Goal: Task Accomplishment & Management: Manage account settings

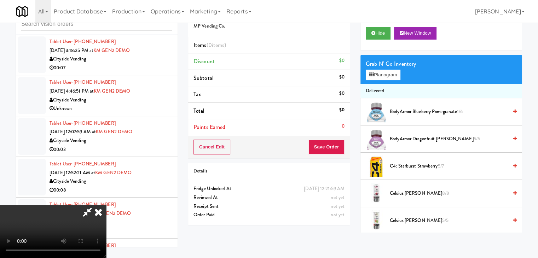
scroll to position [8452, 0]
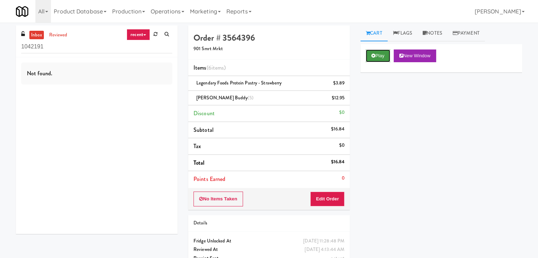
click at [376, 55] on button "Play" at bounding box center [378, 55] width 24 height 13
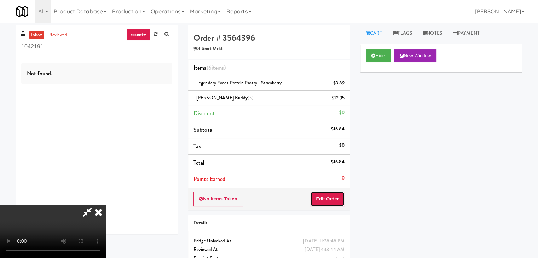
click at [327, 201] on button "Edit Order" at bounding box center [327, 199] width 34 height 15
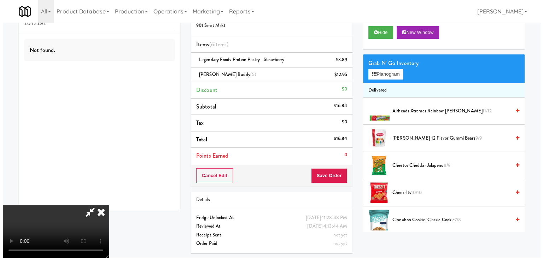
scroll to position [23, 0]
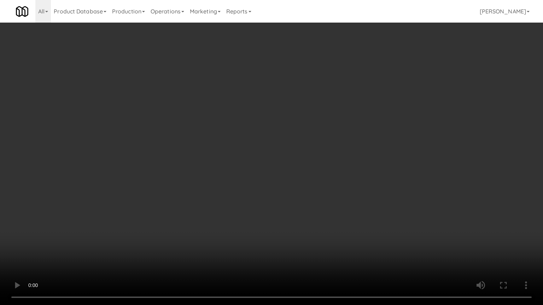
click at [312, 174] on video at bounding box center [271, 152] width 543 height 305
click at [309, 176] on video at bounding box center [271, 152] width 543 height 305
click at [305, 175] on video at bounding box center [271, 152] width 543 height 305
click at [306, 175] on video at bounding box center [271, 152] width 543 height 305
click at [307, 175] on video at bounding box center [271, 152] width 543 height 305
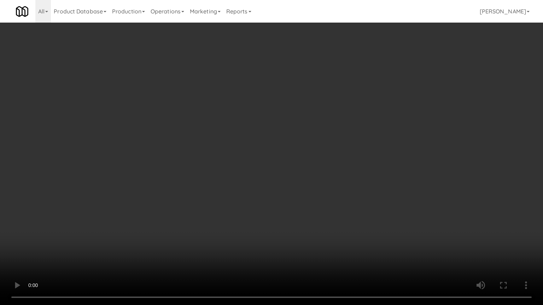
click at [307, 176] on video at bounding box center [271, 152] width 543 height 305
click at [308, 175] on video at bounding box center [271, 152] width 543 height 305
click at [308, 176] on video at bounding box center [271, 152] width 543 height 305
click at [307, 174] on video at bounding box center [271, 152] width 543 height 305
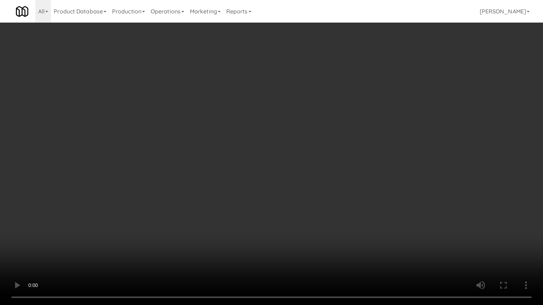
click at [295, 165] on video at bounding box center [271, 152] width 543 height 305
click at [293, 164] on video at bounding box center [271, 152] width 543 height 305
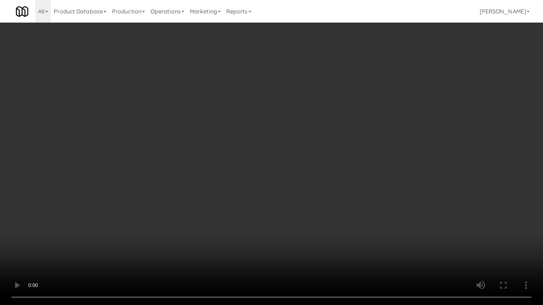
click at [293, 164] on video at bounding box center [271, 152] width 543 height 305
click at [302, 237] on video at bounding box center [271, 152] width 543 height 305
click at [302, 236] on video at bounding box center [271, 152] width 543 height 305
drag, startPoint x: 300, startPoint y: 235, endPoint x: 292, endPoint y: 238, distance: 7.9
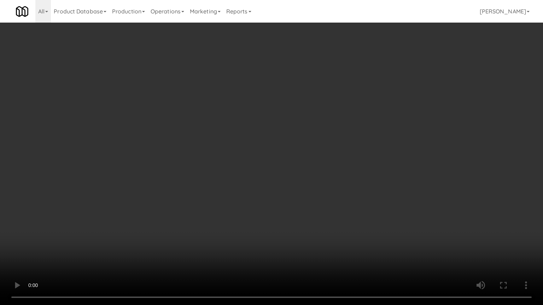
click at [299, 237] on video at bounding box center [271, 152] width 543 height 305
click at [284, 198] on video at bounding box center [271, 152] width 543 height 305
click at [281, 199] on video at bounding box center [271, 152] width 543 height 305
click at [270, 197] on video at bounding box center [271, 152] width 543 height 305
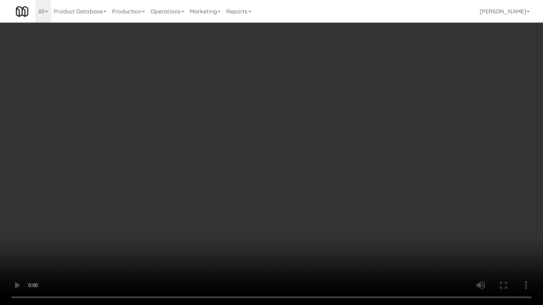
click at [270, 196] on video at bounding box center [271, 152] width 543 height 305
click at [270, 194] on video at bounding box center [271, 152] width 543 height 305
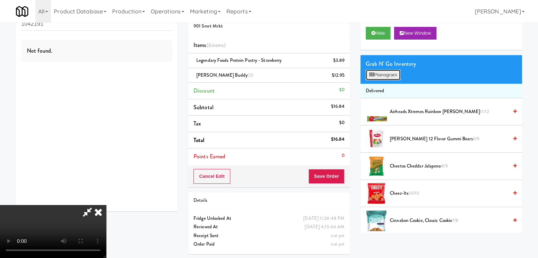
click at [385, 75] on button "Planogram" at bounding box center [383, 75] width 35 height 11
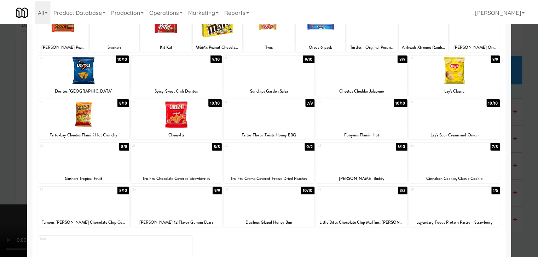
scroll to position [71, 0]
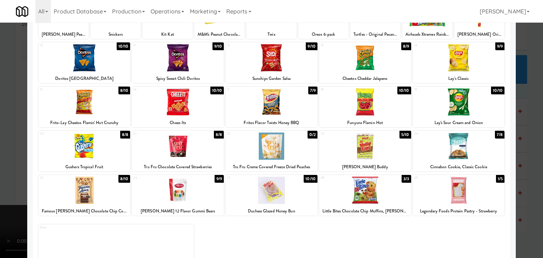
click at [0, 167] on div at bounding box center [271, 129] width 543 height 258
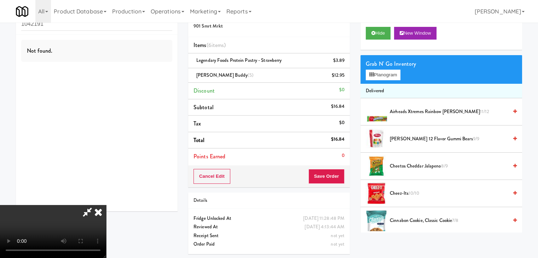
click at [106, 205] on video at bounding box center [53, 231] width 106 height 53
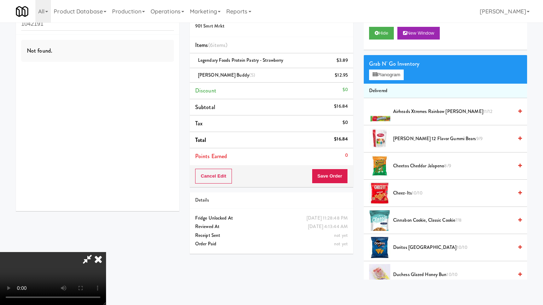
click at [106, 252] on video at bounding box center [53, 278] width 106 height 53
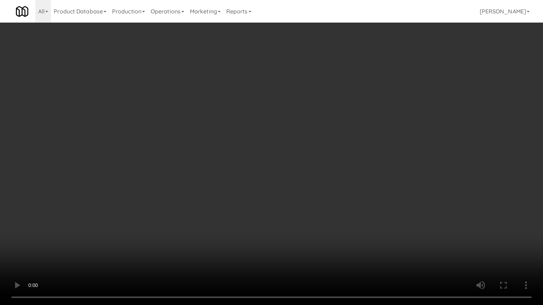
click at [256, 174] on video at bounding box center [271, 152] width 543 height 305
click at [258, 174] on video at bounding box center [271, 152] width 543 height 305
click at [258, 173] on video at bounding box center [271, 152] width 543 height 305
click at [259, 173] on video at bounding box center [271, 152] width 543 height 305
click at [261, 173] on video at bounding box center [271, 152] width 543 height 305
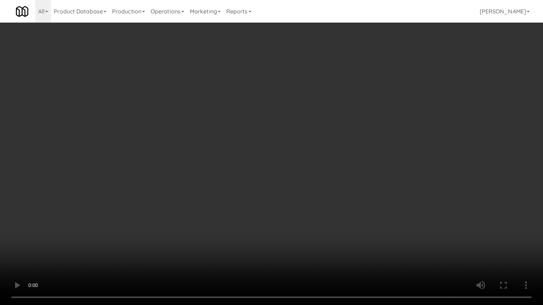
click at [250, 170] on video at bounding box center [271, 152] width 543 height 305
click at [250, 171] on video at bounding box center [271, 152] width 543 height 305
click at [253, 146] on video at bounding box center [271, 152] width 543 height 305
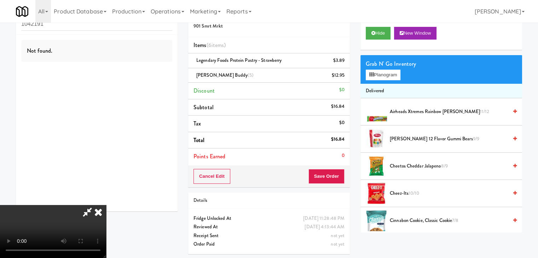
click at [106, 205] on video at bounding box center [53, 231] width 106 height 53
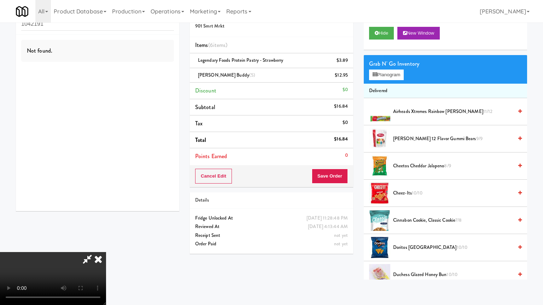
click at [106, 252] on video at bounding box center [53, 278] width 106 height 53
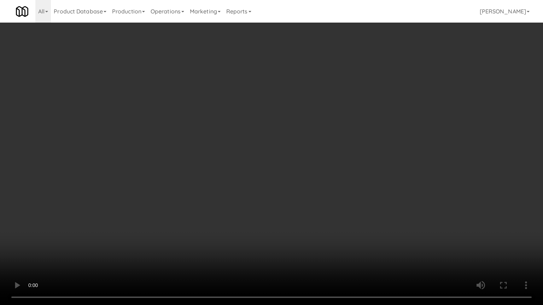
click at [314, 230] on video at bounding box center [271, 152] width 543 height 305
click at [315, 229] on video at bounding box center [271, 152] width 543 height 305
click at [317, 229] on video at bounding box center [271, 152] width 543 height 305
click at [316, 230] on video at bounding box center [271, 152] width 543 height 305
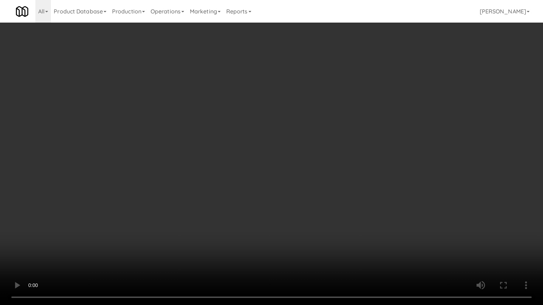
click at [316, 230] on video at bounding box center [271, 152] width 543 height 305
click at [317, 228] on video at bounding box center [271, 152] width 543 height 305
click at [315, 226] on video at bounding box center [271, 152] width 543 height 305
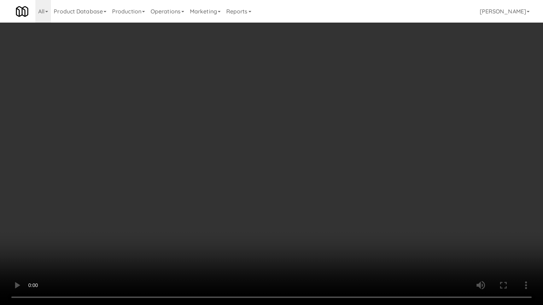
click at [315, 226] on video at bounding box center [271, 152] width 543 height 305
click at [313, 228] on video at bounding box center [271, 152] width 543 height 305
click at [313, 227] on video at bounding box center [271, 152] width 543 height 305
click at [313, 226] on video at bounding box center [271, 152] width 543 height 305
click at [313, 222] on video at bounding box center [271, 152] width 543 height 305
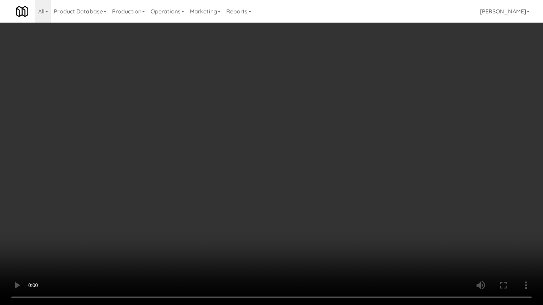
click at [313, 222] on video at bounding box center [271, 152] width 543 height 305
click at [305, 219] on video at bounding box center [271, 152] width 543 height 305
click at [309, 218] on video at bounding box center [271, 152] width 543 height 305
click at [310, 212] on video at bounding box center [271, 152] width 543 height 305
click at [309, 213] on video at bounding box center [271, 152] width 543 height 305
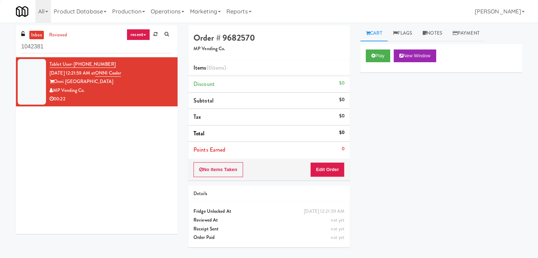
drag, startPoint x: 65, startPoint y: 46, endPoint x: 0, endPoint y: 48, distance: 65.4
click at [0, 48] on div "inbox reviewed recent all unclear take inventory issue suspicious failed recent…" at bounding box center [269, 140] width 538 height 230
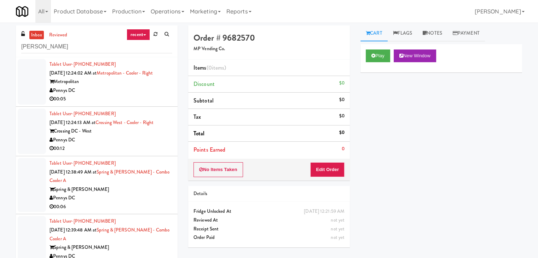
type input "penny"
click at [118, 78] on div "Metropolitan" at bounding box center [110, 81] width 123 height 9
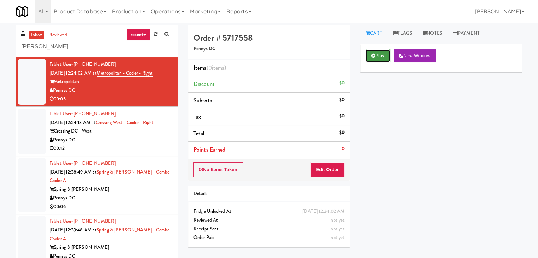
drag, startPoint x: 370, startPoint y: 58, endPoint x: 369, endPoint y: 62, distance: 3.7
click at [370, 60] on button "Play" at bounding box center [378, 55] width 24 height 13
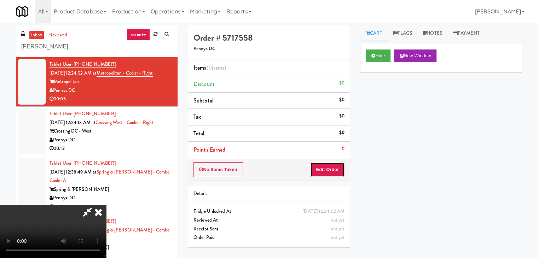
click at [332, 169] on button "Edit Order" at bounding box center [327, 169] width 34 height 15
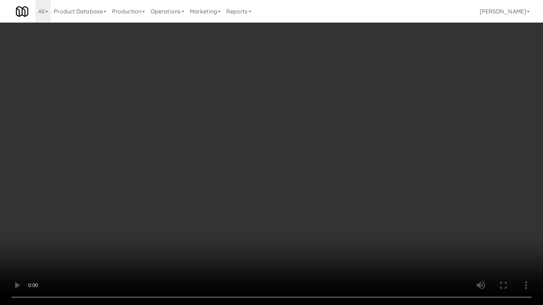
click at [305, 154] on video at bounding box center [271, 152] width 543 height 305
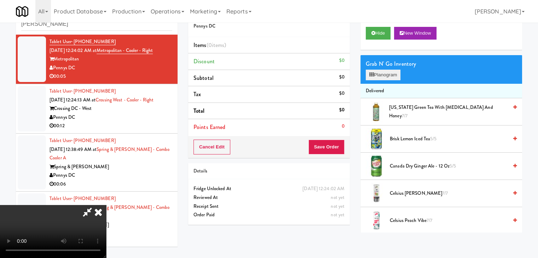
click at [389, 70] on div "Grab N' Go Inventory Planogram" at bounding box center [441, 69] width 162 height 29
click at [389, 71] on button "Planogram" at bounding box center [383, 75] width 35 height 11
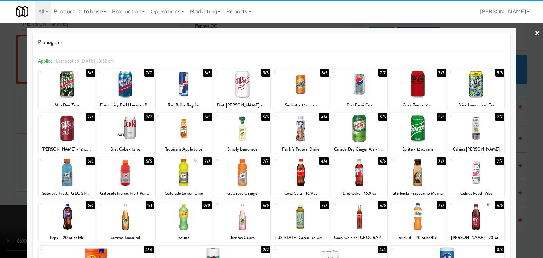
drag, startPoint x: 135, startPoint y: 127, endPoint x: 40, endPoint y: 131, distance: 95.5
click at [135, 127] on div at bounding box center [125, 128] width 57 height 27
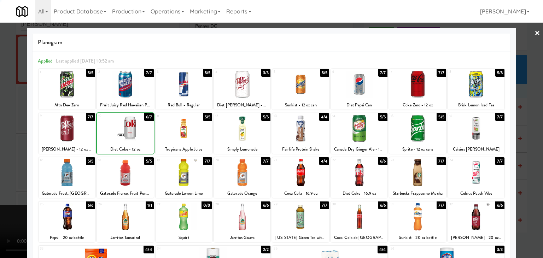
click at [4, 130] on div at bounding box center [271, 129] width 543 height 258
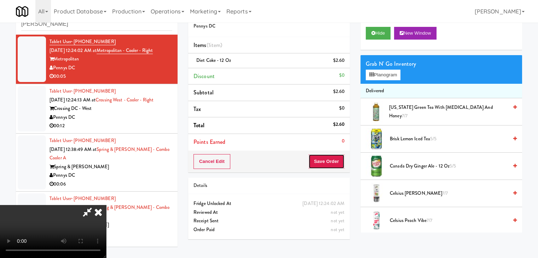
click at [326, 160] on button "Save Order" at bounding box center [326, 161] width 36 height 15
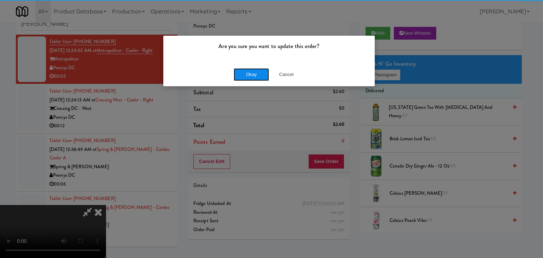
click at [239, 70] on button "Okay" at bounding box center [251, 74] width 35 height 13
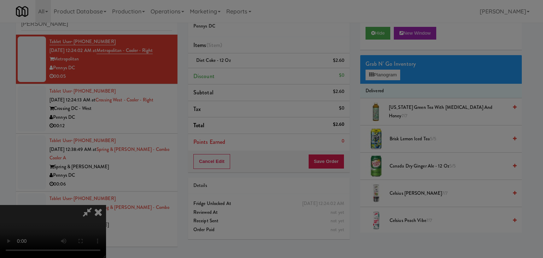
drag, startPoint x: 242, startPoint y: 71, endPoint x: 241, endPoint y: 75, distance: 3.6
click at [242, 72] on div "Okay Cancel" at bounding box center [268, 61] width 211 height 24
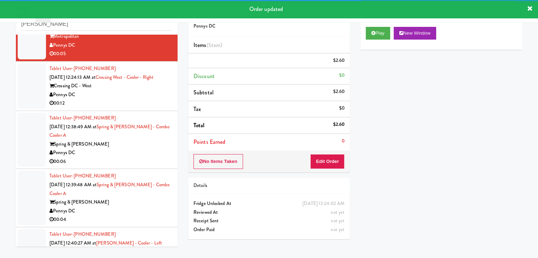
scroll to position [35, 0]
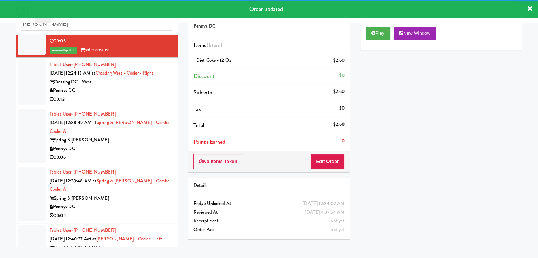
drag, startPoint x: 120, startPoint y: 80, endPoint x: 124, endPoint y: 93, distance: 14.2
click at [123, 80] on div "Crossing DC - West" at bounding box center [110, 82] width 123 height 9
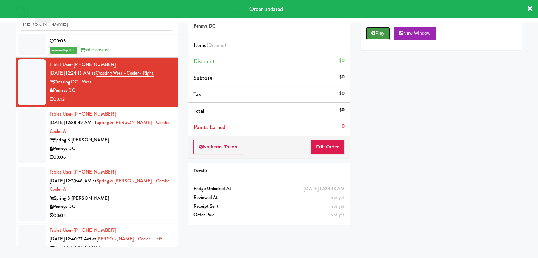
click at [381, 27] on button "Play" at bounding box center [378, 33] width 24 height 13
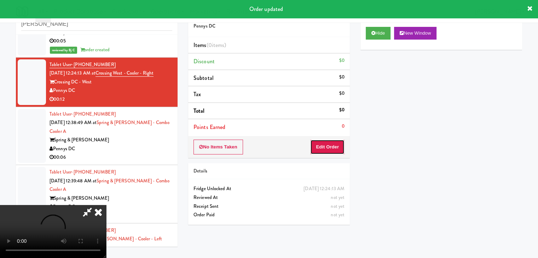
click at [326, 151] on button "Edit Order" at bounding box center [327, 147] width 34 height 15
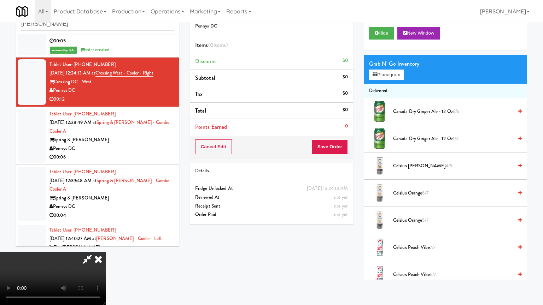
click at [106, 252] on video at bounding box center [53, 278] width 106 height 53
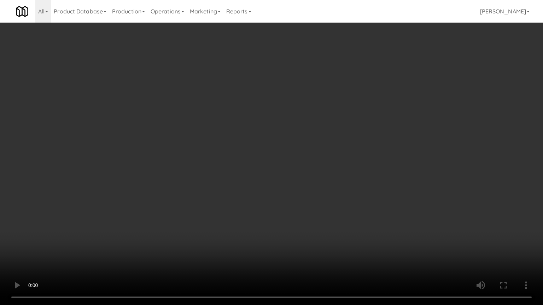
drag, startPoint x: 303, startPoint y: 167, endPoint x: 301, endPoint y: 122, distance: 44.9
click at [302, 166] on video at bounding box center [271, 152] width 543 height 305
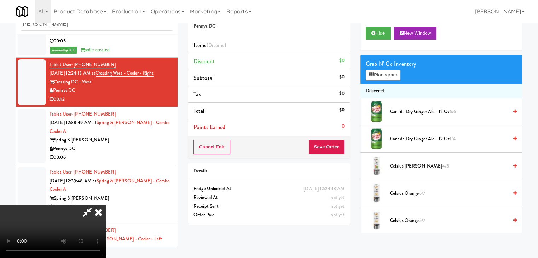
click at [106, 205] on icon at bounding box center [98, 212] width 16 height 14
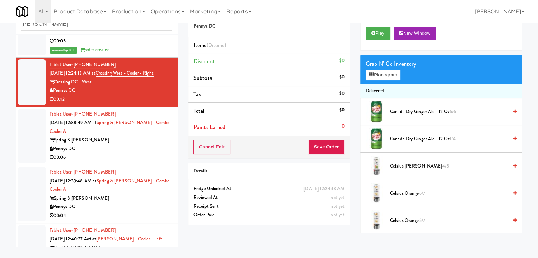
click at [147, 140] on div "Spring & [PERSON_NAME]" at bounding box center [110, 140] width 123 height 9
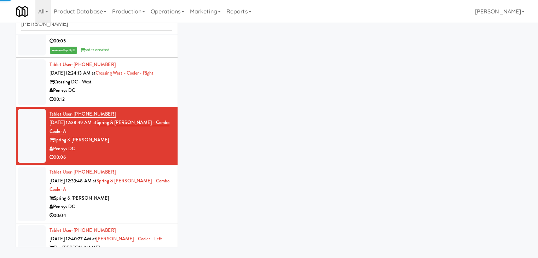
click at [142, 102] on div "00:12" at bounding box center [110, 99] width 123 height 9
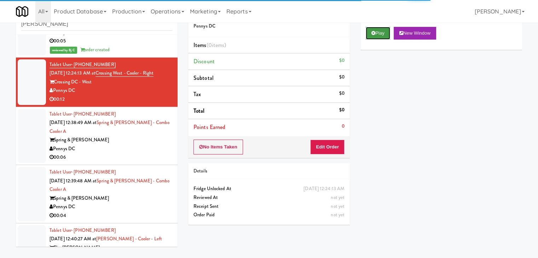
click at [385, 35] on button "Play" at bounding box center [378, 33] width 24 height 13
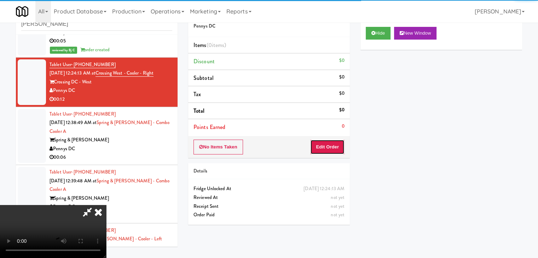
click at [329, 143] on button "Edit Order" at bounding box center [327, 147] width 34 height 15
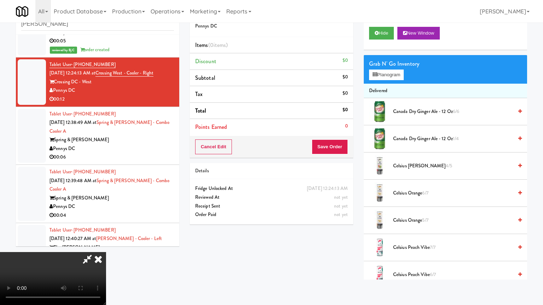
click at [106, 252] on video at bounding box center [53, 278] width 106 height 53
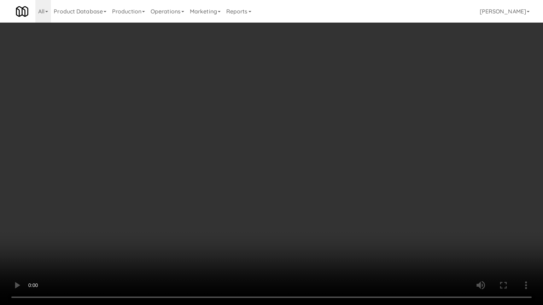
drag, startPoint x: 334, startPoint y: 168, endPoint x: 331, endPoint y: 170, distance: 4.0
click at [334, 168] on video at bounding box center [271, 152] width 543 height 305
click at [320, 178] on video at bounding box center [271, 152] width 543 height 305
click at [315, 180] on video at bounding box center [271, 152] width 543 height 305
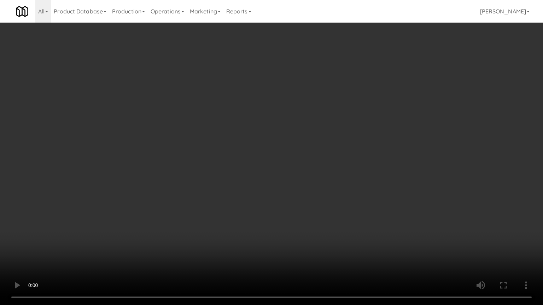
click at [315, 180] on video at bounding box center [271, 152] width 543 height 305
click at [308, 183] on video at bounding box center [271, 152] width 543 height 305
click at [298, 178] on video at bounding box center [271, 152] width 543 height 305
drag, startPoint x: 298, startPoint y: 178, endPoint x: 294, endPoint y: 177, distance: 4.4
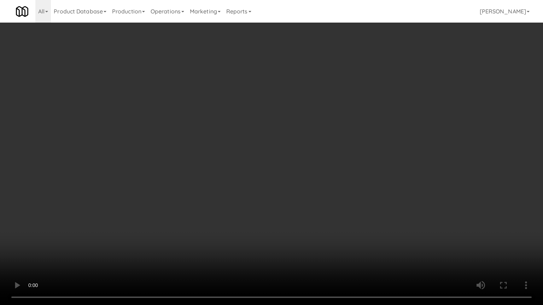
click at [298, 178] on video at bounding box center [271, 152] width 543 height 305
click at [322, 135] on video at bounding box center [271, 152] width 543 height 305
click at [321, 136] on video at bounding box center [271, 152] width 543 height 305
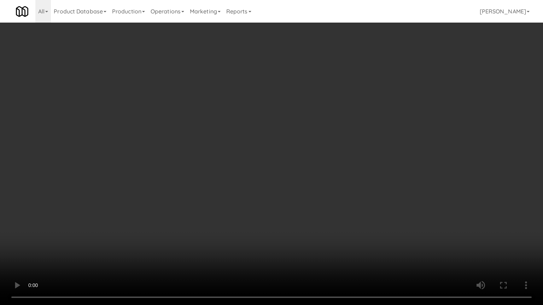
click at [321, 136] on video at bounding box center [271, 152] width 543 height 305
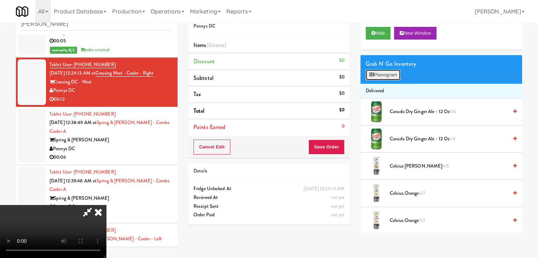
click at [391, 73] on button "Planogram" at bounding box center [383, 75] width 35 height 11
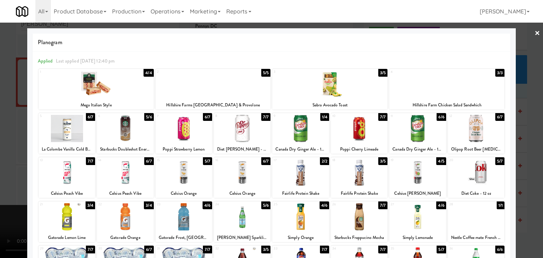
click at [335, 88] on div at bounding box center [329, 84] width 115 height 27
click at [140, 90] on div at bounding box center [96, 84] width 115 height 27
drag, startPoint x: 0, startPoint y: 100, endPoint x: 58, endPoint y: 106, distance: 58.2
click at [1, 101] on div at bounding box center [271, 129] width 543 height 258
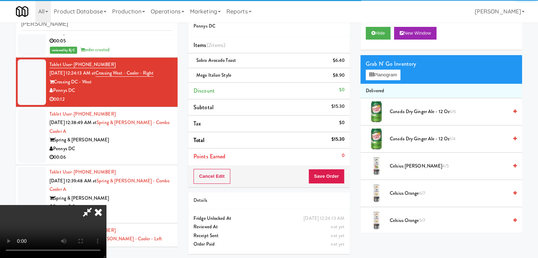
click at [106, 205] on video at bounding box center [53, 231] width 106 height 53
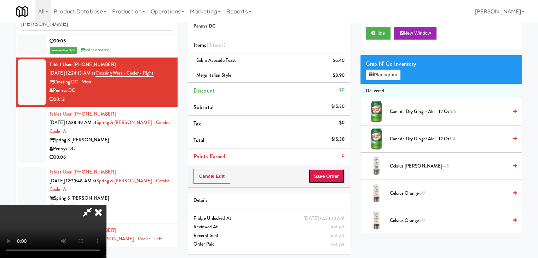
click at [329, 173] on button "Save Order" at bounding box center [326, 176] width 36 height 15
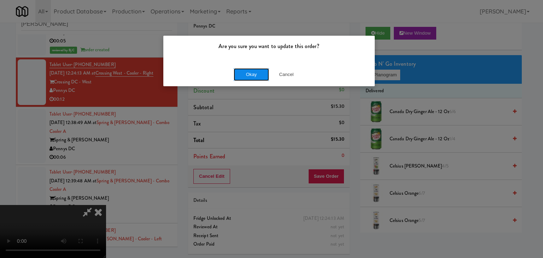
click at [250, 74] on button "Okay" at bounding box center [251, 74] width 35 height 13
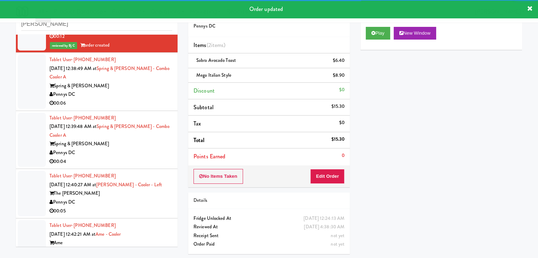
scroll to position [106, 0]
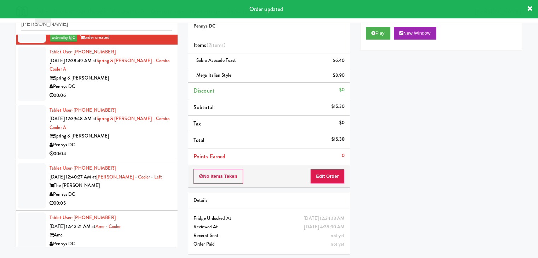
drag, startPoint x: 133, startPoint y: 90, endPoint x: 133, endPoint y: 99, distance: 9.2
click at [136, 91] on div "Tablet User · (240) 390-7889 Sep 18, 2025 12:38:49 AM at Spring & Thayer - Comb…" at bounding box center [110, 74] width 123 height 52
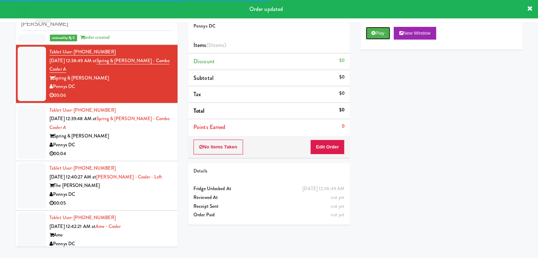
drag, startPoint x: 375, startPoint y: 34, endPoint x: 370, endPoint y: 43, distance: 10.4
click at [375, 35] on button "Play" at bounding box center [378, 33] width 24 height 13
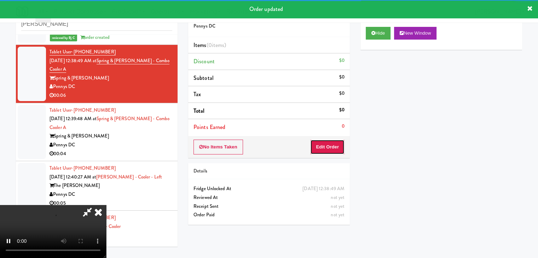
click at [328, 141] on button "Edit Order" at bounding box center [327, 147] width 34 height 15
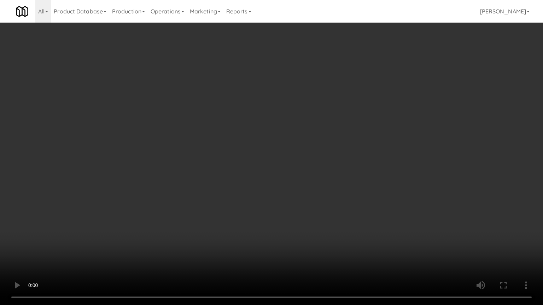
click at [304, 157] on video at bounding box center [271, 152] width 543 height 305
click at [305, 160] on video at bounding box center [271, 152] width 543 height 305
click at [304, 158] on video at bounding box center [271, 152] width 543 height 305
click at [321, 154] on video at bounding box center [271, 152] width 543 height 305
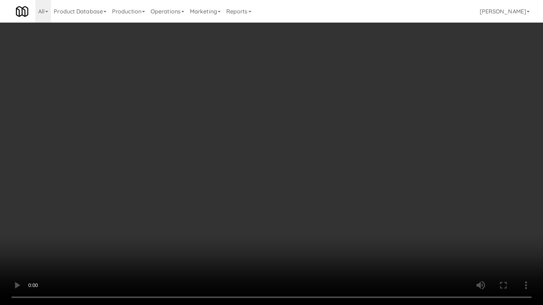
drag, startPoint x: 321, startPoint y: 154, endPoint x: 352, endPoint y: 93, distance: 68.5
click at [321, 154] on video at bounding box center [271, 152] width 543 height 305
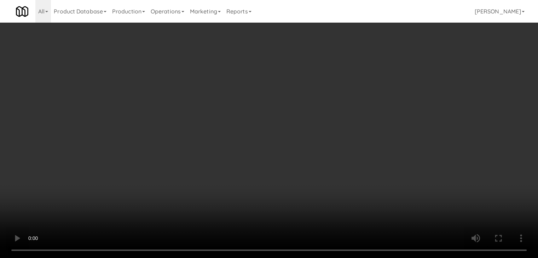
click at [393, 74] on button "Planogram" at bounding box center [383, 75] width 35 height 11
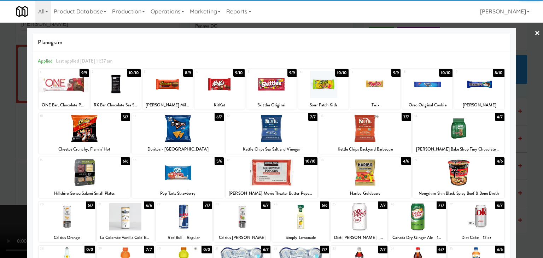
click at [465, 132] on div at bounding box center [459, 128] width 92 height 27
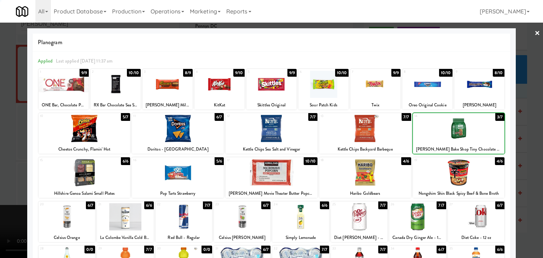
click at [474, 95] on div at bounding box center [479, 84] width 50 height 27
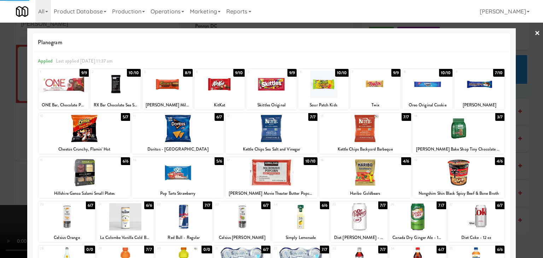
click at [522, 115] on div at bounding box center [271, 129] width 543 height 258
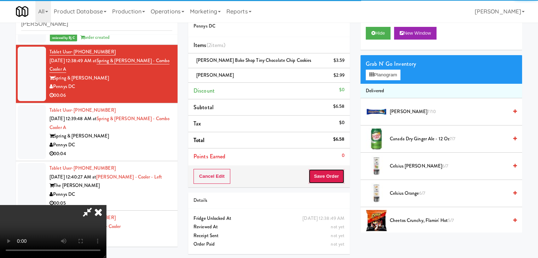
click at [334, 177] on button "Save Order" at bounding box center [326, 176] width 36 height 15
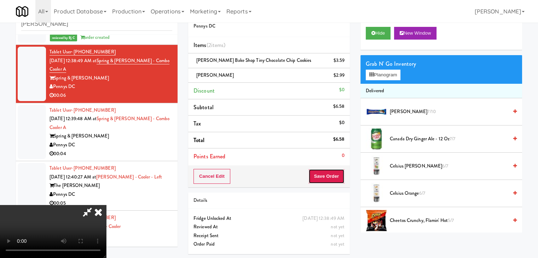
click at [334, 177] on button "Save Order" at bounding box center [326, 176] width 36 height 15
click at [334, 176] on button "Save Order" at bounding box center [326, 176] width 36 height 15
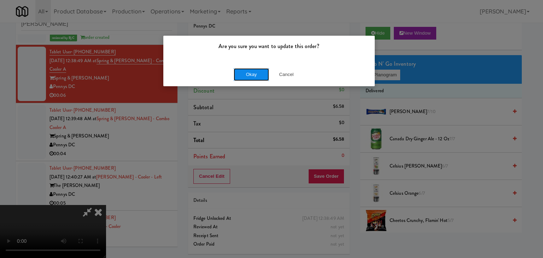
click at [254, 76] on button "Okay" at bounding box center [251, 74] width 35 height 13
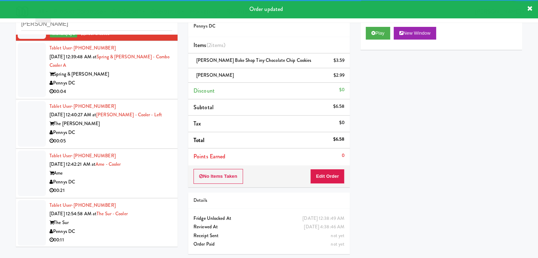
scroll to position [185, 0]
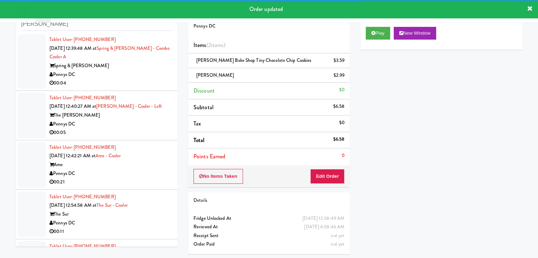
click at [133, 83] on div "00:04" at bounding box center [110, 83] width 123 height 9
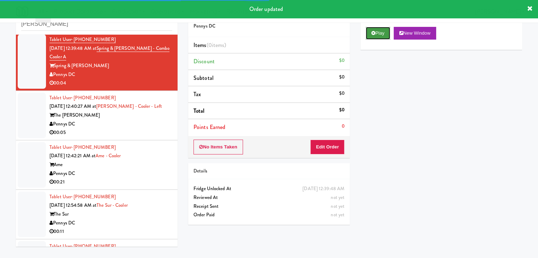
click at [383, 29] on button "Play" at bounding box center [378, 33] width 24 height 13
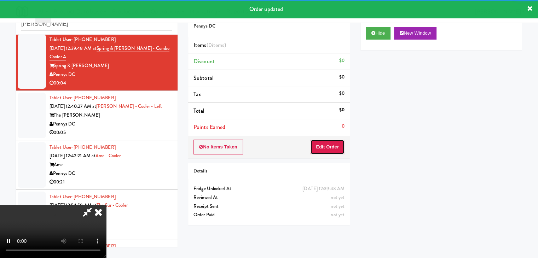
click at [339, 144] on button "Edit Order" at bounding box center [327, 147] width 34 height 15
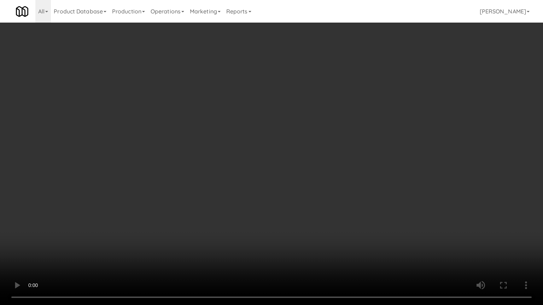
click at [292, 192] on video at bounding box center [271, 152] width 543 height 305
click at [291, 195] on video at bounding box center [271, 152] width 543 height 305
click at [286, 197] on video at bounding box center [271, 152] width 543 height 305
drag, startPoint x: 286, startPoint y: 197, endPoint x: 282, endPoint y: 208, distance: 11.4
click at [287, 198] on video at bounding box center [271, 152] width 543 height 305
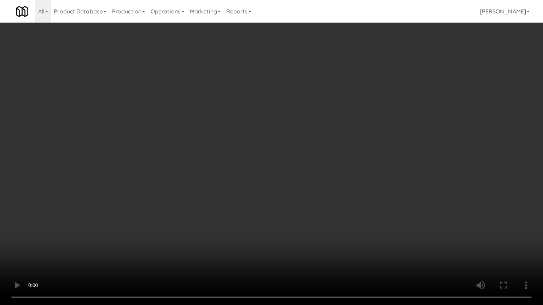
click at [283, 208] on video at bounding box center [271, 152] width 543 height 305
drag, startPoint x: 283, startPoint y: 208, endPoint x: 305, endPoint y: 139, distance: 72.1
click at [283, 206] on video at bounding box center [271, 152] width 543 height 305
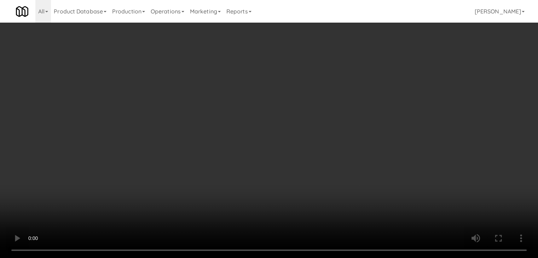
click at [392, 75] on button "Planogram" at bounding box center [383, 75] width 35 height 11
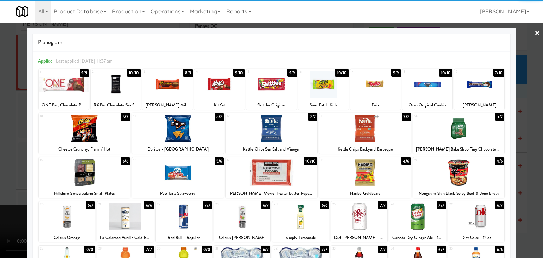
click at [161, 126] on div at bounding box center [178, 128] width 92 height 27
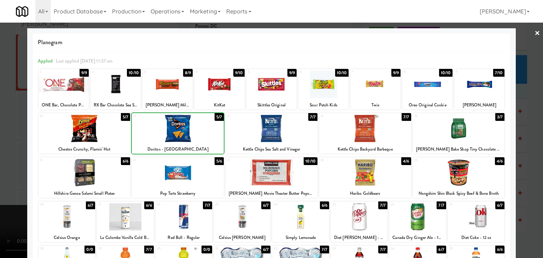
click at [99, 125] on div at bounding box center [85, 128] width 92 height 27
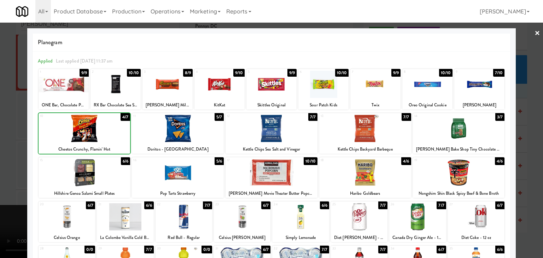
drag, startPoint x: 0, startPoint y: 135, endPoint x: 59, endPoint y: 135, distance: 59.4
click at [12, 134] on div at bounding box center [271, 129] width 543 height 258
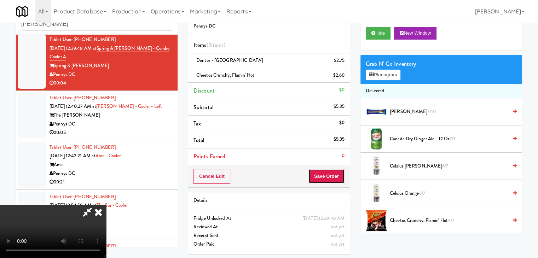
click at [333, 173] on button "Save Order" at bounding box center [326, 176] width 36 height 15
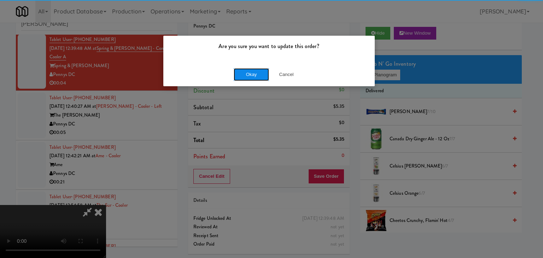
click at [250, 77] on button "Okay" at bounding box center [251, 74] width 35 height 13
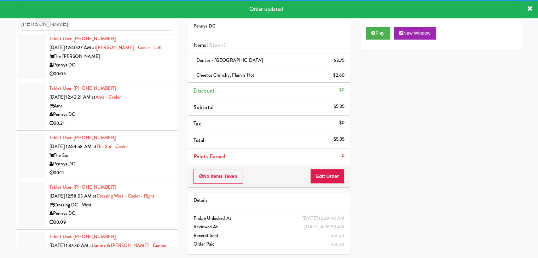
scroll to position [256, 0]
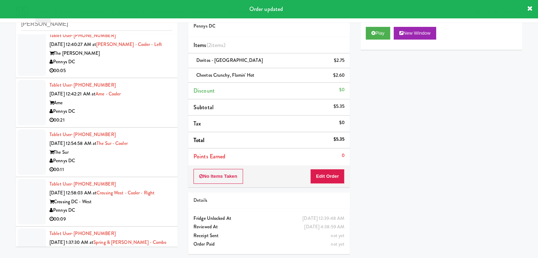
drag, startPoint x: 135, startPoint y: 71, endPoint x: 130, endPoint y: 78, distance: 8.4
click at [136, 70] on div "00:05" at bounding box center [110, 70] width 123 height 9
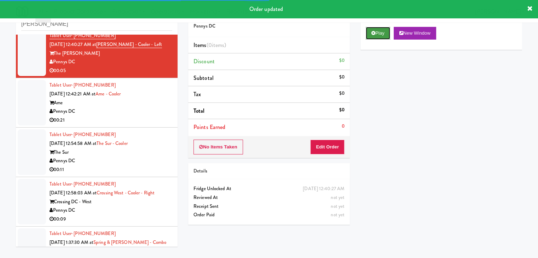
click at [381, 29] on button "Play" at bounding box center [378, 33] width 24 height 13
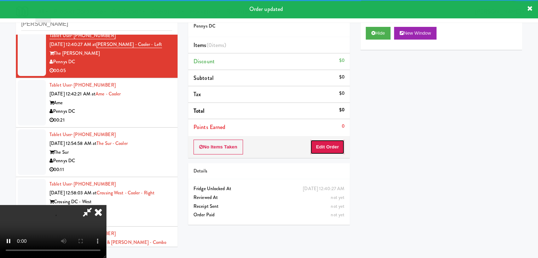
click at [329, 147] on button "Edit Order" at bounding box center [327, 147] width 34 height 15
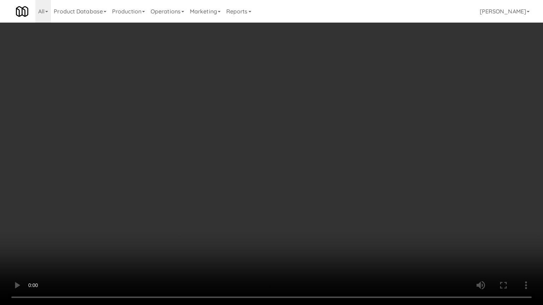
click at [310, 210] on video at bounding box center [271, 152] width 543 height 305
drag, startPoint x: 310, startPoint y: 211, endPoint x: 306, endPoint y: 214, distance: 5.3
click at [310, 212] on video at bounding box center [271, 152] width 543 height 305
click at [309, 210] on video at bounding box center [271, 152] width 543 height 305
drag, startPoint x: 309, startPoint y: 210, endPoint x: 297, endPoint y: 214, distance: 12.3
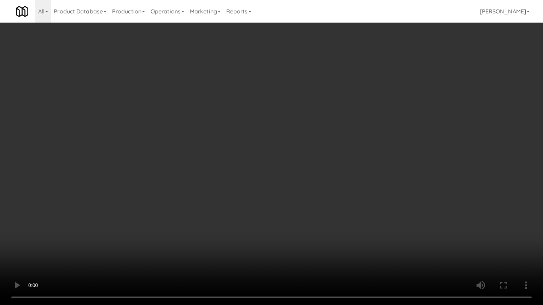
click at [306, 212] on video at bounding box center [271, 152] width 543 height 305
click at [301, 206] on video at bounding box center [271, 152] width 543 height 305
drag, startPoint x: 301, startPoint y: 206, endPoint x: 313, endPoint y: 151, distance: 56.8
click at [302, 200] on video at bounding box center [271, 152] width 543 height 305
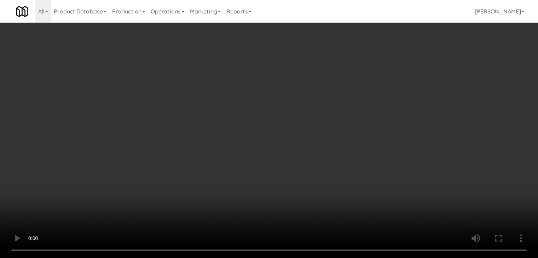
click at [388, 73] on button "Planogram" at bounding box center [383, 75] width 35 height 11
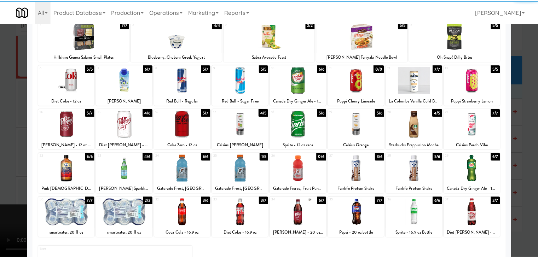
scroll to position [89, 0]
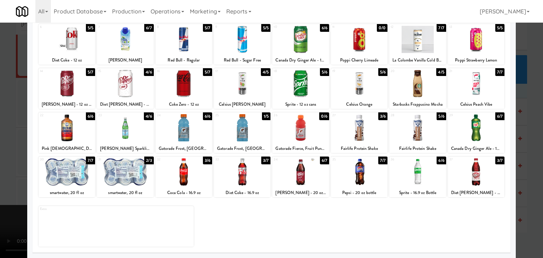
click at [473, 167] on div at bounding box center [476, 171] width 57 height 27
drag, startPoint x: 0, startPoint y: 154, endPoint x: 21, endPoint y: 156, distance: 21.3
click at [1, 154] on div at bounding box center [271, 129] width 543 height 258
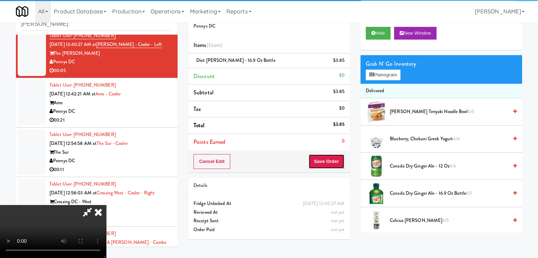
click at [332, 163] on button "Save Order" at bounding box center [326, 161] width 36 height 15
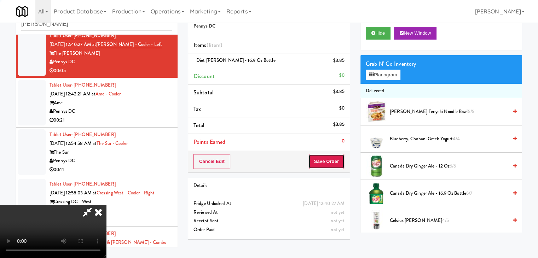
click at [332, 163] on button "Save Order" at bounding box center [326, 161] width 36 height 15
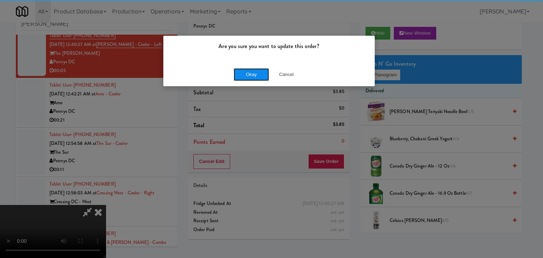
drag, startPoint x: 253, startPoint y: 80, endPoint x: 255, endPoint y: 77, distance: 3.6
click at [253, 80] on button "Okay" at bounding box center [251, 74] width 35 height 13
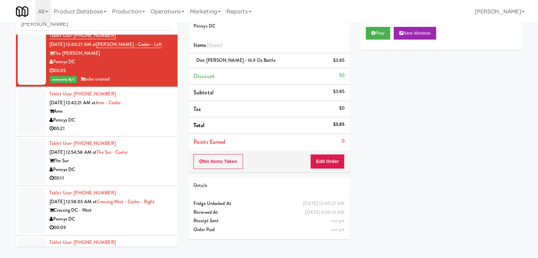
click at [140, 124] on div "00:21" at bounding box center [110, 128] width 123 height 9
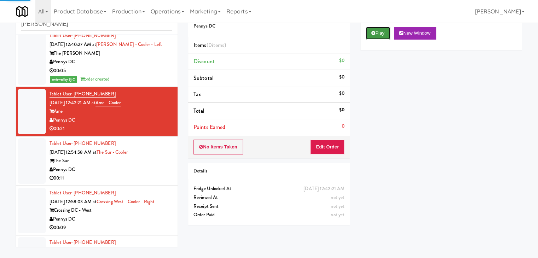
click at [373, 33] on icon at bounding box center [373, 33] width 4 height 5
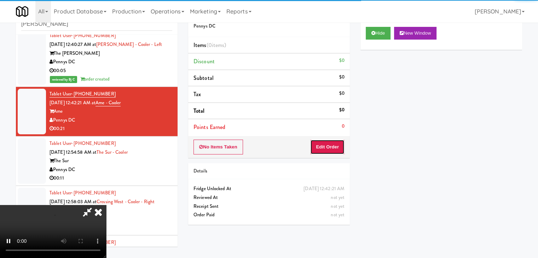
click at [325, 146] on button "Edit Order" at bounding box center [327, 147] width 34 height 15
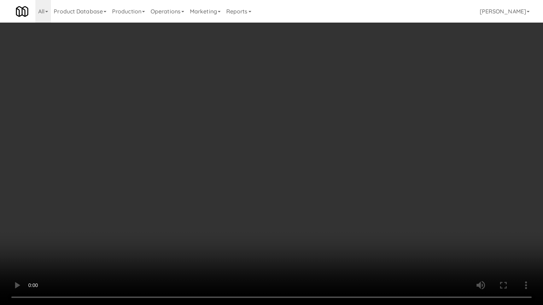
click at [297, 161] on video at bounding box center [271, 152] width 543 height 305
click at [296, 165] on video at bounding box center [271, 152] width 543 height 305
click at [308, 141] on video at bounding box center [271, 152] width 543 height 305
click at [309, 138] on video at bounding box center [271, 152] width 543 height 305
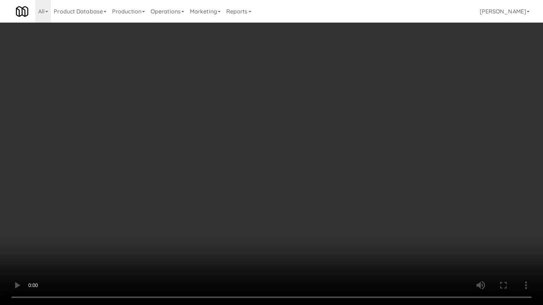
drag, startPoint x: 309, startPoint y: 138, endPoint x: 312, endPoint y: 97, distance: 41.1
click at [309, 138] on video at bounding box center [271, 152] width 543 height 305
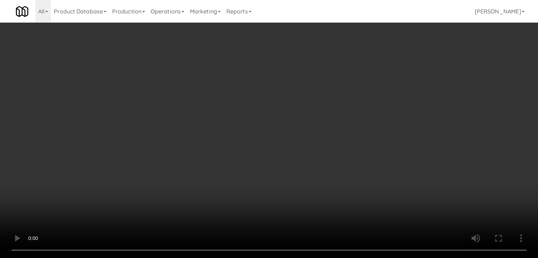
click at [386, 68] on div "Grab N' Go Inventory" at bounding box center [441, 64] width 151 height 11
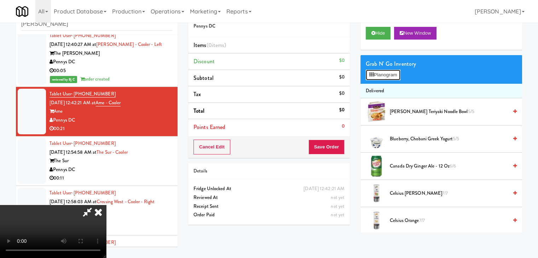
click at [387, 73] on button "Planogram" at bounding box center [383, 75] width 35 height 11
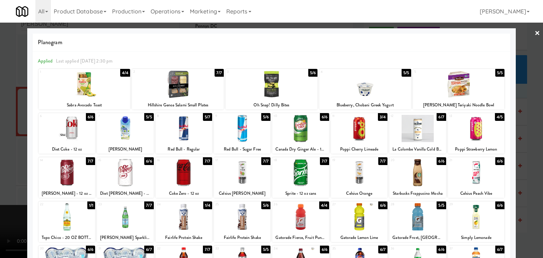
click at [370, 133] on div at bounding box center [359, 128] width 57 height 27
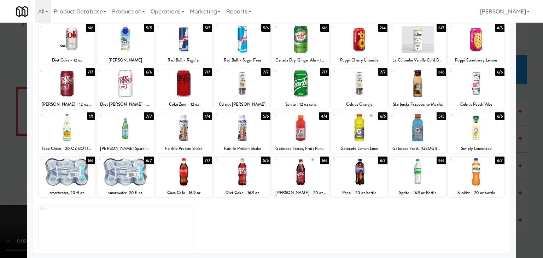
click at [233, 126] on div at bounding box center [242, 127] width 57 height 27
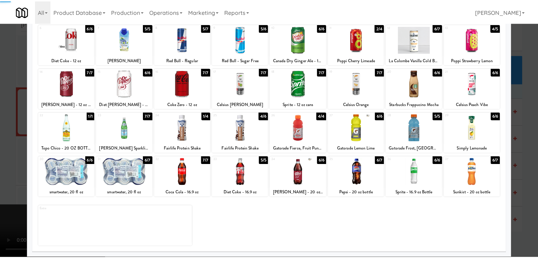
scroll to position [0, 0]
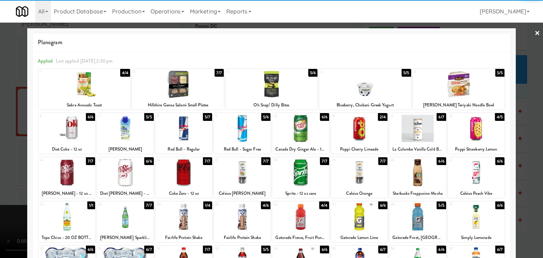
drag, startPoint x: 0, startPoint y: 163, endPoint x: 146, endPoint y: 160, distance: 145.7
click at [1, 163] on div at bounding box center [271, 129] width 543 height 258
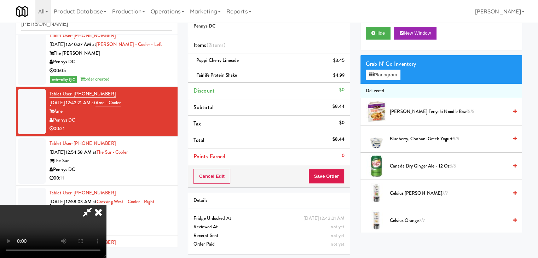
click at [106, 205] on video at bounding box center [53, 231] width 106 height 53
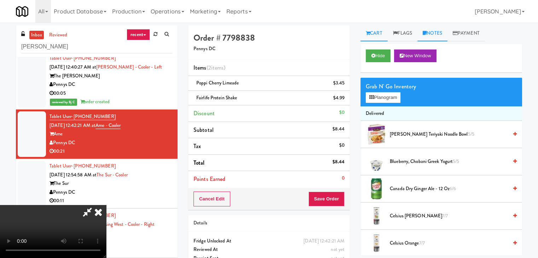
click at [436, 34] on link "Notes" at bounding box center [432, 33] width 30 height 16
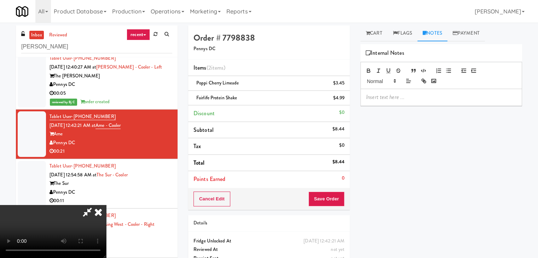
click at [401, 100] on p at bounding box center [441, 97] width 150 height 8
click at [106, 205] on icon at bounding box center [98, 212] width 16 height 14
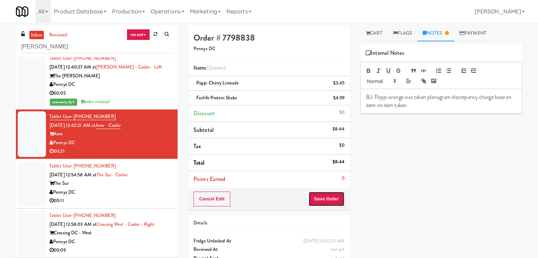
click at [315, 195] on button "Save Order" at bounding box center [326, 199] width 36 height 15
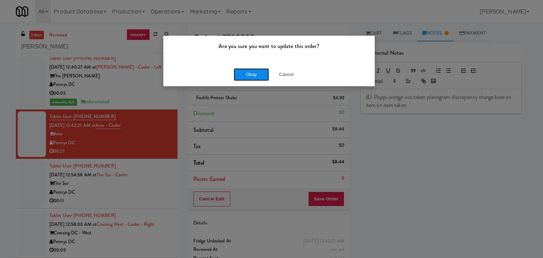
click at [260, 75] on button "Okay" at bounding box center [251, 74] width 35 height 13
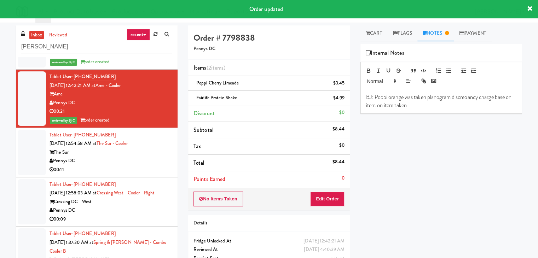
scroll to position [327, 0]
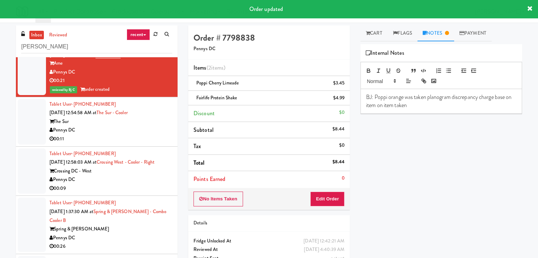
drag, startPoint x: 124, startPoint y: 133, endPoint x: 119, endPoint y: 138, distance: 7.0
click at [124, 132] on div "Pennys DC" at bounding box center [110, 130] width 123 height 9
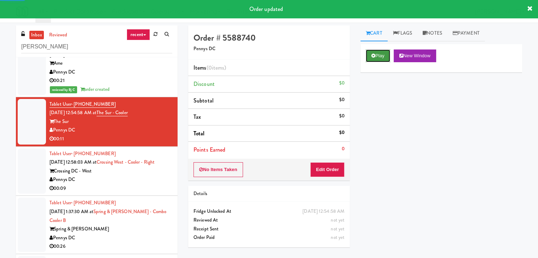
click at [376, 54] on button "Play" at bounding box center [378, 55] width 24 height 13
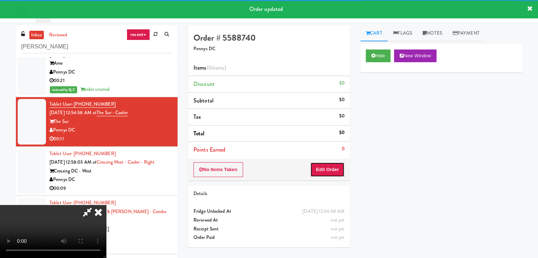
click at [328, 174] on button "Edit Order" at bounding box center [327, 169] width 34 height 15
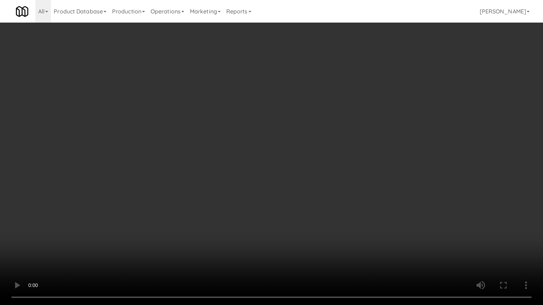
click at [375, 137] on video at bounding box center [271, 152] width 543 height 305
drag, startPoint x: 375, startPoint y: 137, endPoint x: 372, endPoint y: 141, distance: 4.3
click at [375, 139] on video at bounding box center [271, 152] width 543 height 305
click at [377, 136] on video at bounding box center [271, 152] width 543 height 305
drag, startPoint x: 377, startPoint y: 136, endPoint x: 403, endPoint y: 75, distance: 66.4
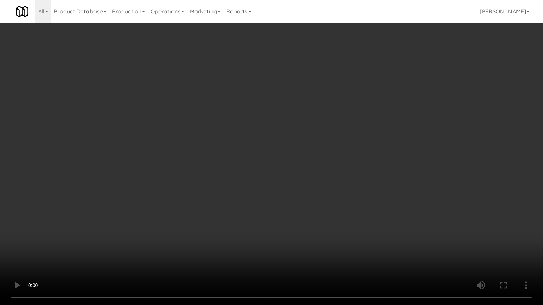
click at [378, 135] on video at bounding box center [271, 152] width 543 height 305
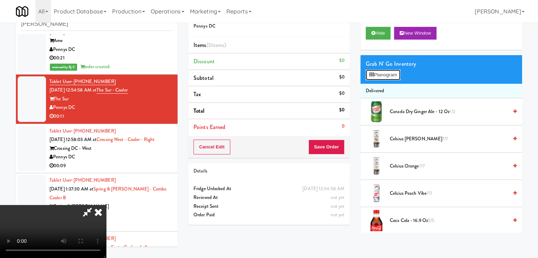
click at [388, 72] on button "Planogram" at bounding box center [383, 75] width 35 height 11
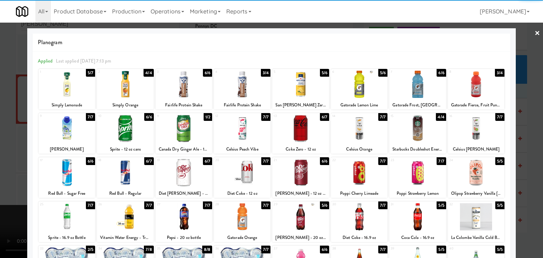
click at [60, 85] on div at bounding box center [67, 84] width 57 height 27
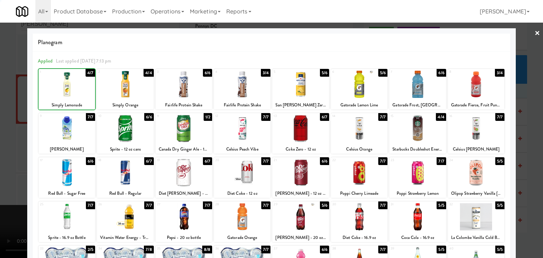
click at [60, 85] on div at bounding box center [67, 84] width 57 height 27
drag, startPoint x: 0, startPoint y: 109, endPoint x: 20, endPoint y: 109, distance: 19.8
click at [2, 109] on div at bounding box center [271, 129] width 543 height 258
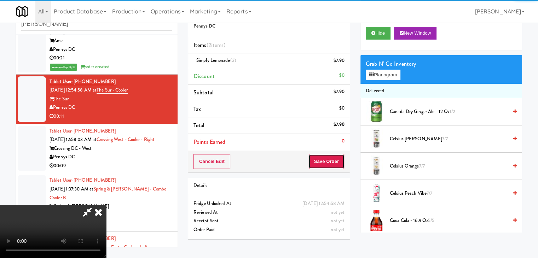
click at [337, 161] on button "Save Order" at bounding box center [326, 161] width 36 height 15
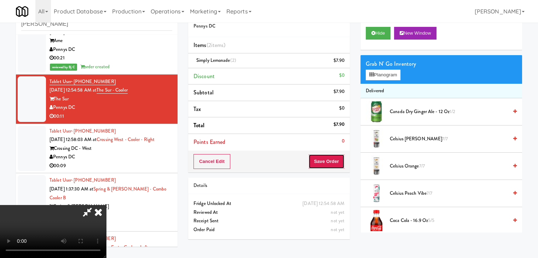
click at [337, 161] on button "Save Order" at bounding box center [326, 161] width 36 height 15
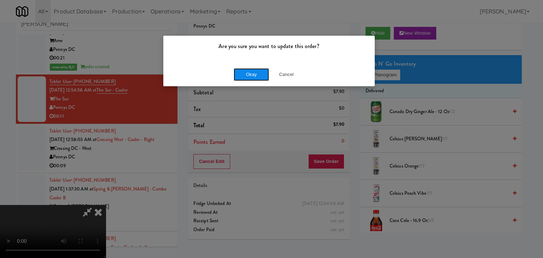
click at [249, 78] on button "Okay" at bounding box center [251, 74] width 35 height 13
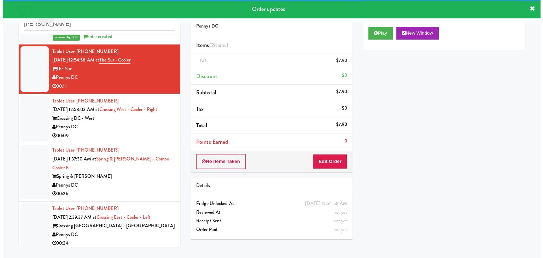
scroll to position [397, 0]
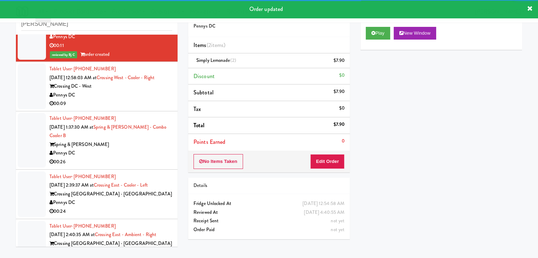
click at [125, 92] on div "Pennys DC" at bounding box center [110, 95] width 123 height 9
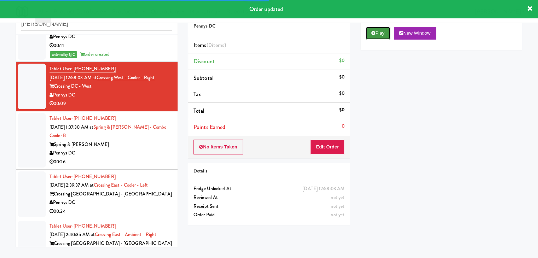
click at [375, 29] on button "Play" at bounding box center [378, 33] width 24 height 13
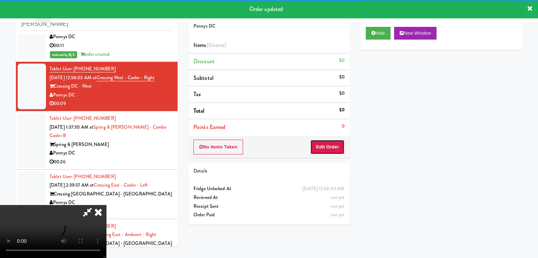
click at [328, 149] on button "Edit Order" at bounding box center [327, 147] width 34 height 15
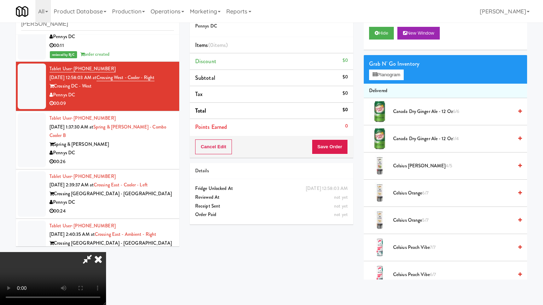
click at [106, 252] on video at bounding box center [53, 278] width 106 height 53
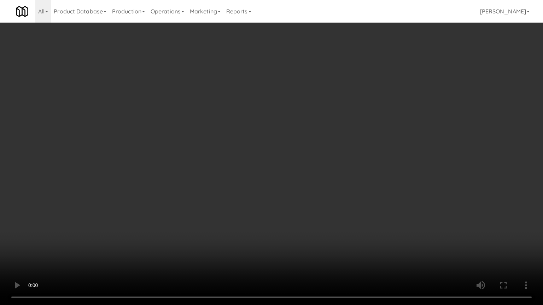
drag, startPoint x: 311, startPoint y: 192, endPoint x: 307, endPoint y: 200, distance: 9.2
click at [310, 195] on video at bounding box center [271, 152] width 543 height 305
click at [311, 191] on video at bounding box center [271, 152] width 543 height 305
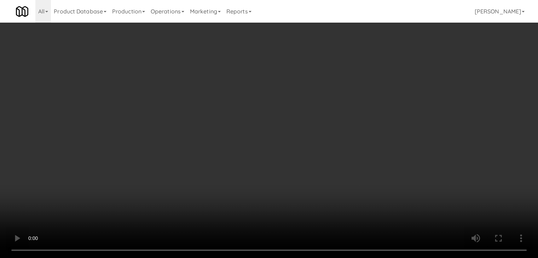
click at [255, 152] on video at bounding box center [269, 129] width 538 height 258
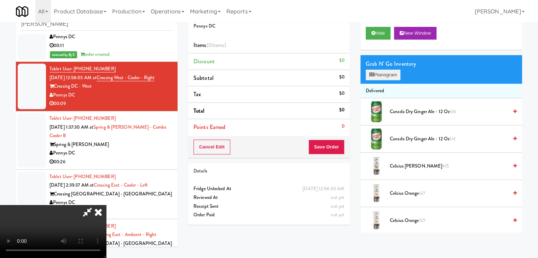
drag, startPoint x: 387, startPoint y: 67, endPoint x: 387, endPoint y: 70, distance: 3.6
click at [387, 67] on div "Grab N' Go Inventory" at bounding box center [441, 64] width 151 height 11
click at [387, 70] on button "Planogram" at bounding box center [383, 75] width 35 height 11
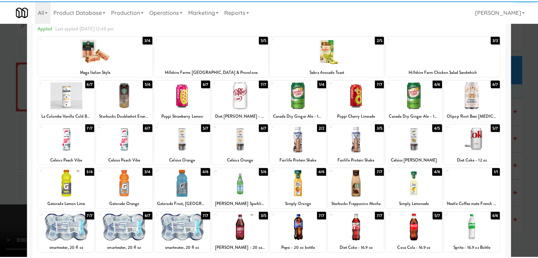
scroll to position [71, 0]
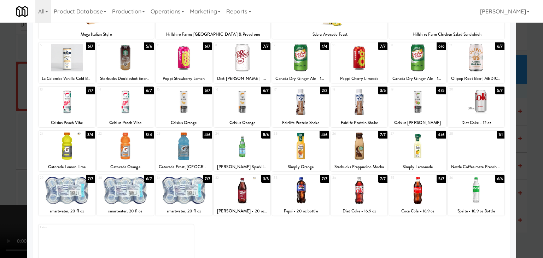
click at [129, 188] on div at bounding box center [125, 190] width 57 height 27
click at [188, 188] on div at bounding box center [184, 190] width 57 height 27
click at [7, 222] on div at bounding box center [271, 129] width 543 height 258
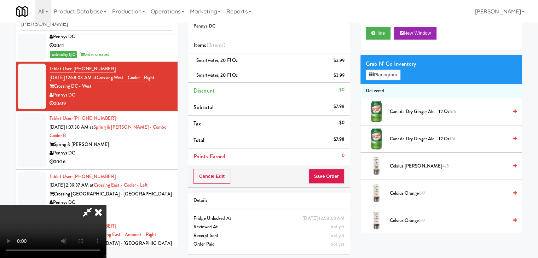
click at [106, 205] on video at bounding box center [53, 231] width 106 height 53
click at [327, 178] on button "Save Order" at bounding box center [326, 176] width 36 height 15
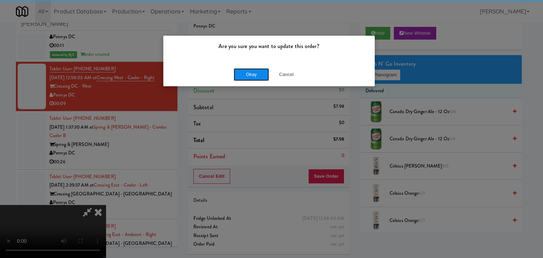
click at [253, 77] on button "Okay" at bounding box center [251, 74] width 35 height 13
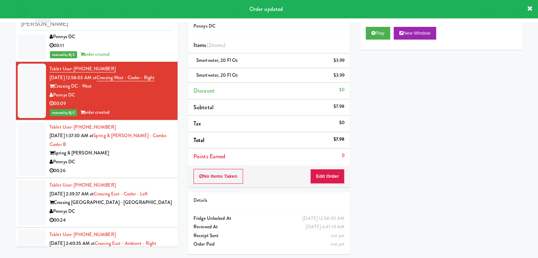
scroll to position [503, 0]
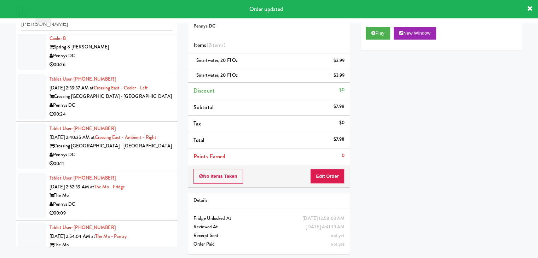
click at [124, 70] on li "Tablet User · (443) 977-1129 Sep 18, 2025 1:37:30 AM at Spring & Thayer - Combo…" at bounding box center [97, 43] width 162 height 58
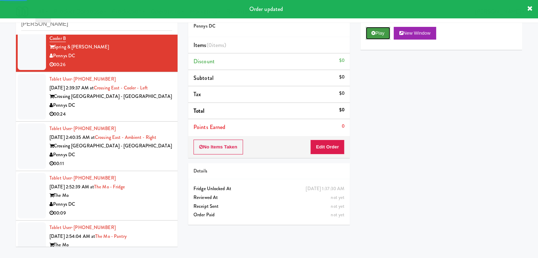
click at [383, 29] on button "Play" at bounding box center [378, 33] width 24 height 13
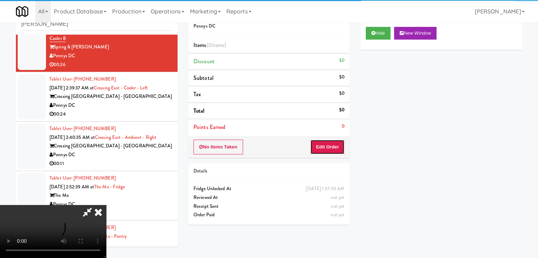
click at [329, 142] on button "Edit Order" at bounding box center [327, 147] width 34 height 15
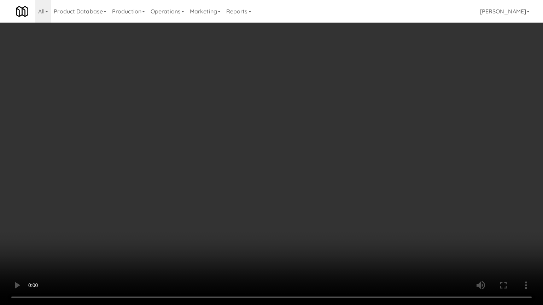
click at [308, 208] on video at bounding box center [271, 152] width 543 height 305
drag, startPoint x: 308, startPoint y: 208, endPoint x: 307, endPoint y: 214, distance: 5.8
click at [308, 209] on video at bounding box center [271, 152] width 543 height 305
click at [308, 210] on video at bounding box center [271, 152] width 543 height 305
drag, startPoint x: 310, startPoint y: 208, endPoint x: 336, endPoint y: 150, distance: 63.6
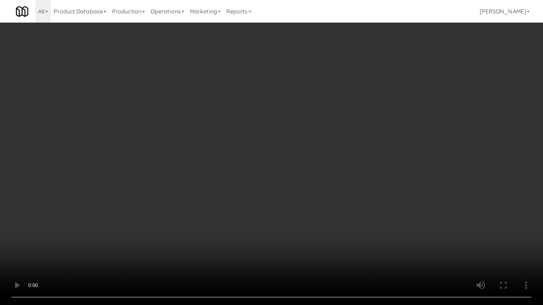
click at [311, 205] on video at bounding box center [271, 152] width 543 height 305
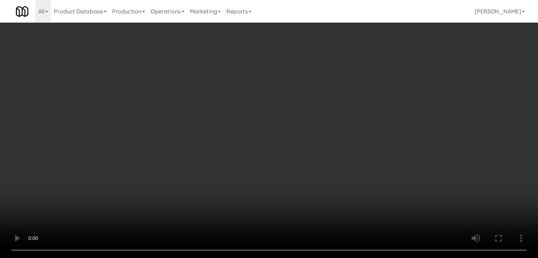
click at [293, 118] on video at bounding box center [269, 129] width 538 height 258
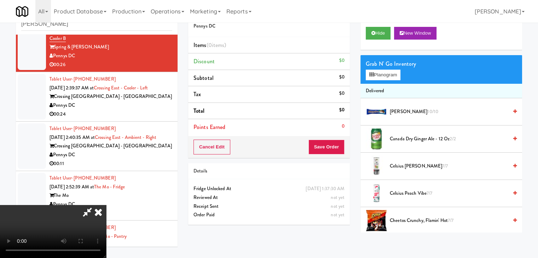
click at [106, 205] on video at bounding box center [53, 231] width 106 height 53
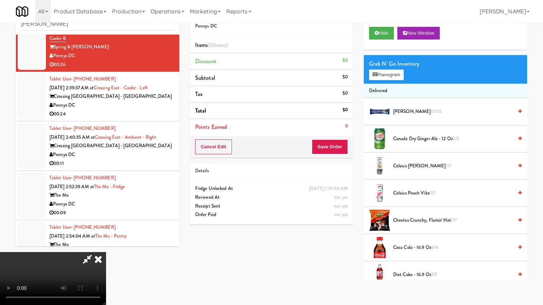
click at [106, 252] on video at bounding box center [53, 278] width 106 height 53
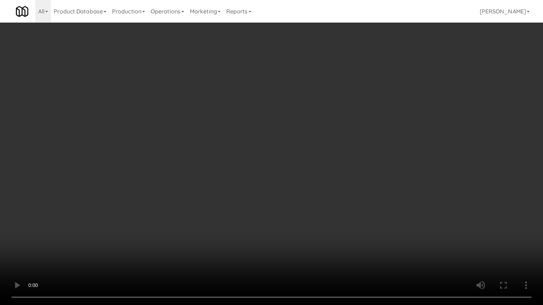
click at [276, 146] on video at bounding box center [271, 152] width 543 height 305
click at [280, 151] on video at bounding box center [271, 152] width 543 height 305
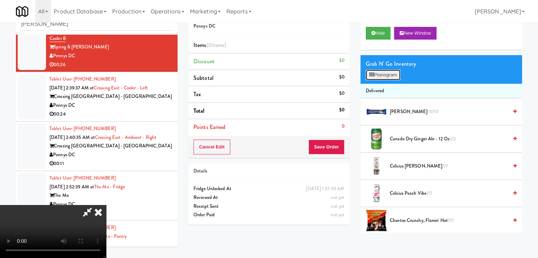
click at [379, 71] on button "Planogram" at bounding box center [383, 75] width 35 height 11
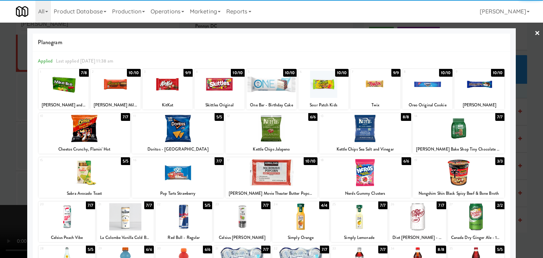
click at [460, 169] on div at bounding box center [459, 172] width 92 height 27
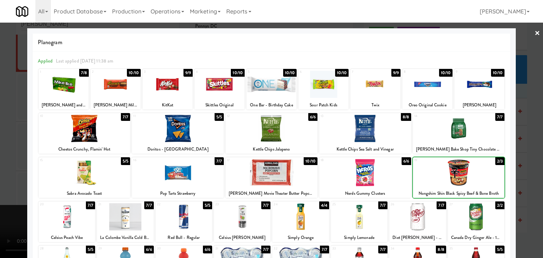
click at [460, 169] on div at bounding box center [459, 172] width 92 height 27
click at [125, 81] on div at bounding box center [115, 84] width 50 height 27
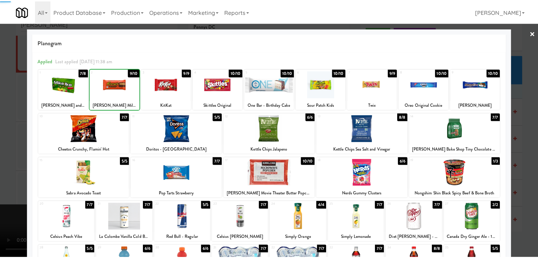
scroll to position [89, 0]
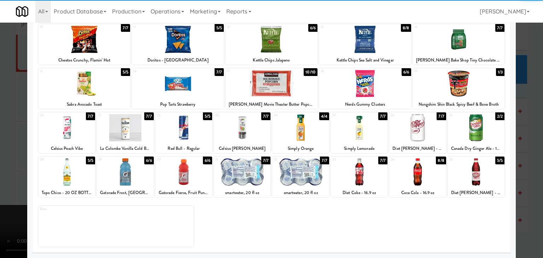
click at [129, 169] on div at bounding box center [125, 171] width 57 height 27
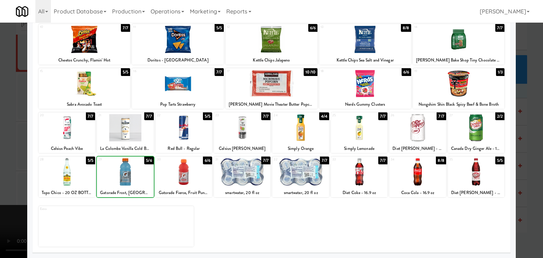
click at [129, 169] on div at bounding box center [125, 171] width 57 height 27
drag, startPoint x: 0, startPoint y: 166, endPoint x: 158, endPoint y: 162, distance: 158.4
click at [15, 164] on div at bounding box center [271, 129] width 543 height 258
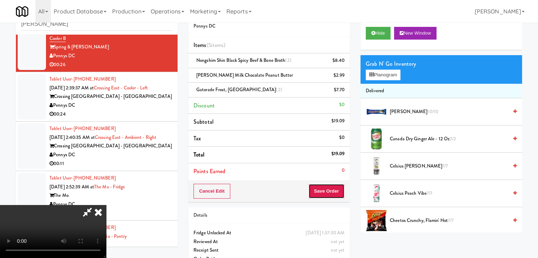
click at [334, 188] on button "Save Order" at bounding box center [326, 191] width 36 height 15
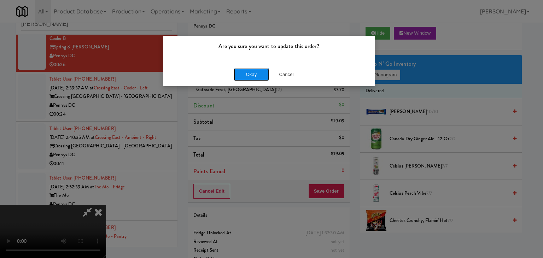
click at [253, 77] on button "Okay" at bounding box center [251, 74] width 35 height 13
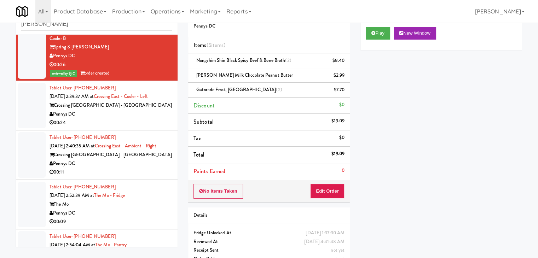
click at [121, 113] on div "Pennys DC" at bounding box center [110, 114] width 123 height 9
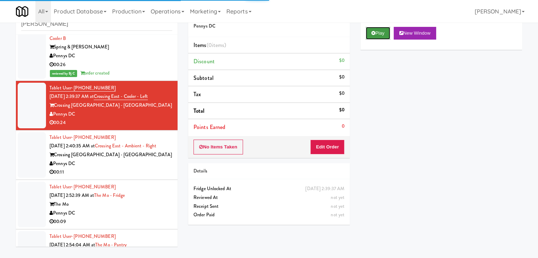
click at [378, 30] on button "Play" at bounding box center [378, 33] width 24 height 13
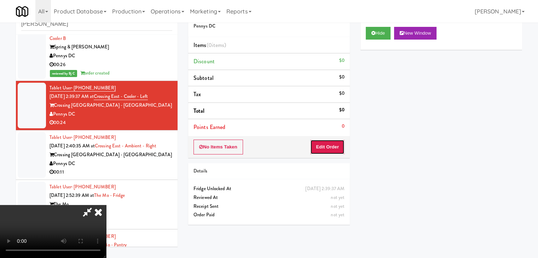
click at [331, 147] on button "Edit Order" at bounding box center [327, 147] width 34 height 15
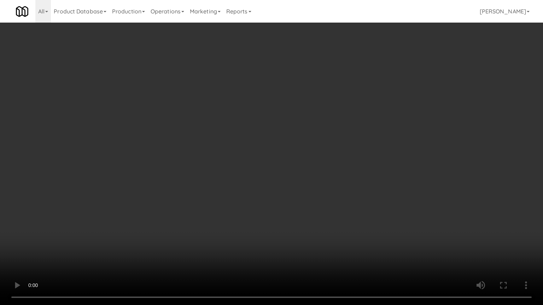
click at [320, 189] on video at bounding box center [271, 152] width 543 height 305
click at [317, 190] on video at bounding box center [271, 152] width 543 height 305
click at [317, 191] on video at bounding box center [271, 152] width 543 height 305
click at [314, 191] on video at bounding box center [271, 152] width 543 height 305
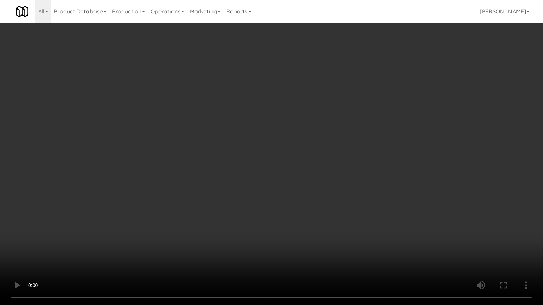
click at [317, 186] on video at bounding box center [271, 152] width 543 height 305
click at [310, 184] on video at bounding box center [271, 152] width 543 height 305
drag, startPoint x: 310, startPoint y: 184, endPoint x: 341, endPoint y: 134, distance: 59.5
click at [310, 184] on video at bounding box center [271, 152] width 543 height 305
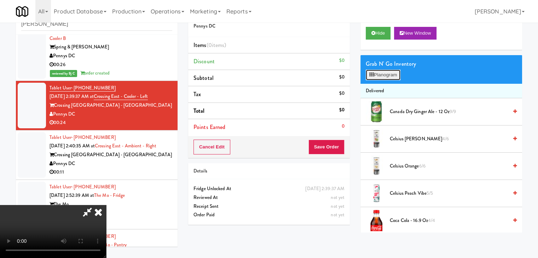
click at [389, 74] on button "Planogram" at bounding box center [383, 75] width 35 height 11
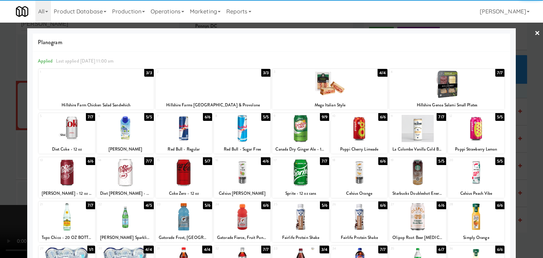
click at [319, 87] on div at bounding box center [329, 84] width 115 height 27
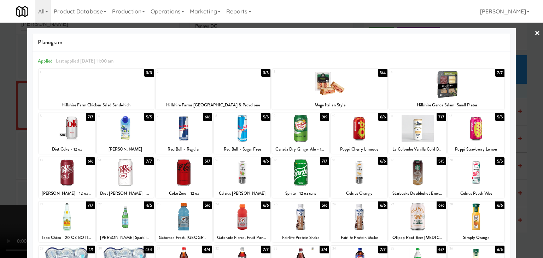
drag, startPoint x: 0, startPoint y: 115, endPoint x: 130, endPoint y: 116, distance: 130.5
click at [1, 114] on div at bounding box center [271, 129] width 543 height 258
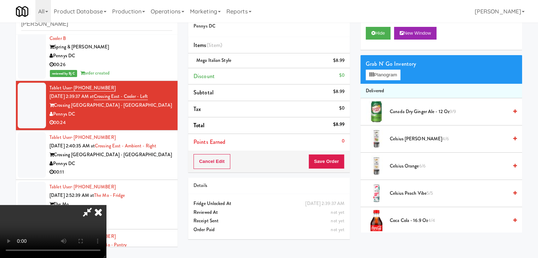
click at [106, 205] on video at bounding box center [53, 231] width 106 height 53
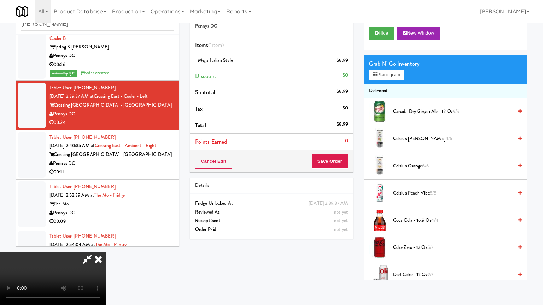
click at [106, 252] on video at bounding box center [53, 278] width 106 height 53
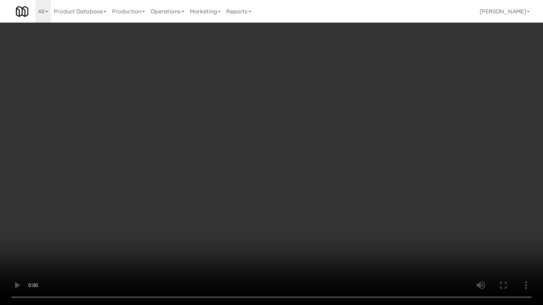
click at [315, 163] on video at bounding box center [271, 152] width 543 height 305
drag, startPoint x: 315, startPoint y: 163, endPoint x: 311, endPoint y: 171, distance: 9.3
click at [315, 163] on video at bounding box center [271, 152] width 543 height 305
click at [312, 171] on video at bounding box center [271, 152] width 543 height 305
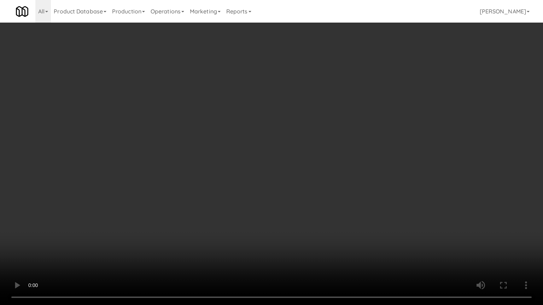
click at [309, 168] on video at bounding box center [271, 152] width 543 height 305
drag, startPoint x: 309, startPoint y: 167, endPoint x: 320, endPoint y: 137, distance: 31.7
click at [310, 167] on video at bounding box center [271, 152] width 543 height 305
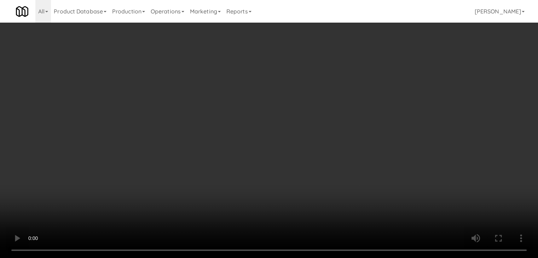
click at [270, 113] on video at bounding box center [269, 129] width 538 height 258
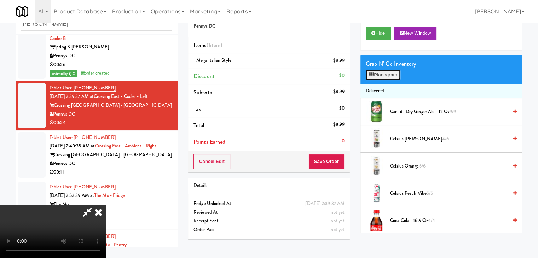
click at [389, 77] on button "Planogram" at bounding box center [383, 75] width 35 height 11
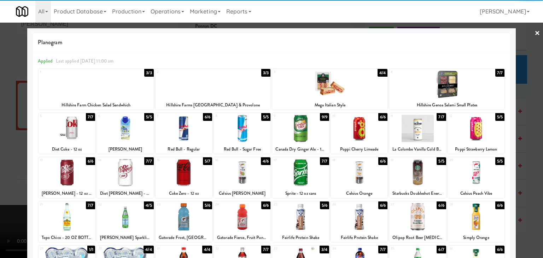
click at [457, 88] on div at bounding box center [446, 84] width 115 height 27
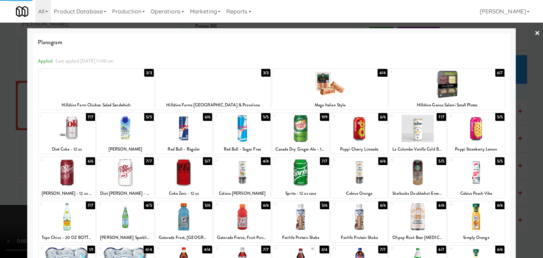
click at [0, 95] on div at bounding box center [271, 129] width 543 height 258
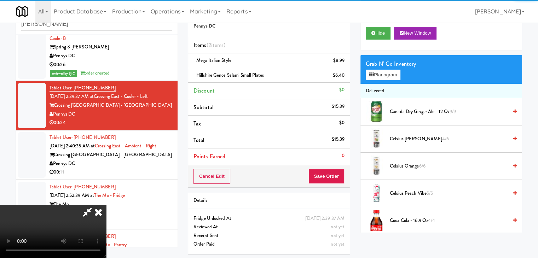
click at [106, 205] on video at bounding box center [53, 231] width 106 height 53
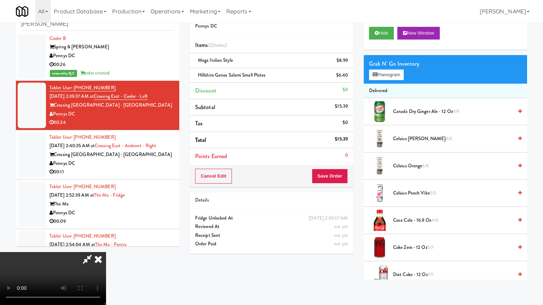
click at [106, 252] on video at bounding box center [53, 278] width 106 height 53
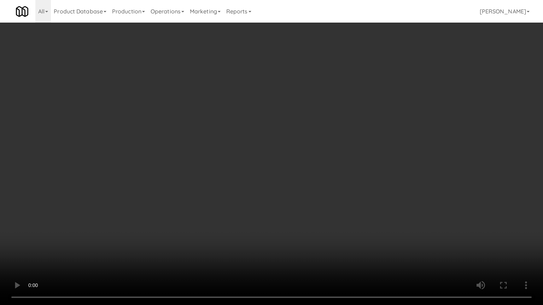
click at [365, 150] on video at bounding box center [271, 152] width 543 height 305
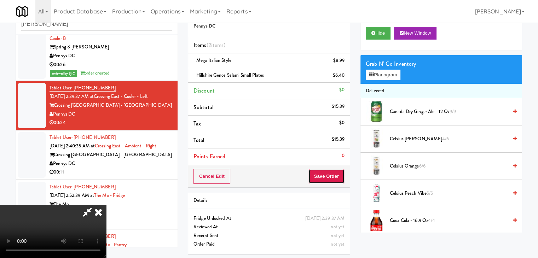
click at [339, 171] on button "Save Order" at bounding box center [326, 176] width 36 height 15
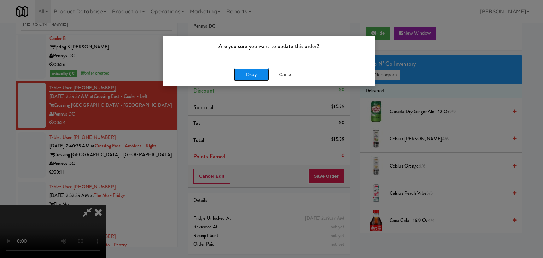
click at [257, 78] on button "Okay" at bounding box center [251, 74] width 35 height 13
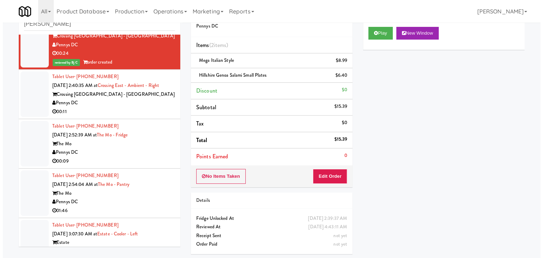
scroll to position [574, 0]
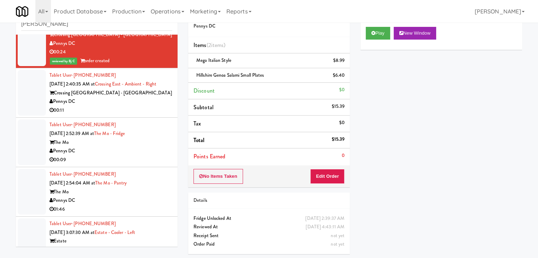
click at [134, 104] on div "Pennys DC" at bounding box center [110, 101] width 123 height 9
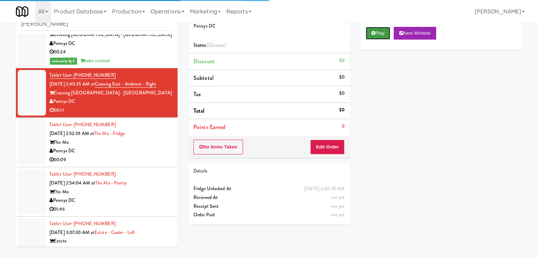
click at [383, 36] on button "Play" at bounding box center [378, 33] width 24 height 13
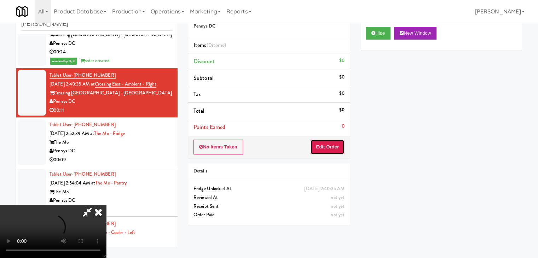
click at [333, 141] on button "Edit Order" at bounding box center [327, 147] width 34 height 15
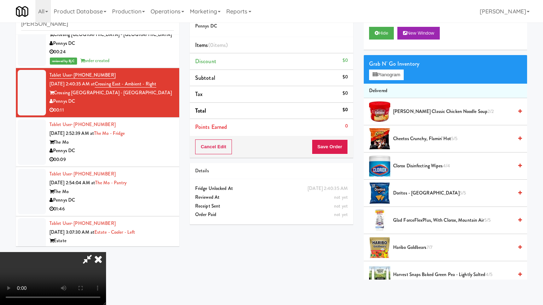
click at [106, 252] on video at bounding box center [53, 278] width 106 height 53
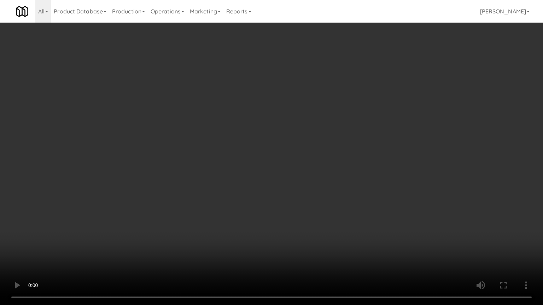
click at [360, 182] on video at bounding box center [271, 152] width 543 height 305
click at [359, 181] on video at bounding box center [271, 152] width 543 height 305
click at [360, 175] on video at bounding box center [271, 152] width 543 height 305
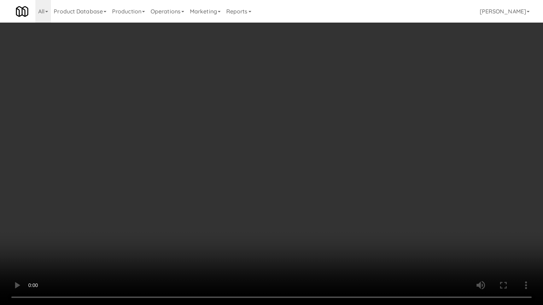
click at [360, 170] on video at bounding box center [271, 152] width 543 height 305
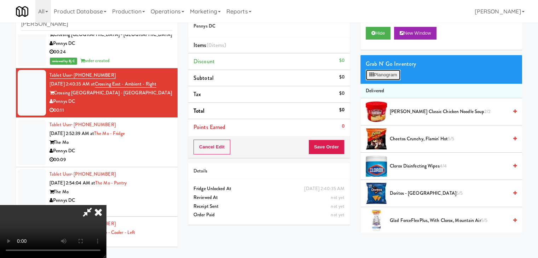
click at [380, 76] on button "Planogram" at bounding box center [383, 75] width 35 height 11
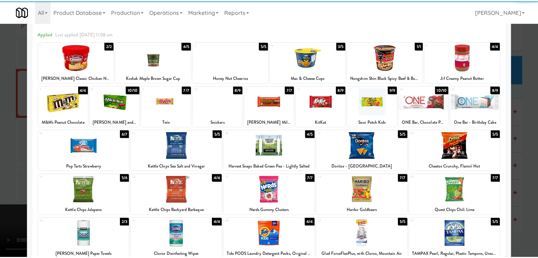
scroll to position [71, 0]
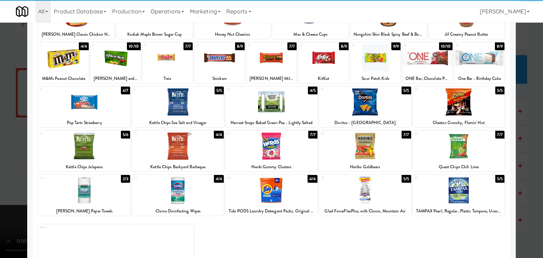
click at [182, 145] on div at bounding box center [178, 146] width 92 height 27
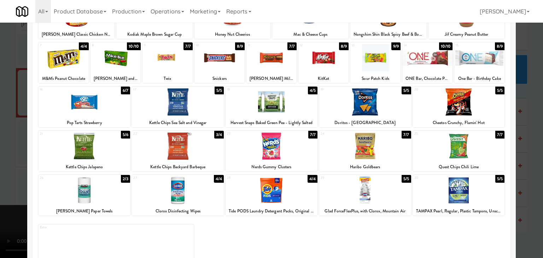
drag, startPoint x: 3, startPoint y: 145, endPoint x: 30, endPoint y: 144, distance: 27.2
click at [5, 145] on div at bounding box center [271, 129] width 543 height 258
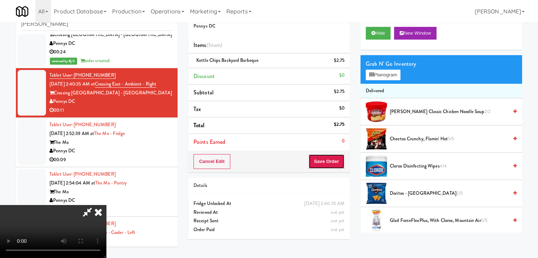
click at [337, 159] on button "Save Order" at bounding box center [326, 161] width 36 height 15
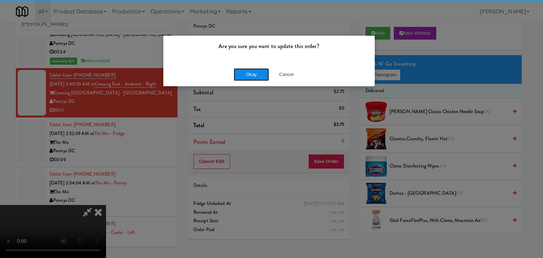
click at [262, 74] on button "Okay" at bounding box center [251, 74] width 35 height 13
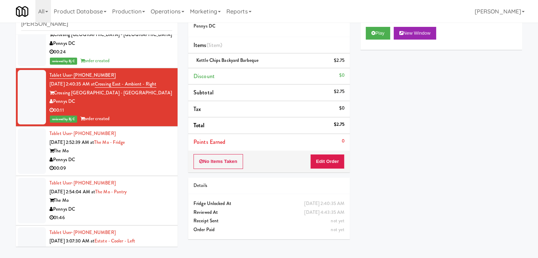
drag, startPoint x: 140, startPoint y: 163, endPoint x: 141, endPoint y: 159, distance: 3.8
click at [140, 163] on div "Tablet User · (240) 757-7137 Sep 18, 2025 2:52:39 AM at The Mo - Fridge The Mo …" at bounding box center [110, 150] width 123 height 43
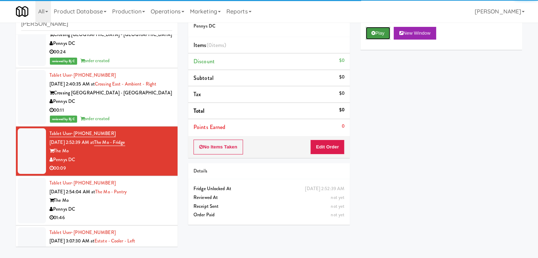
click at [382, 33] on button "Play" at bounding box center [378, 33] width 24 height 13
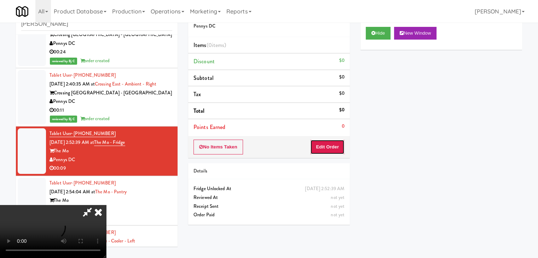
click at [334, 142] on button "Edit Order" at bounding box center [327, 147] width 34 height 15
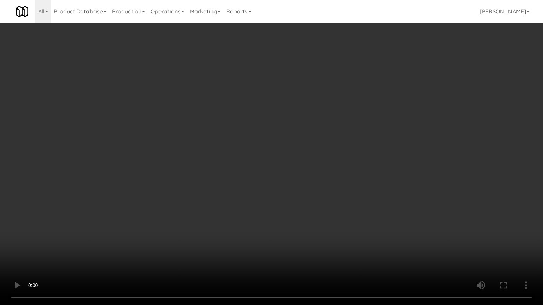
click at [344, 181] on video at bounding box center [271, 152] width 543 height 305
click at [341, 182] on video at bounding box center [271, 152] width 543 height 305
click at [359, 173] on video at bounding box center [271, 152] width 543 height 305
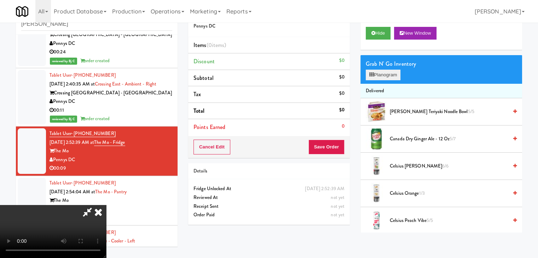
click at [390, 80] on div "Grab N' Go Inventory Planogram" at bounding box center [441, 69] width 162 height 29
click at [392, 78] on button "Planogram" at bounding box center [383, 75] width 35 height 11
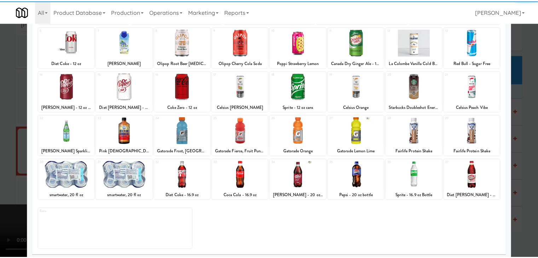
scroll to position [89, 0]
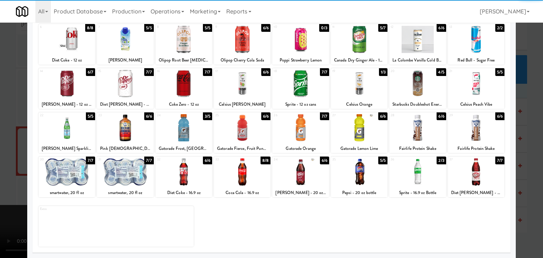
drag, startPoint x: 201, startPoint y: 132, endPoint x: 167, endPoint y: 139, distance: 34.9
click at [200, 132] on div at bounding box center [184, 127] width 57 height 27
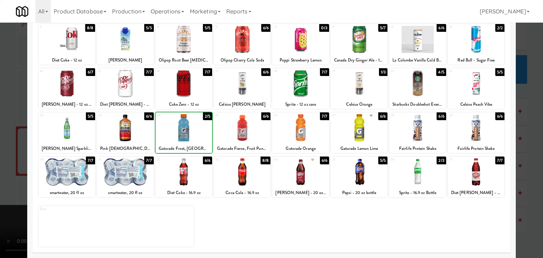
drag, startPoint x: 0, startPoint y: 155, endPoint x: 35, endPoint y: 153, distance: 35.4
click at [2, 154] on div at bounding box center [271, 129] width 543 height 258
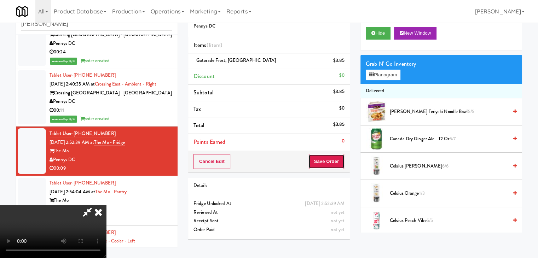
click at [328, 163] on button "Save Order" at bounding box center [326, 161] width 36 height 15
click at [329, 163] on button "Save Order" at bounding box center [326, 161] width 36 height 15
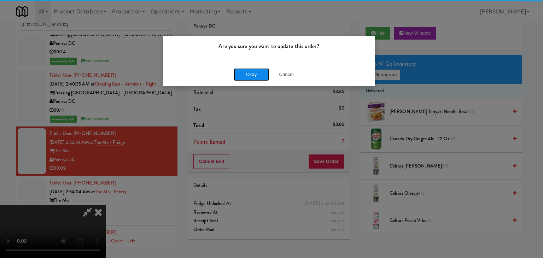
click at [250, 77] on button "Okay" at bounding box center [251, 74] width 35 height 13
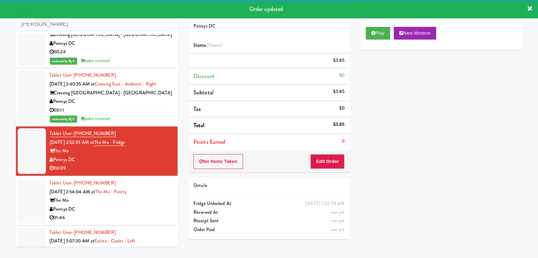
scroll to position [645, 0]
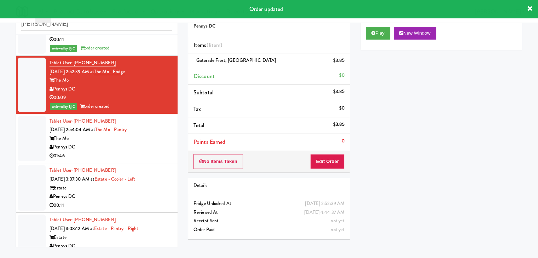
click at [145, 147] on div "Pennys DC" at bounding box center [110, 147] width 123 height 9
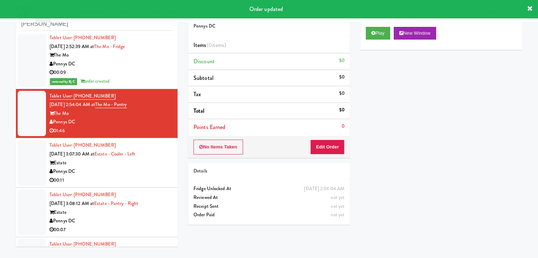
scroll to position [716, 0]
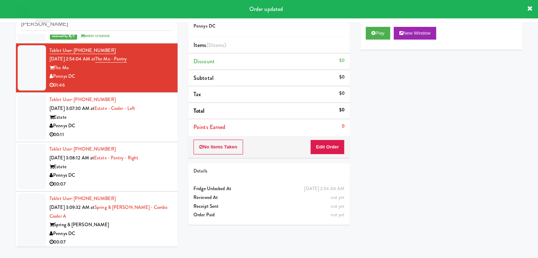
click at [372, 39] on div "Play New Window" at bounding box center [441, 36] width 162 height 28
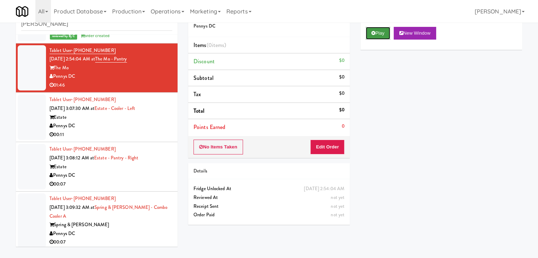
click at [381, 28] on button "Play" at bounding box center [378, 33] width 24 height 13
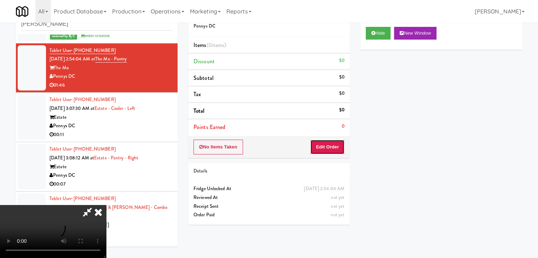
click at [326, 143] on button "Edit Order" at bounding box center [327, 147] width 34 height 15
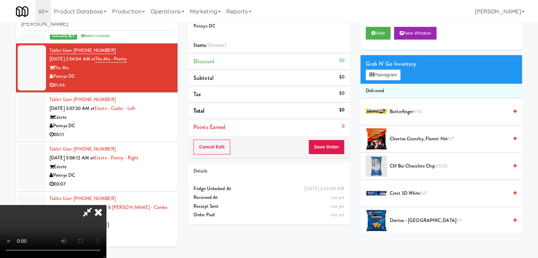
scroll to position [0, 0]
click at [106, 205] on icon at bounding box center [98, 212] width 16 height 14
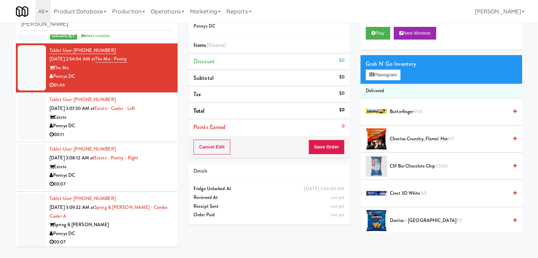
drag, startPoint x: 148, startPoint y: 126, endPoint x: 215, endPoint y: 117, distance: 67.8
click at [150, 125] on div "Pennys DC" at bounding box center [110, 126] width 123 height 9
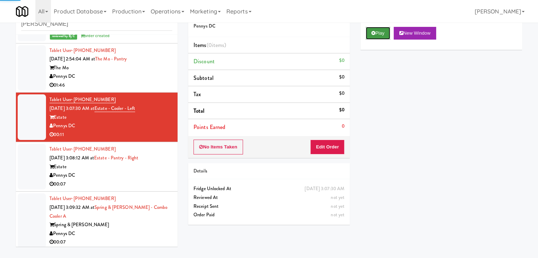
click at [381, 34] on button "Play" at bounding box center [378, 33] width 24 height 13
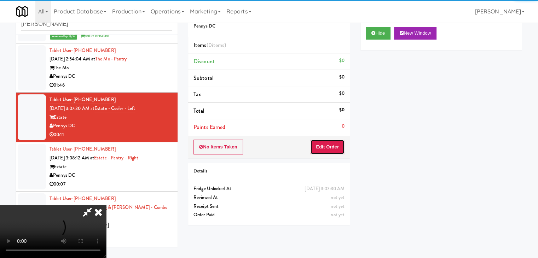
click at [336, 148] on button "Edit Order" at bounding box center [327, 147] width 34 height 15
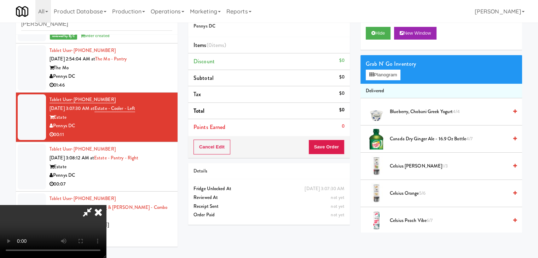
click at [106, 205] on video at bounding box center [53, 231] width 106 height 53
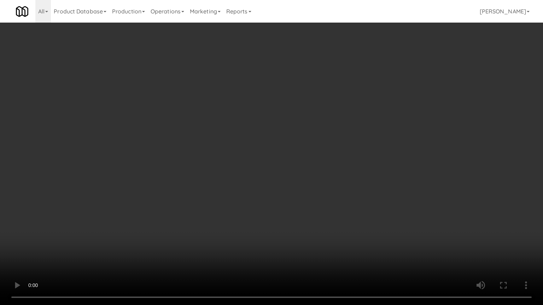
click at [344, 216] on video at bounding box center [271, 152] width 543 height 305
click at [346, 197] on video at bounding box center [271, 152] width 543 height 305
drag, startPoint x: 346, startPoint y: 197, endPoint x: 343, endPoint y: 199, distance: 4.0
click at [345, 199] on video at bounding box center [271, 152] width 543 height 305
click at [342, 178] on video at bounding box center [271, 152] width 543 height 305
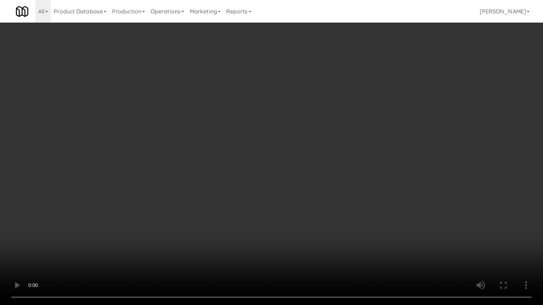
click at [342, 178] on video at bounding box center [271, 152] width 543 height 305
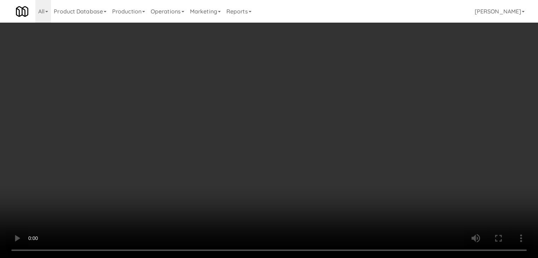
click at [233, 139] on video at bounding box center [269, 129] width 538 height 258
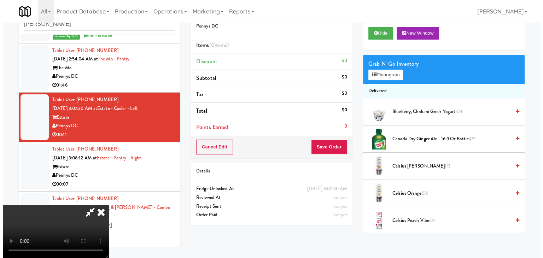
scroll to position [99, 0]
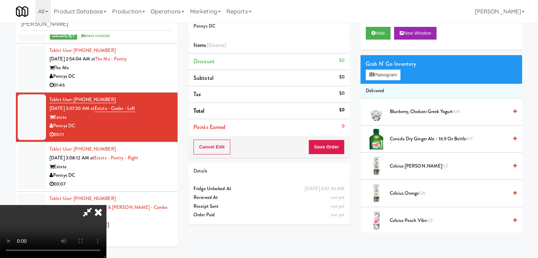
click at [106, 205] on video at bounding box center [53, 231] width 106 height 53
click at [382, 73] on button "Planogram" at bounding box center [383, 75] width 35 height 11
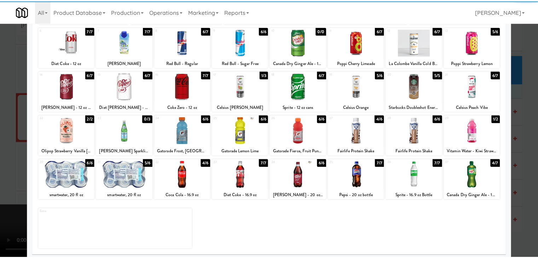
scroll to position [89, 0]
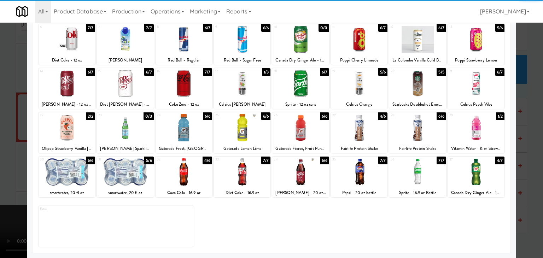
click at [131, 178] on div at bounding box center [125, 171] width 57 height 27
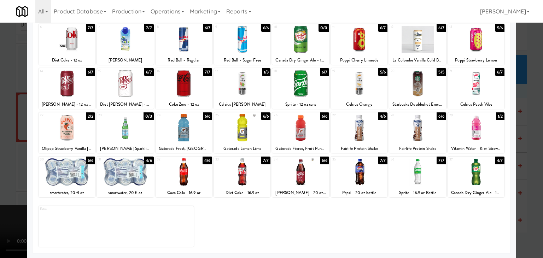
click at [196, 174] on div at bounding box center [184, 171] width 57 height 27
drag, startPoint x: 0, startPoint y: 174, endPoint x: 44, endPoint y: 171, distance: 44.0
click at [0, 174] on div at bounding box center [271, 129] width 543 height 258
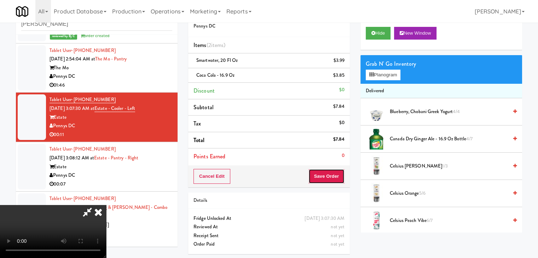
click at [332, 176] on button "Save Order" at bounding box center [326, 176] width 36 height 15
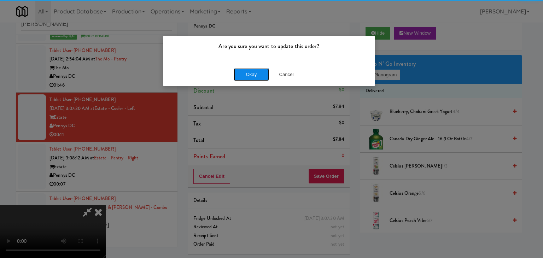
click at [256, 77] on button "Okay" at bounding box center [251, 74] width 35 height 13
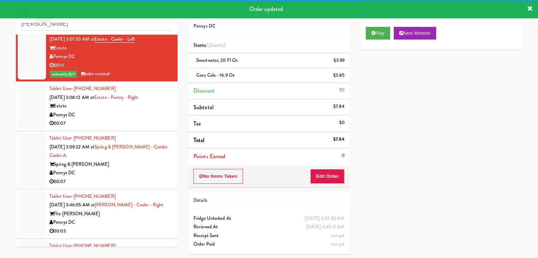
scroll to position [786, 0]
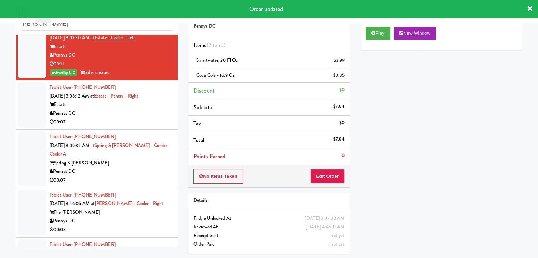
click at [136, 116] on div "Pennys DC" at bounding box center [110, 113] width 123 height 9
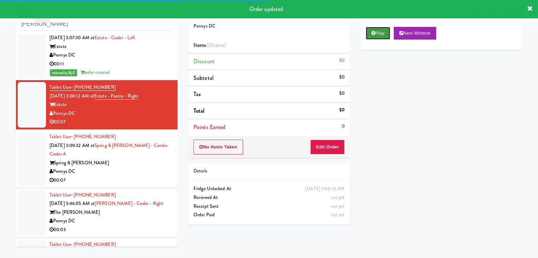
click at [374, 30] on button "Play" at bounding box center [378, 33] width 24 height 13
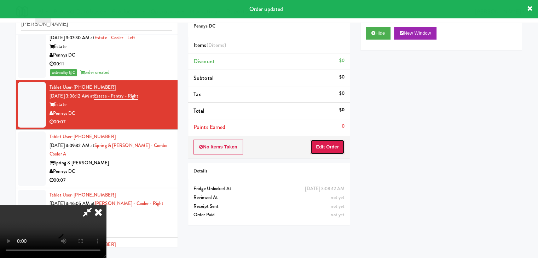
click at [328, 143] on button "Edit Order" at bounding box center [327, 147] width 34 height 15
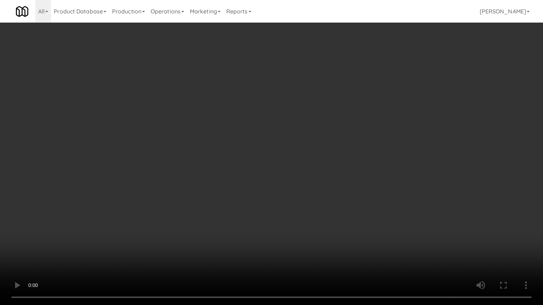
click at [304, 220] on video at bounding box center [271, 152] width 543 height 305
drag, startPoint x: 304, startPoint y: 220, endPoint x: 299, endPoint y: 222, distance: 5.9
click at [304, 220] on video at bounding box center [271, 152] width 543 height 305
click at [306, 221] on video at bounding box center [271, 152] width 543 height 305
click at [307, 219] on video at bounding box center [271, 152] width 543 height 305
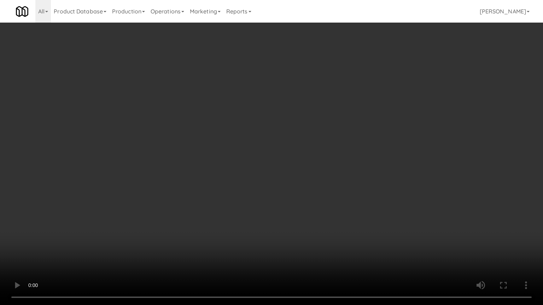
click at [298, 215] on video at bounding box center [271, 152] width 543 height 305
click at [310, 216] on video at bounding box center [271, 152] width 543 height 305
click at [320, 206] on video at bounding box center [271, 152] width 543 height 305
drag, startPoint x: 320, startPoint y: 206, endPoint x: 361, endPoint y: 137, distance: 80.7
click at [325, 203] on video at bounding box center [271, 152] width 543 height 305
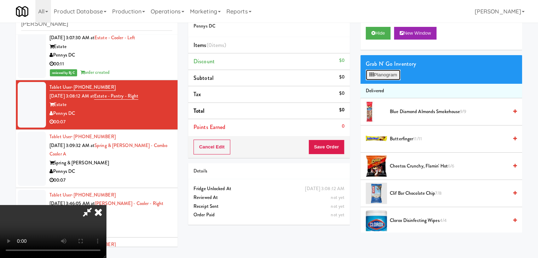
click at [393, 79] on button "Planogram" at bounding box center [383, 75] width 35 height 11
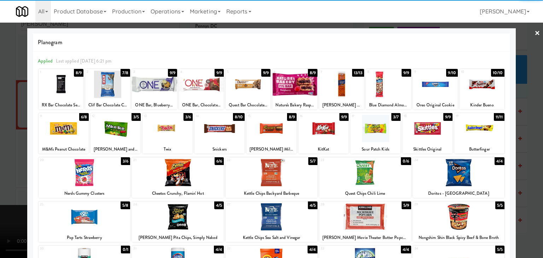
click at [263, 176] on div at bounding box center [272, 172] width 92 height 27
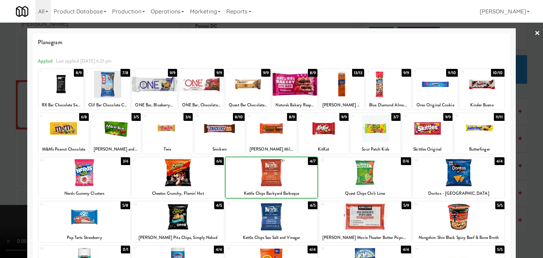
drag, startPoint x: 0, startPoint y: 177, endPoint x: 12, endPoint y: 177, distance: 12.4
click at [0, 177] on div at bounding box center [271, 129] width 543 height 258
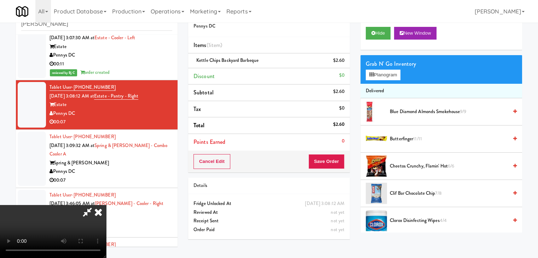
click at [106, 205] on video at bounding box center [53, 231] width 106 height 53
click at [329, 161] on button "Save Order" at bounding box center [326, 161] width 36 height 15
click at [330, 161] on button "Save Order" at bounding box center [326, 161] width 36 height 15
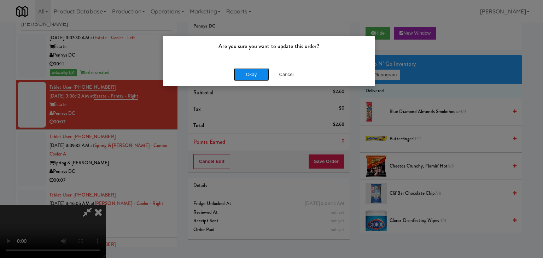
click at [256, 72] on button "Okay" at bounding box center [251, 74] width 35 height 13
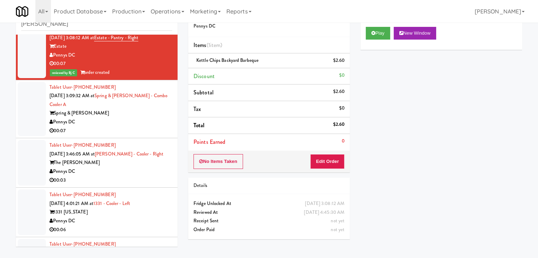
scroll to position [857, 0]
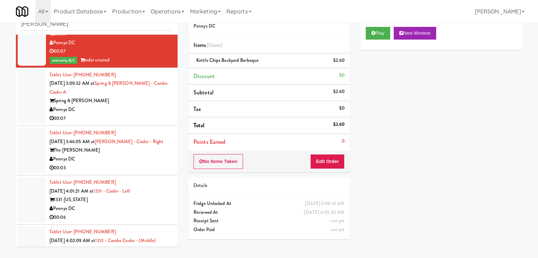
click at [139, 114] on div "00:07" at bounding box center [110, 118] width 123 height 9
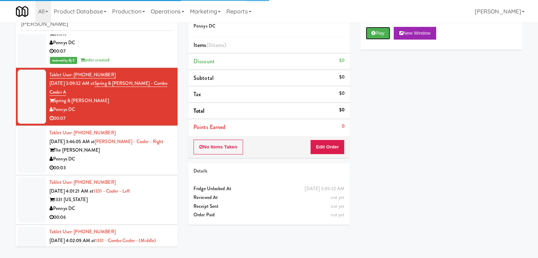
drag, startPoint x: 378, startPoint y: 31, endPoint x: 367, endPoint y: 57, distance: 28.2
click at [378, 32] on button "Play" at bounding box center [378, 33] width 24 height 13
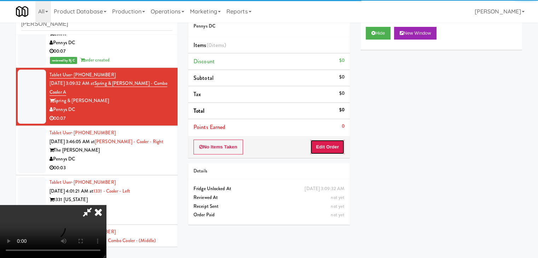
click at [326, 142] on button "Edit Order" at bounding box center [327, 147] width 34 height 15
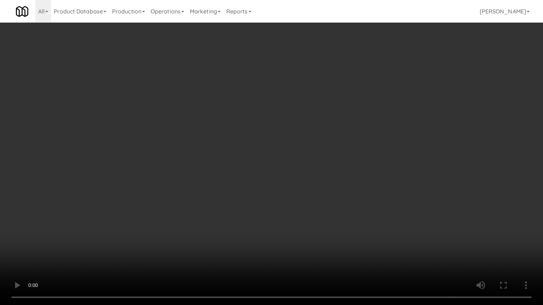
click at [316, 214] on video at bounding box center [271, 152] width 543 height 305
drag, startPoint x: 316, startPoint y: 214, endPoint x: 315, endPoint y: 218, distance: 4.4
click at [316, 215] on video at bounding box center [271, 152] width 543 height 305
click at [318, 211] on video at bounding box center [271, 152] width 543 height 305
drag, startPoint x: 318, startPoint y: 211, endPoint x: 316, endPoint y: 215, distance: 4.3
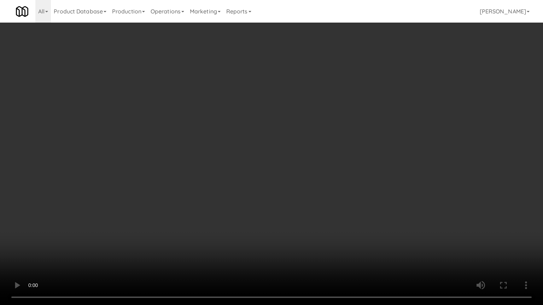
click at [318, 213] on video at bounding box center [271, 152] width 543 height 305
click at [317, 212] on video at bounding box center [271, 152] width 543 height 305
click at [321, 205] on video at bounding box center [271, 152] width 543 height 305
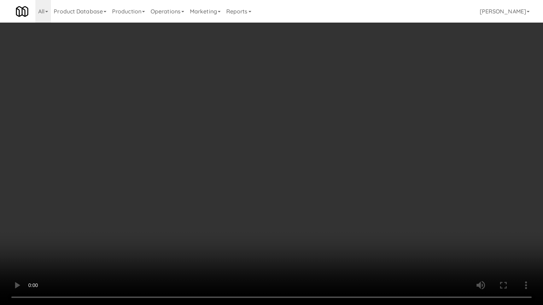
click at [319, 202] on video at bounding box center [271, 152] width 543 height 305
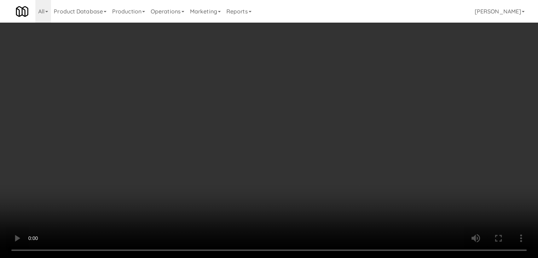
click at [390, 79] on div "Grab N' Go Inventory Planogram" at bounding box center [441, 69] width 162 height 29
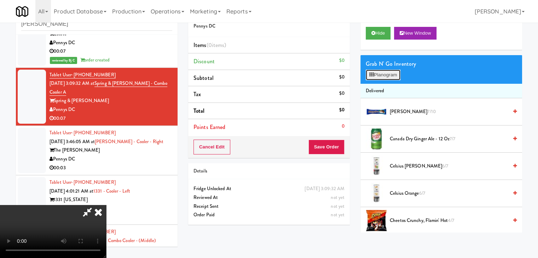
click at [392, 76] on button "Planogram" at bounding box center [383, 75] width 35 height 11
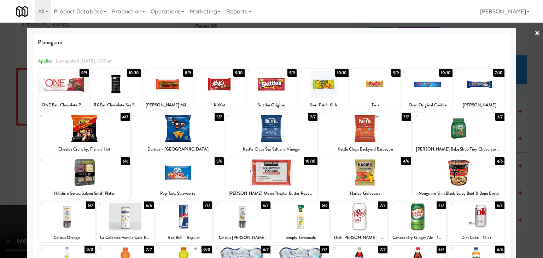
click at [488, 82] on div at bounding box center [479, 84] width 50 height 27
click at [459, 130] on div at bounding box center [459, 128] width 92 height 27
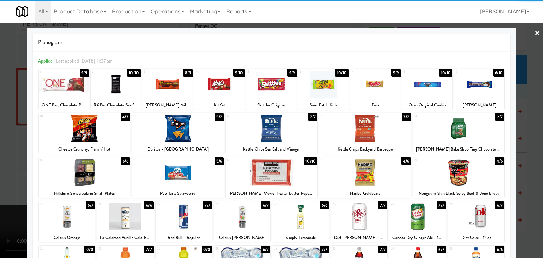
click at [0, 147] on div at bounding box center [271, 129] width 543 height 258
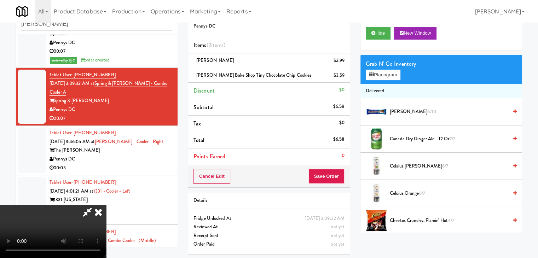
click at [106, 205] on video at bounding box center [53, 231] width 106 height 53
click at [333, 176] on button "Save Order" at bounding box center [326, 176] width 36 height 15
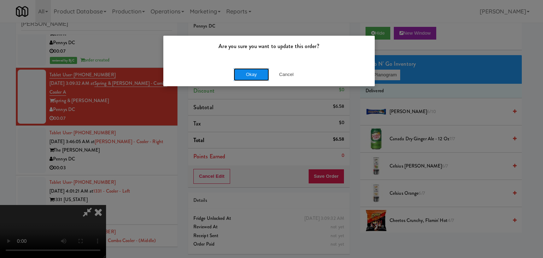
click at [256, 77] on button "Okay" at bounding box center [251, 74] width 35 height 13
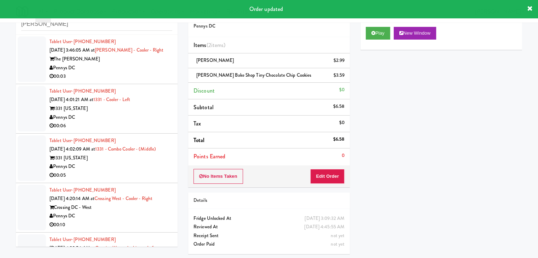
scroll to position [963, 0]
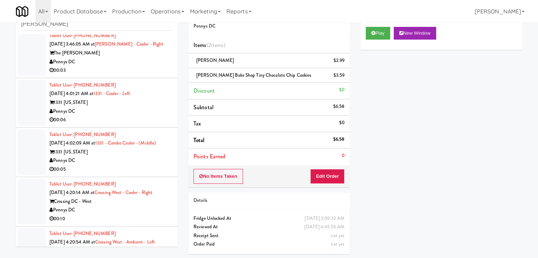
click at [141, 58] on div "Pennys DC" at bounding box center [110, 62] width 123 height 9
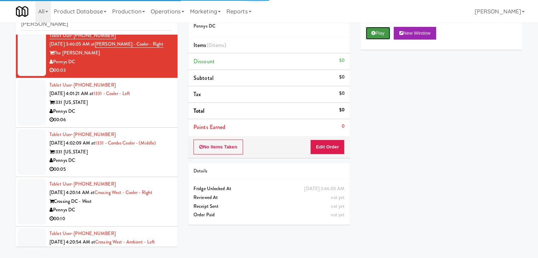
click at [380, 36] on button "Play" at bounding box center [378, 33] width 24 height 13
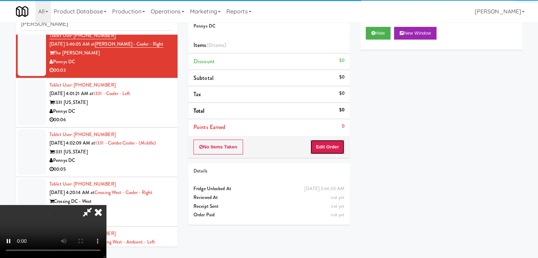
click at [334, 144] on button "Edit Order" at bounding box center [327, 147] width 34 height 15
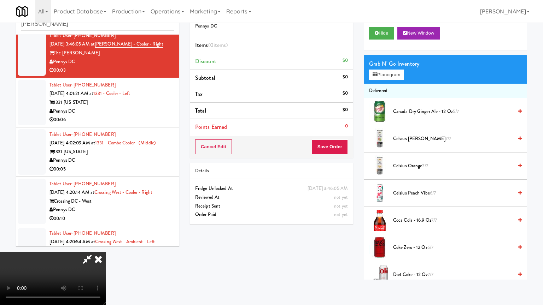
click at [106, 252] on video at bounding box center [53, 278] width 106 height 53
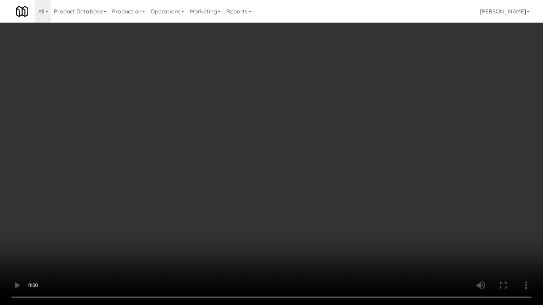
drag, startPoint x: 330, startPoint y: 217, endPoint x: 334, endPoint y: 221, distance: 5.3
click at [332, 218] on video at bounding box center [271, 152] width 543 height 305
click at [345, 218] on video at bounding box center [271, 152] width 543 height 305
click at [346, 216] on video at bounding box center [271, 152] width 543 height 305
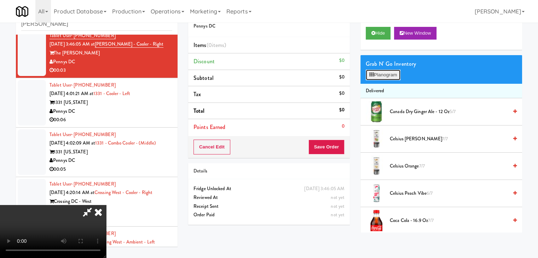
click at [389, 76] on button "Planogram" at bounding box center [383, 75] width 35 height 11
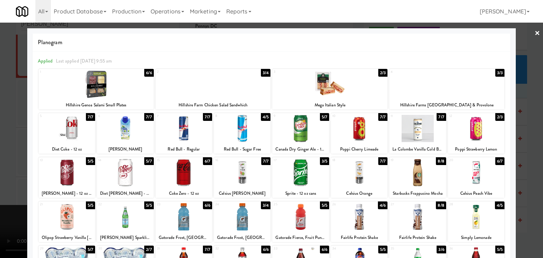
drag, startPoint x: 249, startPoint y: 179, endPoint x: 218, endPoint y: 179, distance: 31.1
click at [249, 179] on div at bounding box center [242, 172] width 57 height 27
drag, startPoint x: 0, startPoint y: 174, endPoint x: 14, endPoint y: 174, distance: 14.5
click at [0, 174] on div at bounding box center [271, 129] width 543 height 258
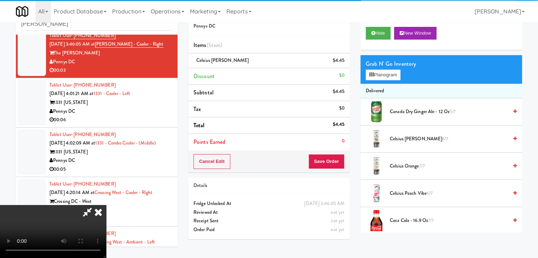
click at [106, 205] on video at bounding box center [53, 231] width 106 height 53
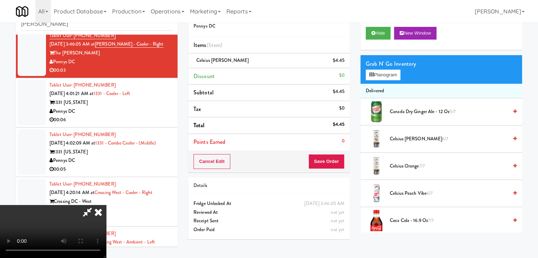
click at [106, 205] on video at bounding box center [53, 231] width 106 height 53
drag, startPoint x: 264, startPoint y: 187, endPoint x: 269, endPoint y: 189, distance: 6.0
click at [106, 205] on video at bounding box center [53, 231] width 106 height 53
click at [335, 162] on button "Save Order" at bounding box center [326, 161] width 36 height 15
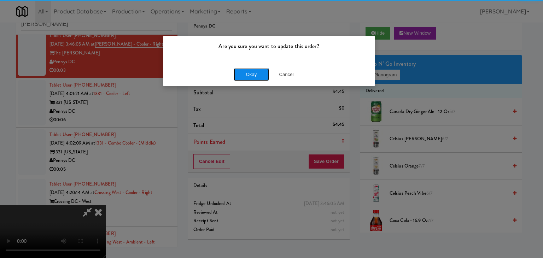
click at [257, 77] on button "Okay" at bounding box center [251, 74] width 35 height 13
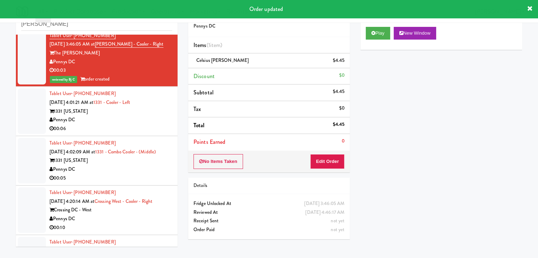
click at [151, 125] on div "00:06" at bounding box center [110, 128] width 123 height 9
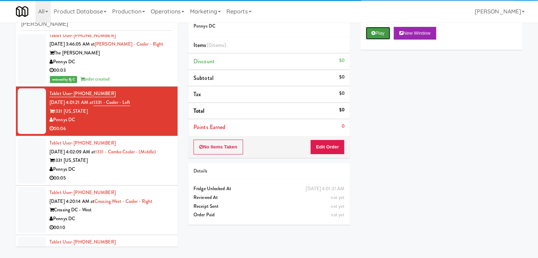
click at [384, 36] on button "Play" at bounding box center [378, 33] width 24 height 13
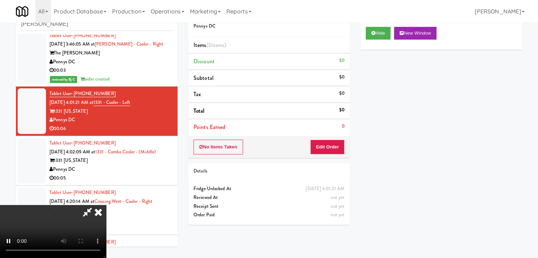
drag, startPoint x: 332, startPoint y: 159, endPoint x: 332, endPoint y: 154, distance: 5.0
click at [332, 157] on div "Order # 4907865 Pennys DC Items (0 items ) Discount $0 Subtotal $0 Tax $0 Total…" at bounding box center [269, 116] width 172 height 227
click at [332, 150] on button "Edit Order" at bounding box center [327, 147] width 34 height 15
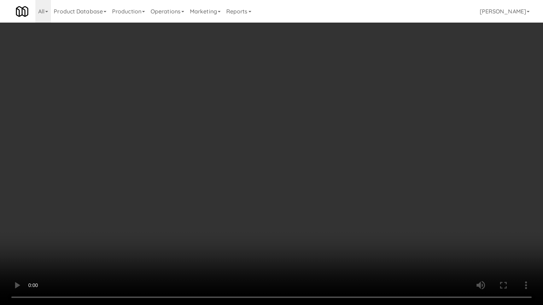
click at [317, 209] on video at bounding box center [271, 152] width 543 height 305
drag, startPoint x: 317, startPoint y: 209, endPoint x: 316, endPoint y: 220, distance: 10.3
click at [316, 214] on video at bounding box center [271, 152] width 543 height 305
click at [317, 216] on video at bounding box center [271, 152] width 543 height 305
drag, startPoint x: 317, startPoint y: 215, endPoint x: 315, endPoint y: 219, distance: 4.6
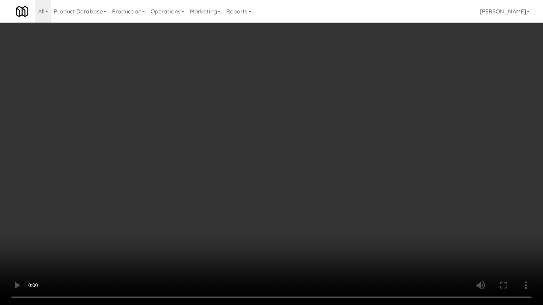
click at [317, 217] on video at bounding box center [271, 152] width 543 height 305
click at [315, 216] on video at bounding box center [271, 152] width 543 height 305
click at [316, 216] on video at bounding box center [271, 152] width 543 height 305
click at [328, 212] on video at bounding box center [271, 152] width 543 height 305
drag, startPoint x: 328, startPoint y: 212, endPoint x: 355, endPoint y: 145, distance: 72.7
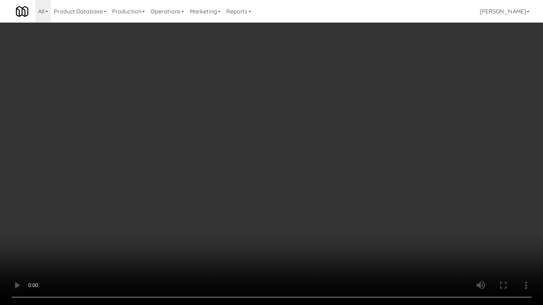
click at [329, 208] on video at bounding box center [271, 152] width 543 height 305
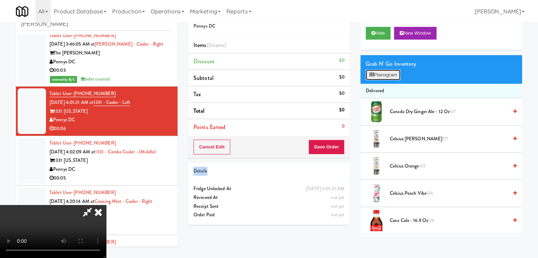
click at [386, 72] on button "Planogram" at bounding box center [383, 75] width 35 height 11
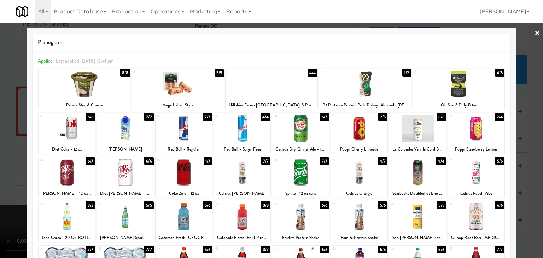
click at [279, 91] on div at bounding box center [272, 84] width 92 height 27
click at [0, 135] on div at bounding box center [271, 129] width 543 height 258
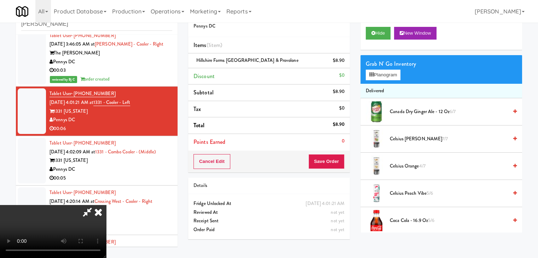
drag, startPoint x: 320, startPoint y: 162, endPoint x: 323, endPoint y: 162, distance: 4.0
click at [106, 205] on div at bounding box center [53, 231] width 106 height 53
click at [323, 162] on button "Save Order" at bounding box center [326, 161] width 36 height 15
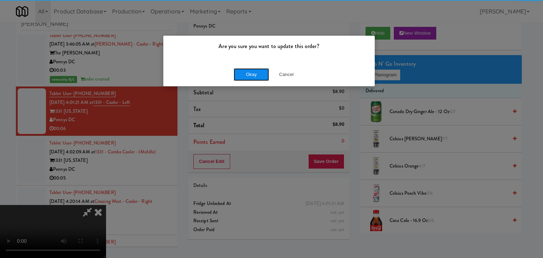
click at [257, 74] on button "Okay" at bounding box center [251, 74] width 35 height 13
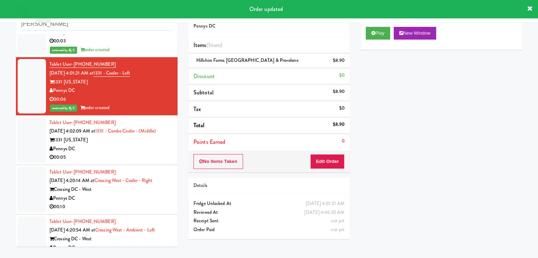
scroll to position [1069, 0]
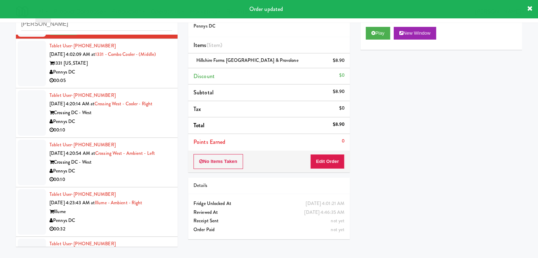
click at [145, 77] on div "00:05" at bounding box center [110, 80] width 123 height 9
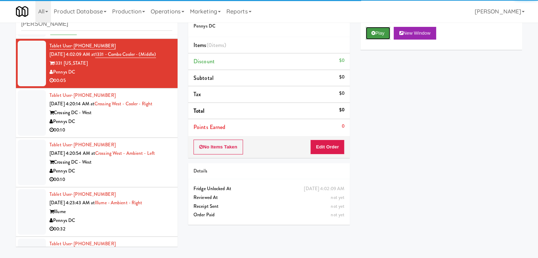
drag, startPoint x: 380, startPoint y: 35, endPoint x: 378, endPoint y: 66, distance: 31.9
click at [380, 35] on button "Play" at bounding box center [378, 33] width 24 height 13
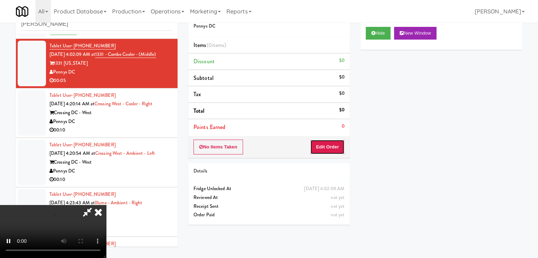
click at [330, 148] on button "Edit Order" at bounding box center [327, 147] width 34 height 15
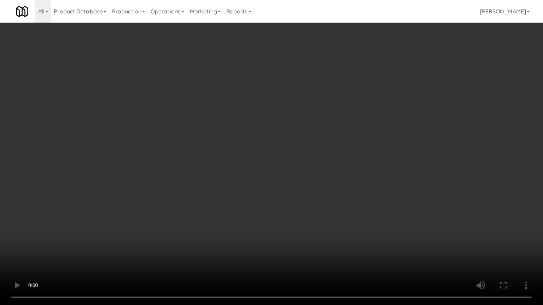
click at [315, 206] on video at bounding box center [271, 152] width 543 height 305
drag, startPoint x: 315, startPoint y: 206, endPoint x: 311, endPoint y: 212, distance: 6.8
click at [315, 206] on video at bounding box center [271, 152] width 543 height 305
click at [311, 210] on video at bounding box center [271, 152] width 543 height 305
drag, startPoint x: 311, startPoint y: 210, endPoint x: 311, endPoint y: 215, distance: 4.9
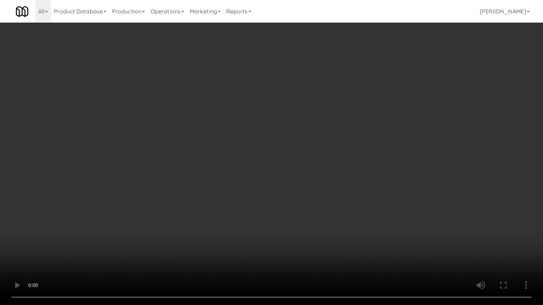
click at [311, 213] on video at bounding box center [271, 152] width 543 height 305
click at [316, 208] on video at bounding box center [271, 152] width 543 height 305
drag, startPoint x: 316, startPoint y: 208, endPoint x: 337, endPoint y: 142, distance: 68.9
click at [318, 205] on video at bounding box center [271, 152] width 543 height 305
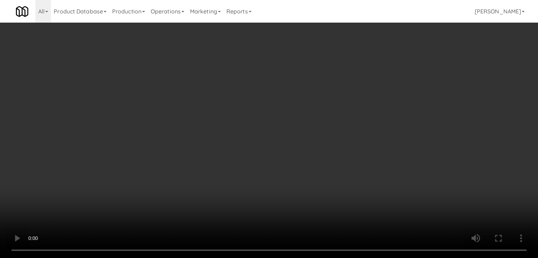
click at [385, 72] on button "Planogram" at bounding box center [383, 75] width 35 height 11
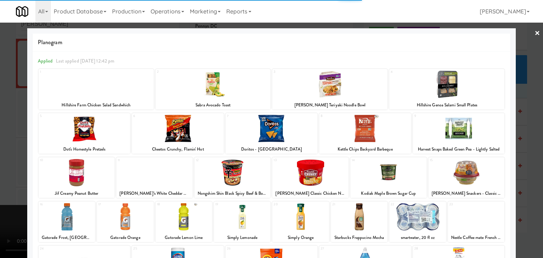
click at [273, 134] on div at bounding box center [272, 128] width 92 height 27
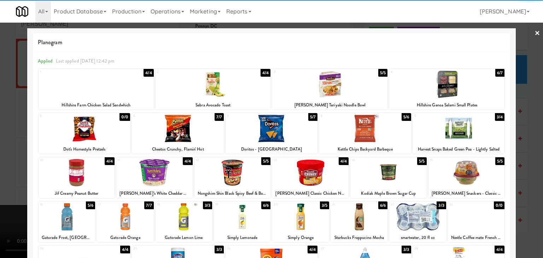
click at [247, 135] on div at bounding box center [272, 128] width 92 height 27
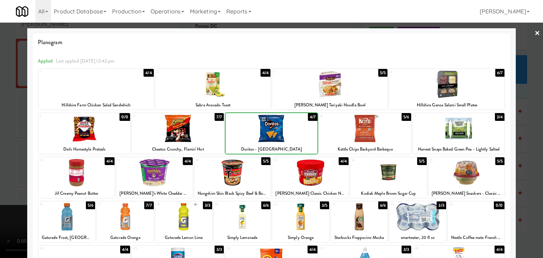
drag, startPoint x: 0, startPoint y: 165, endPoint x: 29, endPoint y: 158, distance: 29.6
click at [6, 163] on div at bounding box center [271, 129] width 543 height 258
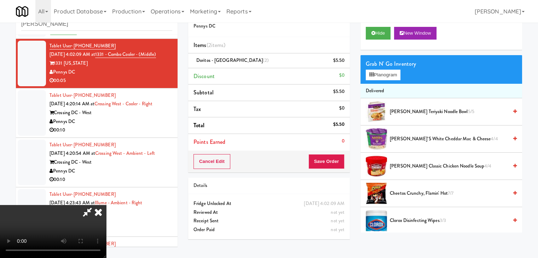
click at [95, 205] on icon at bounding box center [87, 212] width 16 height 14
click at [346, 64] on icon at bounding box center [345, 63] width 4 height 5
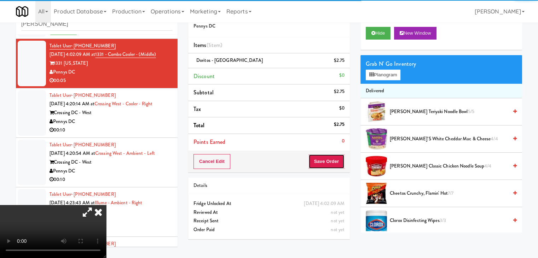
click at [328, 163] on button "Save Order" at bounding box center [326, 161] width 36 height 15
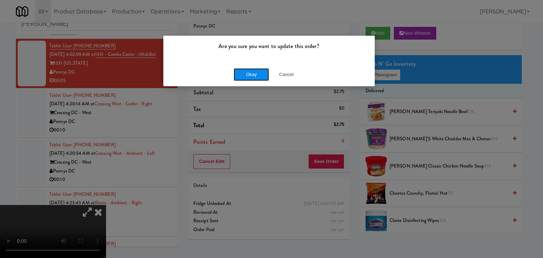
click at [255, 71] on button "Okay" at bounding box center [251, 74] width 35 height 13
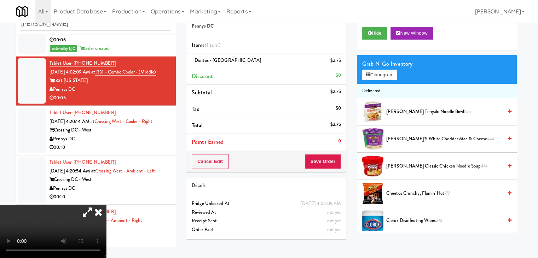
click at [106, 205] on video at bounding box center [53, 231] width 106 height 53
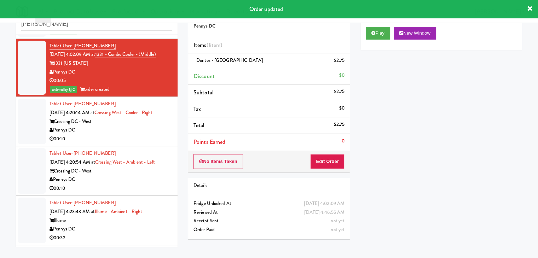
click at [137, 139] on div "00:10" at bounding box center [110, 139] width 123 height 9
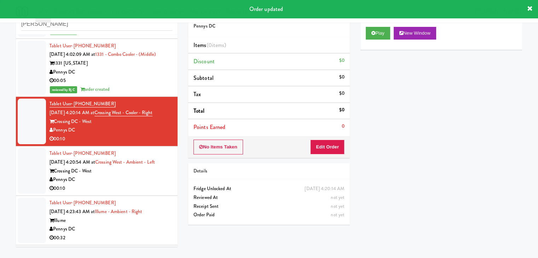
scroll to position [1140, 0]
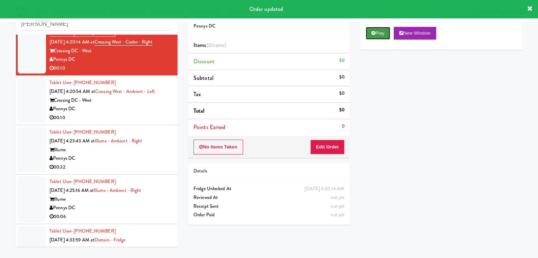
click at [378, 34] on button "Play" at bounding box center [378, 33] width 24 height 13
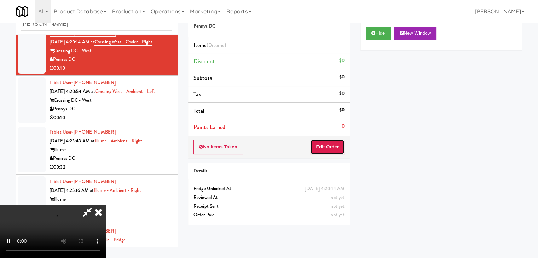
click at [334, 150] on button "Edit Order" at bounding box center [327, 147] width 34 height 15
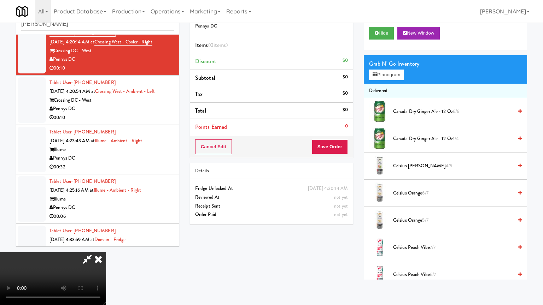
click at [106, 252] on video at bounding box center [53, 278] width 106 height 53
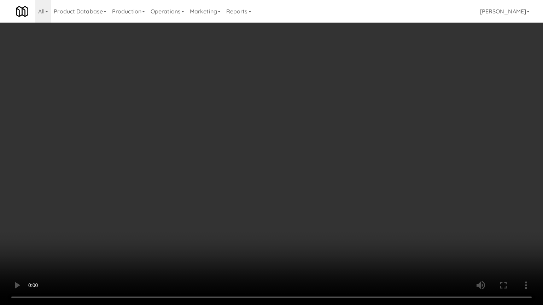
click at [346, 212] on video at bounding box center [271, 152] width 543 height 305
click at [342, 213] on video at bounding box center [271, 152] width 543 height 305
click at [342, 211] on video at bounding box center [271, 152] width 543 height 305
click at [341, 215] on video at bounding box center [271, 152] width 543 height 305
drag, startPoint x: 341, startPoint y: 215, endPoint x: 337, endPoint y: 218, distance: 5.0
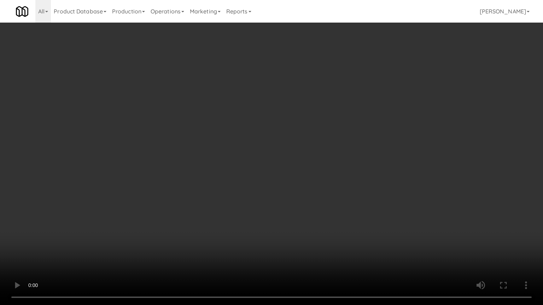
click at [341, 216] on video at bounding box center [271, 152] width 543 height 305
click at [339, 217] on video at bounding box center [271, 152] width 543 height 305
click at [339, 216] on video at bounding box center [271, 152] width 543 height 305
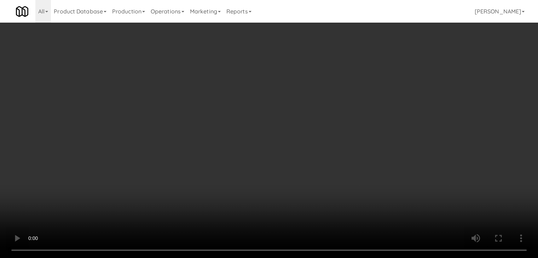
click at [391, 74] on button "Planogram" at bounding box center [383, 75] width 35 height 11
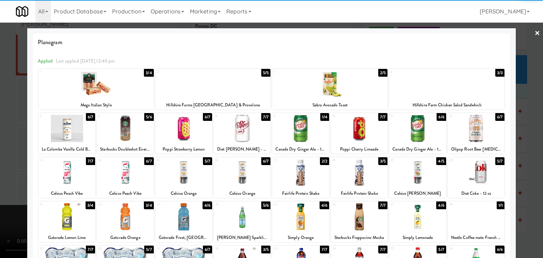
click at [301, 175] on div at bounding box center [300, 172] width 57 height 27
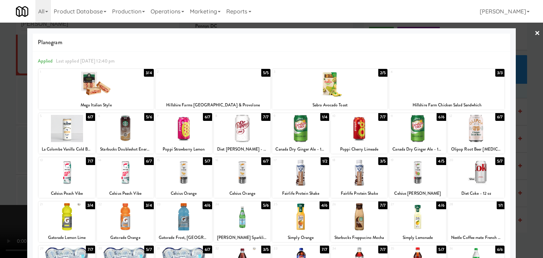
click at [415, 177] on div at bounding box center [417, 172] width 57 height 27
drag, startPoint x: 0, startPoint y: 181, endPoint x: 133, endPoint y: 180, distance: 132.9
click at [2, 181] on div at bounding box center [271, 129] width 543 height 258
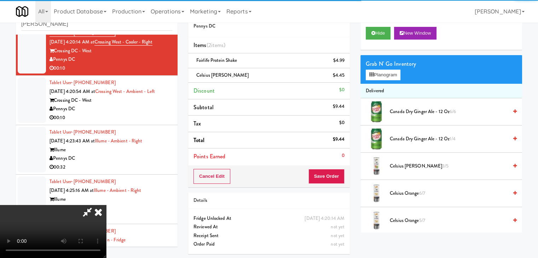
click at [106, 205] on video at bounding box center [53, 231] width 106 height 53
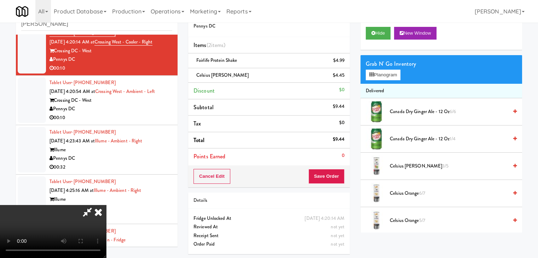
click at [106, 205] on video at bounding box center [53, 231] width 106 height 53
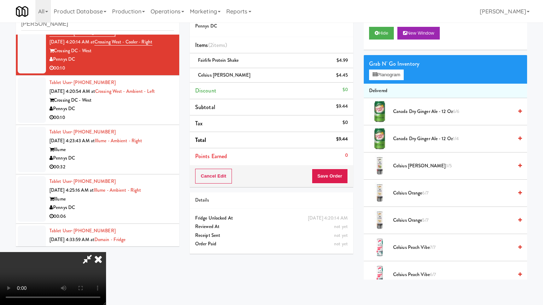
drag, startPoint x: 325, startPoint y: 215, endPoint x: 329, endPoint y: 218, distance: 4.8
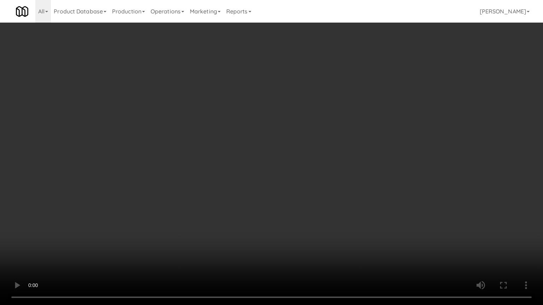
click at [326, 215] on video at bounding box center [271, 152] width 543 height 305
click at [336, 216] on video at bounding box center [271, 152] width 543 height 305
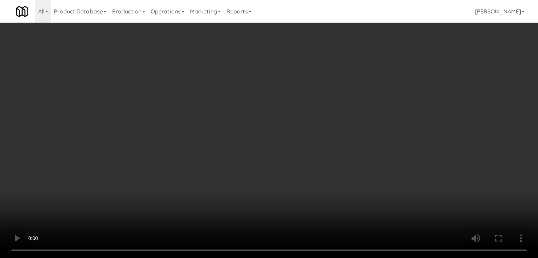
click at [332, 171] on button "Save Order" at bounding box center [326, 176] width 36 height 15
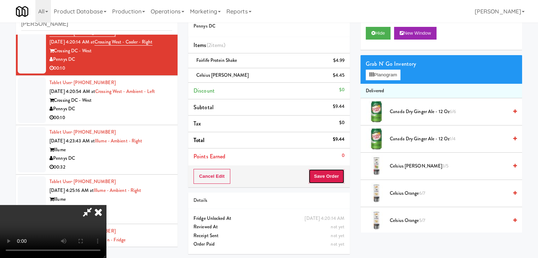
click at [332, 171] on button "Save Order" at bounding box center [326, 176] width 36 height 15
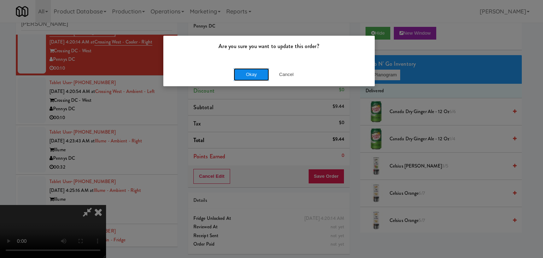
click at [256, 74] on button "Okay" at bounding box center [251, 74] width 35 height 13
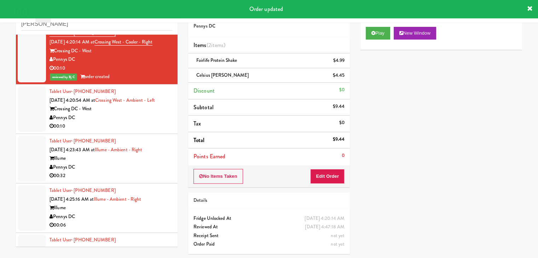
click at [133, 122] on div "00:10" at bounding box center [110, 126] width 123 height 9
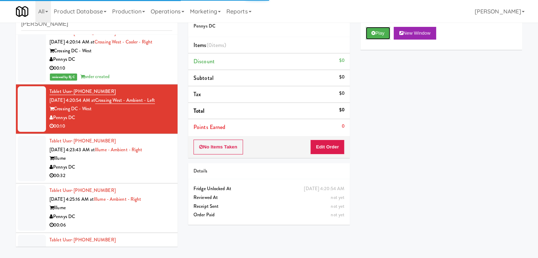
drag, startPoint x: 381, startPoint y: 32, endPoint x: 369, endPoint y: 64, distance: 34.1
click at [381, 32] on button "Play" at bounding box center [378, 33] width 24 height 13
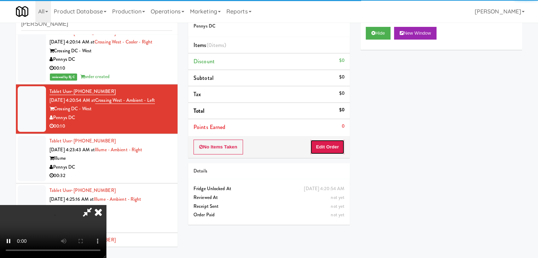
click at [329, 149] on button "Edit Order" at bounding box center [327, 147] width 34 height 15
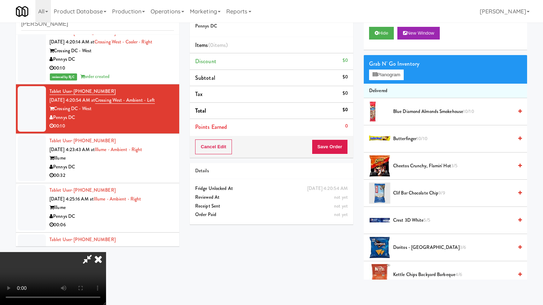
click at [106, 252] on video at bounding box center [53, 278] width 106 height 53
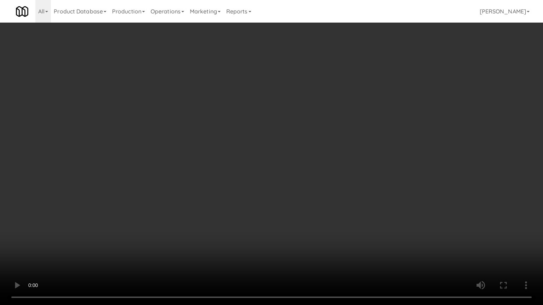
drag, startPoint x: 322, startPoint y: 208, endPoint x: 314, endPoint y: 212, distance: 9.0
click at [322, 209] on video at bounding box center [271, 152] width 543 height 305
click at [315, 211] on video at bounding box center [271, 152] width 543 height 305
drag, startPoint x: 315, startPoint y: 211, endPoint x: 288, endPoint y: 220, distance: 28.3
click at [315, 212] on video at bounding box center [271, 152] width 543 height 305
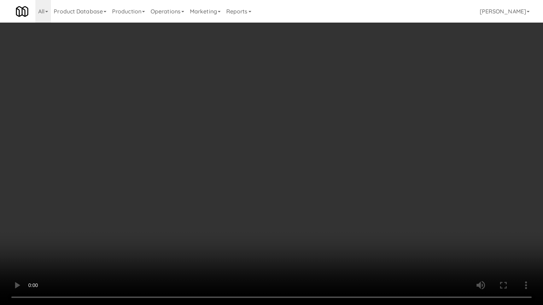
click at [291, 217] on video at bounding box center [271, 152] width 543 height 305
click at [293, 215] on video at bounding box center [271, 152] width 543 height 305
drag, startPoint x: 293, startPoint y: 215, endPoint x: 325, endPoint y: 149, distance: 73.2
click at [294, 214] on video at bounding box center [271, 152] width 543 height 305
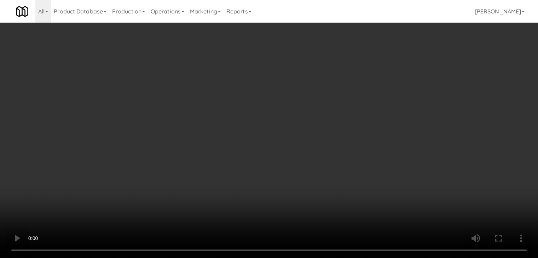
click at [384, 70] on button "Planogram" at bounding box center [383, 75] width 35 height 11
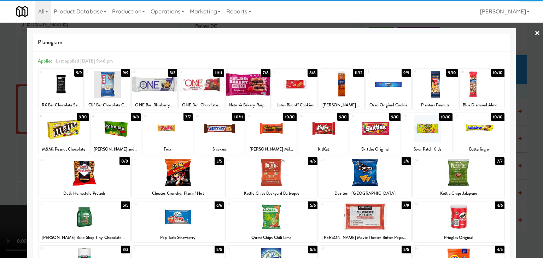
click at [114, 82] on div at bounding box center [107, 84] width 45 height 27
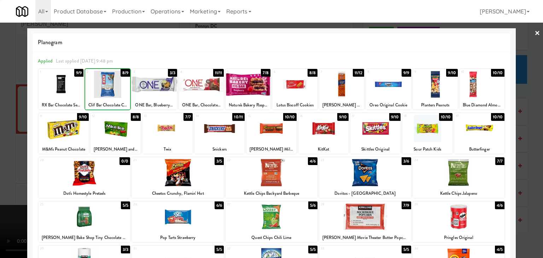
click at [2, 114] on div at bounding box center [271, 129] width 543 height 258
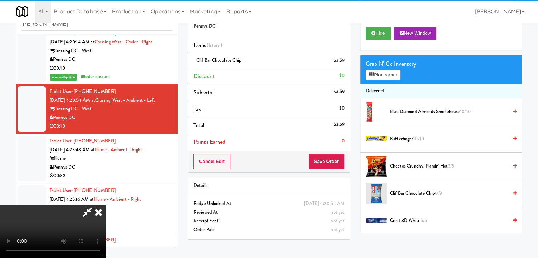
click at [106, 205] on video at bounding box center [53, 231] width 106 height 53
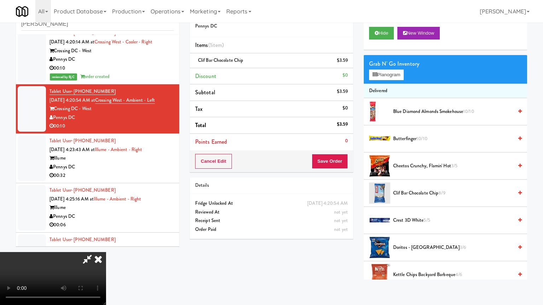
click at [106, 252] on video at bounding box center [53, 278] width 106 height 53
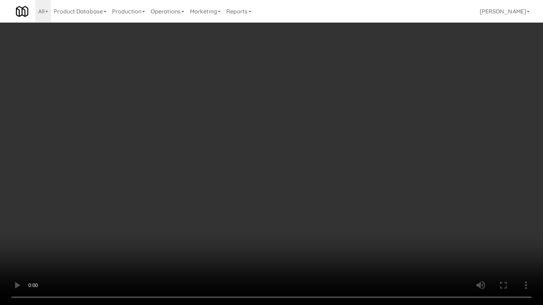
click at [293, 184] on video at bounding box center [271, 152] width 543 height 305
drag, startPoint x: 293, startPoint y: 184, endPoint x: 293, endPoint y: 188, distance: 3.9
click at [293, 184] on video at bounding box center [271, 152] width 543 height 305
click at [291, 189] on video at bounding box center [271, 152] width 543 height 305
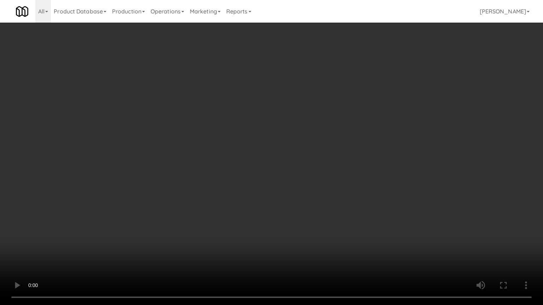
click at [292, 189] on video at bounding box center [271, 152] width 543 height 305
click at [293, 189] on video at bounding box center [271, 152] width 543 height 305
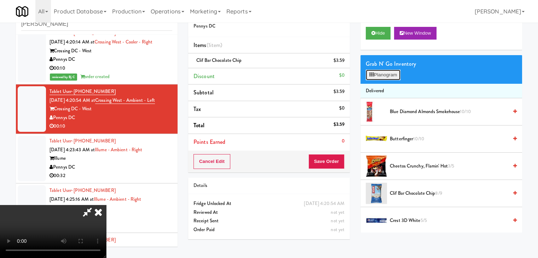
click at [393, 75] on button "Planogram" at bounding box center [383, 75] width 35 height 11
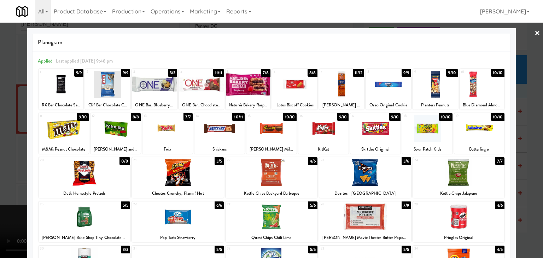
click at [204, 87] on div at bounding box center [201, 84] width 45 height 27
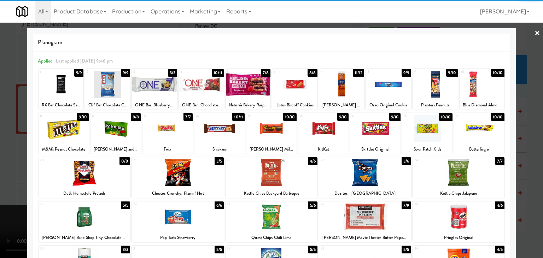
click at [0, 114] on div at bounding box center [271, 129] width 543 height 258
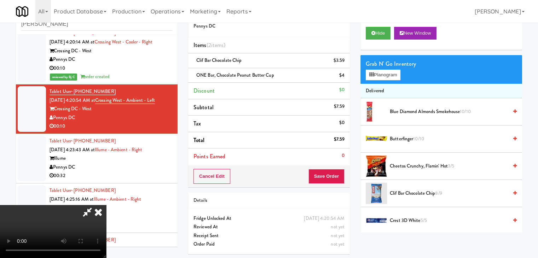
drag, startPoint x: 257, startPoint y: 142, endPoint x: 268, endPoint y: 146, distance: 12.4
click at [106, 205] on video at bounding box center [53, 231] width 106 height 53
click at [343, 184] on div "Cancel Edit Save Order" at bounding box center [269, 176] width 162 height 22
click at [341, 182] on button "Save Order" at bounding box center [326, 176] width 36 height 15
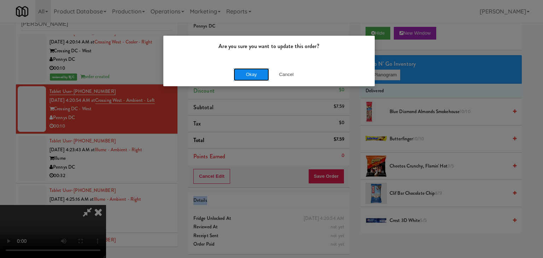
click at [245, 76] on button "Okay" at bounding box center [251, 74] width 35 height 13
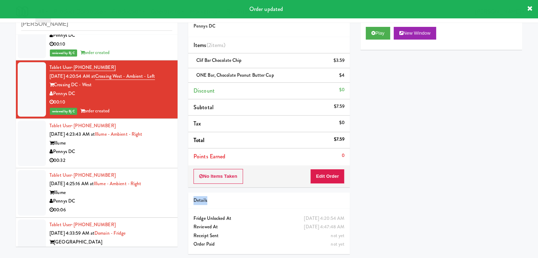
scroll to position [1175, 0]
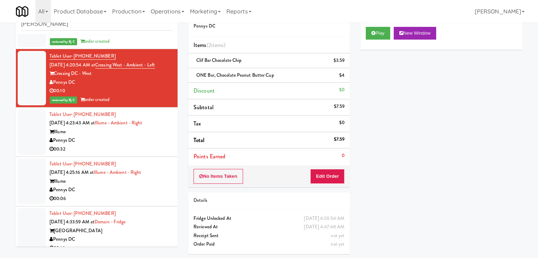
click at [123, 143] on div "Pennys DC" at bounding box center [110, 140] width 123 height 9
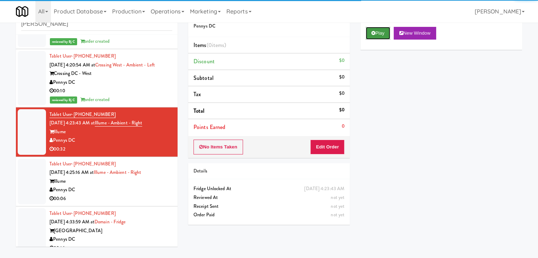
click at [378, 29] on button "Play" at bounding box center [378, 33] width 24 height 13
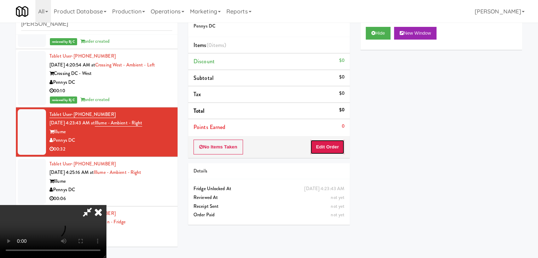
click at [328, 146] on button "Edit Order" at bounding box center [327, 147] width 34 height 15
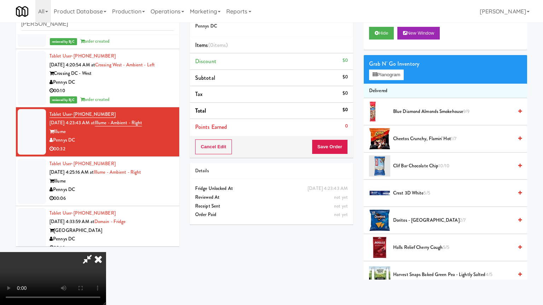
click at [106, 252] on video at bounding box center [53, 278] width 106 height 53
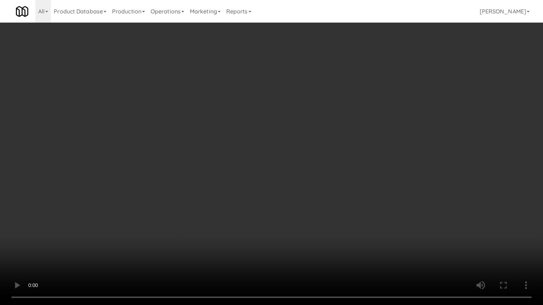
click at [389, 224] on video at bounding box center [271, 152] width 543 height 305
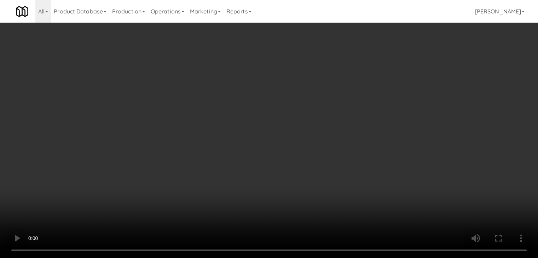
click at [310, 173] on video at bounding box center [269, 129] width 538 height 258
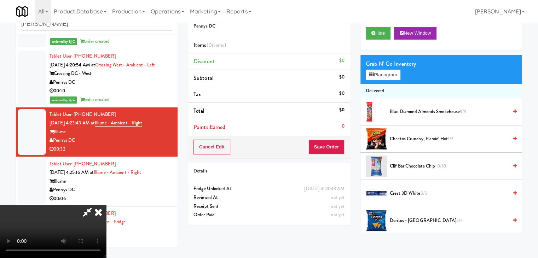
drag, startPoint x: 308, startPoint y: 173, endPoint x: 313, endPoint y: 210, distance: 36.7
click at [106, 205] on video at bounding box center [53, 231] width 106 height 53
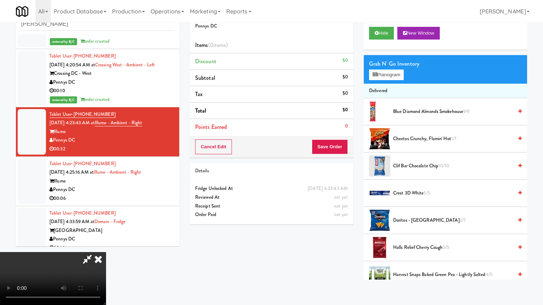
click at [106, 252] on video at bounding box center [53, 278] width 106 height 53
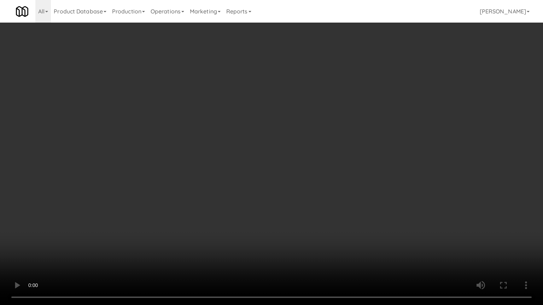
drag, startPoint x: 372, startPoint y: 193, endPoint x: 383, endPoint y: 138, distance: 56.6
click at [372, 192] on video at bounding box center [271, 152] width 543 height 305
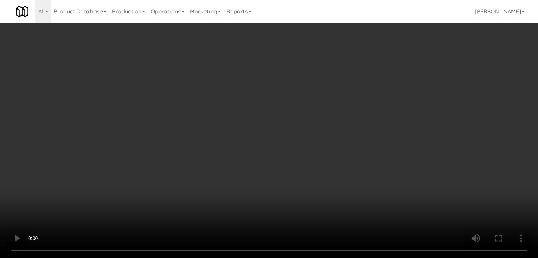
click at [290, 200] on video at bounding box center [269, 129] width 538 height 258
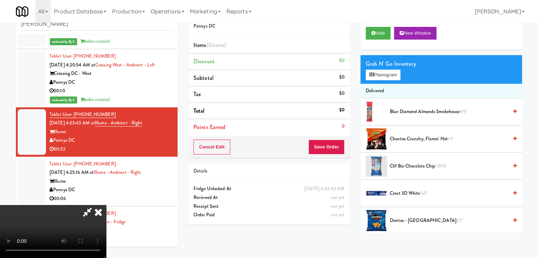
click at [106, 205] on video at bounding box center [53, 231] width 106 height 53
click at [386, 71] on button "Planogram" at bounding box center [383, 75] width 35 height 11
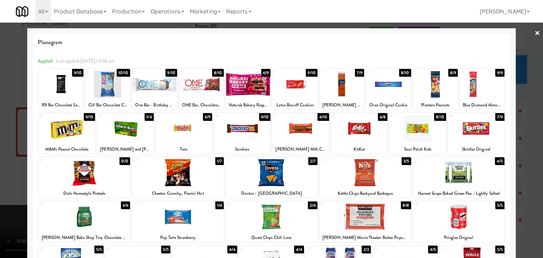
click at [334, 87] on div at bounding box center [341, 84] width 45 height 27
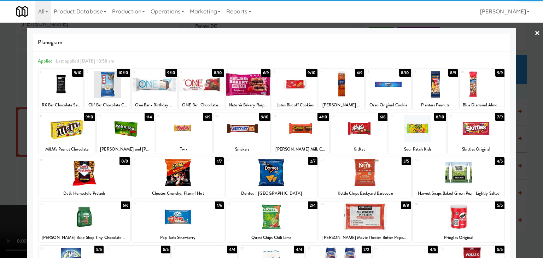
drag, startPoint x: 0, startPoint y: 138, endPoint x: 105, endPoint y: 143, distance: 105.5
click at [1, 138] on div at bounding box center [271, 129] width 543 height 258
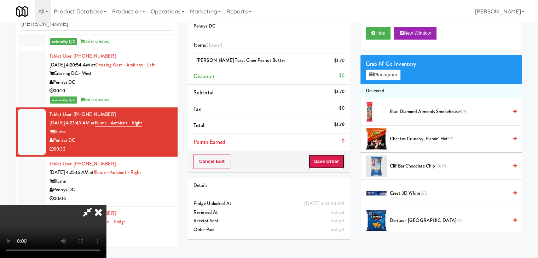
click at [327, 157] on button "Save Order" at bounding box center [326, 161] width 36 height 15
click at [329, 159] on button "Save Order" at bounding box center [326, 161] width 36 height 15
click at [330, 160] on body "Are you sure you want to update this order? Okay Cancel Okay Are you sure you w…" at bounding box center [269, 129] width 538 height 258
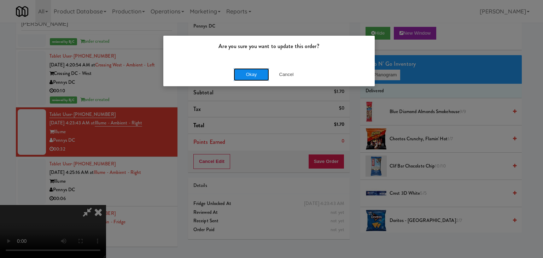
click at [250, 71] on button "Okay" at bounding box center [251, 74] width 35 height 13
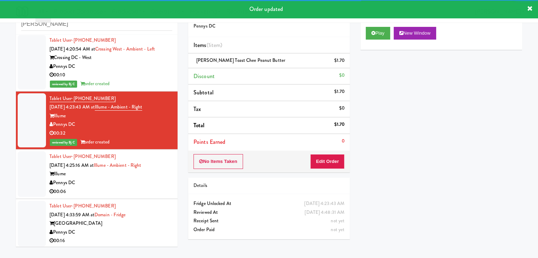
scroll to position [1192, 0]
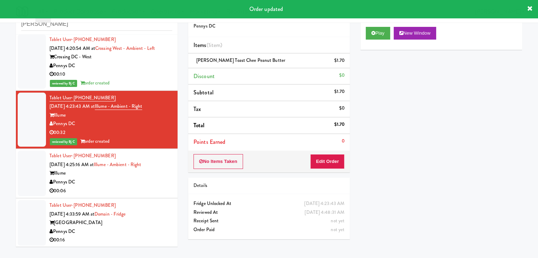
click at [144, 181] on div "Pennys DC" at bounding box center [110, 182] width 123 height 9
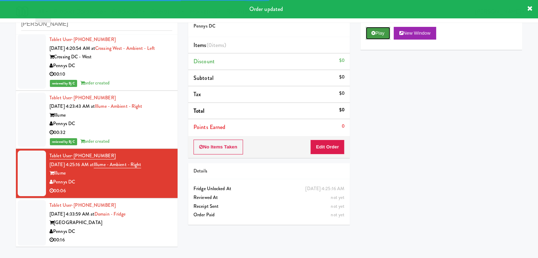
drag, startPoint x: 282, startPoint y: 96, endPoint x: 381, endPoint y: 37, distance: 114.9
click at [381, 30] on button "Play" at bounding box center [378, 33] width 24 height 13
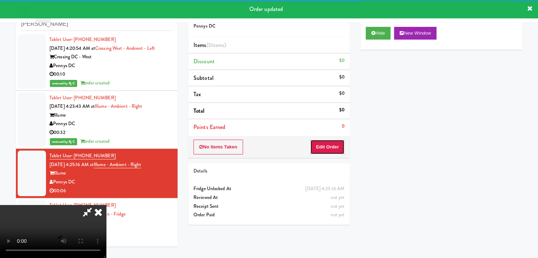
click at [328, 145] on button "Edit Order" at bounding box center [327, 147] width 34 height 15
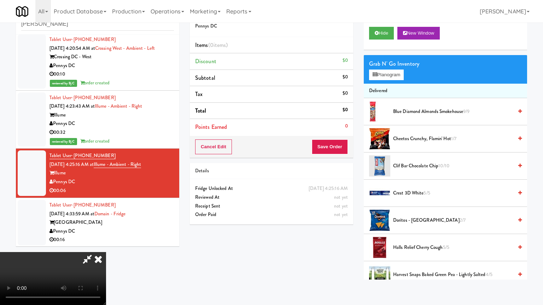
click at [106, 252] on video at bounding box center [53, 278] width 106 height 53
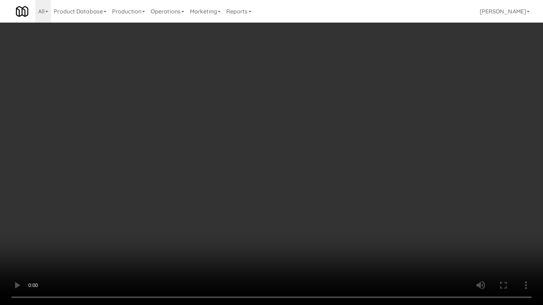
click at [348, 210] on video at bounding box center [271, 152] width 543 height 305
click at [339, 205] on video at bounding box center [271, 152] width 543 height 305
click at [345, 197] on video at bounding box center [271, 152] width 543 height 305
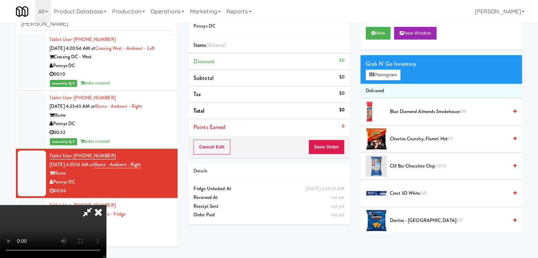
click at [404, 221] on span "Doritos - Cool Ranch 2/7" at bounding box center [449, 220] width 118 height 9
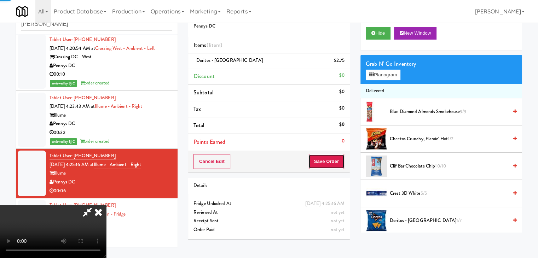
click at [340, 161] on button "Save Order" at bounding box center [326, 161] width 36 height 15
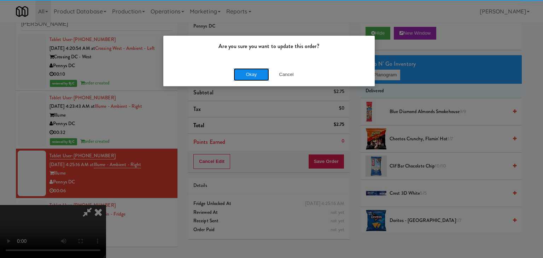
click at [256, 70] on button "Okay" at bounding box center [251, 74] width 35 height 13
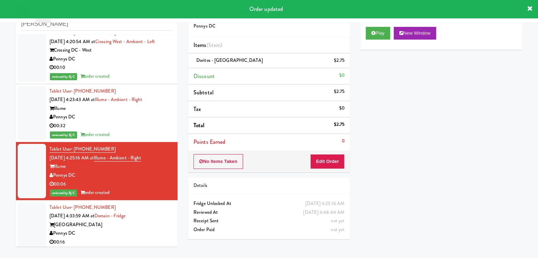
scroll to position [1201, 0]
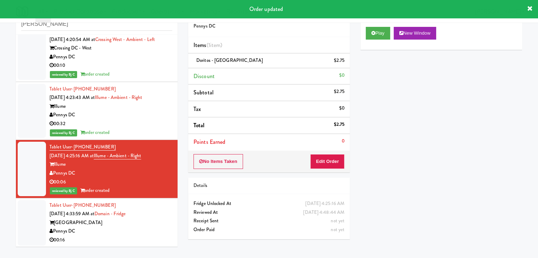
click at [154, 218] on div "Domain College Park" at bounding box center [110, 222] width 123 height 9
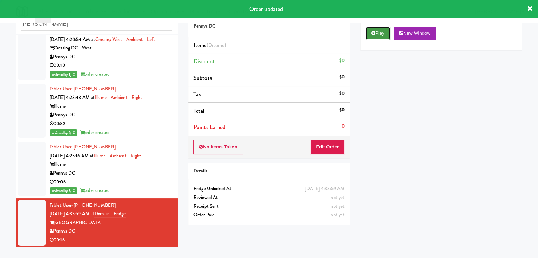
click at [383, 30] on button "Play" at bounding box center [378, 33] width 24 height 13
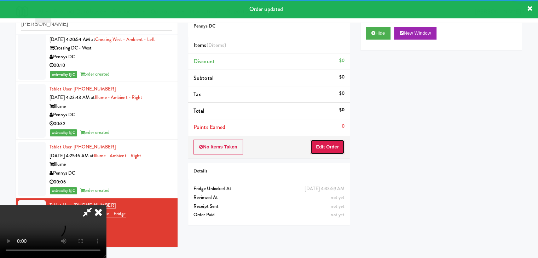
click at [332, 142] on button "Edit Order" at bounding box center [327, 147] width 34 height 15
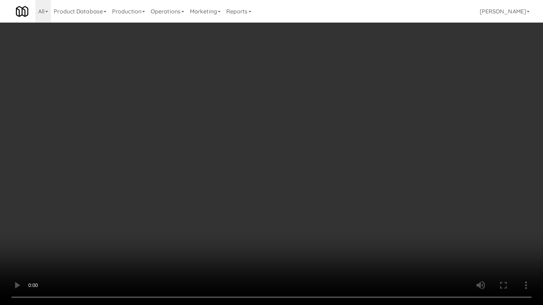
click at [326, 164] on video at bounding box center [271, 152] width 543 height 305
click at [323, 167] on video at bounding box center [271, 152] width 543 height 305
click at [318, 150] on video at bounding box center [271, 152] width 543 height 305
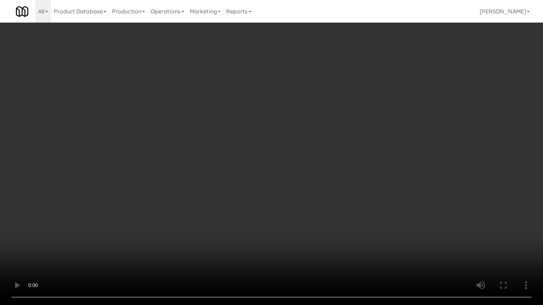
click at [318, 150] on video at bounding box center [271, 152] width 543 height 305
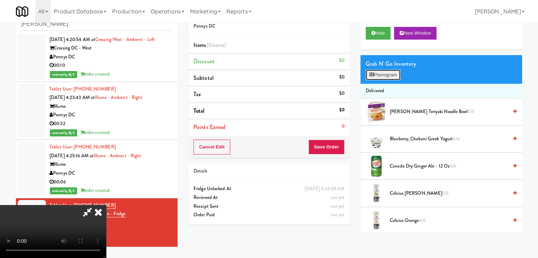
click at [386, 70] on button "Planogram" at bounding box center [383, 75] width 35 height 11
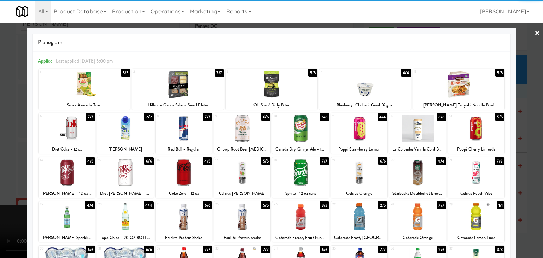
click at [453, 89] on div at bounding box center [459, 84] width 92 height 27
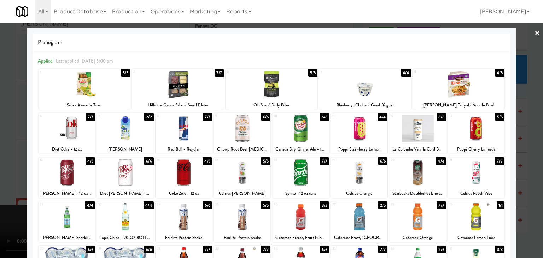
drag, startPoint x: 0, startPoint y: 126, endPoint x: 27, endPoint y: 126, distance: 27.2
click at [0, 126] on div at bounding box center [271, 129] width 543 height 258
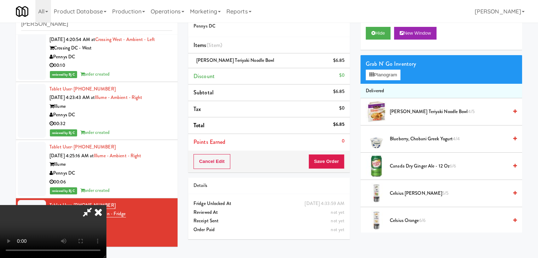
click at [106, 205] on video at bounding box center [53, 231] width 106 height 53
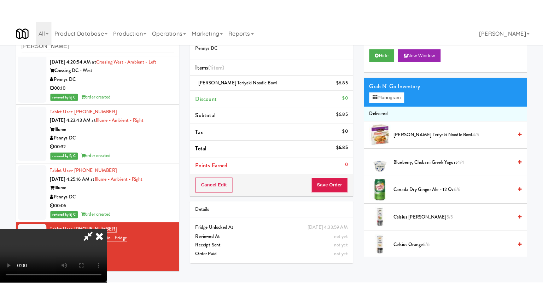
scroll to position [99, 0]
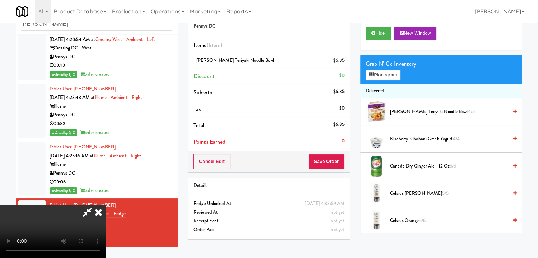
click at [106, 205] on video at bounding box center [53, 231] width 106 height 53
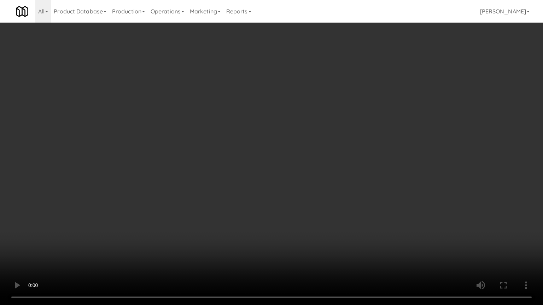
click at [303, 201] on video at bounding box center [271, 152] width 543 height 305
click at [304, 201] on video at bounding box center [271, 152] width 543 height 305
click at [294, 208] on video at bounding box center [271, 152] width 543 height 305
click at [287, 211] on video at bounding box center [271, 152] width 543 height 305
drag, startPoint x: 314, startPoint y: 214, endPoint x: 314, endPoint y: 217, distance: 3.9
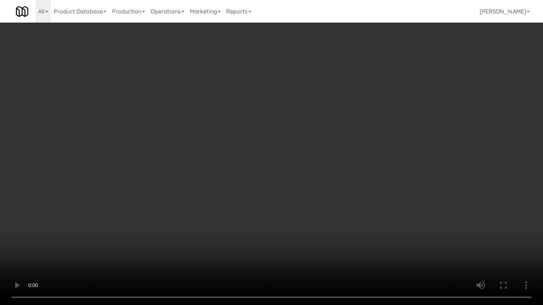
click at [314, 214] on video at bounding box center [271, 152] width 543 height 305
click at [334, 201] on video at bounding box center [271, 152] width 543 height 305
click at [368, 171] on video at bounding box center [271, 152] width 543 height 305
click at [346, 162] on video at bounding box center [271, 152] width 543 height 305
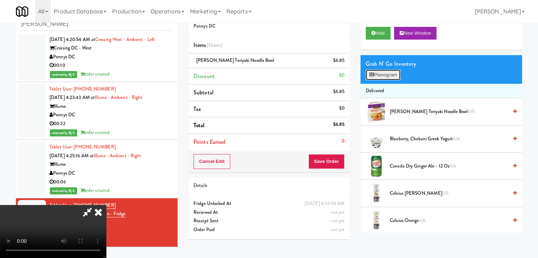
click at [386, 71] on button "Planogram" at bounding box center [383, 75] width 35 height 11
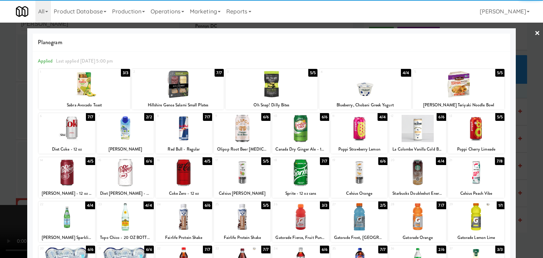
drag, startPoint x: 247, startPoint y: 168, endPoint x: 198, endPoint y: 169, distance: 49.1
click at [247, 168] on div at bounding box center [242, 172] width 57 height 27
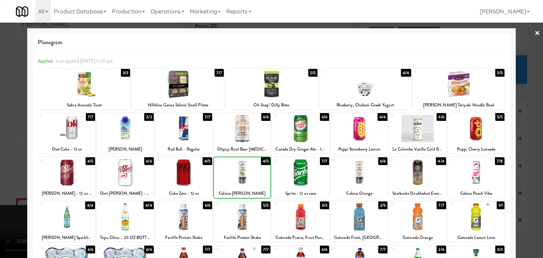
click at [0, 163] on div at bounding box center [271, 129] width 543 height 258
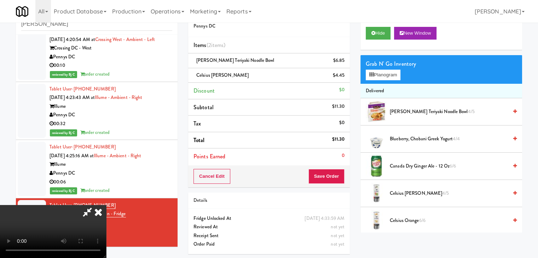
click at [106, 209] on video at bounding box center [53, 231] width 106 height 53
drag, startPoint x: 221, startPoint y: 211, endPoint x: 215, endPoint y: 212, distance: 5.8
click at [106, 211] on video at bounding box center [53, 231] width 106 height 53
click at [338, 177] on button "Save Order" at bounding box center [326, 176] width 36 height 15
click at [338, 176] on button "Save Order" at bounding box center [326, 176] width 36 height 15
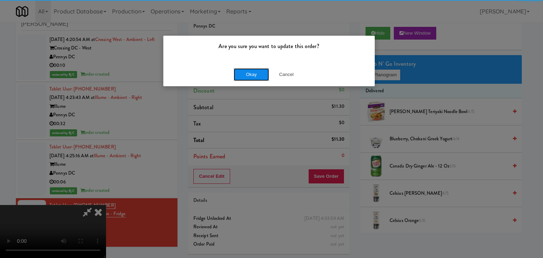
click at [248, 78] on button "Okay" at bounding box center [251, 74] width 35 height 13
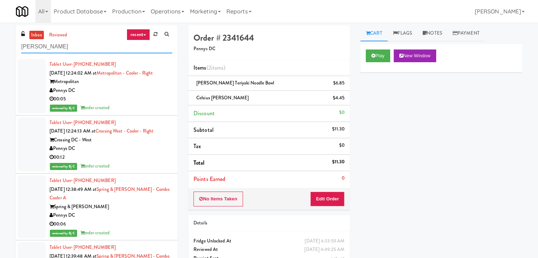
drag, startPoint x: 59, startPoint y: 47, endPoint x: 0, endPoint y: 46, distance: 59.4
click at [3, 48] on div "inbox reviewed recent all unclear take inventory issue suspicious failed recent…" at bounding box center [269, 153] width 538 height 257
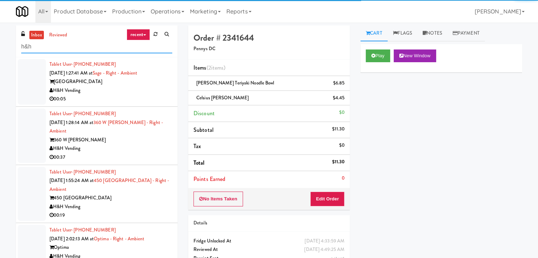
type input "h&h"
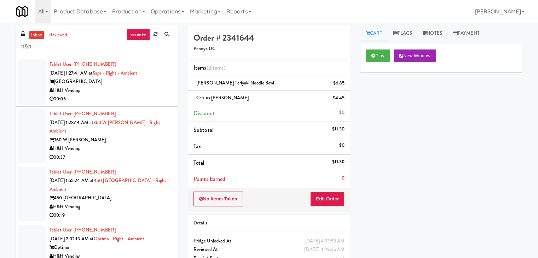
click at [121, 91] on div "H&H Vending" at bounding box center [110, 90] width 123 height 9
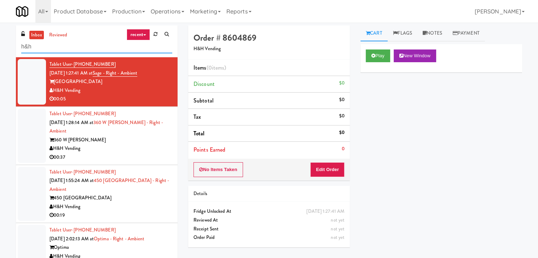
click at [9, 46] on div "inbox reviewed recent all unclear take inventory issue suspicious failed recent…" at bounding box center [269, 149] width 538 height 249
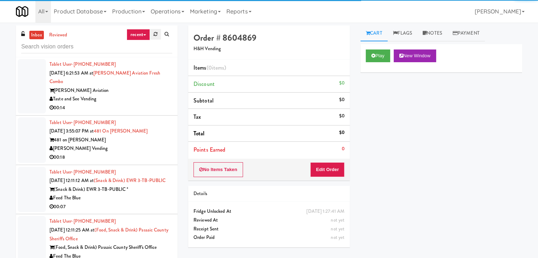
click at [157, 34] on link at bounding box center [155, 34] width 11 height 11
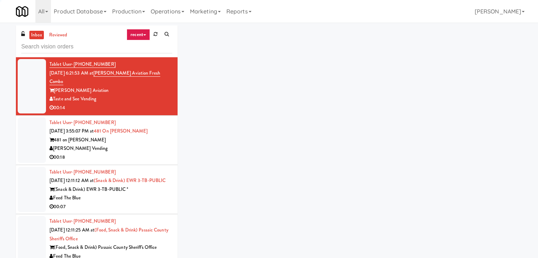
click at [140, 33] on link "recent" at bounding box center [138, 34] width 23 height 11
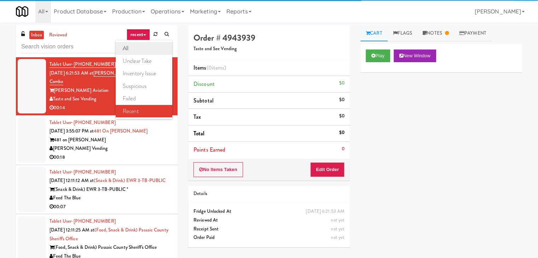
click at [135, 49] on link "all" at bounding box center [144, 48] width 57 height 13
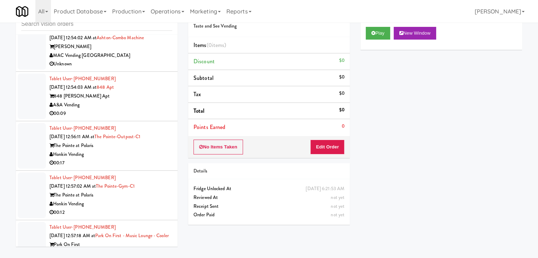
scroll to position [3158, 0]
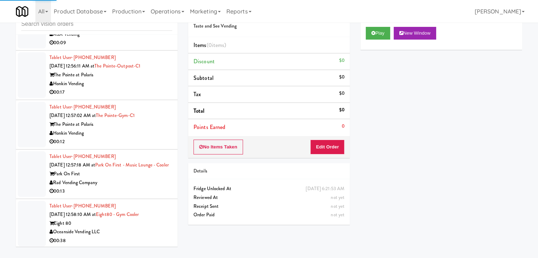
click at [129, 138] on div "Honkin Vending" at bounding box center [110, 133] width 123 height 9
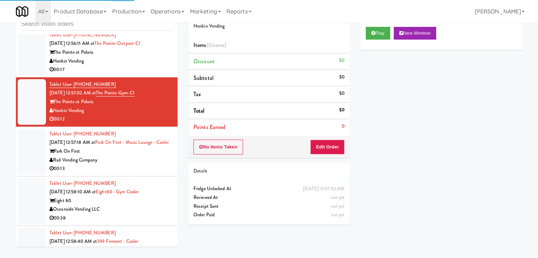
scroll to position [3193, 0]
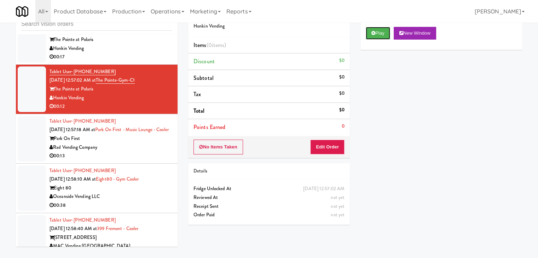
drag, startPoint x: 377, startPoint y: 35, endPoint x: 371, endPoint y: 49, distance: 14.9
click at [377, 35] on button "Play" at bounding box center [378, 33] width 24 height 13
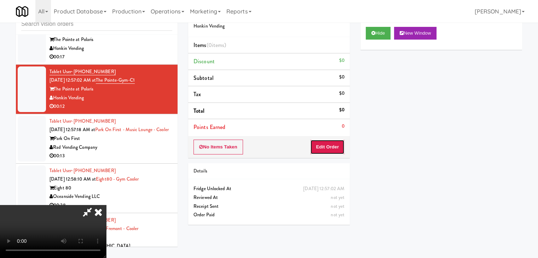
click at [329, 145] on button "Edit Order" at bounding box center [327, 147] width 34 height 15
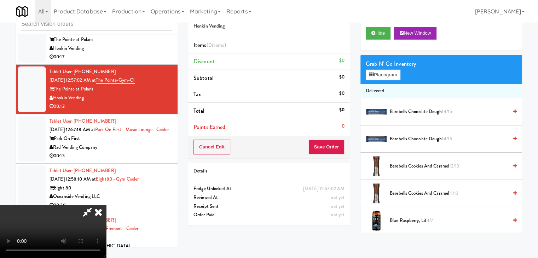
scroll to position [0, 0]
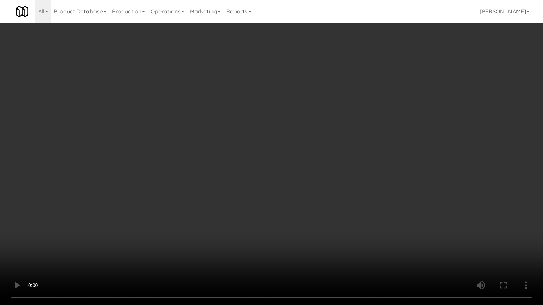
drag, startPoint x: 287, startPoint y: 215, endPoint x: 282, endPoint y: 214, distance: 5.1
click at [285, 215] on video at bounding box center [271, 152] width 543 height 305
drag, startPoint x: 282, startPoint y: 214, endPoint x: 274, endPoint y: 177, distance: 37.0
click at [278, 210] on video at bounding box center [271, 152] width 543 height 305
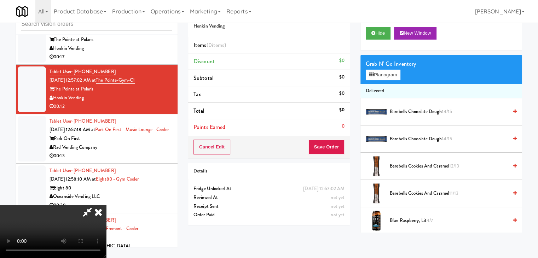
click at [106, 205] on icon at bounding box center [98, 212] width 16 height 14
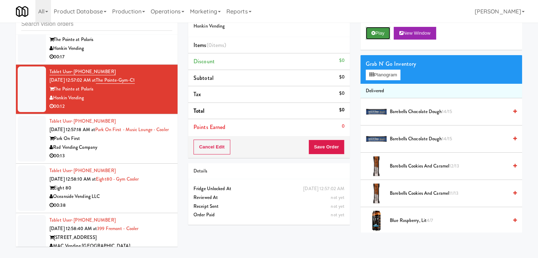
click at [377, 33] on button "Play" at bounding box center [378, 33] width 24 height 13
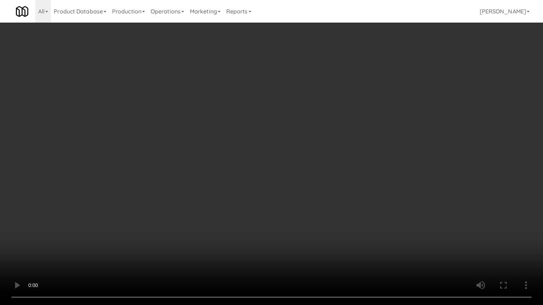
click at [338, 195] on video at bounding box center [271, 152] width 543 height 305
click at [339, 200] on video at bounding box center [271, 152] width 543 height 305
click at [341, 200] on video at bounding box center [271, 152] width 543 height 305
drag, startPoint x: 341, startPoint y: 200, endPoint x: 338, endPoint y: 204, distance: 4.8
click at [341, 200] on video at bounding box center [271, 152] width 543 height 305
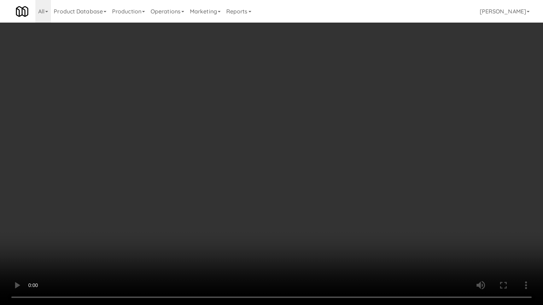
click at [340, 203] on video at bounding box center [271, 152] width 543 height 305
drag, startPoint x: 340, startPoint y: 203, endPoint x: 338, endPoint y: 206, distance: 4.3
click at [339, 204] on video at bounding box center [271, 152] width 543 height 305
click at [340, 202] on video at bounding box center [271, 152] width 543 height 305
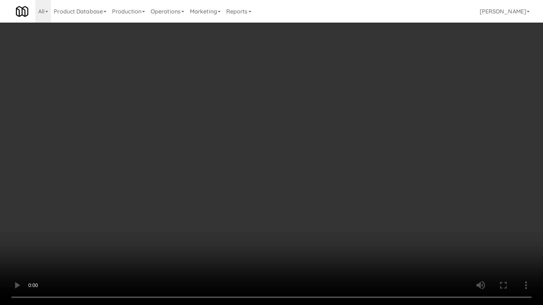
click at [339, 199] on video at bounding box center [271, 152] width 543 height 305
click at [337, 198] on video at bounding box center [271, 152] width 543 height 305
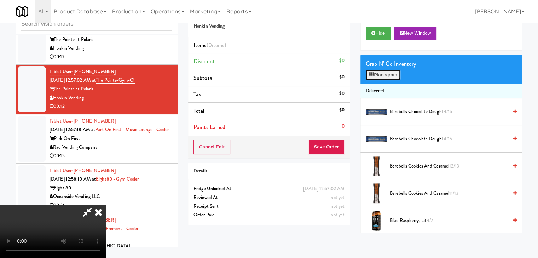
click at [390, 74] on button "Planogram" at bounding box center [383, 75] width 35 height 11
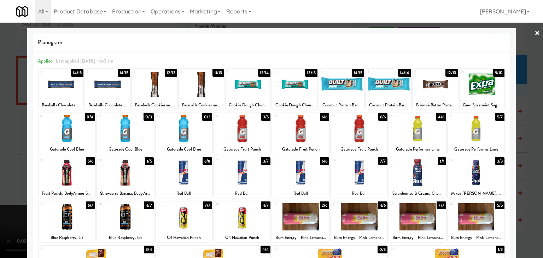
click at [362, 175] on div at bounding box center [359, 172] width 57 height 27
click at [293, 222] on div at bounding box center [300, 216] width 57 height 27
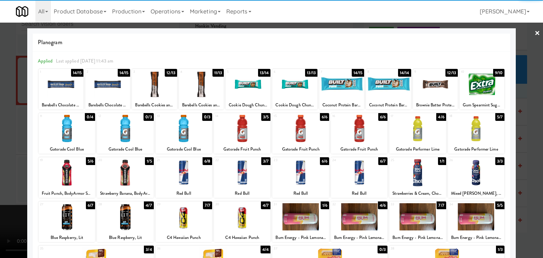
click at [0, 209] on div at bounding box center [271, 129] width 543 height 258
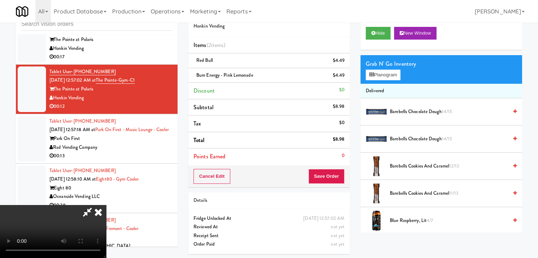
click at [106, 205] on video at bounding box center [53, 231] width 106 height 53
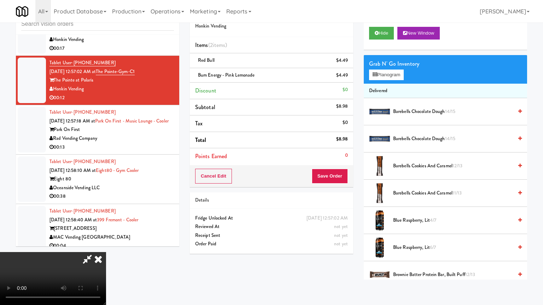
click at [106, 252] on video at bounding box center [53, 278] width 106 height 53
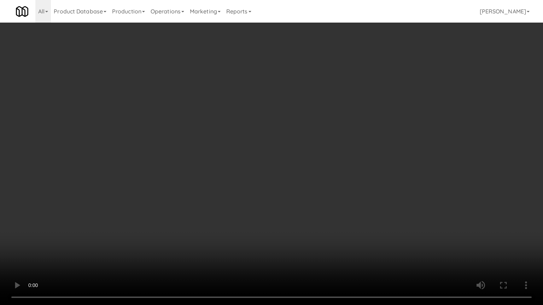
click at [230, 215] on video at bounding box center [271, 152] width 543 height 305
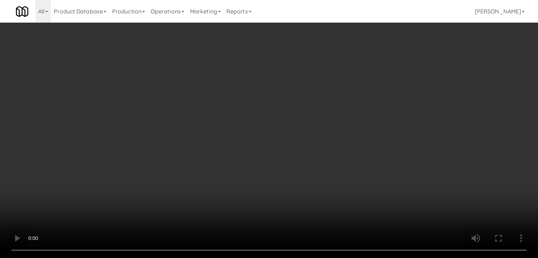
click at [288, 170] on video at bounding box center [269, 129] width 538 height 258
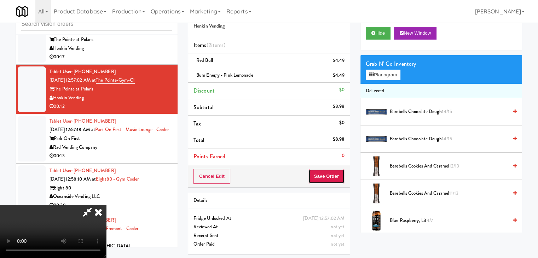
click at [338, 176] on button "Save Order" at bounding box center [326, 176] width 36 height 15
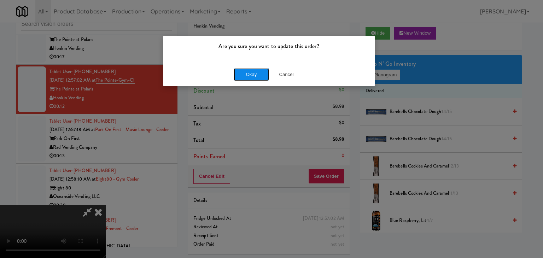
click at [253, 73] on button "Okay" at bounding box center [251, 74] width 35 height 13
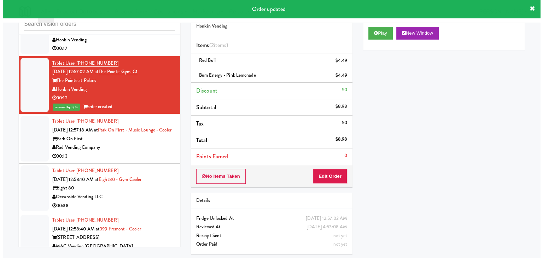
scroll to position [3228, 0]
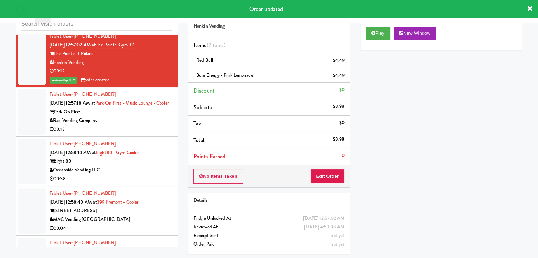
click at [139, 125] on div "Rad Vending Company" at bounding box center [110, 120] width 123 height 9
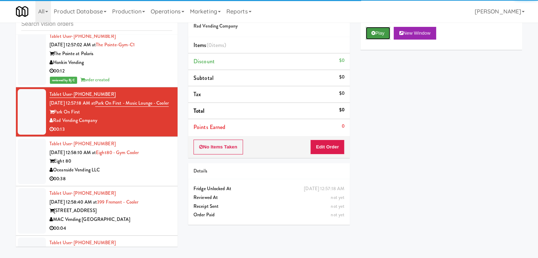
drag, startPoint x: 375, startPoint y: 36, endPoint x: 369, endPoint y: 58, distance: 23.4
click at [375, 36] on button "Play" at bounding box center [378, 33] width 24 height 13
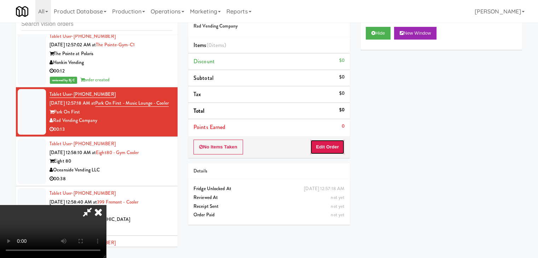
click at [329, 149] on button "Edit Order" at bounding box center [327, 147] width 34 height 15
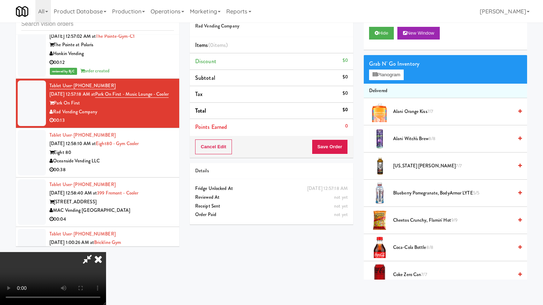
click at [106, 252] on video at bounding box center [53, 278] width 106 height 53
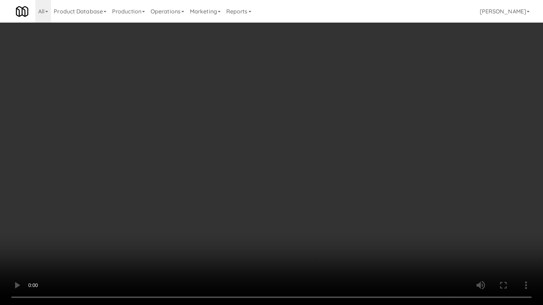
click at [343, 168] on video at bounding box center [271, 152] width 543 height 305
click at [327, 171] on video at bounding box center [271, 152] width 543 height 305
click at [330, 173] on video at bounding box center [271, 152] width 543 height 305
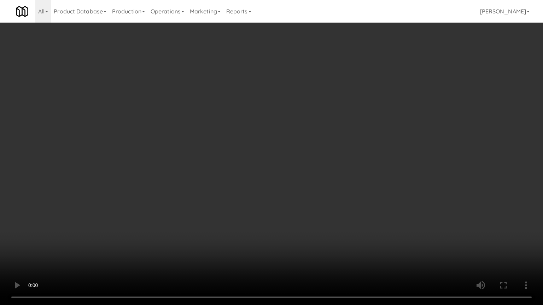
click at [330, 171] on video at bounding box center [271, 152] width 543 height 305
drag, startPoint x: 330, startPoint y: 171, endPoint x: 334, endPoint y: 119, distance: 51.8
click at [330, 170] on video at bounding box center [271, 152] width 543 height 305
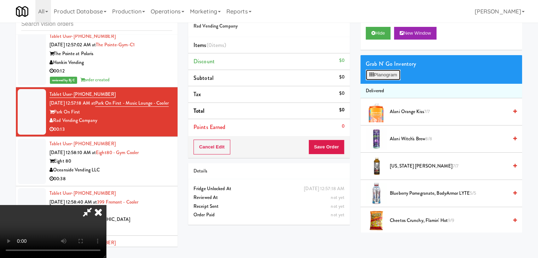
click at [381, 71] on button "Planogram" at bounding box center [383, 75] width 35 height 11
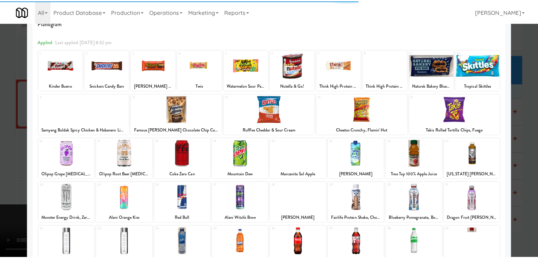
scroll to position [35, 0]
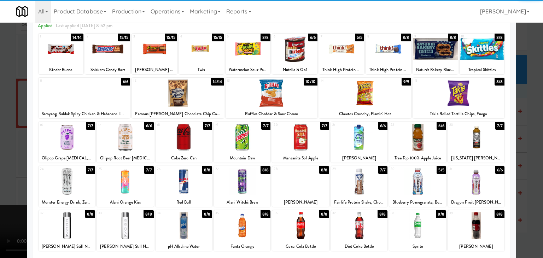
click at [123, 139] on div at bounding box center [125, 137] width 57 height 27
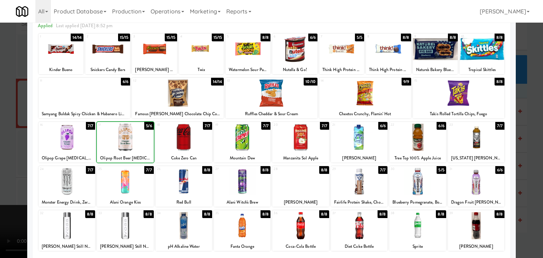
drag, startPoint x: 0, startPoint y: 157, endPoint x: 68, endPoint y: 156, distance: 67.9
click at [2, 157] on div at bounding box center [271, 129] width 543 height 258
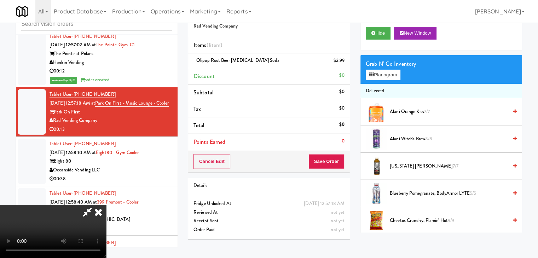
click at [106, 205] on video at bounding box center [53, 231] width 106 height 53
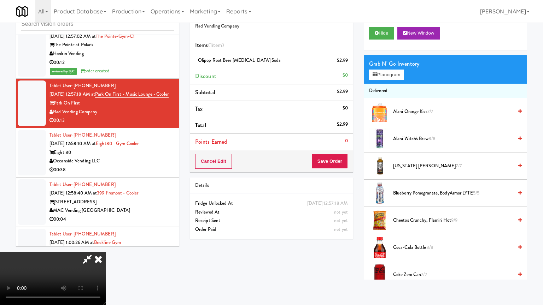
click at [106, 252] on video at bounding box center [53, 278] width 106 height 53
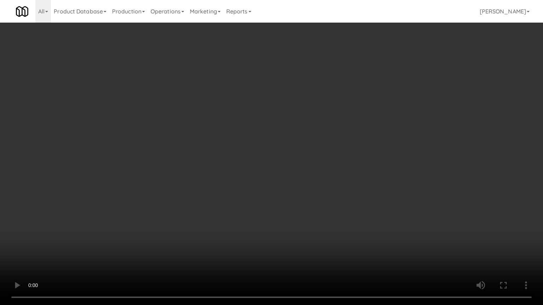
click at [313, 201] on video at bounding box center [271, 152] width 543 height 305
click at [315, 200] on video at bounding box center [271, 152] width 543 height 305
click at [315, 197] on video at bounding box center [271, 152] width 543 height 305
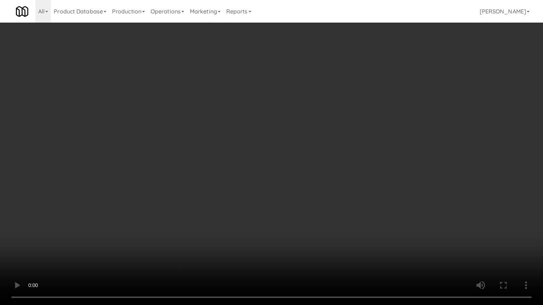
click at [315, 197] on video at bounding box center [271, 152] width 543 height 305
click at [378, 210] on video at bounding box center [271, 152] width 543 height 305
click at [378, 211] on video at bounding box center [271, 152] width 543 height 305
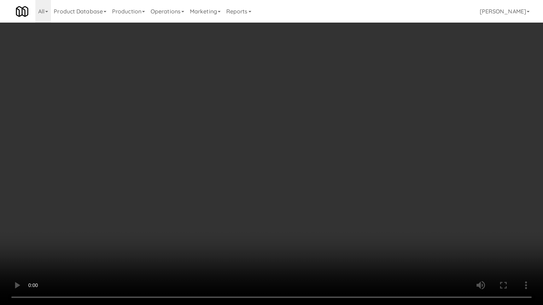
click at [376, 211] on video at bounding box center [271, 152] width 543 height 305
click at [373, 209] on video at bounding box center [271, 152] width 543 height 305
click at [373, 208] on video at bounding box center [271, 152] width 543 height 305
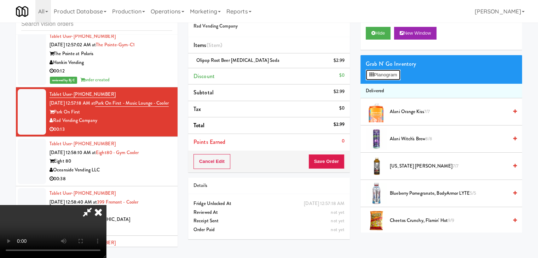
click at [396, 78] on button "Planogram" at bounding box center [383, 75] width 35 height 11
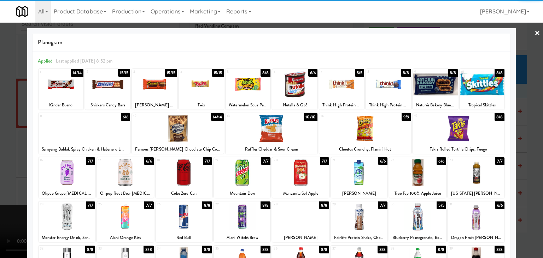
click at [112, 87] on div at bounding box center [107, 84] width 45 height 27
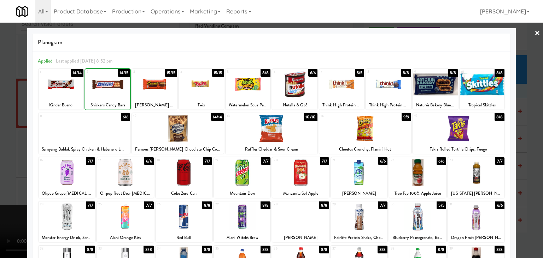
click at [154, 87] on div at bounding box center [154, 84] width 45 height 27
click at [6, 122] on div at bounding box center [271, 129] width 543 height 258
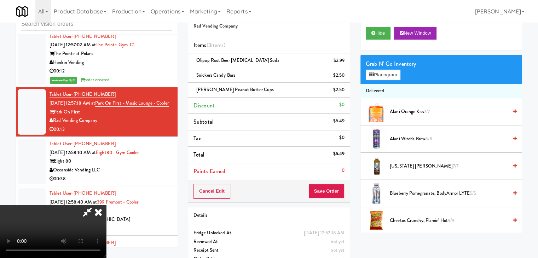
click at [106, 205] on video at bounding box center [53, 231] width 106 height 53
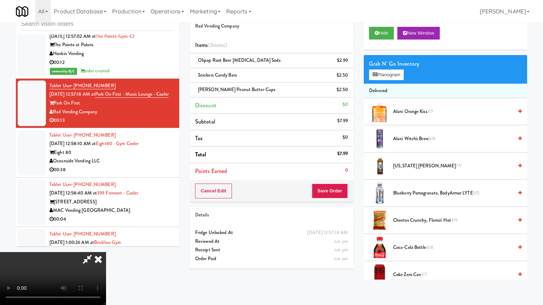
click at [106, 252] on video at bounding box center [53, 278] width 106 height 53
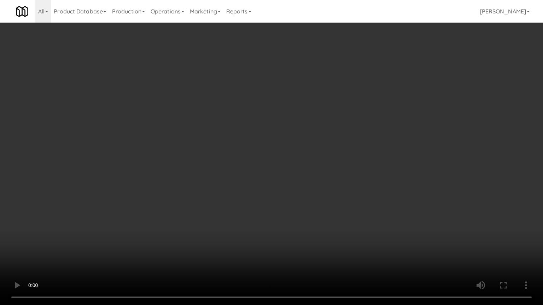
click at [296, 177] on video at bounding box center [271, 152] width 543 height 305
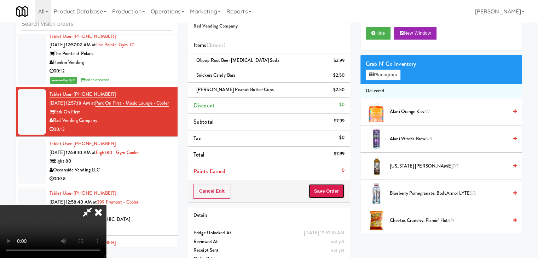
click at [332, 188] on button "Save Order" at bounding box center [326, 191] width 36 height 15
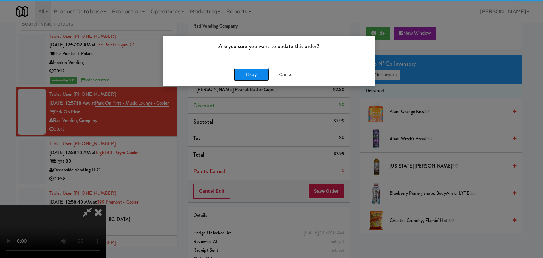
click at [246, 74] on button "Okay" at bounding box center [251, 74] width 35 height 13
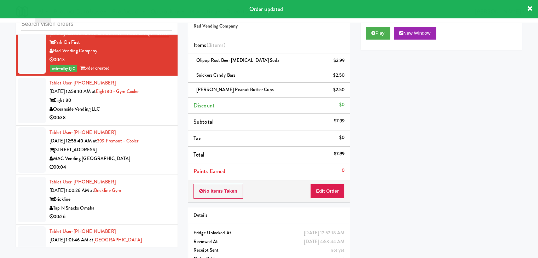
scroll to position [3334, 0]
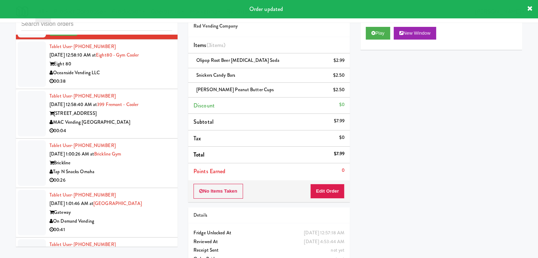
click at [159, 86] on div "00:38" at bounding box center [110, 81] width 123 height 9
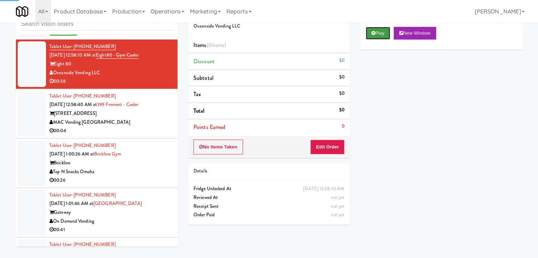
drag, startPoint x: 384, startPoint y: 32, endPoint x: 375, endPoint y: 70, distance: 38.6
click at [384, 32] on button "Play" at bounding box center [378, 33] width 24 height 13
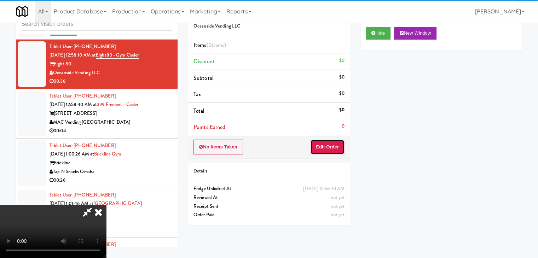
click at [334, 144] on button "Edit Order" at bounding box center [327, 147] width 34 height 15
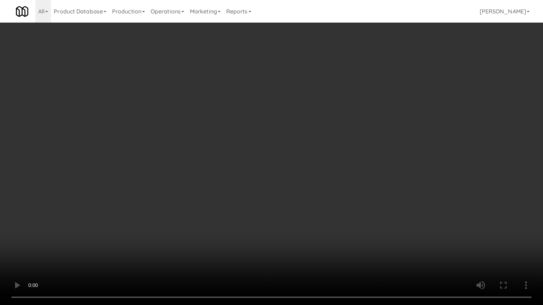
click at [321, 206] on video at bounding box center [271, 152] width 543 height 305
click at [321, 207] on video at bounding box center [271, 152] width 543 height 305
click at [325, 201] on video at bounding box center [271, 152] width 543 height 305
click at [323, 198] on video at bounding box center [271, 152] width 543 height 305
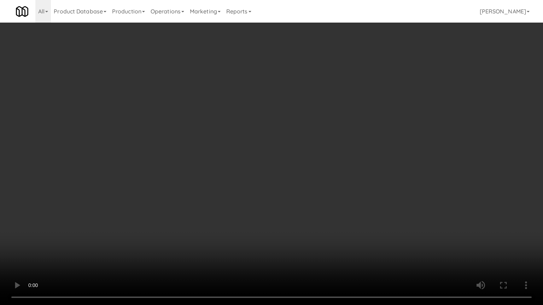
drag, startPoint x: 323, startPoint y: 198, endPoint x: 326, endPoint y: 201, distance: 4.5
click at [324, 198] on video at bounding box center [271, 152] width 543 height 305
click at [327, 198] on video at bounding box center [271, 152] width 543 height 305
click at [327, 194] on video at bounding box center [271, 152] width 543 height 305
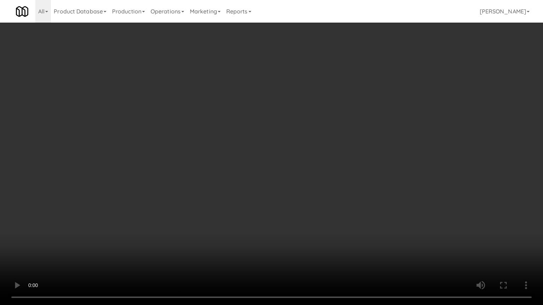
click at [328, 192] on video at bounding box center [271, 152] width 543 height 305
click at [331, 190] on video at bounding box center [271, 152] width 543 height 305
click at [330, 188] on video at bounding box center [271, 152] width 543 height 305
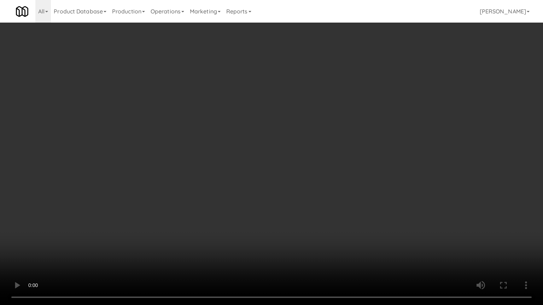
click at [327, 187] on video at bounding box center [271, 152] width 543 height 305
click at [383, 216] on video at bounding box center [271, 152] width 543 height 305
click at [371, 206] on video at bounding box center [271, 152] width 543 height 305
click at [424, 222] on video at bounding box center [271, 152] width 543 height 305
click at [395, 207] on video at bounding box center [271, 152] width 543 height 305
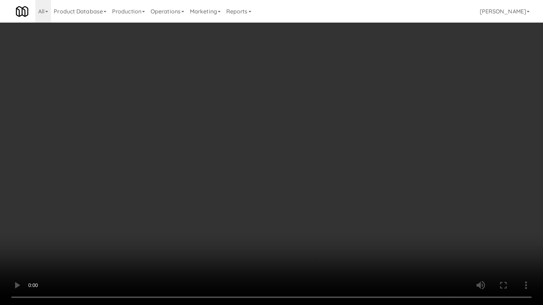
drag, startPoint x: 393, startPoint y: 204, endPoint x: 392, endPoint y: 150, distance: 53.4
click at [392, 199] on video at bounding box center [271, 152] width 543 height 305
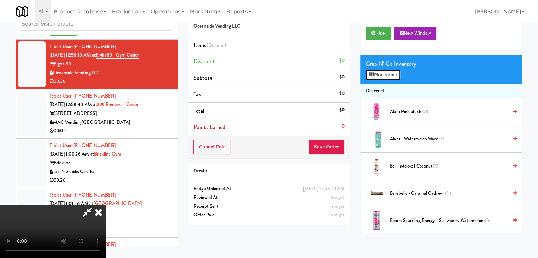
click at [389, 72] on button "Planogram" at bounding box center [383, 75] width 35 height 11
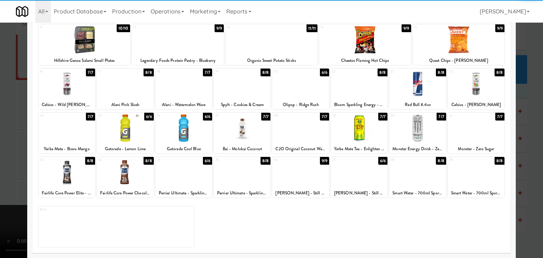
scroll to position [89, 0]
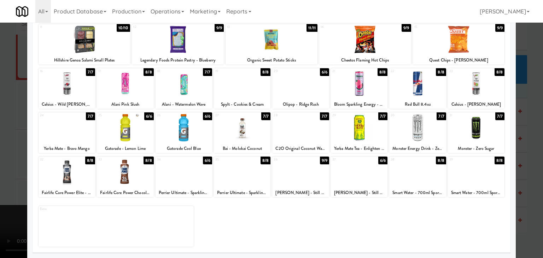
click at [290, 183] on div at bounding box center [300, 171] width 57 height 27
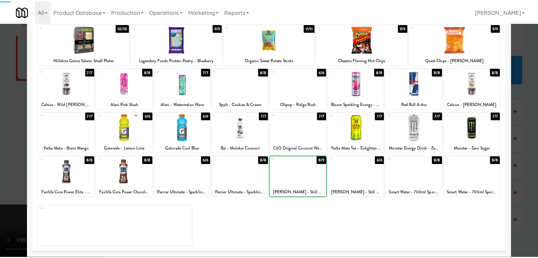
scroll to position [18, 0]
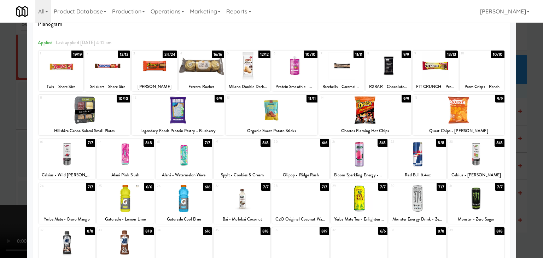
click at [294, 153] on div at bounding box center [300, 154] width 57 height 27
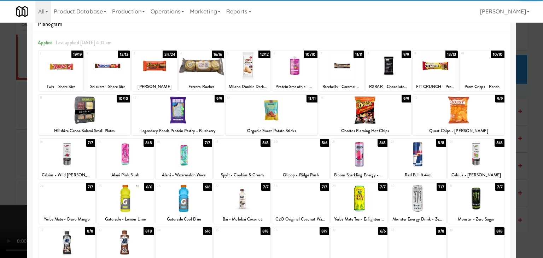
drag, startPoint x: 0, startPoint y: 156, endPoint x: 74, endPoint y: 154, distance: 73.9
click at [2, 155] on div at bounding box center [271, 129] width 543 height 258
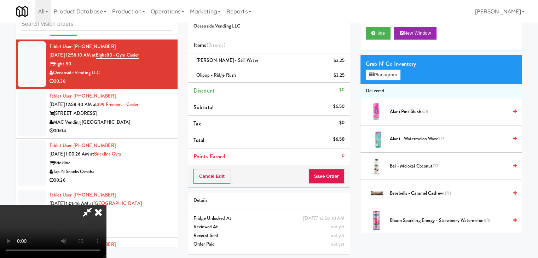
scroll to position [1, 0]
click at [337, 177] on button "Save Order" at bounding box center [326, 176] width 36 height 15
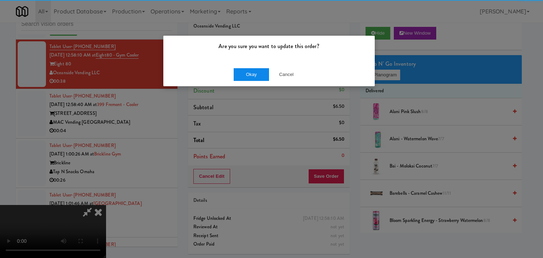
drag, startPoint x: 230, startPoint y: 80, endPoint x: 239, endPoint y: 79, distance: 8.5
click at [235, 79] on div "Okay Cancel" at bounding box center [268, 75] width 211 height 24
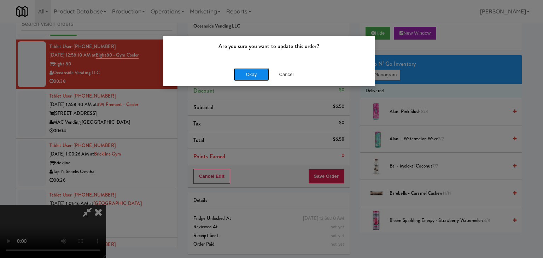
drag, startPoint x: 241, startPoint y: 78, endPoint x: 246, endPoint y: 77, distance: 5.6
click at [242, 78] on button "Okay" at bounding box center [251, 74] width 35 height 13
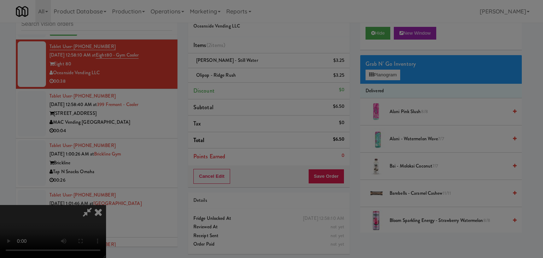
click at [246, 77] on body "Are you sure you want to update this order? Okay Cancel Okay Are you sure you w…" at bounding box center [271, 129] width 543 height 258
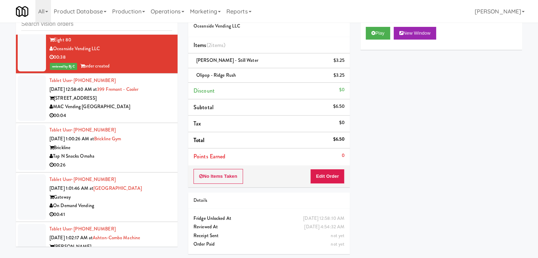
scroll to position [3370, 0]
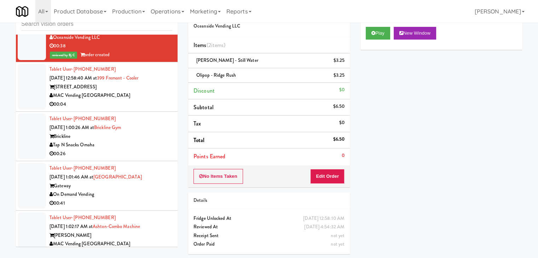
click at [154, 109] on div "00:04" at bounding box center [110, 104] width 123 height 9
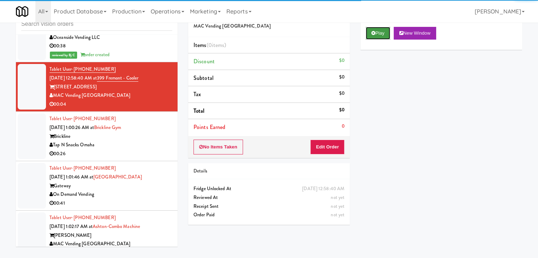
click at [381, 35] on button "Play" at bounding box center [378, 33] width 24 height 13
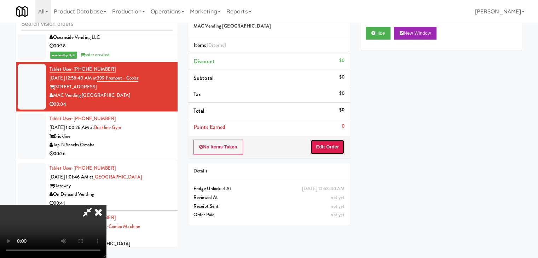
click at [324, 147] on button "Edit Order" at bounding box center [327, 147] width 34 height 15
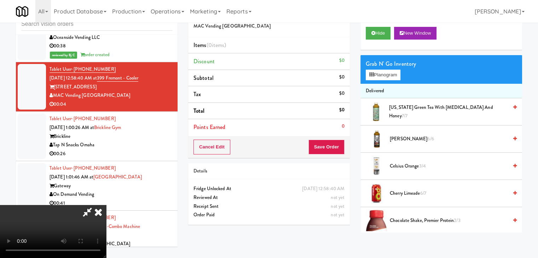
scroll to position [99, 0]
click at [106, 205] on video at bounding box center [53, 231] width 106 height 53
click at [391, 77] on button "Planogram" at bounding box center [383, 75] width 35 height 11
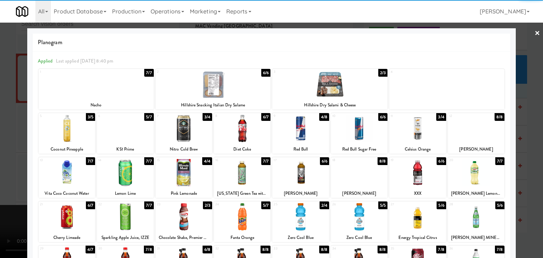
click at [287, 217] on div at bounding box center [300, 216] width 57 height 27
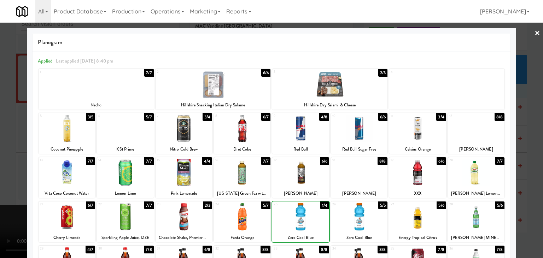
click at [0, 212] on div at bounding box center [271, 129] width 543 height 258
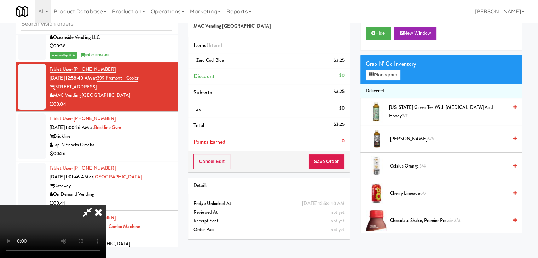
drag, startPoint x: 214, startPoint y: 194, endPoint x: 221, endPoint y: 194, distance: 6.4
click at [106, 205] on video at bounding box center [53, 231] width 106 height 53
click at [333, 157] on button "Save Order" at bounding box center [326, 161] width 36 height 15
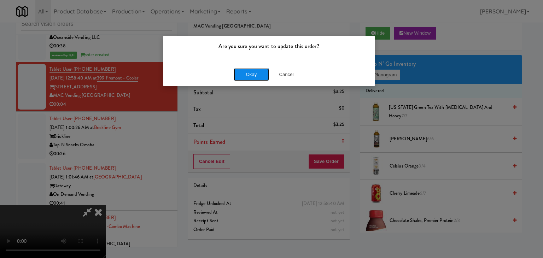
click at [258, 74] on button "Okay" at bounding box center [251, 74] width 35 height 13
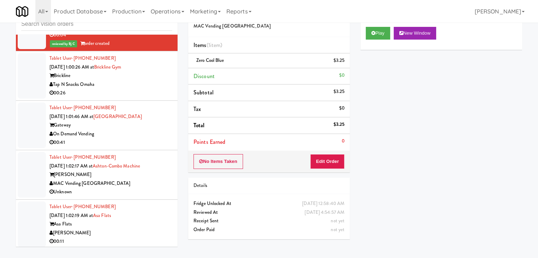
scroll to position [3440, 0]
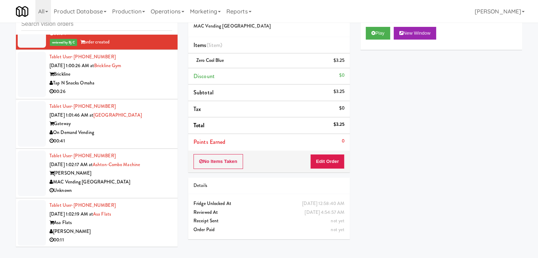
click at [140, 88] on div "Tap N Snacks Omaha" at bounding box center [110, 83] width 123 height 9
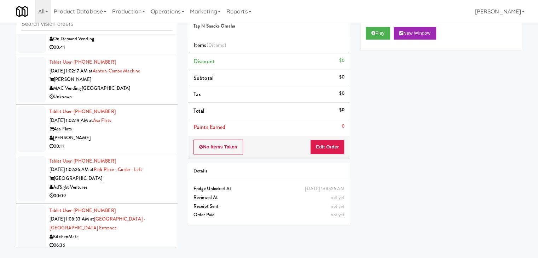
scroll to position [3546, 0]
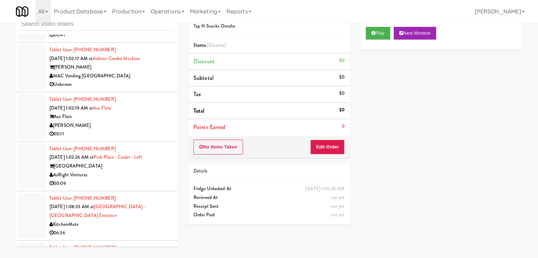
click at [152, 121] on div "Asa Flats" at bounding box center [110, 116] width 123 height 9
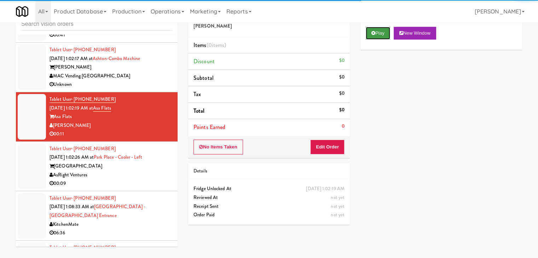
click at [382, 33] on button "Play" at bounding box center [378, 33] width 24 height 13
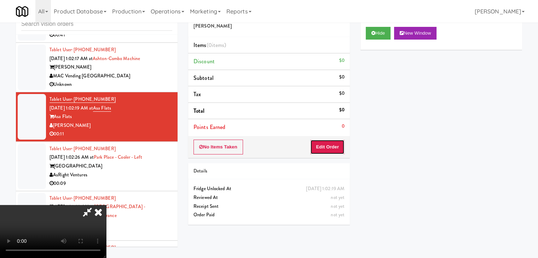
click at [333, 152] on button "Edit Order" at bounding box center [327, 147] width 34 height 15
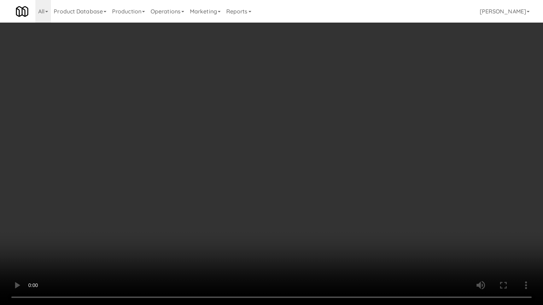
click at [321, 168] on video at bounding box center [271, 152] width 543 height 305
drag, startPoint x: 321, startPoint y: 168, endPoint x: 320, endPoint y: 173, distance: 5.1
click at [321, 170] on video at bounding box center [271, 152] width 543 height 305
click at [329, 167] on video at bounding box center [271, 152] width 543 height 305
click at [328, 168] on video at bounding box center [271, 152] width 543 height 305
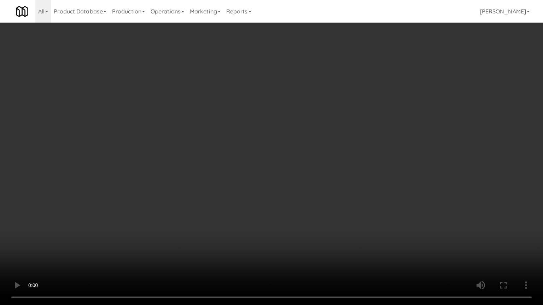
click at [326, 158] on video at bounding box center [271, 152] width 543 height 305
drag, startPoint x: 326, startPoint y: 158, endPoint x: 326, endPoint y: 128, distance: 30.4
click at [326, 159] on video at bounding box center [271, 152] width 543 height 305
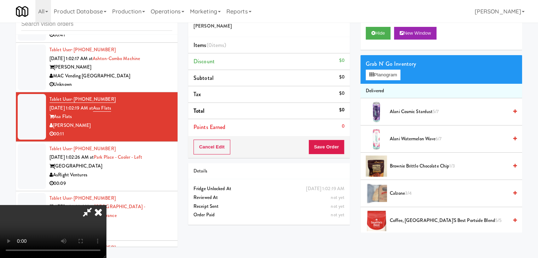
drag, startPoint x: 297, startPoint y: 94, endPoint x: 362, endPoint y: 82, distance: 65.8
click at [106, 205] on video at bounding box center [53, 231] width 106 height 53
click at [392, 77] on button "Planogram" at bounding box center [383, 75] width 35 height 11
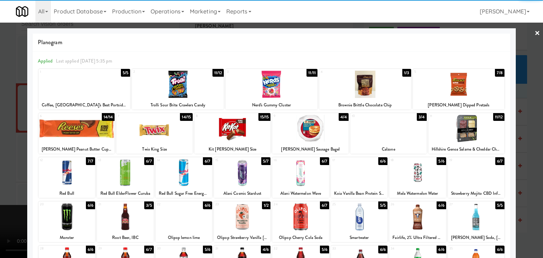
click at [215, 128] on div at bounding box center [232, 128] width 76 height 27
drag, startPoint x: 0, startPoint y: 150, endPoint x: 28, endPoint y: 152, distance: 27.6
click at [0, 152] on div at bounding box center [271, 129] width 543 height 258
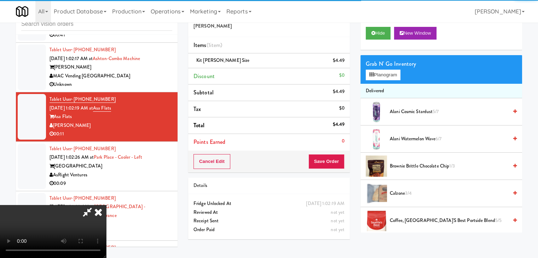
click at [106, 205] on video at bounding box center [53, 231] width 106 height 53
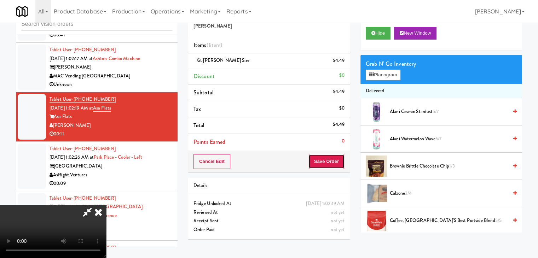
click at [339, 164] on button "Save Order" at bounding box center [326, 161] width 36 height 15
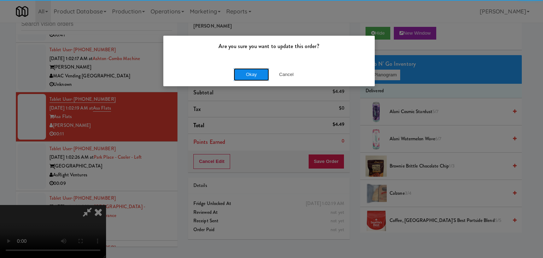
drag, startPoint x: 266, startPoint y: 80, endPoint x: 262, endPoint y: 80, distance: 3.9
click at [263, 80] on button "Okay" at bounding box center [251, 74] width 35 height 13
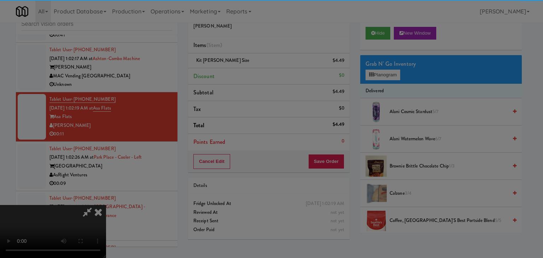
click at [262, 78] on div "Are you sure you want to update this order? Okay Cancel" at bounding box center [271, 129] width 543 height 258
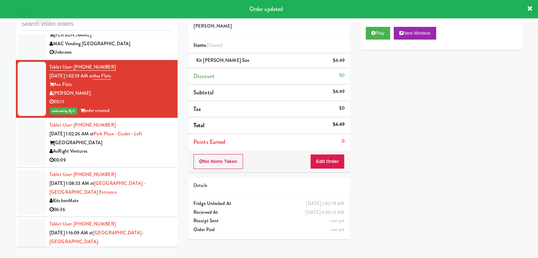
scroll to position [3617, 0]
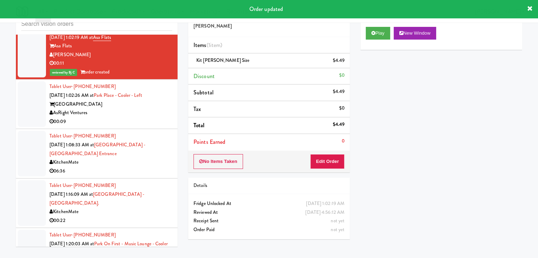
click at [146, 117] on div "AsRight Ventures" at bounding box center [110, 113] width 123 height 9
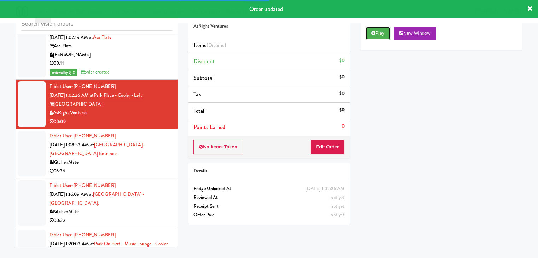
drag, startPoint x: 378, startPoint y: 31, endPoint x: 377, endPoint y: 39, distance: 8.1
click at [378, 31] on button "Play" at bounding box center [378, 33] width 24 height 13
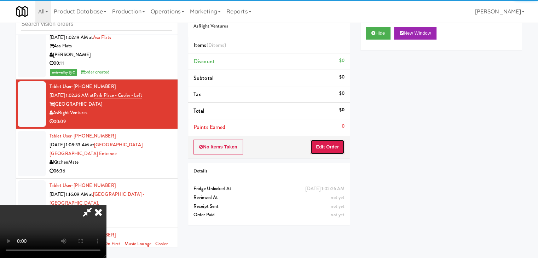
click at [327, 150] on button "Edit Order" at bounding box center [327, 147] width 34 height 15
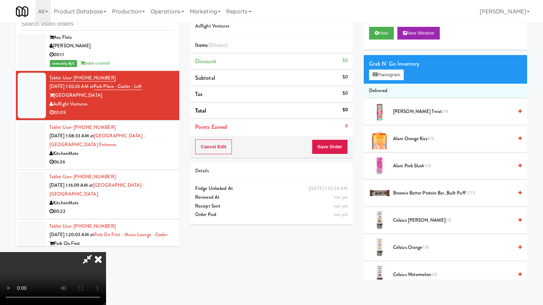
click at [106, 252] on video at bounding box center [53, 278] width 106 height 53
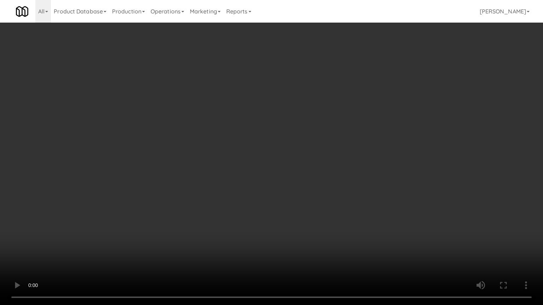
click at [304, 202] on video at bounding box center [271, 152] width 543 height 305
click at [297, 206] on video at bounding box center [271, 152] width 543 height 305
click at [306, 204] on video at bounding box center [271, 152] width 543 height 305
click at [316, 206] on video at bounding box center [271, 152] width 543 height 305
drag, startPoint x: 316, startPoint y: 206, endPoint x: 314, endPoint y: 210, distance: 3.8
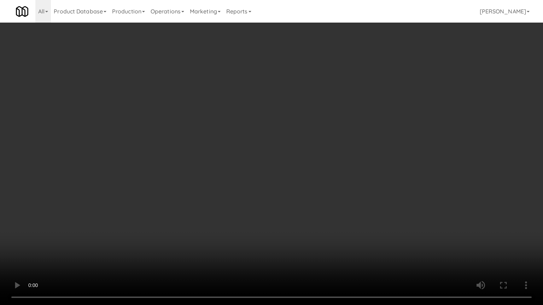
click at [316, 207] on video at bounding box center [271, 152] width 543 height 305
click at [318, 203] on video at bounding box center [271, 152] width 543 height 305
drag, startPoint x: 318, startPoint y: 203, endPoint x: 313, endPoint y: 205, distance: 6.3
click at [318, 204] on video at bounding box center [271, 152] width 543 height 305
click at [328, 202] on video at bounding box center [271, 152] width 543 height 305
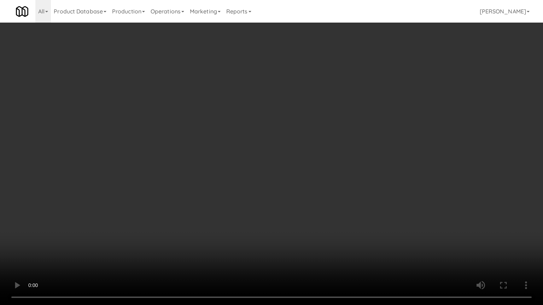
drag, startPoint x: 328, startPoint y: 202, endPoint x: 332, endPoint y: 164, distance: 38.0
click at [328, 202] on video at bounding box center [271, 152] width 543 height 305
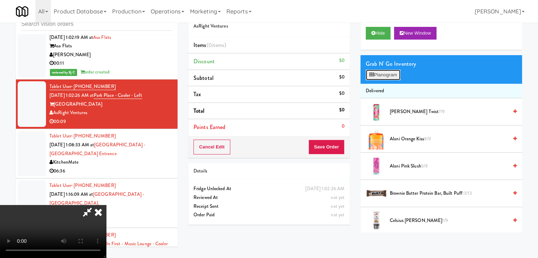
click at [392, 77] on button "Planogram" at bounding box center [383, 75] width 35 height 11
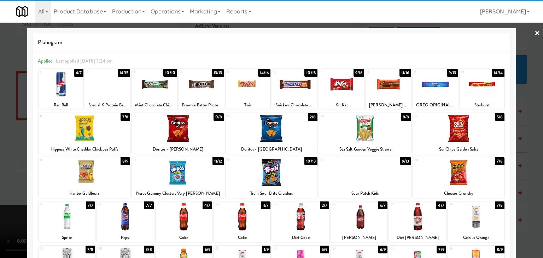
drag, startPoint x: 360, startPoint y: 217, endPoint x: 359, endPoint y: 214, distance: 3.9
click at [360, 217] on div at bounding box center [359, 216] width 57 height 27
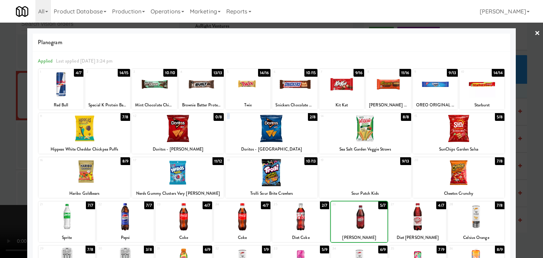
click at [282, 140] on div "13 2/8 Doritos - Cool Ranch" at bounding box center [272, 133] width 92 height 41
drag, startPoint x: 0, startPoint y: 156, endPoint x: 82, endPoint y: 156, distance: 82.0
click at [6, 156] on div at bounding box center [271, 129] width 543 height 258
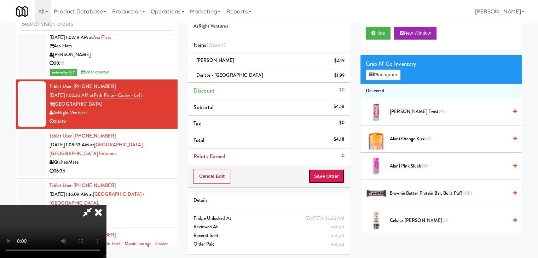
click at [329, 176] on button "Save Order" at bounding box center [326, 176] width 36 height 15
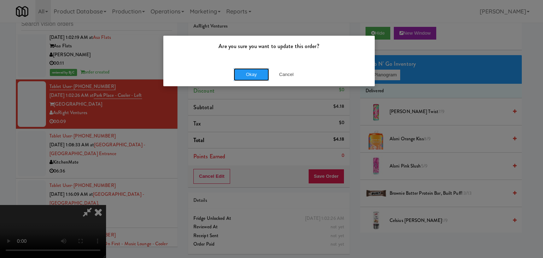
drag, startPoint x: 248, startPoint y: 72, endPoint x: 249, endPoint y: 80, distance: 7.1
click at [248, 73] on button "Okay" at bounding box center [251, 74] width 35 height 13
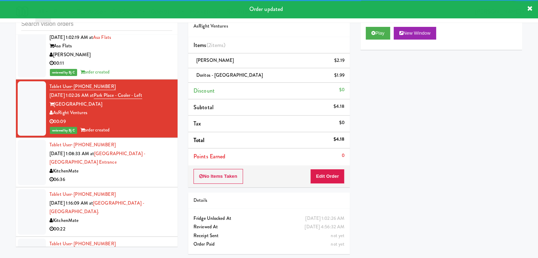
scroll to position [3653, 0]
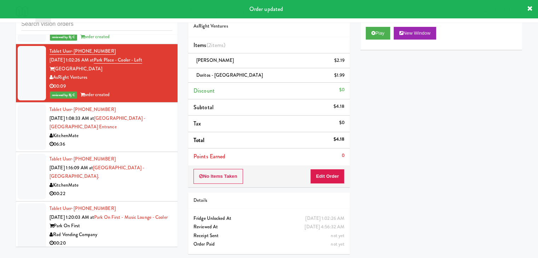
click at [126, 142] on div "Tablet User · (519) 223-9945 Sep 18, 2025 1:08:33 AM at Scarborough General Hos…" at bounding box center [110, 126] width 123 height 43
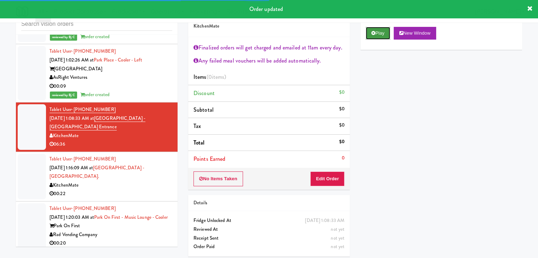
click at [377, 34] on button "Play" at bounding box center [378, 33] width 24 height 13
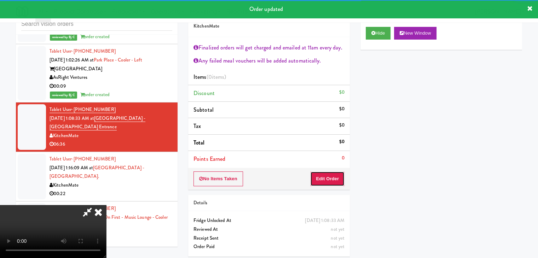
click at [329, 176] on button "Edit Order" at bounding box center [327, 178] width 34 height 15
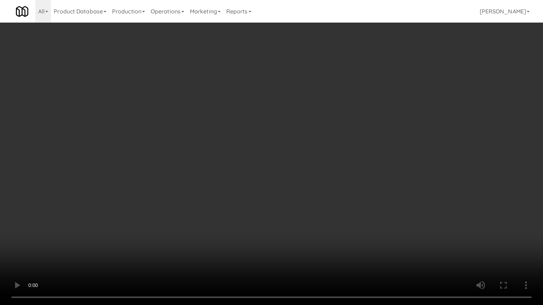
click at [338, 196] on video at bounding box center [271, 152] width 543 height 305
click at [337, 197] on video at bounding box center [271, 152] width 543 height 305
click at [338, 194] on video at bounding box center [271, 152] width 543 height 305
click at [339, 193] on video at bounding box center [271, 152] width 543 height 305
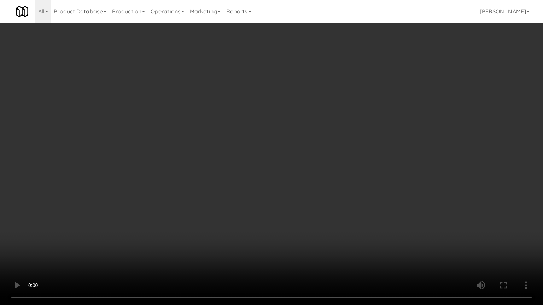
click at [339, 193] on video at bounding box center [271, 152] width 543 height 305
click at [338, 192] on video at bounding box center [271, 152] width 543 height 305
click at [337, 192] on video at bounding box center [271, 152] width 543 height 305
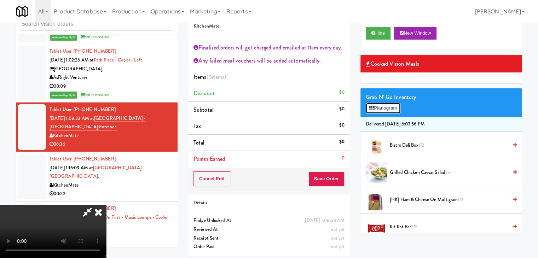
click at [395, 109] on button "Planogram" at bounding box center [383, 108] width 35 height 11
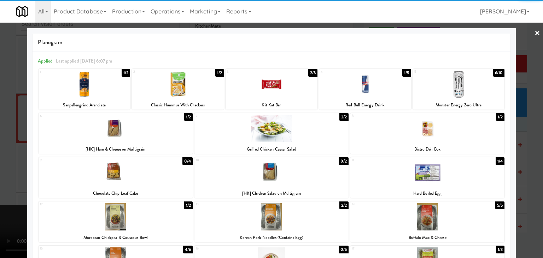
click at [271, 170] on div at bounding box center [271, 172] width 154 height 27
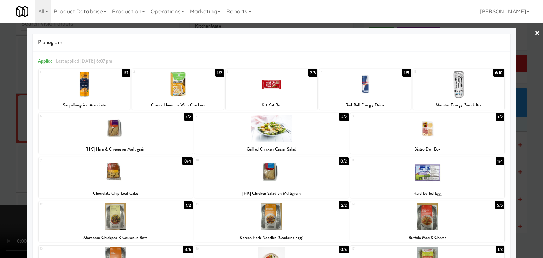
drag, startPoint x: 0, startPoint y: 156, endPoint x: 65, endPoint y: 154, distance: 64.7
click at [0, 155] on div at bounding box center [271, 129] width 543 height 258
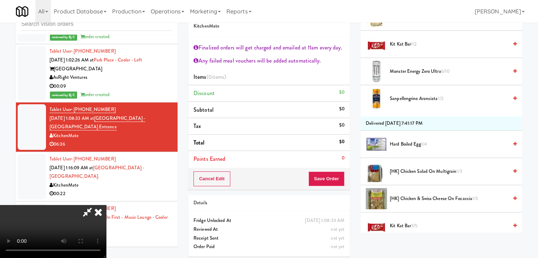
click at [404, 173] on span "[HK] Chicken Salad on Multigrain 1/3" at bounding box center [449, 171] width 118 height 9
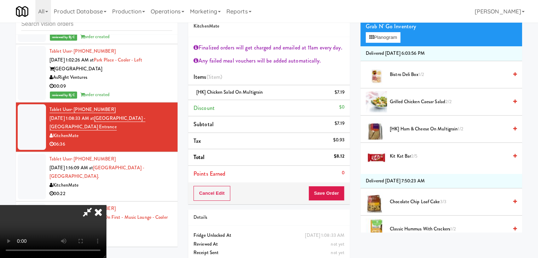
scroll to position [41, 0]
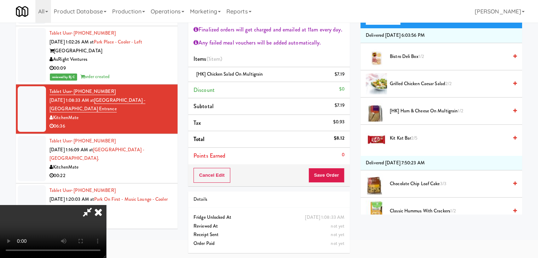
click at [106, 209] on video at bounding box center [53, 231] width 106 height 53
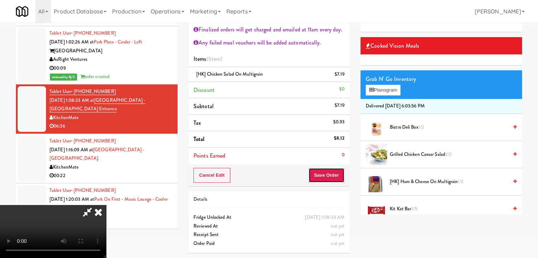
click at [329, 174] on button "Save Order" at bounding box center [326, 175] width 36 height 15
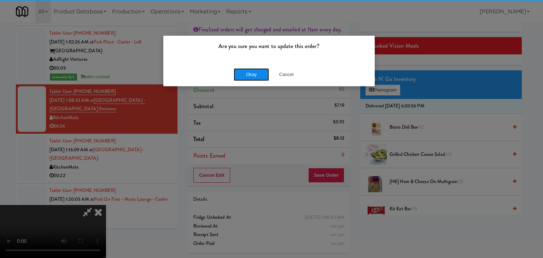
click at [257, 76] on button "Okay" at bounding box center [251, 74] width 35 height 13
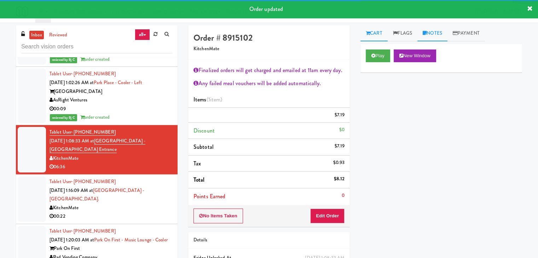
click at [435, 31] on link "Notes" at bounding box center [432, 33] width 30 height 16
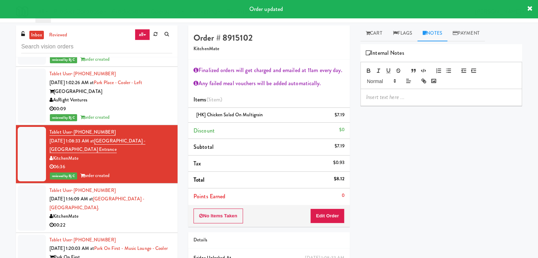
click at [367, 99] on p at bounding box center [441, 97] width 150 height 8
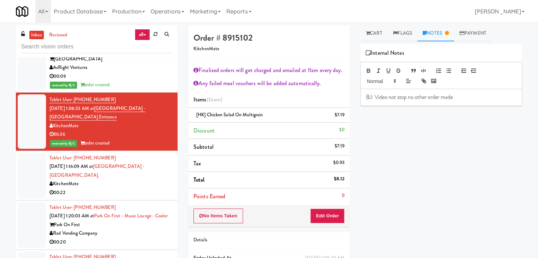
scroll to position [3723, 0]
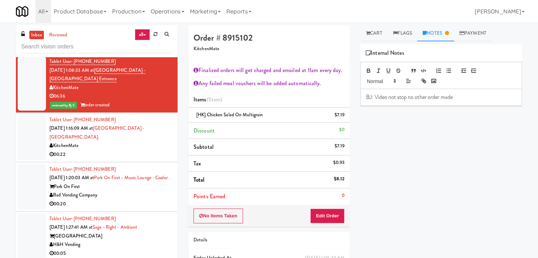
click at [126, 159] on div "00:22" at bounding box center [110, 154] width 123 height 9
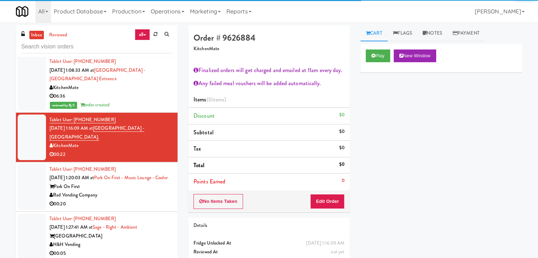
click at [373, 65] on div "Play New Window" at bounding box center [441, 58] width 162 height 28
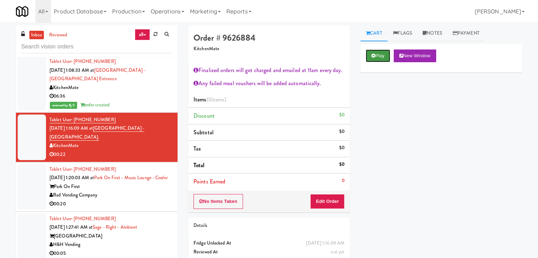
click at [376, 58] on button "Play" at bounding box center [378, 55] width 24 height 13
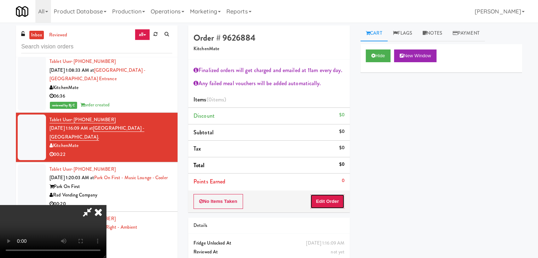
click at [320, 200] on button "Edit Order" at bounding box center [327, 201] width 34 height 15
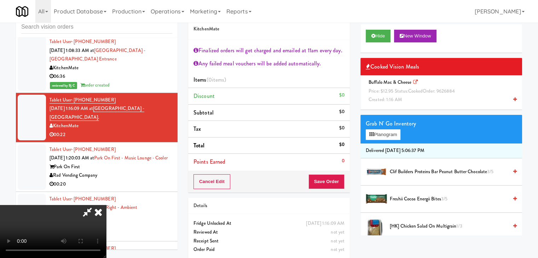
scroll to position [26, 0]
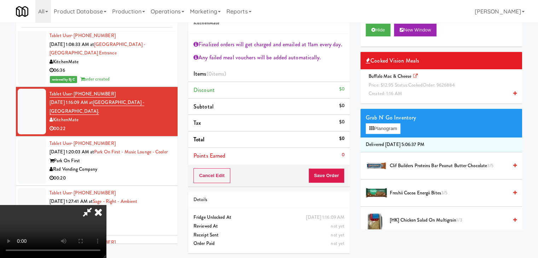
click at [106, 205] on video at bounding box center [53, 231] width 106 height 53
click at [106, 205] on icon at bounding box center [98, 212] width 16 height 14
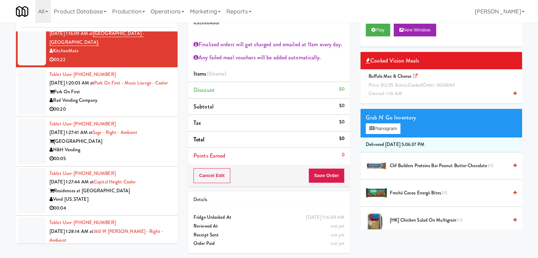
scroll to position [3794, 0]
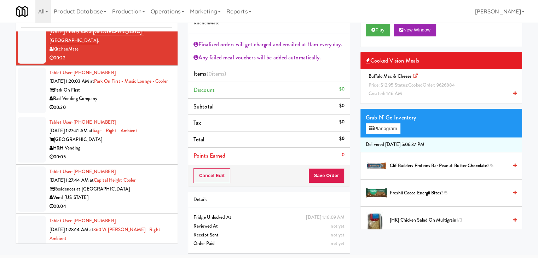
click at [134, 112] on div "00:20" at bounding box center [110, 107] width 123 height 9
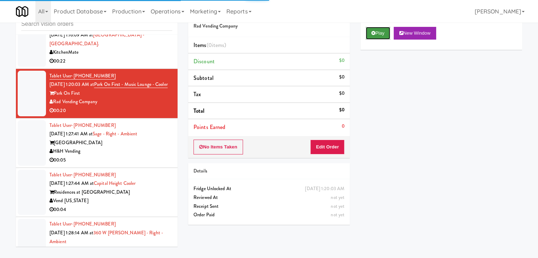
click at [379, 33] on button "Play" at bounding box center [378, 33] width 24 height 13
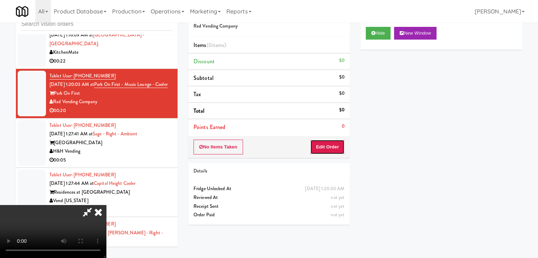
click at [332, 145] on button "Edit Order" at bounding box center [327, 147] width 34 height 15
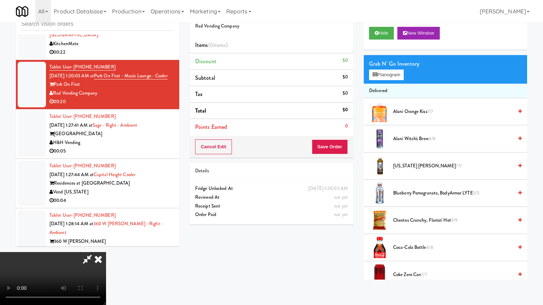
click at [106, 252] on video at bounding box center [53, 278] width 106 height 53
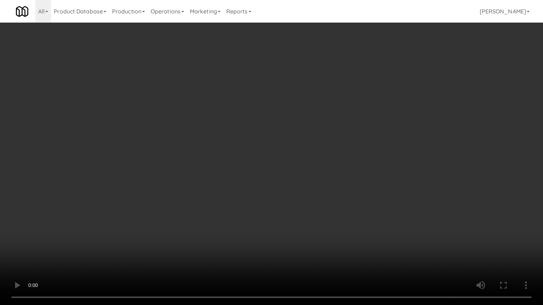
click at [354, 206] on video at bounding box center [271, 152] width 543 height 305
click at [347, 204] on video at bounding box center [271, 152] width 543 height 305
click at [348, 203] on video at bounding box center [271, 152] width 543 height 305
click at [346, 202] on video at bounding box center [271, 152] width 543 height 305
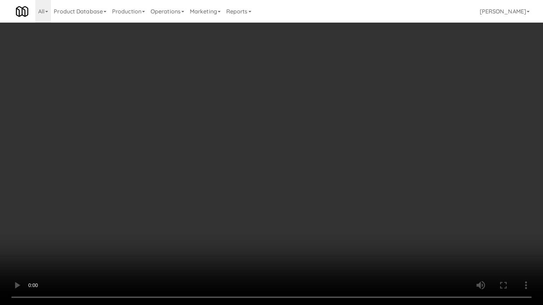
click at [336, 202] on video at bounding box center [271, 152] width 543 height 305
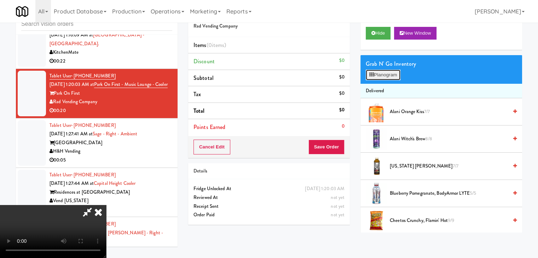
click at [389, 78] on button "Planogram" at bounding box center [383, 75] width 35 height 11
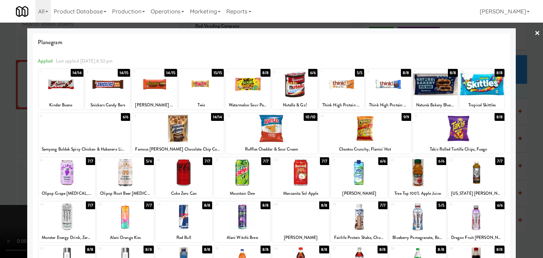
click at [412, 210] on div at bounding box center [417, 216] width 57 height 27
drag, startPoint x: 201, startPoint y: 82, endPoint x: 144, endPoint y: 93, distance: 58.2
click at [200, 82] on div at bounding box center [201, 84] width 45 height 27
drag, startPoint x: 0, startPoint y: 125, endPoint x: 33, endPoint y: 130, distance: 33.0
click at [0, 125] on div at bounding box center [271, 129] width 543 height 258
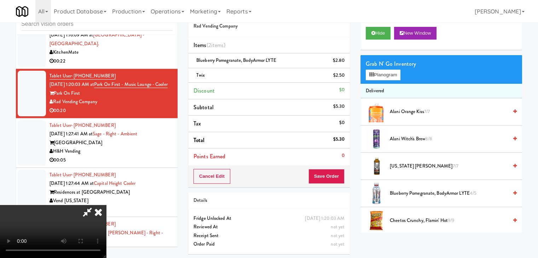
click at [106, 205] on video at bounding box center [53, 231] width 106 height 53
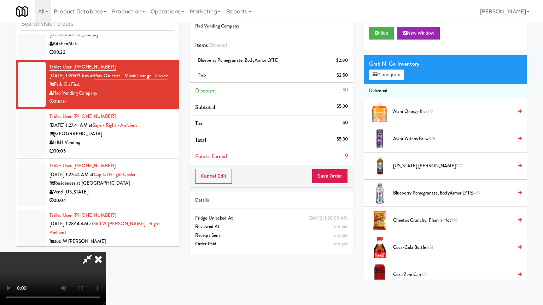
click at [106, 252] on video at bounding box center [53, 278] width 106 height 53
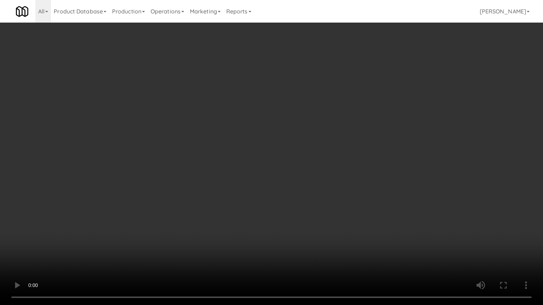
click at [310, 205] on video at bounding box center [271, 152] width 543 height 305
click at [307, 202] on video at bounding box center [271, 152] width 543 height 305
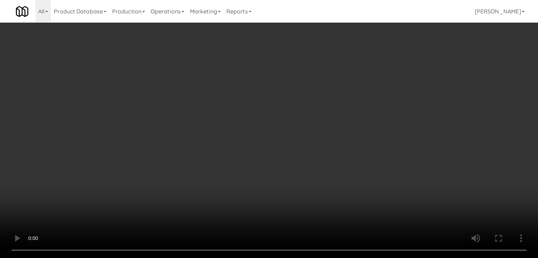
click at [343, 62] on icon at bounding box center [345, 63] width 4 height 5
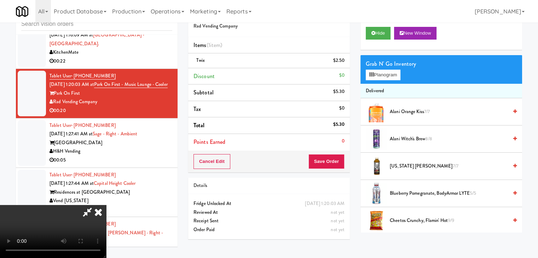
click at [343, 62] on icon at bounding box center [345, 63] width 4 height 5
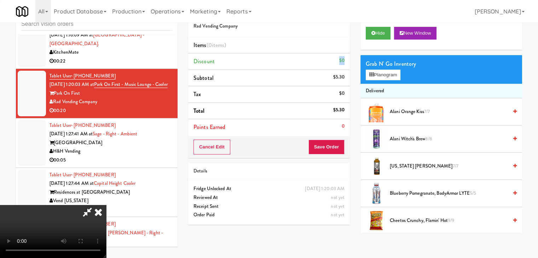
click at [343, 62] on div "$0" at bounding box center [341, 60] width 5 height 9
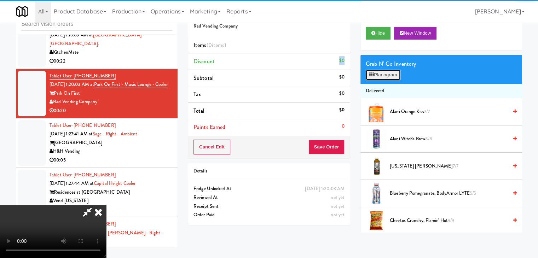
click at [385, 75] on button "Planogram" at bounding box center [383, 75] width 35 height 11
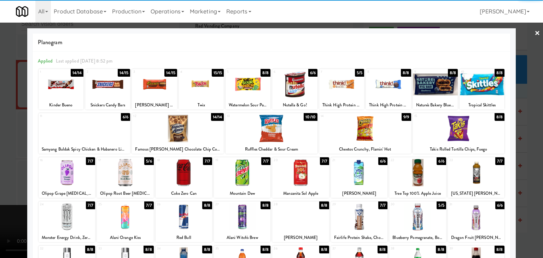
click at [416, 175] on div at bounding box center [417, 172] width 57 height 27
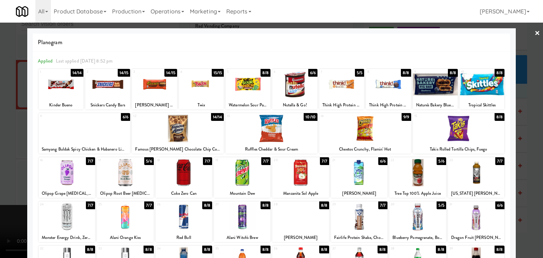
click at [204, 87] on div at bounding box center [201, 84] width 45 height 27
drag, startPoint x: 0, startPoint y: 118, endPoint x: 77, endPoint y: 122, distance: 77.2
click at [6, 117] on div at bounding box center [271, 129] width 543 height 258
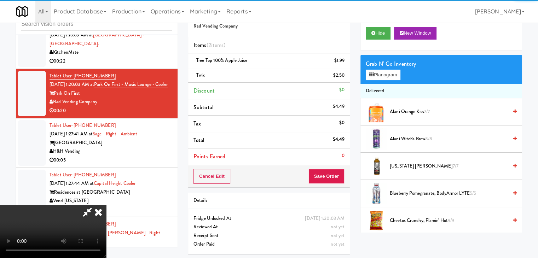
click at [106, 205] on video at bounding box center [53, 231] width 106 height 53
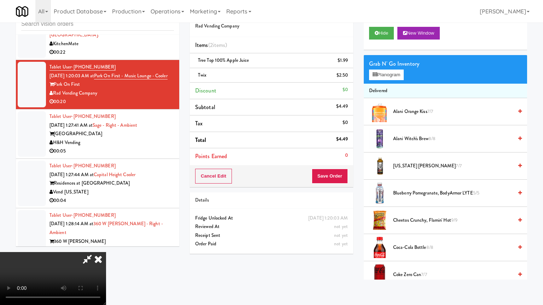
click at [106, 252] on video at bounding box center [53, 278] width 106 height 53
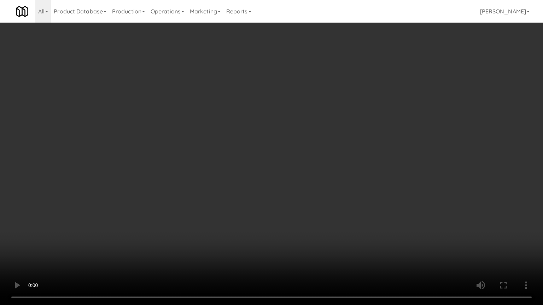
click at [288, 170] on video at bounding box center [271, 152] width 543 height 305
click at [296, 167] on video at bounding box center [271, 152] width 543 height 305
click at [302, 165] on video at bounding box center [271, 152] width 543 height 305
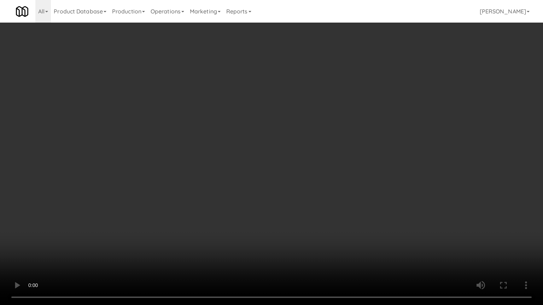
click at [299, 168] on video at bounding box center [271, 152] width 543 height 305
click at [294, 166] on video at bounding box center [271, 152] width 543 height 305
click at [296, 174] on video at bounding box center [271, 152] width 543 height 305
click at [363, 191] on video at bounding box center [271, 152] width 543 height 305
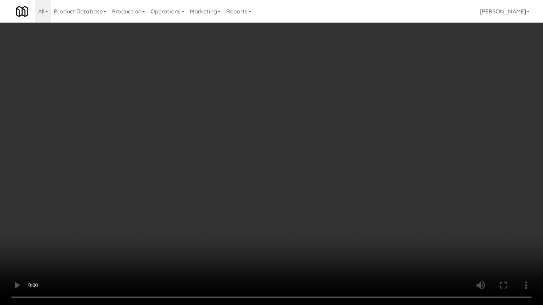
click at [363, 191] on video at bounding box center [271, 152] width 543 height 305
click at [352, 195] on video at bounding box center [271, 152] width 543 height 305
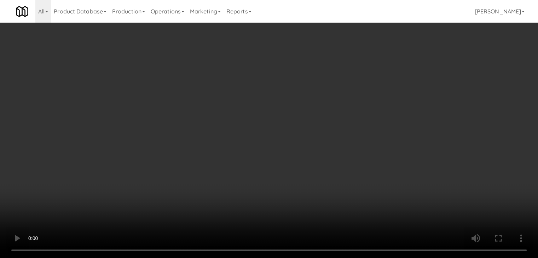
drag, startPoint x: 286, startPoint y: 152, endPoint x: 338, endPoint y: 121, distance: 60.3
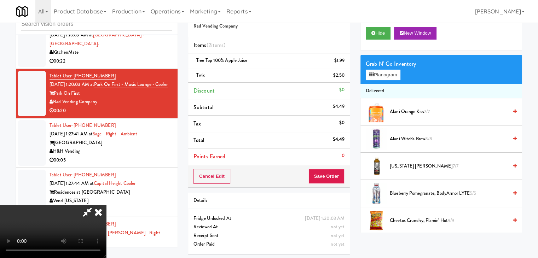
click at [106, 205] on video at bounding box center [53, 231] width 106 height 53
click at [381, 76] on button "Planogram" at bounding box center [383, 75] width 35 height 11
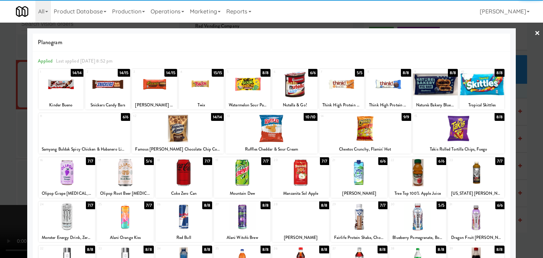
click at [178, 175] on div at bounding box center [184, 172] width 57 height 27
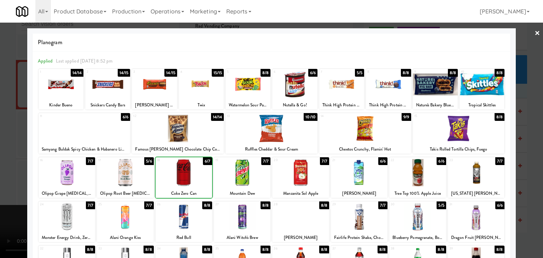
click at [1, 176] on div at bounding box center [271, 129] width 543 height 258
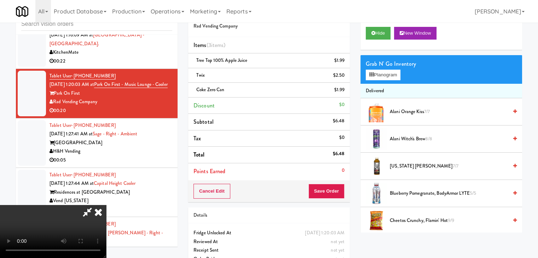
click at [106, 205] on video at bounding box center [53, 231] width 106 height 53
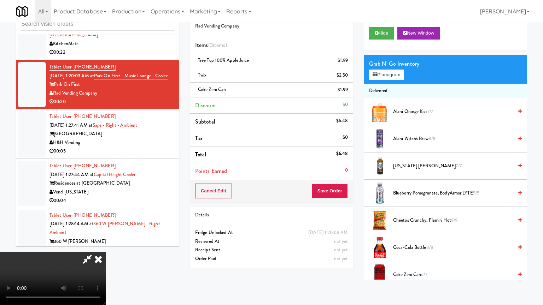
click at [106, 252] on video at bounding box center [53, 278] width 106 height 53
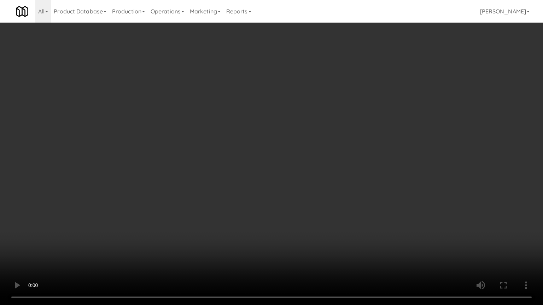
click at [281, 193] on video at bounding box center [271, 152] width 543 height 305
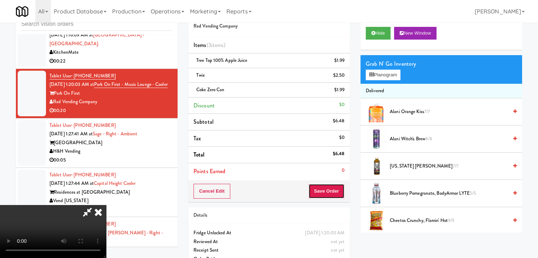
click at [335, 191] on button "Save Order" at bounding box center [326, 191] width 36 height 15
click at [336, 192] on button "Save Order" at bounding box center [326, 191] width 36 height 15
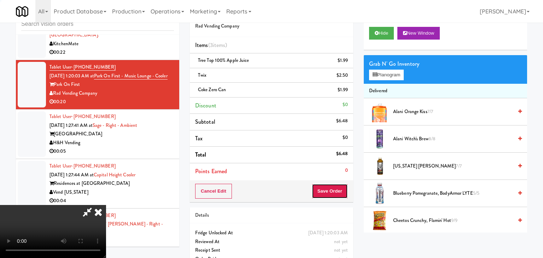
click at [336, 192] on body "Are you sure you want to update this order? Okay Cancel Okay Are you sure you w…" at bounding box center [271, 129] width 543 height 258
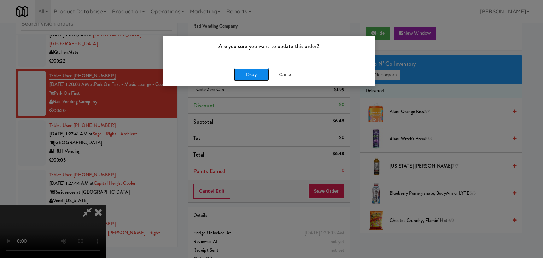
click at [261, 78] on button "Okay" at bounding box center [251, 74] width 35 height 13
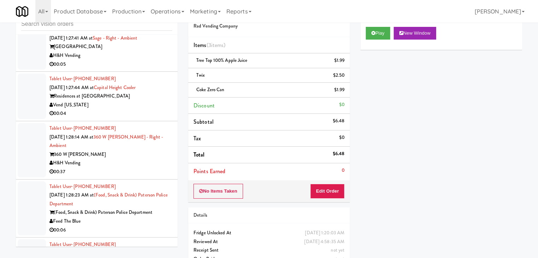
scroll to position [3900, 0]
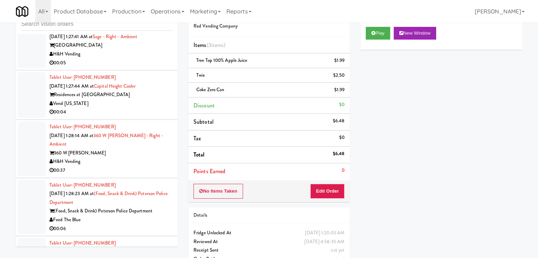
click at [141, 59] on div "H&H Vending" at bounding box center [110, 54] width 123 height 9
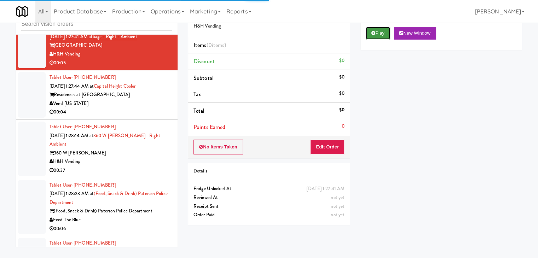
click at [385, 34] on button "Play" at bounding box center [378, 33] width 24 height 13
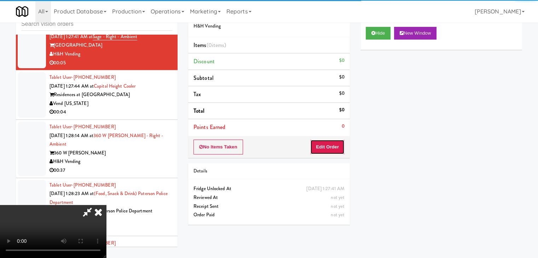
click at [332, 150] on button "Edit Order" at bounding box center [327, 147] width 34 height 15
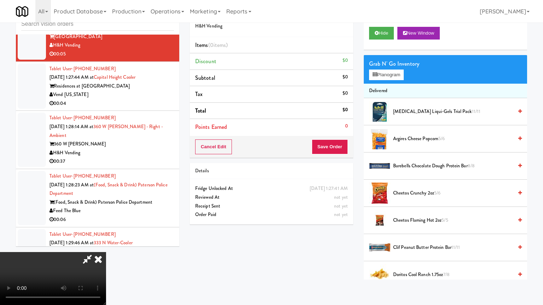
click at [106, 252] on video at bounding box center [53, 278] width 106 height 53
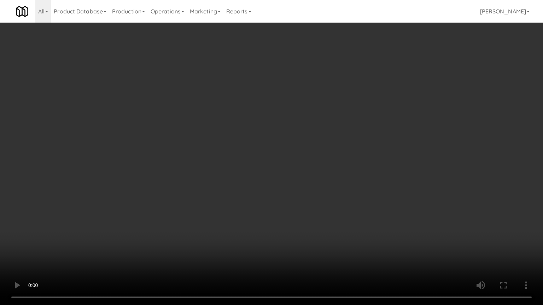
click at [320, 214] on video at bounding box center [271, 152] width 543 height 305
click at [320, 213] on video at bounding box center [271, 152] width 543 height 305
click at [315, 214] on video at bounding box center [271, 152] width 543 height 305
click at [318, 209] on video at bounding box center [271, 152] width 543 height 305
click at [317, 208] on video at bounding box center [271, 152] width 543 height 305
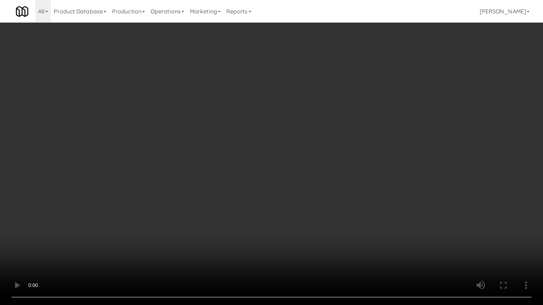
click at [317, 208] on video at bounding box center [271, 152] width 543 height 305
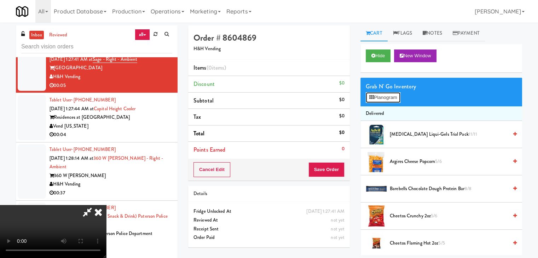
click at [388, 100] on button "Planogram" at bounding box center [383, 97] width 35 height 11
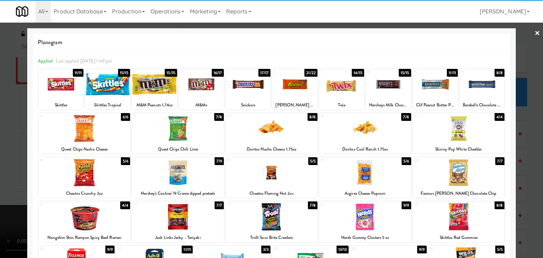
click at [361, 130] on div at bounding box center [365, 128] width 92 height 27
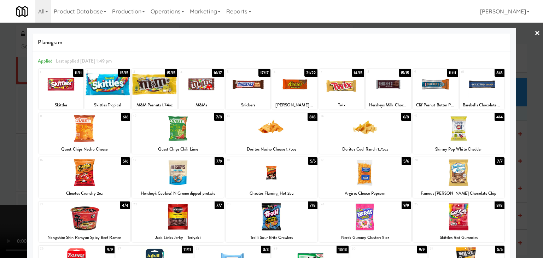
drag, startPoint x: 0, startPoint y: 162, endPoint x: 30, endPoint y: 162, distance: 29.7
click at [1, 162] on div at bounding box center [271, 129] width 543 height 258
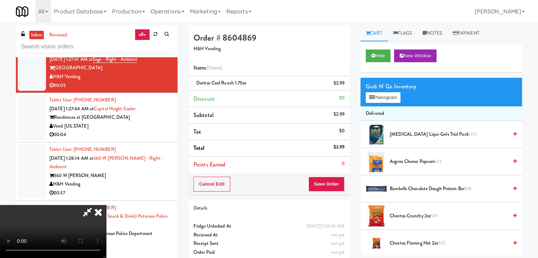
click at [106, 205] on video at bounding box center [53, 231] width 106 height 53
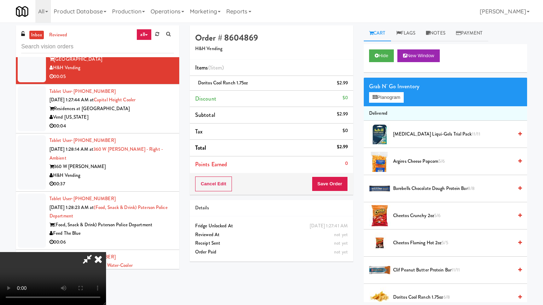
click at [106, 252] on video at bounding box center [53, 278] width 106 height 53
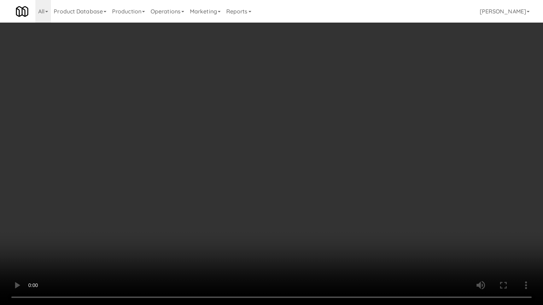
click at [310, 202] on video at bounding box center [271, 152] width 543 height 305
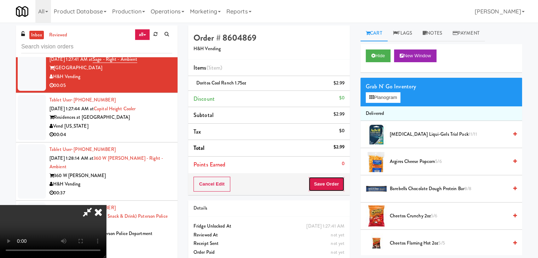
click at [334, 186] on button "Save Order" at bounding box center [326, 184] width 36 height 15
click at [333, 186] on button "Save Order" at bounding box center [326, 184] width 36 height 15
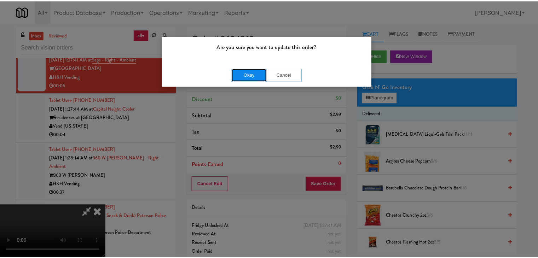
click
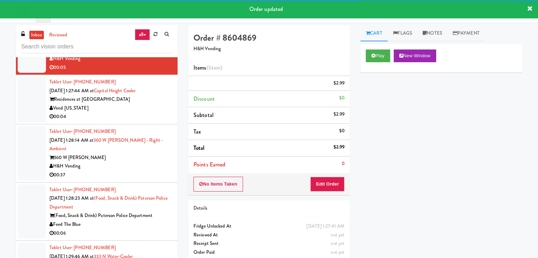
scroll to position [3935, 0]
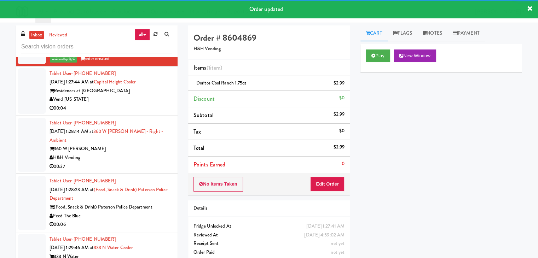
drag, startPoint x: 138, startPoint y: 109, endPoint x: 140, endPoint y: 118, distance: 8.7
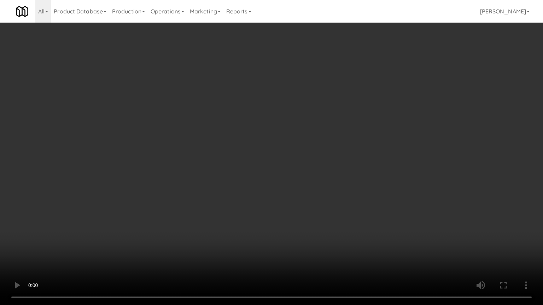
drag, startPoint x: 309, startPoint y: 227, endPoint x: 376, endPoint y: 128, distance: 119.9
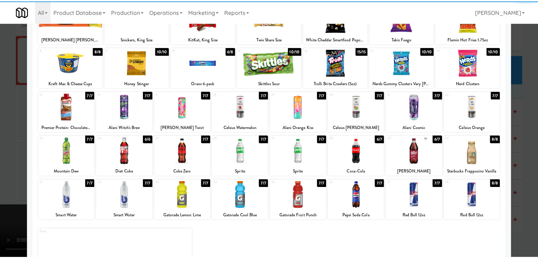
scroll to position [71, 0]
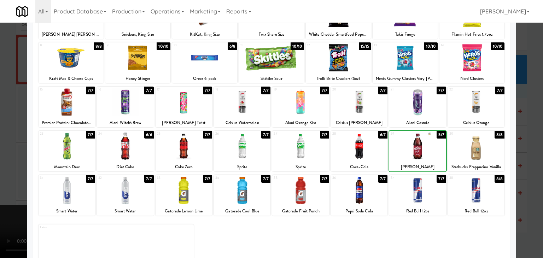
drag, startPoint x: 0, startPoint y: 146, endPoint x: 89, endPoint y: 142, distance: 89.2
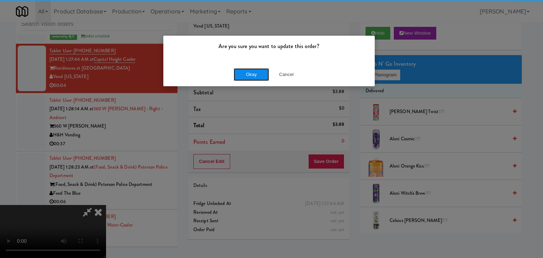
drag, startPoint x: 260, startPoint y: 69, endPoint x: 254, endPoint y: 74, distance: 7.6
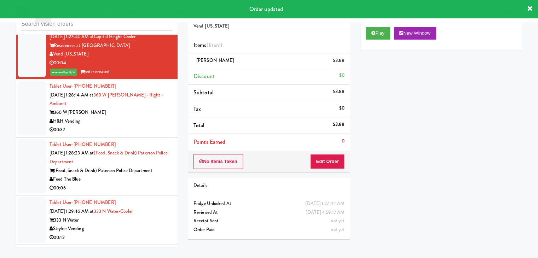
scroll to position [3971, 0]
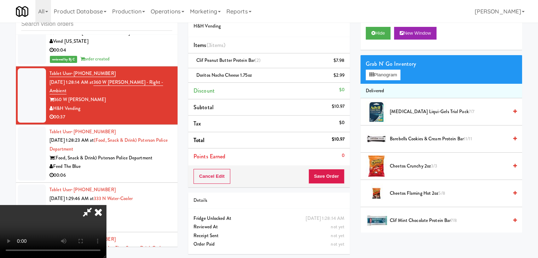
drag, startPoint x: 336, startPoint y: 87, endPoint x: 330, endPoint y: 88, distance: 6.4
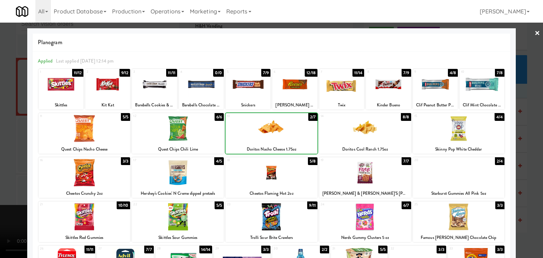
drag, startPoint x: 0, startPoint y: 147, endPoint x: 70, endPoint y: 144, distance: 69.7
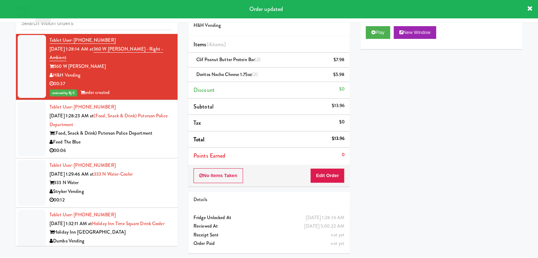
scroll to position [4041, 0]
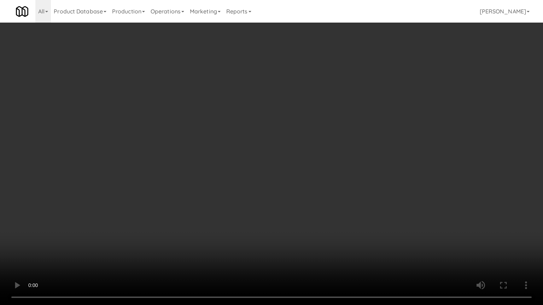
drag, startPoint x: 315, startPoint y: 228, endPoint x: 307, endPoint y: 193, distance: 36.0
drag, startPoint x: 351, startPoint y: 160, endPoint x: 346, endPoint y: 163, distance: 5.4
drag, startPoint x: 355, startPoint y: 159, endPoint x: 350, endPoint y: 164, distance: 6.5
drag, startPoint x: 363, startPoint y: 157, endPoint x: 380, endPoint y: 94, distance: 65.2
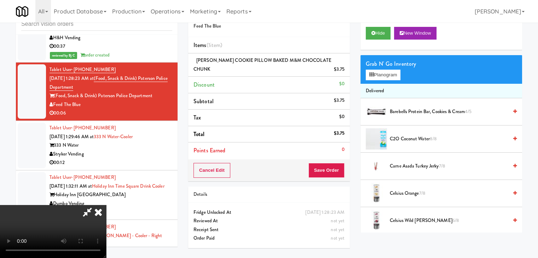
drag, startPoint x: 251, startPoint y: 156, endPoint x: 263, endPoint y: 159, distance: 12.0
drag, startPoint x: 355, startPoint y: 164, endPoint x: 338, endPoint y: 169, distance: 18.1
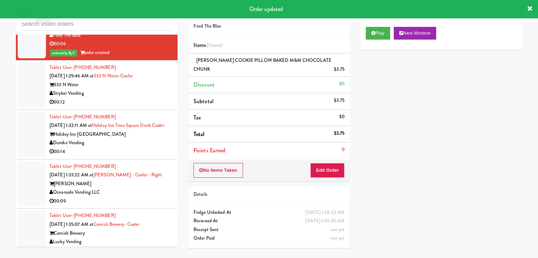
scroll to position [4112, 0]
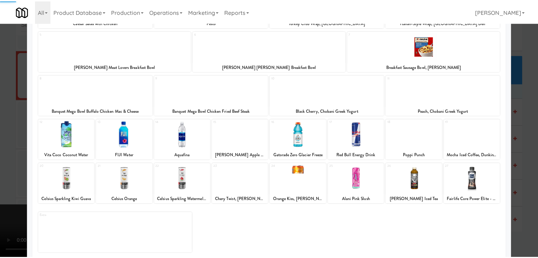
scroll to position [89, 0]
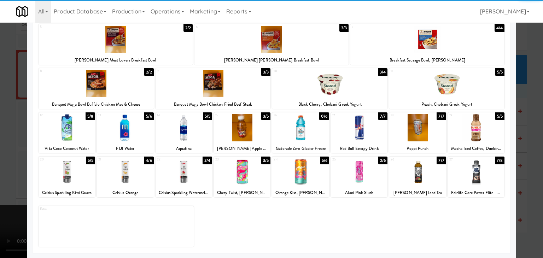
drag, startPoint x: 0, startPoint y: 156, endPoint x: 88, endPoint y: 156, distance: 88.4
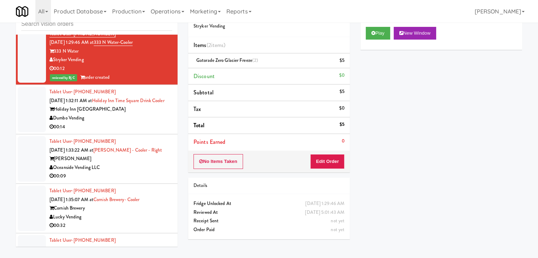
scroll to position [4183, 0]
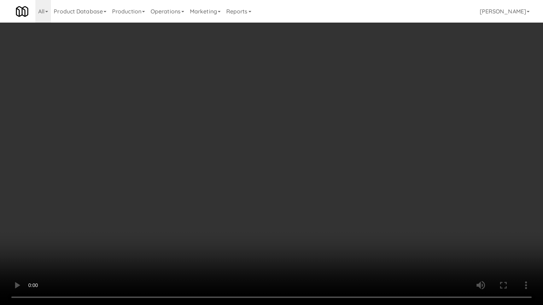
drag, startPoint x: 252, startPoint y: 166, endPoint x: 246, endPoint y: 170, distance: 6.7
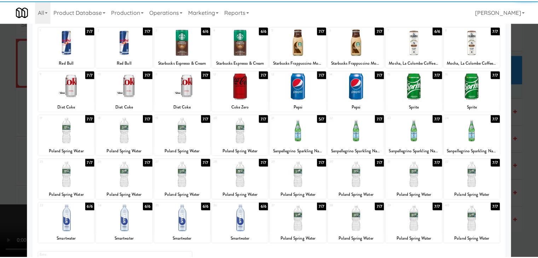
scroll to position [71, 0]
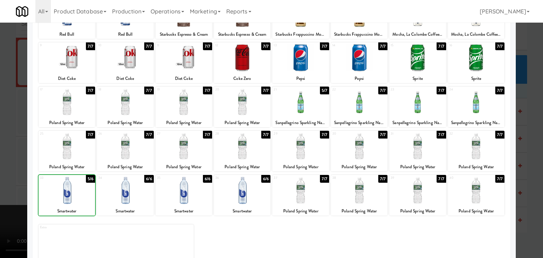
drag, startPoint x: 0, startPoint y: 193, endPoint x: 82, endPoint y: 190, distance: 82.1
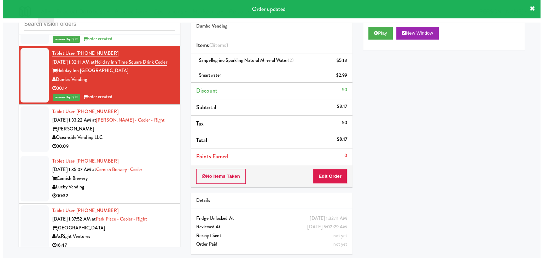
scroll to position [4218, 0]
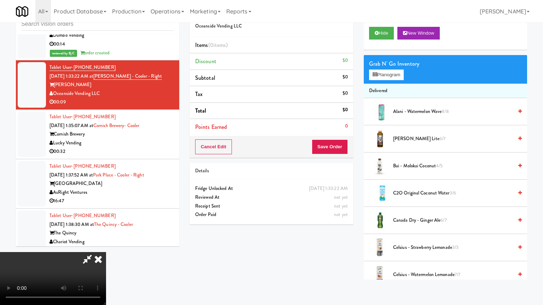
drag, startPoint x: 308, startPoint y: 202, endPoint x: 315, endPoint y: 209, distance: 10.3
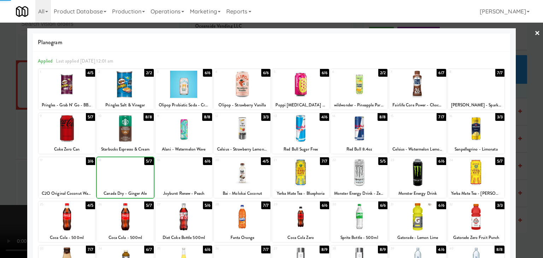
drag, startPoint x: 0, startPoint y: 159, endPoint x: 39, endPoint y: 158, distance: 38.5
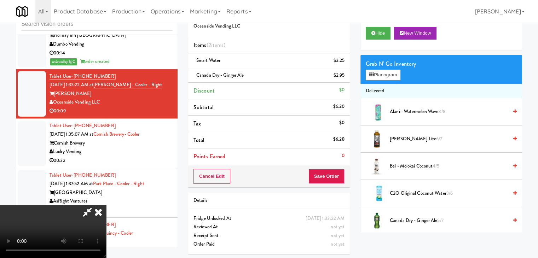
drag, startPoint x: 219, startPoint y: 165, endPoint x: 219, endPoint y: 196, distance: 31.1
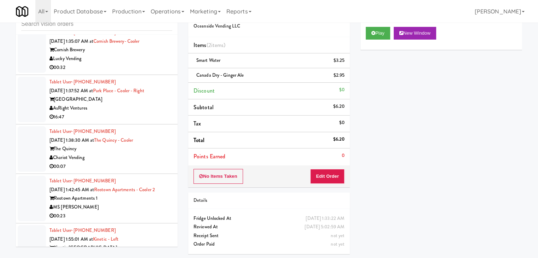
scroll to position [4324, 0]
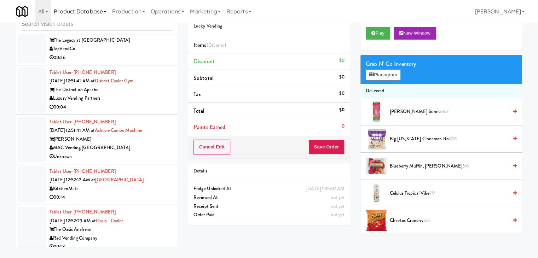
scroll to position [2627, 0]
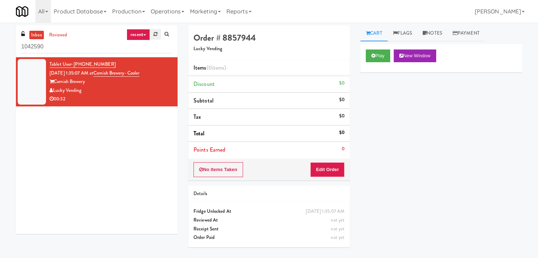
click at [156, 36] on icon at bounding box center [155, 34] width 4 height 5
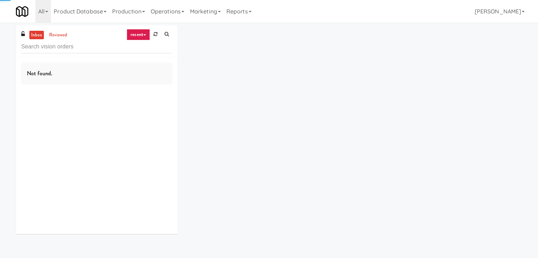
click at [143, 37] on link "recent" at bounding box center [138, 34] width 23 height 11
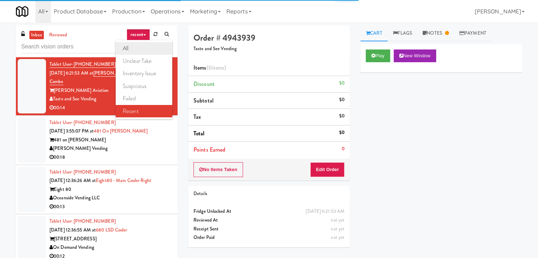
click at [142, 47] on link "all" at bounding box center [144, 48] width 57 height 13
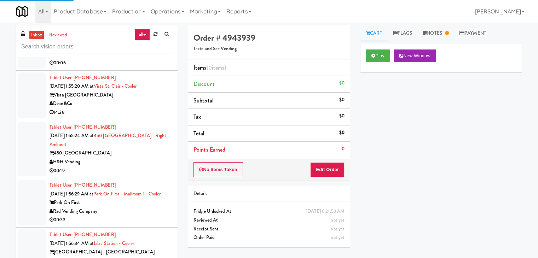
scroll to position [3193, 0]
click at [113, 107] on div "14:28" at bounding box center [110, 111] width 123 height 9
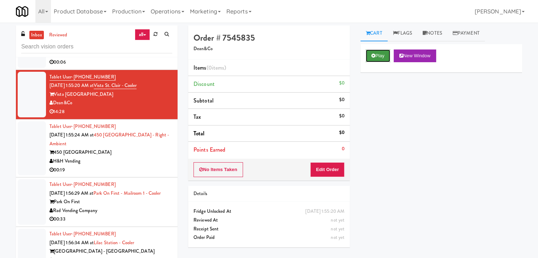
click at [382, 55] on button "Play" at bounding box center [378, 55] width 24 height 13
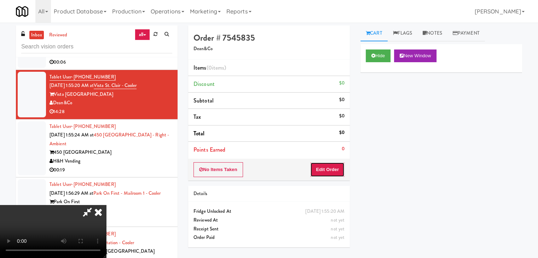
click at [327, 171] on button "Edit Order" at bounding box center [327, 169] width 34 height 15
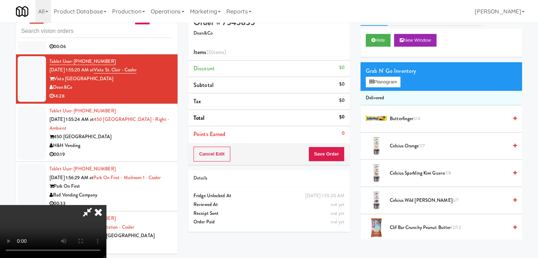
scroll to position [23, 0]
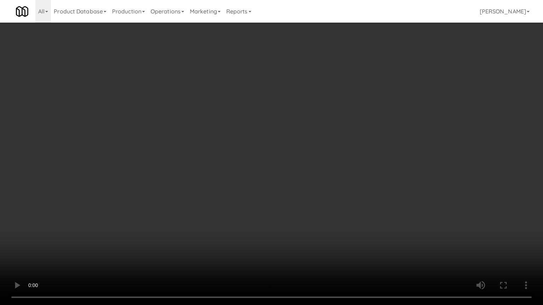
click at [290, 186] on video at bounding box center [271, 152] width 543 height 305
click at [290, 188] on video at bounding box center [271, 152] width 543 height 305
click at [284, 187] on video at bounding box center [271, 152] width 543 height 305
click at [279, 184] on video at bounding box center [271, 152] width 543 height 305
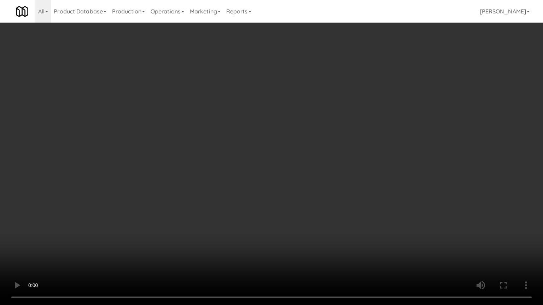
click at [279, 185] on video at bounding box center [271, 152] width 543 height 305
click at [273, 185] on video at bounding box center [271, 152] width 543 height 305
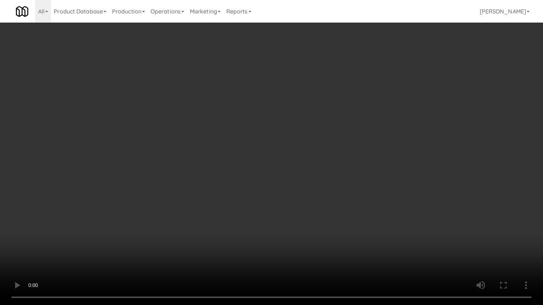
click at [273, 185] on video at bounding box center [271, 152] width 543 height 305
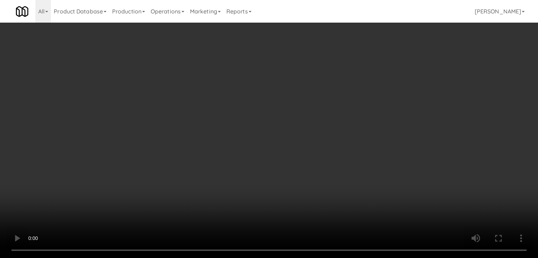
click at [273, 154] on video at bounding box center [269, 129] width 538 height 258
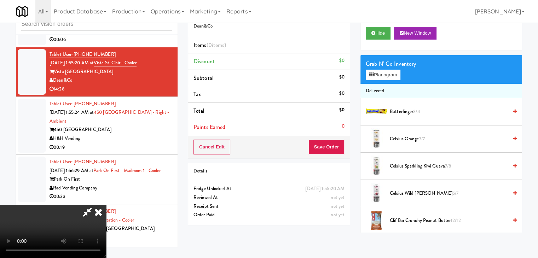
click at [106, 205] on video at bounding box center [53, 231] width 106 height 53
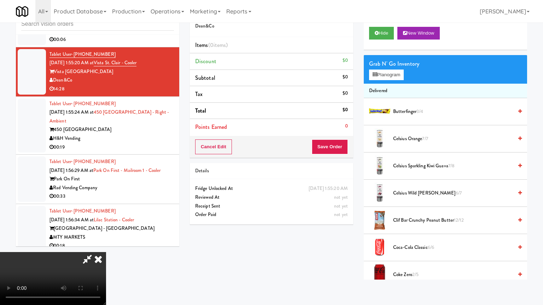
drag, startPoint x: 298, startPoint y: 180, endPoint x: 296, endPoint y: 183, distance: 4.3
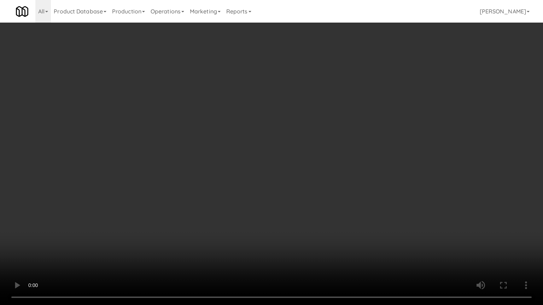
click at [299, 180] on video at bounding box center [271, 152] width 543 height 305
click at [295, 181] on video at bounding box center [271, 152] width 543 height 305
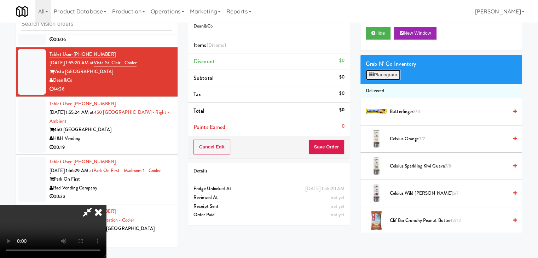
click at [380, 71] on button "Planogram" at bounding box center [383, 75] width 35 height 11
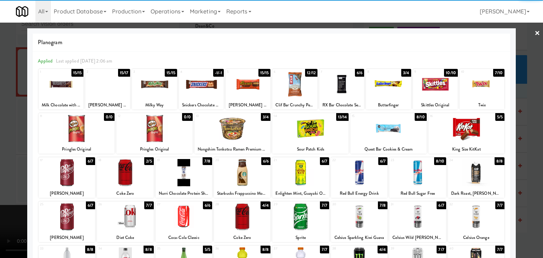
click at [469, 128] on div at bounding box center [466, 128] width 76 height 27
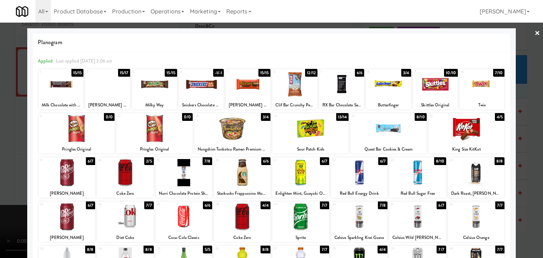
click at [174, 215] on div at bounding box center [184, 216] width 57 height 27
click at [4, 205] on div at bounding box center [271, 129] width 543 height 258
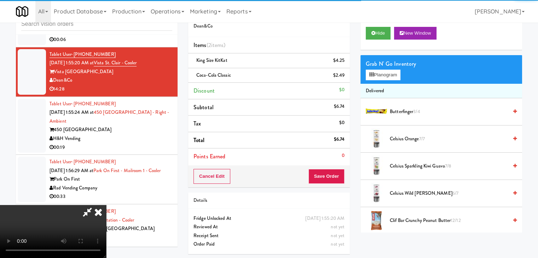
click at [106, 205] on video at bounding box center [53, 231] width 106 height 53
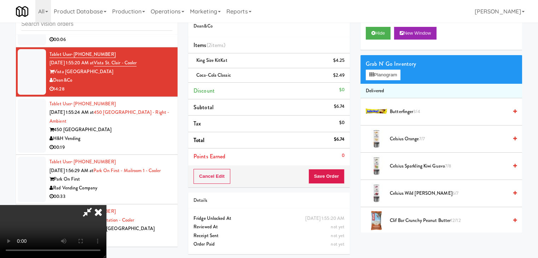
click at [106, 205] on video at bounding box center [53, 231] width 106 height 53
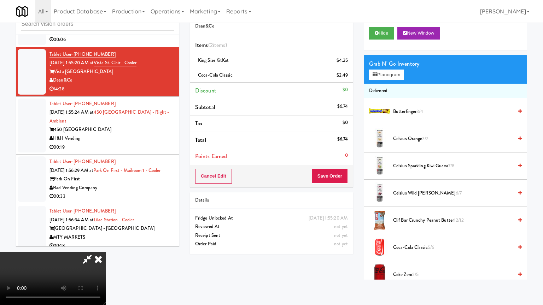
click at [106, 252] on video at bounding box center [53, 278] width 106 height 53
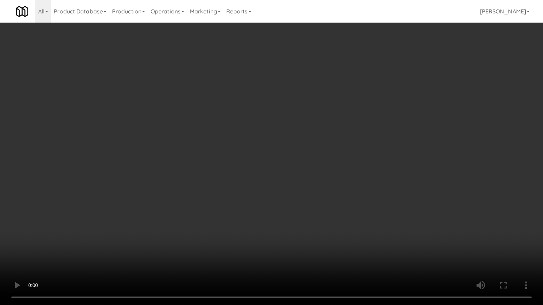
click at [264, 219] on video at bounding box center [271, 152] width 543 height 305
click at [268, 217] on video at bounding box center [271, 152] width 543 height 305
click at [269, 216] on video at bounding box center [271, 152] width 543 height 305
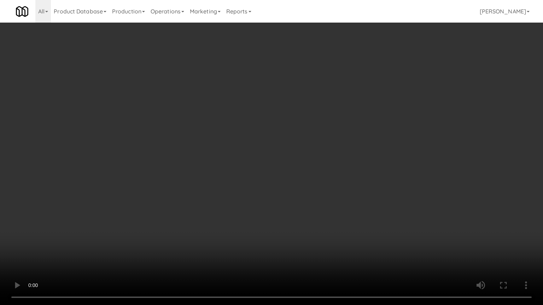
click at [269, 216] on video at bounding box center [271, 152] width 543 height 305
click at [249, 199] on video at bounding box center [271, 152] width 543 height 305
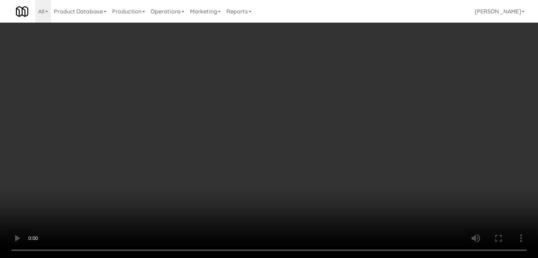
click at [251, 162] on video at bounding box center [269, 129] width 538 height 258
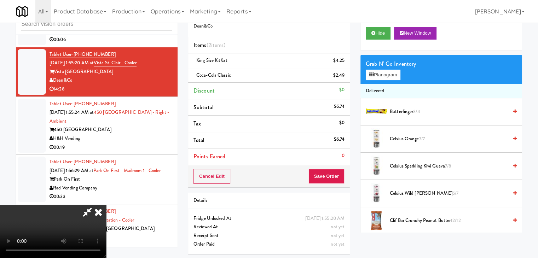
click at [106, 205] on video at bounding box center [53, 231] width 106 height 53
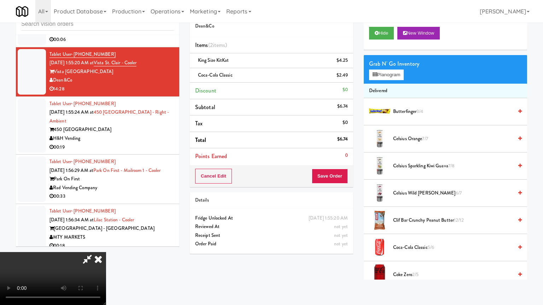
click at [106, 252] on video at bounding box center [53, 278] width 106 height 53
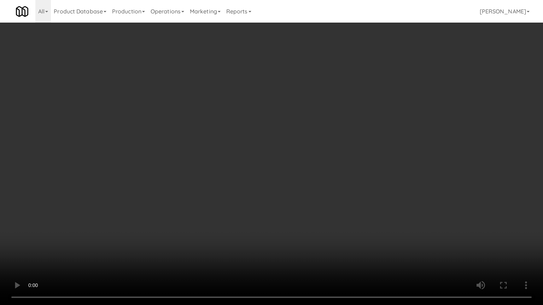
click at [357, 191] on video at bounding box center [271, 152] width 543 height 305
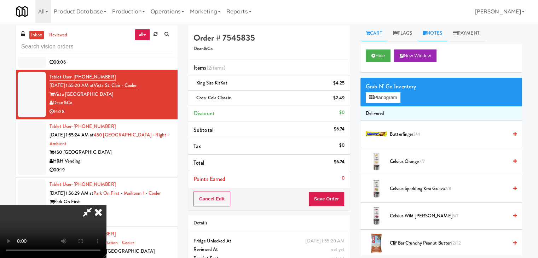
click at [435, 35] on link "Notes" at bounding box center [432, 33] width 30 height 16
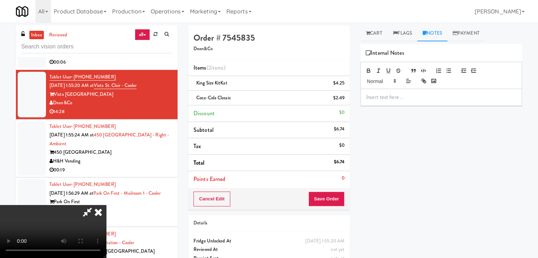
click at [396, 94] on p at bounding box center [441, 97] width 150 height 8
click at [337, 202] on button "Save Order" at bounding box center [326, 199] width 36 height 15
drag, startPoint x: 337, startPoint y: 202, endPoint x: 342, endPoint y: 202, distance: 4.6
click at [337, 202] on button "Save Order" at bounding box center [326, 199] width 36 height 15
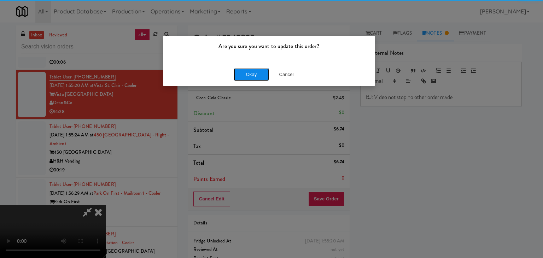
click at [257, 76] on button "Okay" at bounding box center [251, 74] width 35 height 13
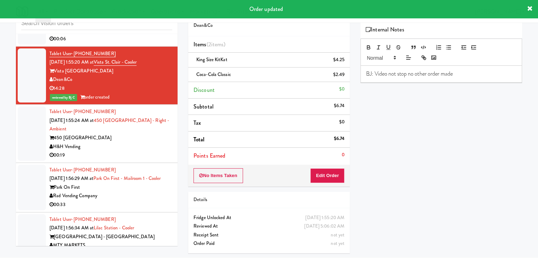
click at [137, 134] on div "450 Warrenville" at bounding box center [110, 138] width 123 height 9
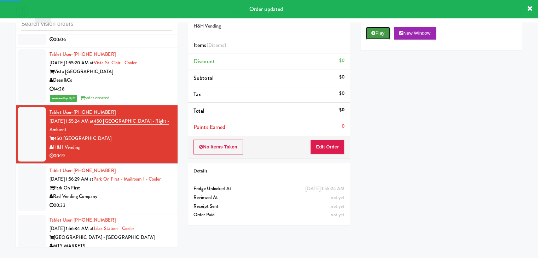
click at [380, 32] on button "Play" at bounding box center [378, 33] width 24 height 13
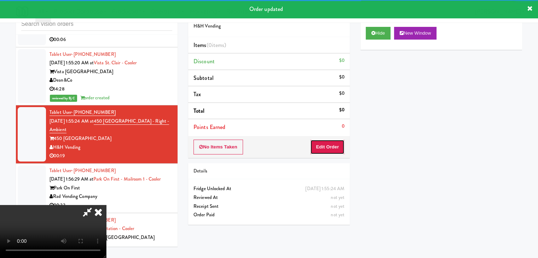
click at [325, 151] on button "Edit Order" at bounding box center [327, 147] width 34 height 15
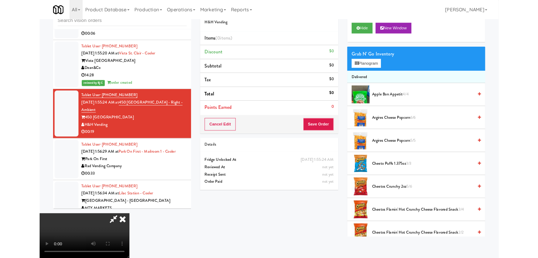
scroll to position [0, 0]
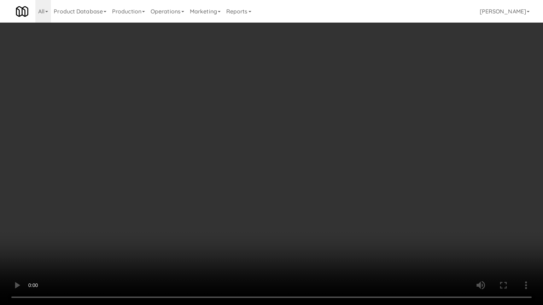
click at [319, 192] on video at bounding box center [271, 152] width 543 height 305
click at [318, 192] on video at bounding box center [271, 152] width 543 height 305
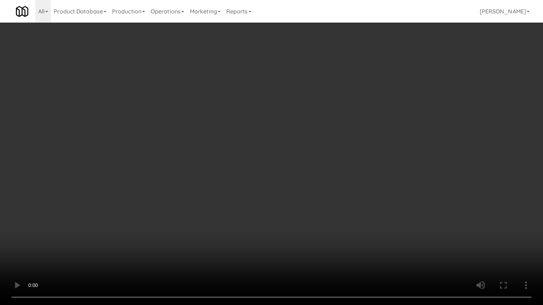
click at [320, 192] on video at bounding box center [271, 152] width 543 height 305
click at [311, 192] on video at bounding box center [271, 152] width 543 height 305
click at [308, 197] on video at bounding box center [271, 152] width 543 height 305
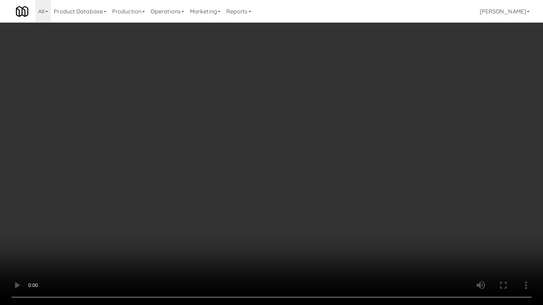
click at [308, 197] on video at bounding box center [271, 152] width 543 height 305
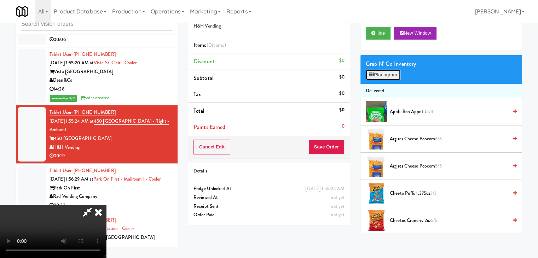
click at [387, 77] on button "Planogram" at bounding box center [383, 75] width 35 height 11
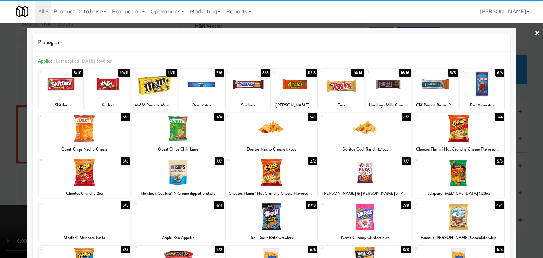
click at [86, 132] on div at bounding box center [85, 128] width 92 height 27
drag, startPoint x: 282, startPoint y: 232, endPoint x: 260, endPoint y: 229, distance: 22.4
click at [282, 232] on div "23 11/13 Trolli Sour Brite Crawlers" at bounding box center [272, 222] width 92 height 41
drag, startPoint x: 0, startPoint y: 215, endPoint x: 56, endPoint y: 205, distance: 57.1
click at [4, 213] on div at bounding box center [271, 129] width 543 height 258
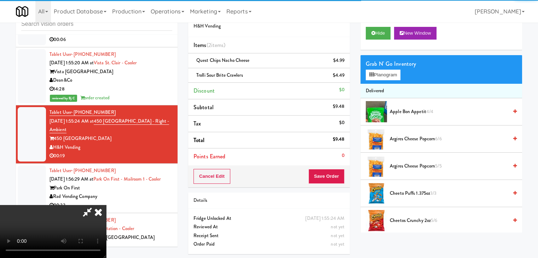
click at [106, 205] on video at bounding box center [53, 231] width 106 height 53
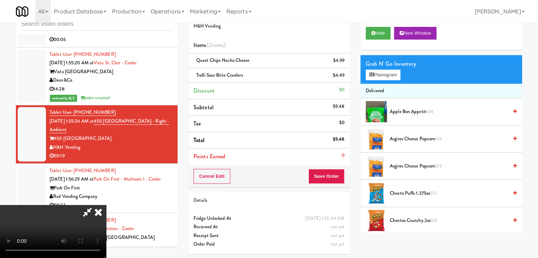
click at [106, 205] on video at bounding box center [53, 231] width 106 height 53
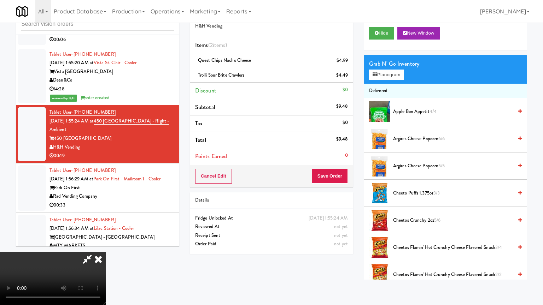
drag, startPoint x: 259, startPoint y: 228, endPoint x: 263, endPoint y: 229, distance: 4.3
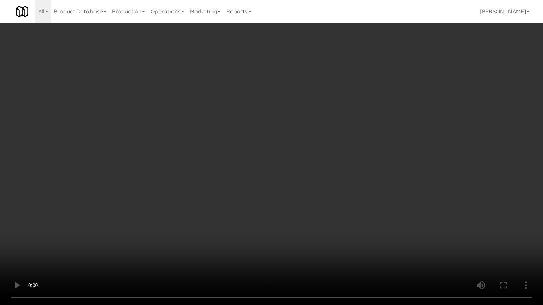
click at [259, 228] on video at bounding box center [271, 152] width 543 height 305
click at [339, 220] on video at bounding box center [271, 152] width 543 height 305
drag, startPoint x: 339, startPoint y: 220, endPoint x: 319, endPoint y: 215, distance: 20.1
click at [338, 220] on video at bounding box center [271, 152] width 543 height 305
click at [322, 214] on video at bounding box center [271, 152] width 543 height 305
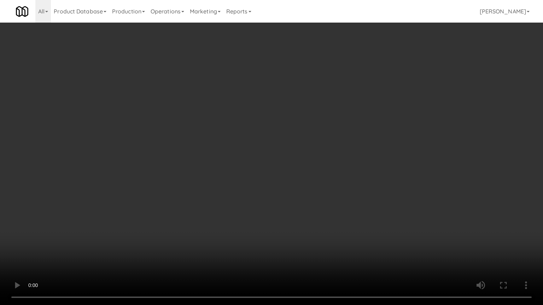
click at [322, 214] on video at bounding box center [271, 152] width 543 height 305
click at [325, 212] on video at bounding box center [271, 152] width 543 height 305
click at [318, 204] on video at bounding box center [271, 152] width 543 height 305
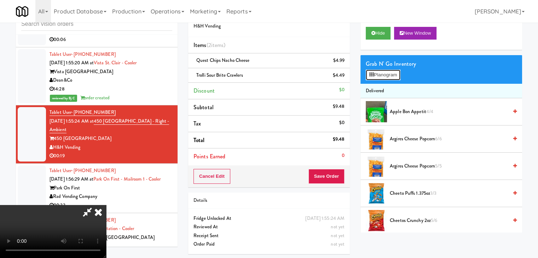
click at [386, 71] on button "Planogram" at bounding box center [383, 75] width 35 height 11
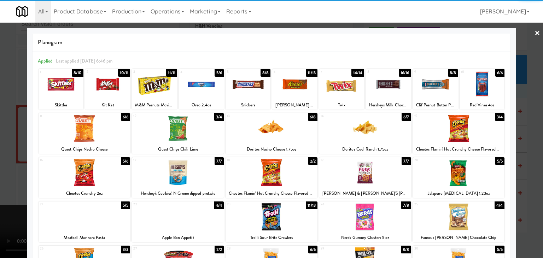
click at [71, 92] on div at bounding box center [61, 84] width 45 height 27
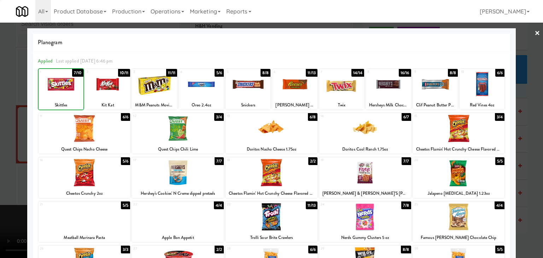
click at [2, 122] on div at bounding box center [271, 129] width 543 height 258
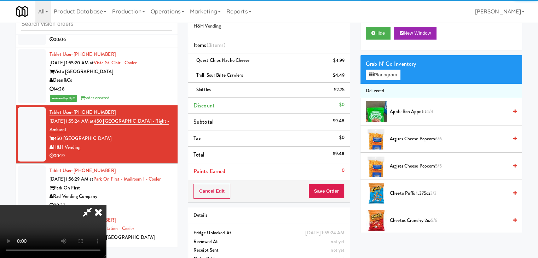
click at [106, 205] on video at bounding box center [53, 231] width 106 height 53
drag, startPoint x: 259, startPoint y: 156, endPoint x: 265, endPoint y: 157, distance: 5.8
click at [106, 205] on video at bounding box center [53, 231] width 106 height 53
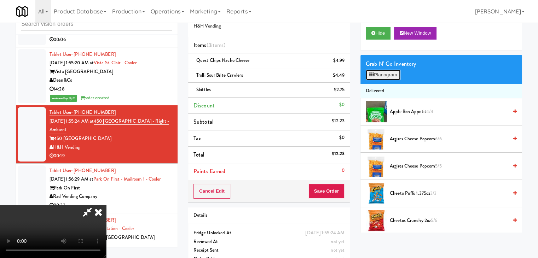
click at [387, 74] on button "Planogram" at bounding box center [383, 75] width 35 height 11
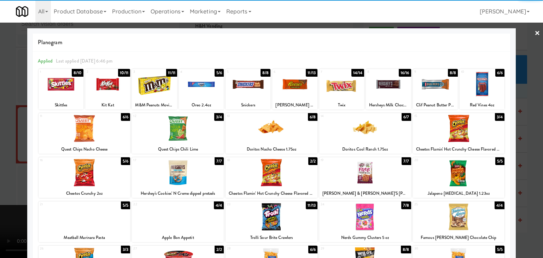
click at [61, 84] on div at bounding box center [61, 84] width 45 height 27
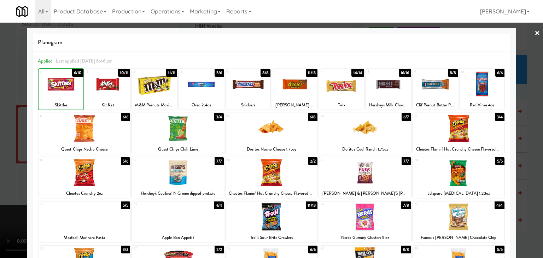
click at [0, 109] on div at bounding box center [271, 129] width 543 height 258
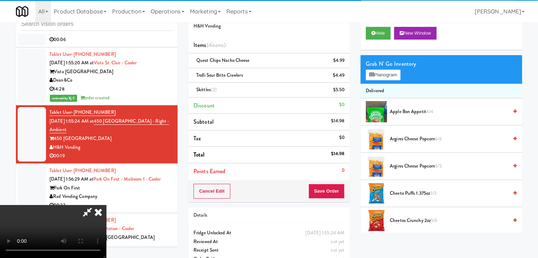
click at [106, 205] on video at bounding box center [53, 231] width 106 height 53
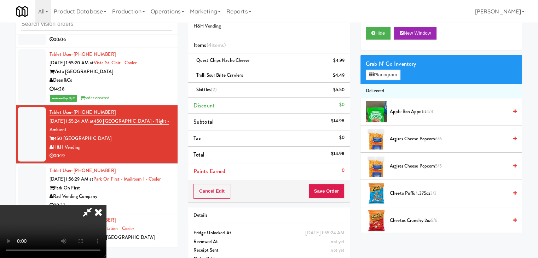
click at [106, 205] on video at bounding box center [53, 231] width 106 height 53
click at [344, 92] on icon at bounding box center [345, 92] width 4 height 5
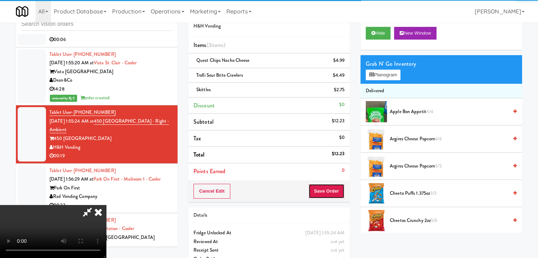
click at [334, 193] on button "Save Order" at bounding box center [326, 191] width 36 height 15
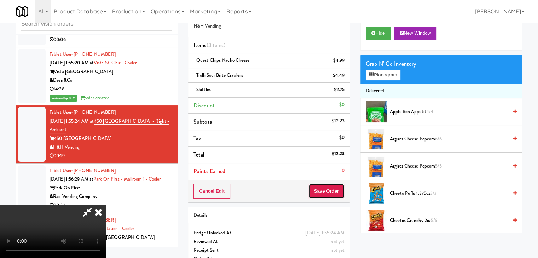
drag, startPoint x: 334, startPoint y: 193, endPoint x: 325, endPoint y: 168, distance: 25.9
click at [334, 193] on button "Save Order" at bounding box center [326, 191] width 36 height 15
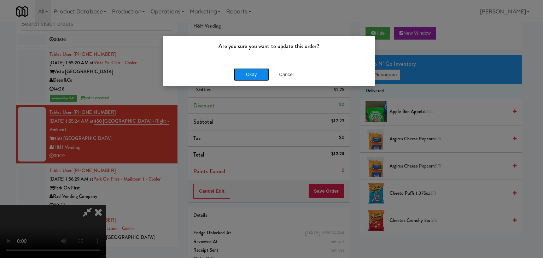
click at [250, 69] on button "Okay" at bounding box center [251, 74] width 35 height 13
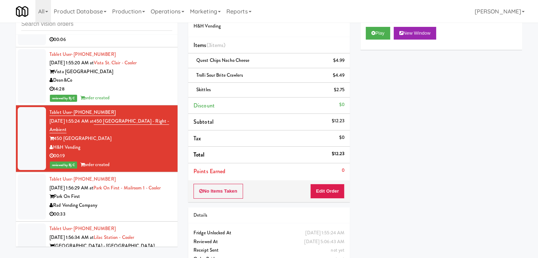
scroll to position [3264, 0]
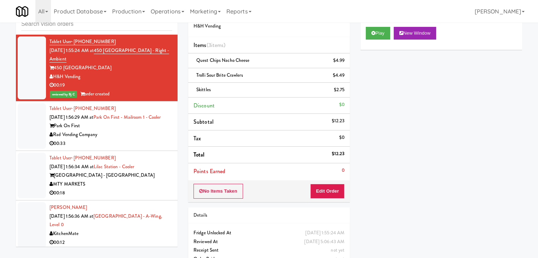
click at [134, 130] on div "Rad Vending Company" at bounding box center [110, 134] width 123 height 9
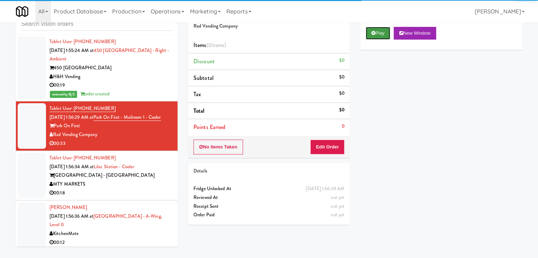
click at [377, 34] on button "Play" at bounding box center [378, 33] width 24 height 13
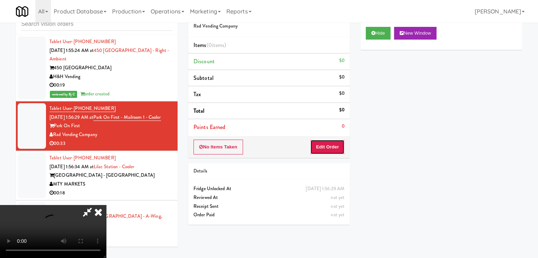
click at [326, 151] on button "Edit Order" at bounding box center [327, 147] width 34 height 15
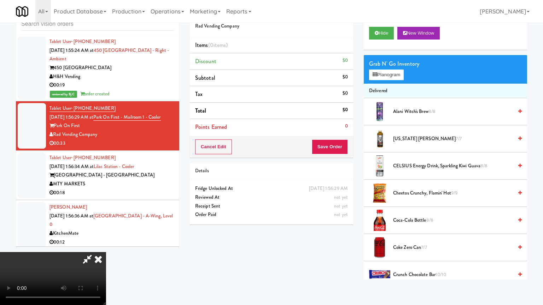
click at [106, 252] on video at bounding box center [53, 278] width 106 height 53
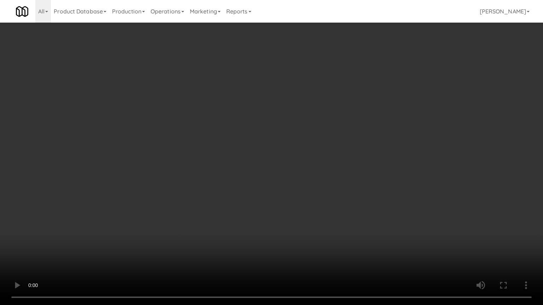
click at [315, 199] on video at bounding box center [271, 152] width 543 height 305
click at [320, 192] on video at bounding box center [271, 152] width 543 height 305
click at [319, 192] on video at bounding box center [271, 152] width 543 height 305
click at [323, 185] on video at bounding box center [271, 152] width 543 height 305
click at [323, 186] on video at bounding box center [271, 152] width 543 height 305
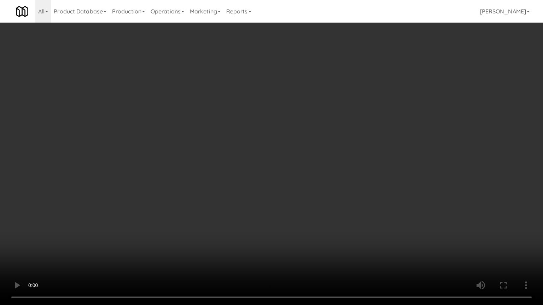
click at [323, 186] on video at bounding box center [271, 152] width 543 height 305
drag, startPoint x: 320, startPoint y: 196, endPoint x: 323, endPoint y: 194, distance: 4.0
click at [321, 195] on video at bounding box center [271, 152] width 543 height 305
click at [320, 195] on video at bounding box center [271, 152] width 543 height 305
click at [317, 198] on video at bounding box center [271, 152] width 543 height 305
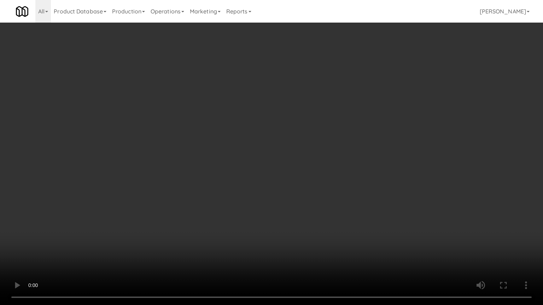
click at [317, 198] on video at bounding box center [271, 152] width 543 height 305
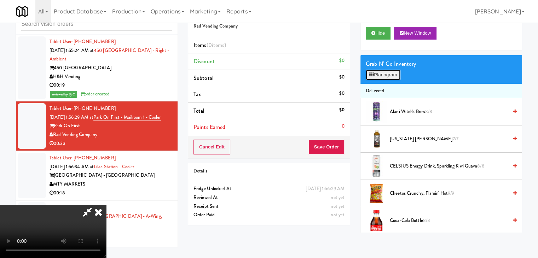
click at [383, 72] on button "Planogram" at bounding box center [383, 75] width 35 height 11
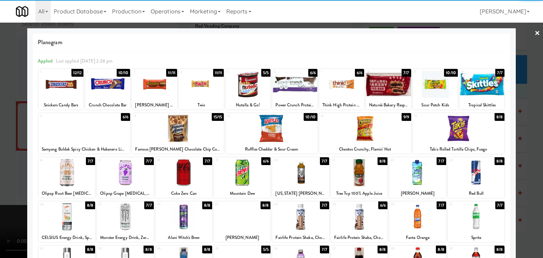
click at [116, 174] on div at bounding box center [125, 172] width 57 height 27
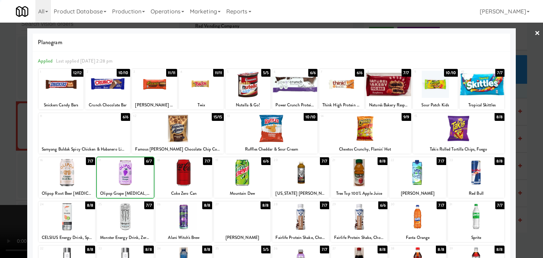
drag, startPoint x: 0, startPoint y: 183, endPoint x: 83, endPoint y: 171, distance: 84.0
click at [8, 180] on div at bounding box center [271, 129] width 543 height 258
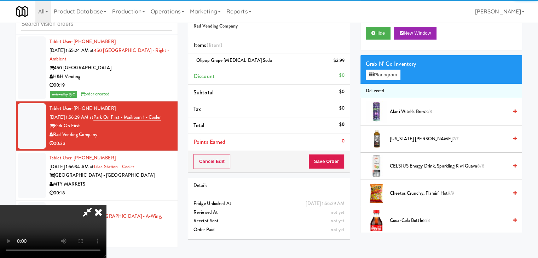
click at [106, 205] on video at bounding box center [53, 231] width 106 height 53
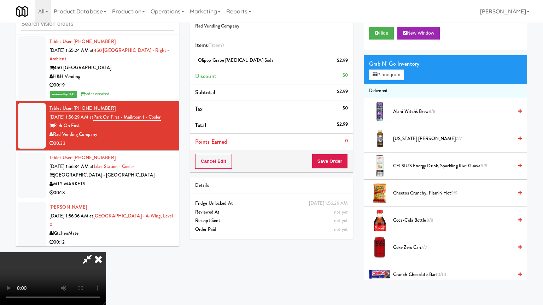
click at [106, 252] on video at bounding box center [53, 278] width 106 height 53
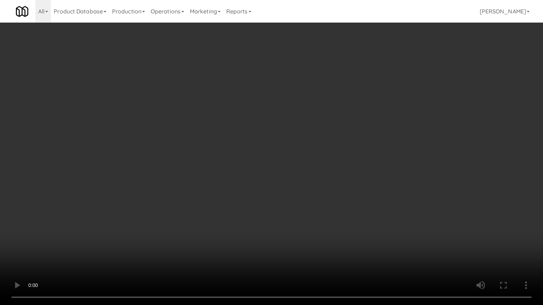
click at [229, 177] on video at bounding box center [271, 152] width 543 height 305
click at [229, 178] on video at bounding box center [271, 152] width 543 height 305
click at [226, 176] on video at bounding box center [271, 152] width 543 height 305
drag, startPoint x: 226, startPoint y: 176, endPoint x: 225, endPoint y: 180, distance: 4.0
click at [226, 178] on video at bounding box center [271, 152] width 543 height 305
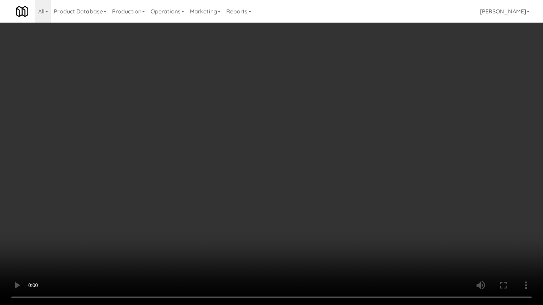
click at [225, 177] on video at bounding box center [271, 152] width 543 height 305
click at [226, 177] on video at bounding box center [271, 152] width 543 height 305
click at [226, 180] on video at bounding box center [271, 152] width 543 height 305
click at [226, 179] on video at bounding box center [271, 152] width 543 height 305
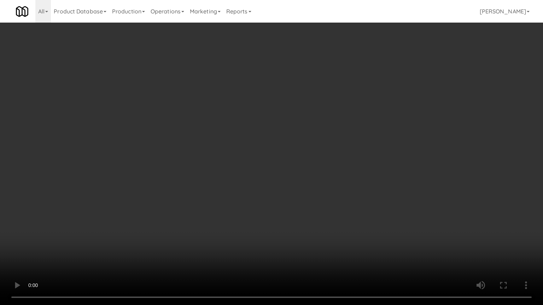
click at [226, 180] on video at bounding box center [271, 152] width 543 height 305
click at [227, 177] on video at bounding box center [271, 152] width 543 height 305
click at [227, 178] on video at bounding box center [271, 152] width 543 height 305
click at [225, 175] on video at bounding box center [271, 152] width 543 height 305
click at [226, 175] on video at bounding box center [271, 152] width 543 height 305
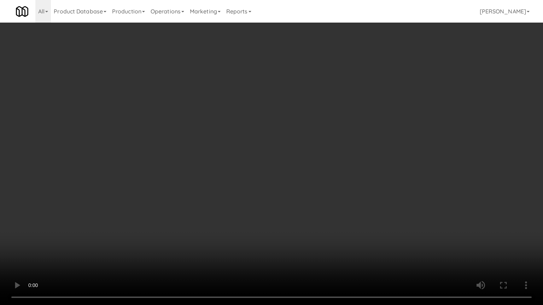
click at [226, 174] on video at bounding box center [271, 152] width 543 height 305
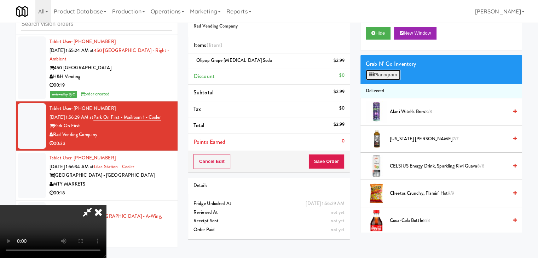
click at [395, 70] on button "Planogram" at bounding box center [383, 75] width 35 height 11
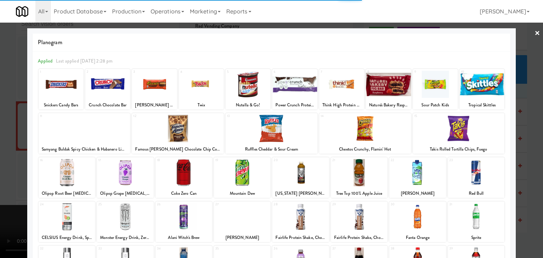
click at [107, 84] on div at bounding box center [107, 84] width 45 height 27
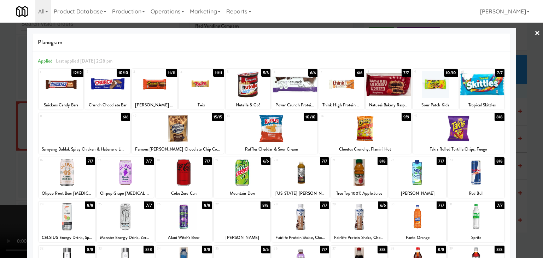
click at [107, 84] on div at bounding box center [107, 84] width 45 height 27
drag, startPoint x: 0, startPoint y: 121, endPoint x: 30, endPoint y: 121, distance: 29.7
click at [1, 121] on div at bounding box center [271, 129] width 543 height 258
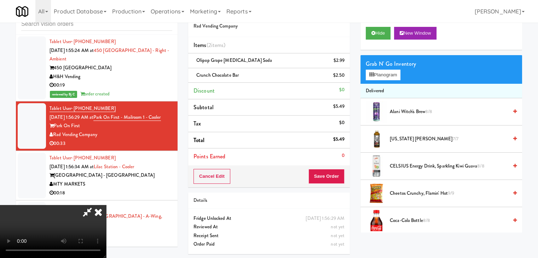
click at [106, 205] on video at bounding box center [53, 231] width 106 height 53
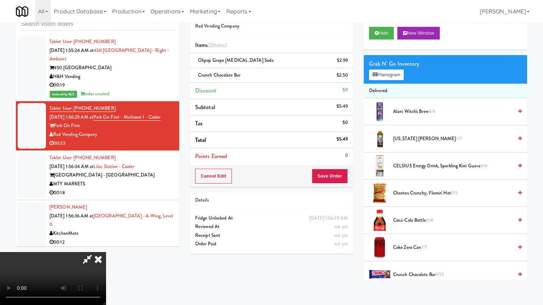
click at [106, 252] on video at bounding box center [53, 278] width 106 height 53
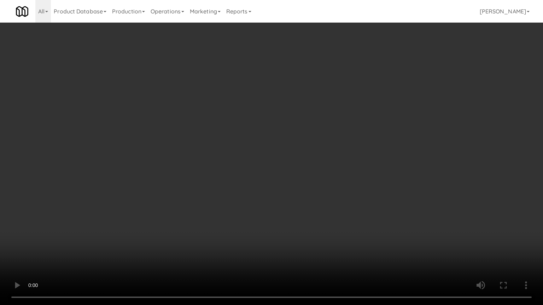
click at [263, 168] on video at bounding box center [271, 152] width 543 height 305
click at [263, 167] on video at bounding box center [271, 152] width 543 height 305
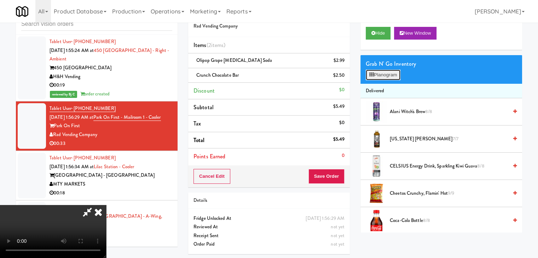
click at [397, 75] on button "Planogram" at bounding box center [383, 75] width 35 height 11
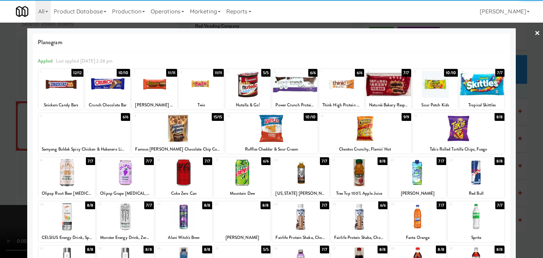
click at [267, 124] on div at bounding box center [272, 128] width 92 height 27
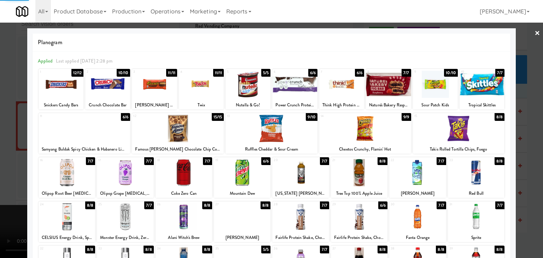
drag, startPoint x: 0, startPoint y: 144, endPoint x: 75, endPoint y: 140, distance: 75.0
click at [6, 143] on div at bounding box center [271, 129] width 543 height 258
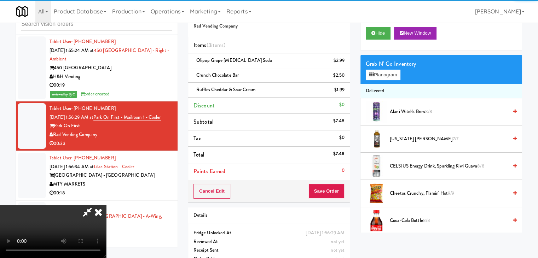
click at [106, 205] on video at bounding box center [53, 231] width 106 height 53
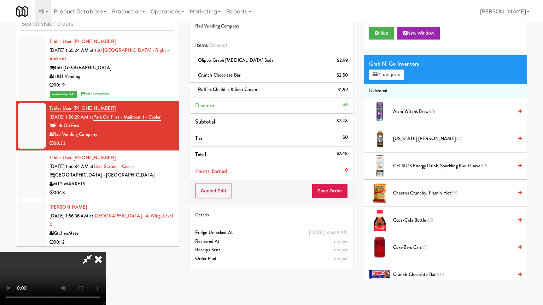
drag, startPoint x: 301, startPoint y: 172, endPoint x: 306, endPoint y: 173, distance: 5.0
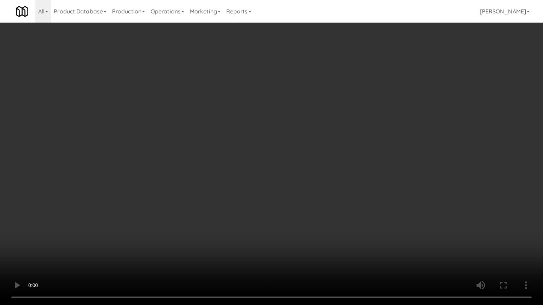
click at [302, 172] on video at bounding box center [271, 152] width 543 height 305
click at [317, 178] on video at bounding box center [271, 152] width 543 height 305
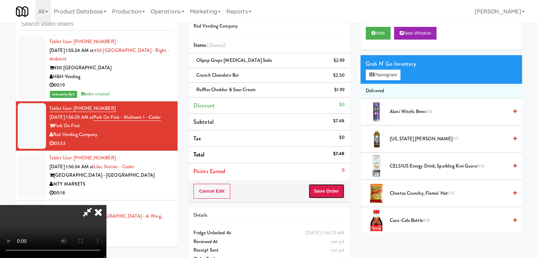
click at [340, 191] on button "Save Order" at bounding box center [326, 191] width 36 height 15
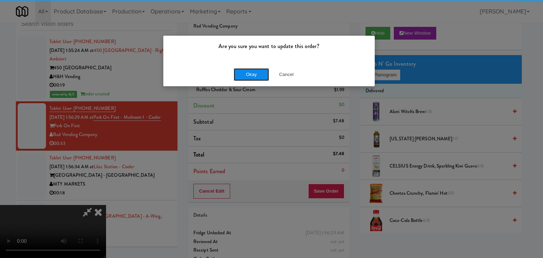
click at [250, 71] on button "Okay" at bounding box center [251, 74] width 35 height 13
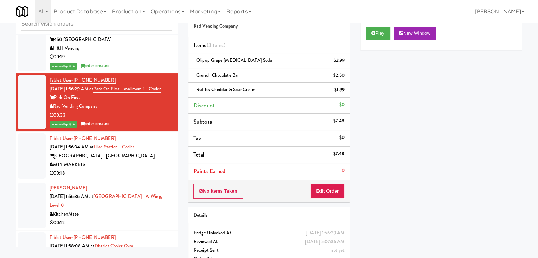
scroll to position [3334, 0]
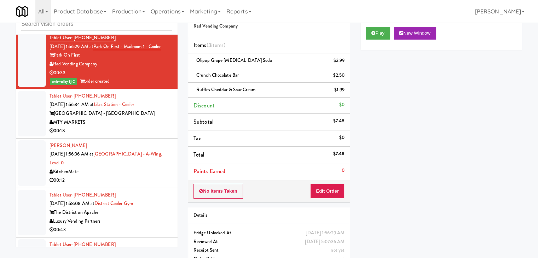
drag, startPoint x: 135, startPoint y: 107, endPoint x: 137, endPoint y: 112, distance: 5.5
click at [136, 118] on div "MTY MARKETS" at bounding box center [110, 122] width 123 height 9
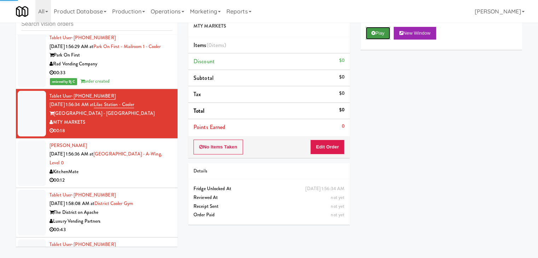
click at [379, 29] on button "Play" at bounding box center [378, 33] width 24 height 13
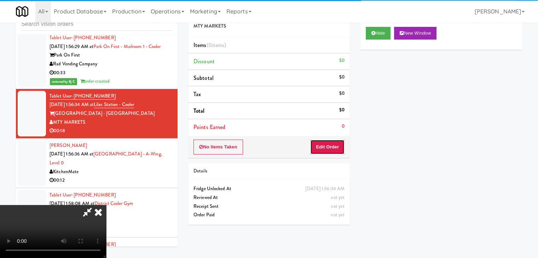
click at [331, 146] on button "Edit Order" at bounding box center [327, 147] width 34 height 15
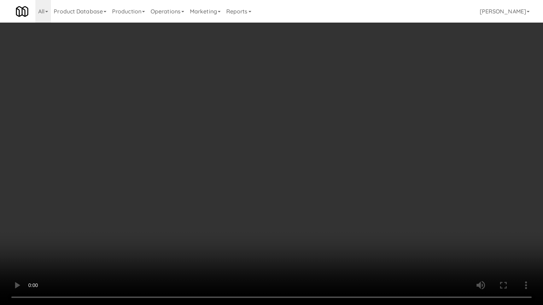
click at [300, 181] on video at bounding box center [271, 152] width 543 height 305
click at [300, 189] on video at bounding box center [271, 152] width 543 height 305
click at [302, 192] on video at bounding box center [271, 152] width 543 height 305
click at [300, 185] on video at bounding box center [271, 152] width 543 height 305
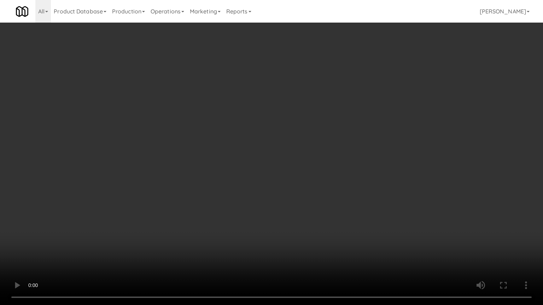
click at [300, 185] on video at bounding box center [271, 152] width 543 height 305
drag, startPoint x: 300, startPoint y: 185, endPoint x: 353, endPoint y: 97, distance: 102.7
click at [300, 185] on video at bounding box center [271, 152] width 543 height 305
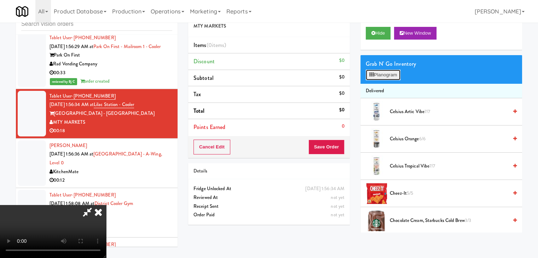
click at [379, 74] on button "Planogram" at bounding box center [383, 75] width 35 height 11
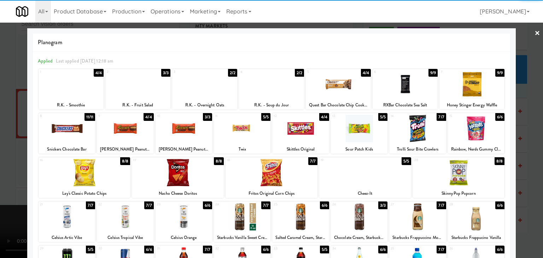
click at [253, 126] on div at bounding box center [242, 128] width 57 height 27
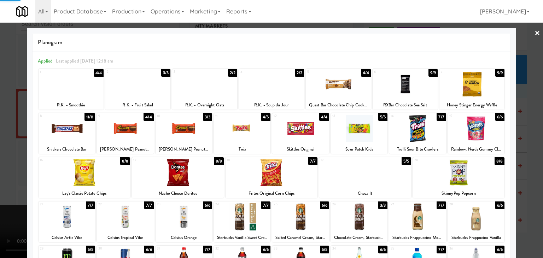
drag, startPoint x: 0, startPoint y: 143, endPoint x: 77, endPoint y: 143, distance: 76.7
click at [11, 143] on div at bounding box center [271, 129] width 543 height 258
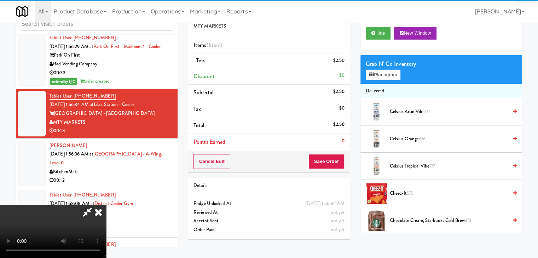
click at [106, 205] on video at bounding box center [53, 231] width 106 height 53
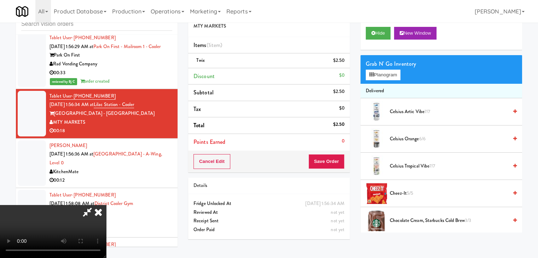
click at [106, 205] on video at bounding box center [53, 231] width 106 height 53
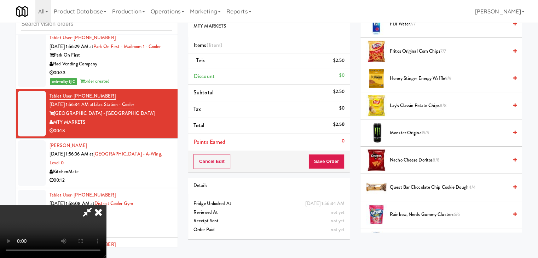
scroll to position [318, 0]
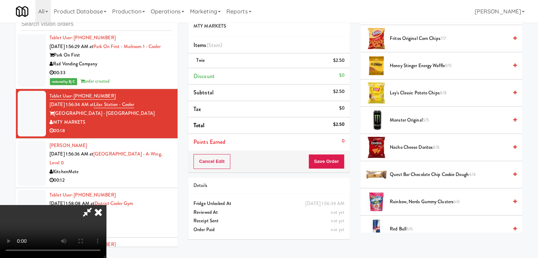
click at [407, 145] on span "Nacho Cheese Doritos 8/8" at bounding box center [449, 147] width 118 height 9
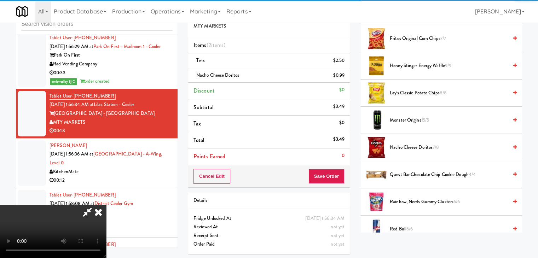
click at [106, 205] on video at bounding box center [53, 231] width 106 height 53
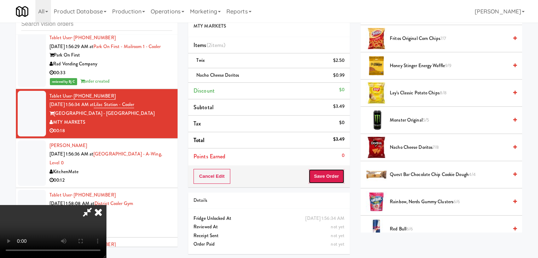
click at [334, 172] on button "Save Order" at bounding box center [326, 176] width 36 height 15
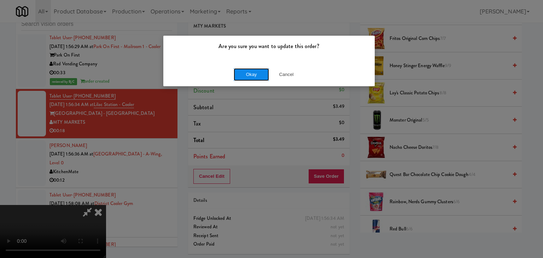
click at [254, 76] on button "Okay" at bounding box center [251, 74] width 35 height 13
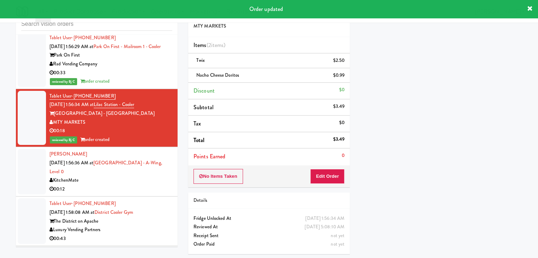
scroll to position [3370, 0]
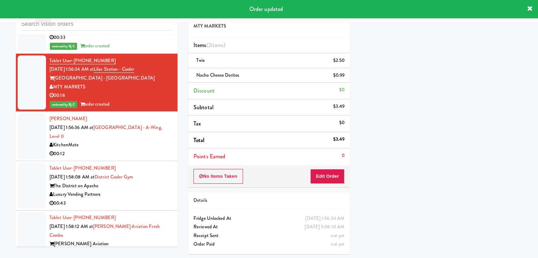
click at [113, 141] on div "KitchenMate" at bounding box center [110, 145] width 123 height 9
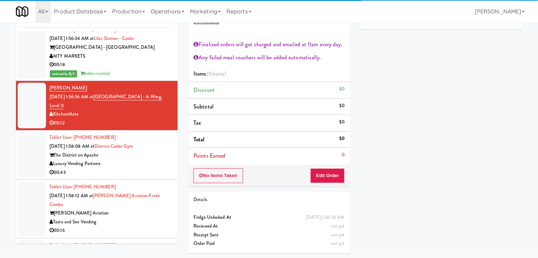
scroll to position [3440, 0]
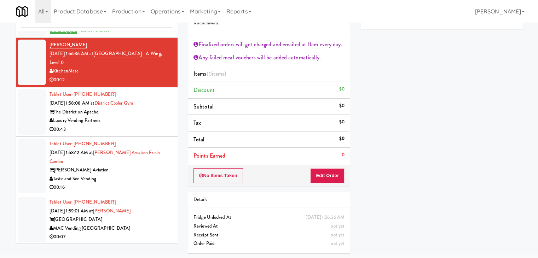
click at [144, 125] on div "00:43" at bounding box center [110, 129] width 123 height 9
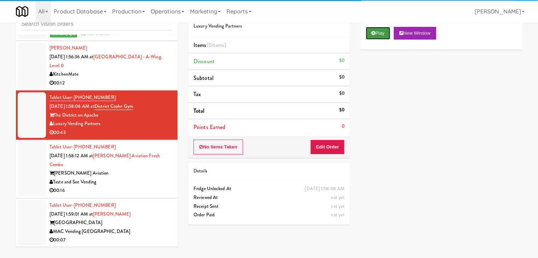
click at [384, 33] on button "Play" at bounding box center [378, 33] width 24 height 13
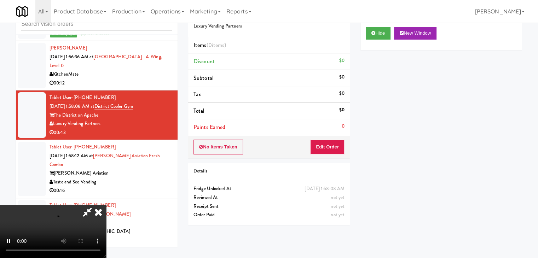
click at [322, 152] on div "No Items Taken Edit Order" at bounding box center [269, 147] width 162 height 22
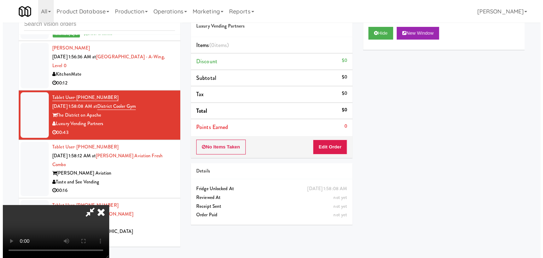
scroll to position [0, 0]
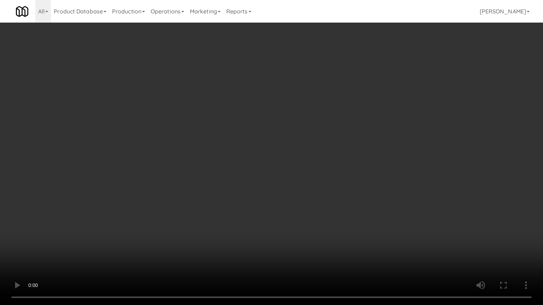
click at [333, 144] on video at bounding box center [271, 152] width 543 height 305
drag, startPoint x: 331, startPoint y: 147, endPoint x: 326, endPoint y: 151, distance: 7.0
click at [328, 151] on video at bounding box center [271, 152] width 543 height 305
click at [315, 137] on video at bounding box center [271, 152] width 543 height 305
click at [317, 136] on video at bounding box center [271, 152] width 543 height 305
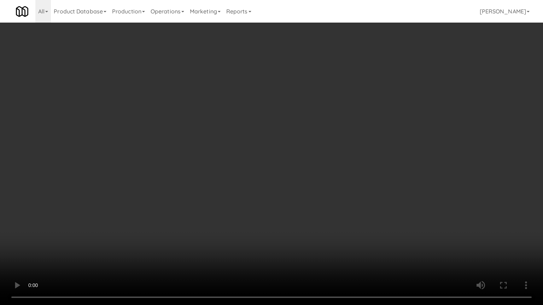
click at [314, 137] on video at bounding box center [271, 152] width 543 height 305
click at [314, 139] on video at bounding box center [271, 152] width 543 height 305
click at [320, 139] on video at bounding box center [271, 152] width 543 height 305
click at [320, 138] on video at bounding box center [271, 152] width 543 height 305
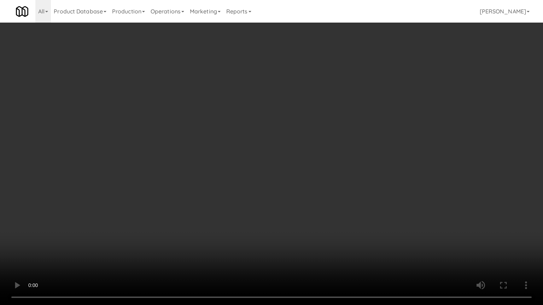
click at [320, 138] on video at bounding box center [271, 152] width 543 height 305
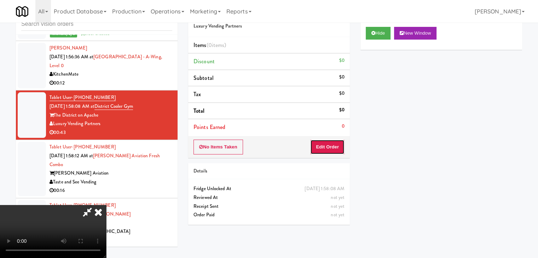
drag, startPoint x: 337, startPoint y: 143, endPoint x: 358, endPoint y: 117, distance: 33.7
click at [337, 143] on button "Edit Order" at bounding box center [327, 147] width 34 height 15
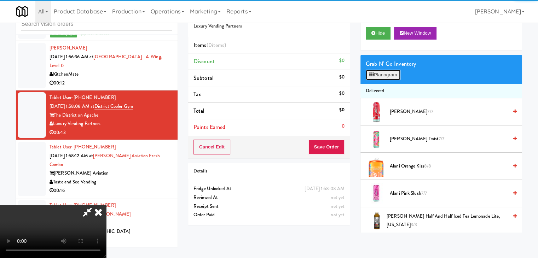
click at [386, 71] on button "Planogram" at bounding box center [383, 75] width 35 height 11
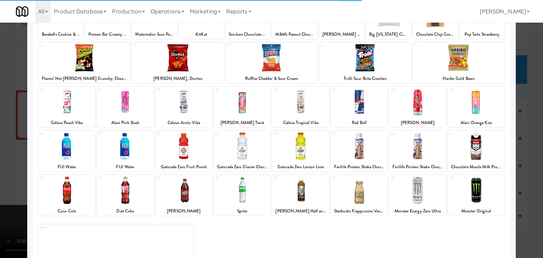
click at [240, 151] on div at bounding box center [242, 146] width 57 height 27
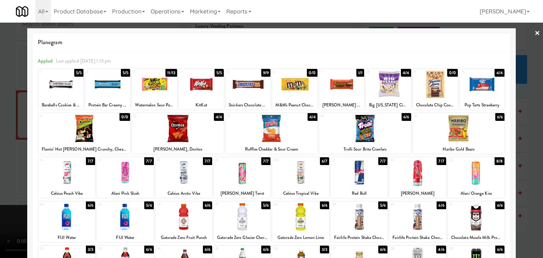
drag, startPoint x: 0, startPoint y: 108, endPoint x: 22, endPoint y: 108, distance: 21.6
click at [0, 108] on div at bounding box center [271, 129] width 543 height 258
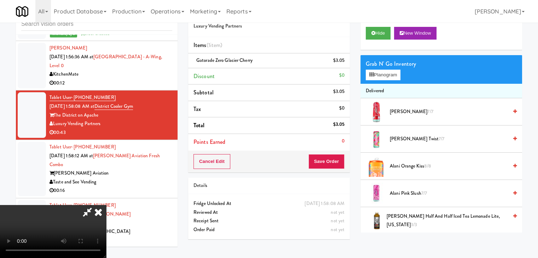
drag, startPoint x: 172, startPoint y: 118, endPoint x: 173, endPoint y: 124, distance: 6.1
click at [106, 205] on video at bounding box center [53, 231] width 106 height 53
click at [387, 77] on button "Planogram" at bounding box center [383, 75] width 35 height 11
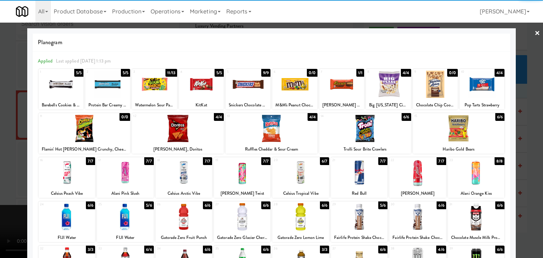
click at [54, 89] on div at bounding box center [61, 84] width 45 height 27
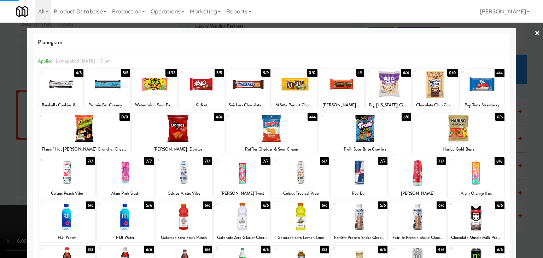
drag, startPoint x: 0, startPoint y: 104, endPoint x: 99, endPoint y: 111, distance: 98.9
click at [4, 104] on div at bounding box center [271, 129] width 543 height 258
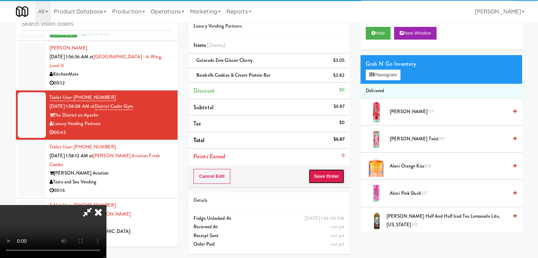
click at [330, 180] on button "Save Order" at bounding box center [326, 176] width 36 height 15
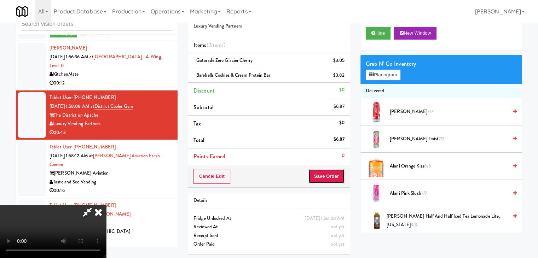
click at [330, 179] on button "Save Order" at bounding box center [326, 176] width 36 height 15
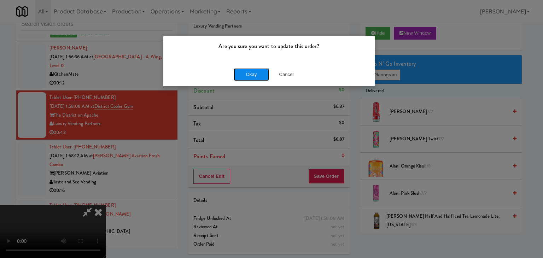
click at [250, 72] on button "Okay" at bounding box center [251, 74] width 35 height 13
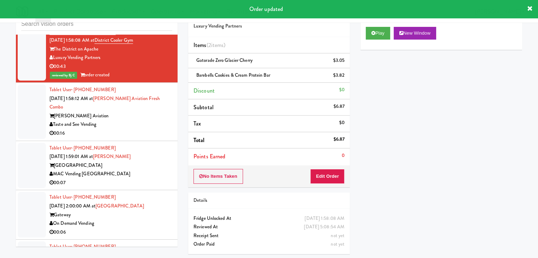
scroll to position [3511, 0]
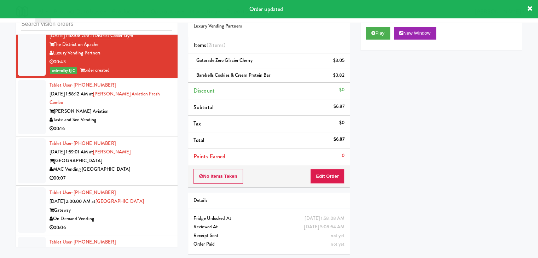
drag, startPoint x: 138, startPoint y: 103, endPoint x: 134, endPoint y: 113, distance: 11.1
click at [139, 104] on div "Tablet User · (770) 681-4270 Sep 18, 2025 1:58:12 AM at Archer Aviation Fresh C…" at bounding box center [110, 107] width 123 height 52
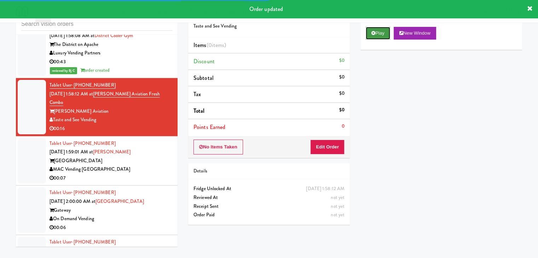
drag, startPoint x: 379, startPoint y: 30, endPoint x: 371, endPoint y: 75, distance: 45.6
click at [379, 31] on button "Play" at bounding box center [378, 33] width 24 height 13
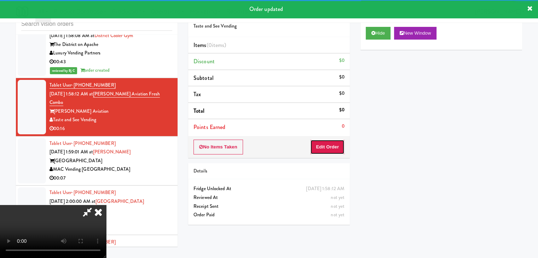
click at [328, 144] on button "Edit Order" at bounding box center [327, 147] width 34 height 15
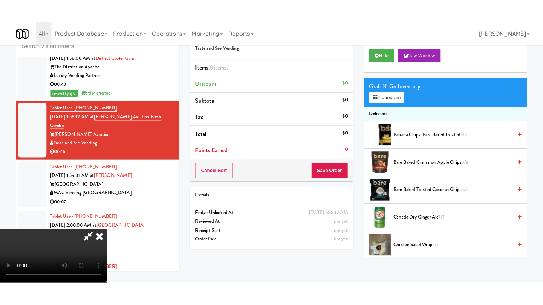
scroll to position [99, 0]
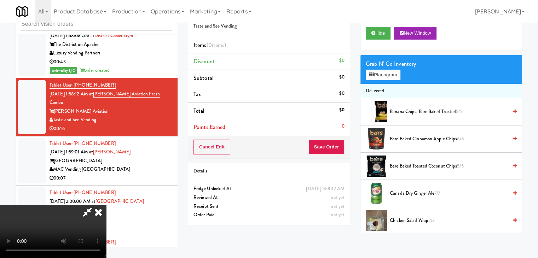
click at [106, 236] on video at bounding box center [53, 231] width 106 height 53
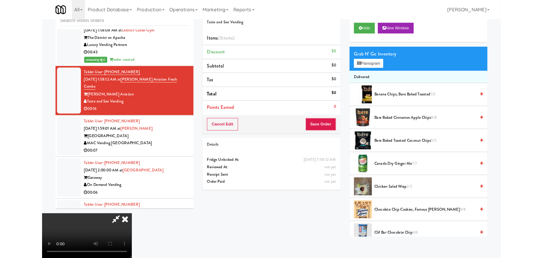
scroll to position [0, 0]
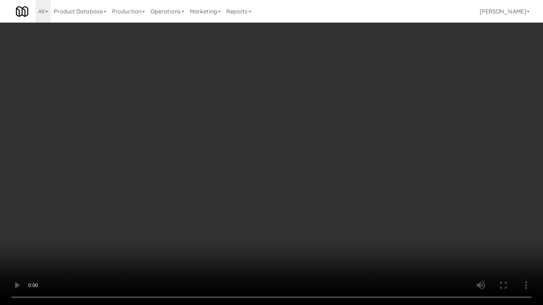
click at [320, 178] on video at bounding box center [271, 152] width 543 height 305
click at [373, 144] on video at bounding box center [271, 152] width 543 height 305
drag, startPoint x: 373, startPoint y: 144, endPoint x: 369, endPoint y: 147, distance: 4.6
click at [373, 145] on video at bounding box center [271, 152] width 543 height 305
click at [369, 145] on video at bounding box center [271, 152] width 543 height 305
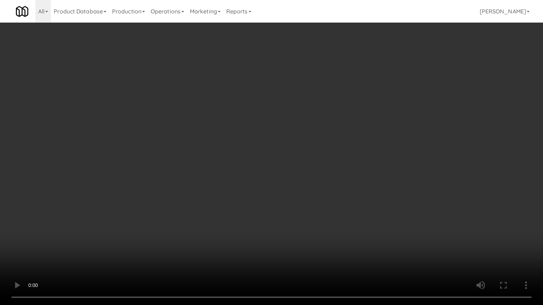
click at [369, 145] on video at bounding box center [271, 152] width 543 height 305
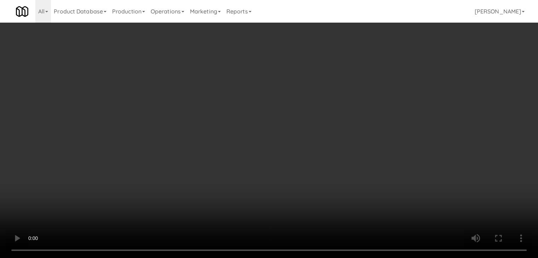
drag, startPoint x: 307, startPoint y: 95, endPoint x: 303, endPoint y: 96, distance: 4.0
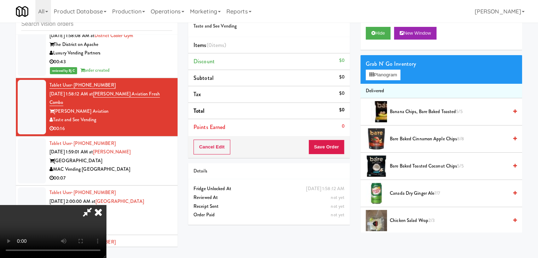
click at [106, 205] on video at bounding box center [53, 231] width 106 height 53
click at [387, 76] on button "Planogram" at bounding box center [383, 75] width 35 height 11
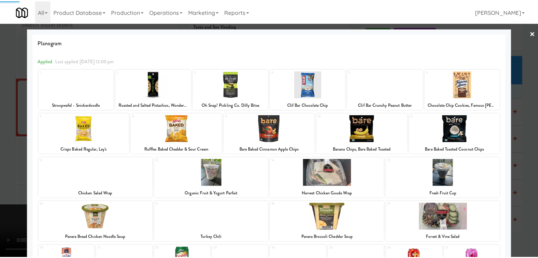
scroll to position [89, 0]
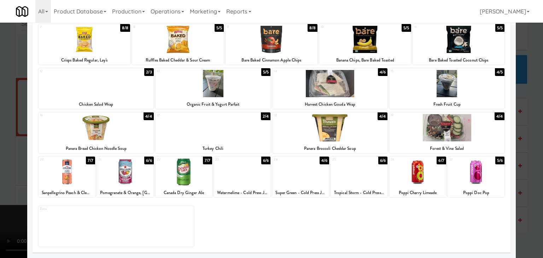
click at [338, 174] on div at bounding box center [359, 171] width 57 height 27
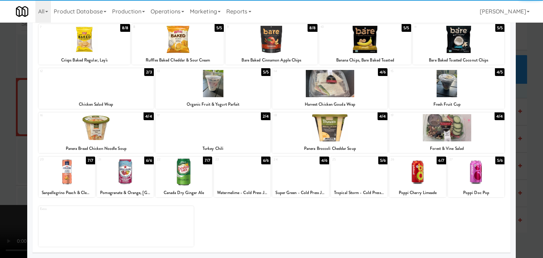
drag, startPoint x: 0, startPoint y: 168, endPoint x: 116, endPoint y: 168, distance: 116.0
click at [0, 168] on div at bounding box center [271, 129] width 543 height 258
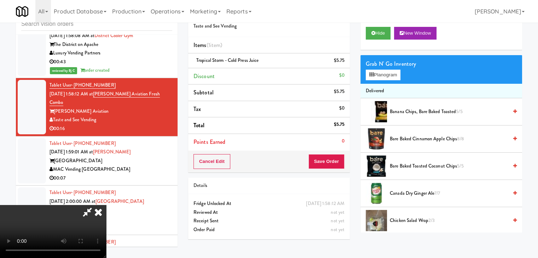
click at [106, 205] on video at bounding box center [53, 231] width 106 height 53
click at [336, 157] on button "Save Order" at bounding box center [326, 161] width 36 height 15
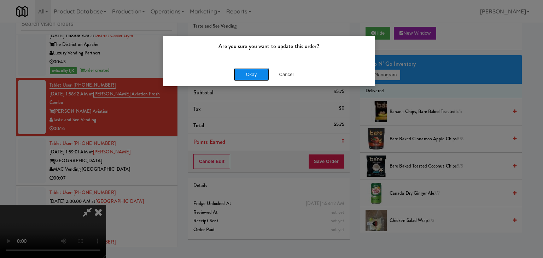
click at [246, 74] on button "Okay" at bounding box center [251, 74] width 35 height 13
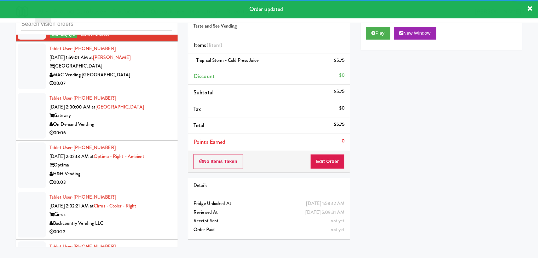
scroll to position [3617, 0]
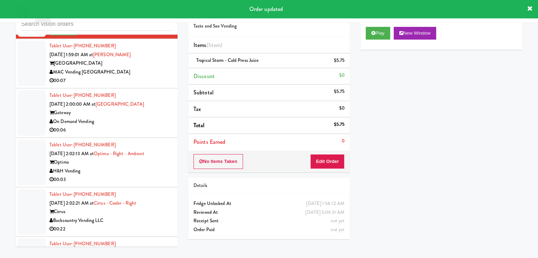
click at [150, 76] on div "00:07" at bounding box center [110, 80] width 123 height 9
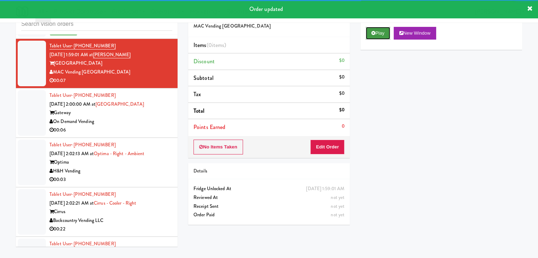
click at [377, 34] on button "Play" at bounding box center [378, 33] width 24 height 13
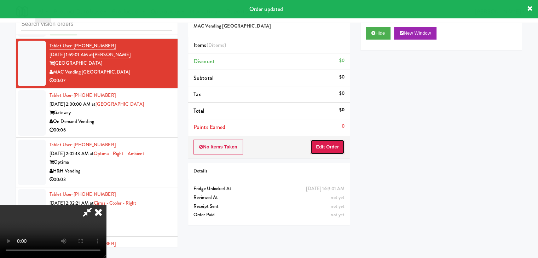
click at [330, 143] on button "Edit Order" at bounding box center [327, 147] width 34 height 15
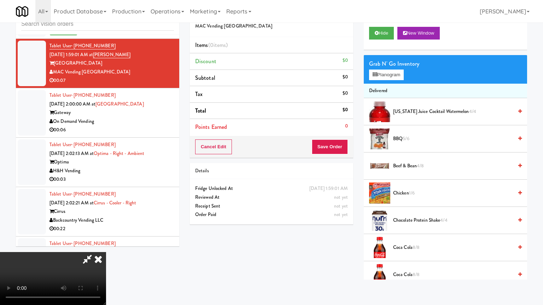
click at [106, 252] on video at bounding box center [53, 278] width 106 height 53
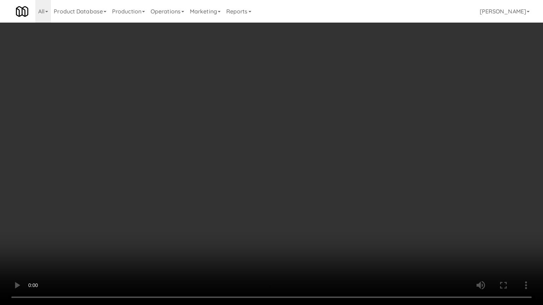
drag, startPoint x: 305, startPoint y: 248, endPoint x: 302, endPoint y: 214, distance: 34.1
click at [303, 245] on video at bounding box center [271, 152] width 543 height 305
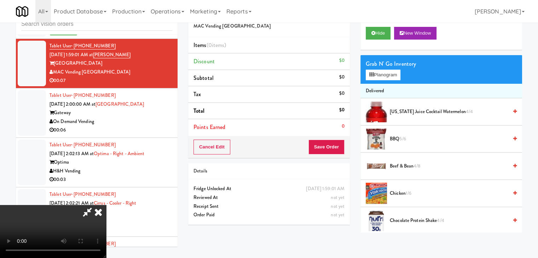
click at [106, 205] on icon at bounding box center [98, 212] width 16 height 14
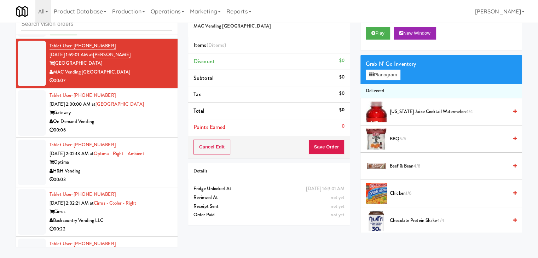
click at [137, 117] on div "On Demand Vending" at bounding box center [110, 121] width 123 height 9
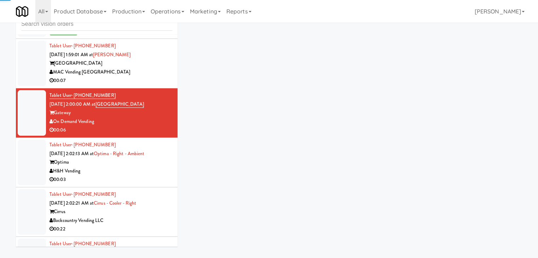
click at [147, 76] on div "00:07" at bounding box center [110, 80] width 123 height 9
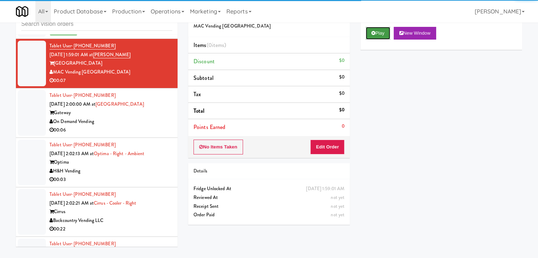
click at [382, 32] on button "Play" at bounding box center [378, 33] width 24 height 13
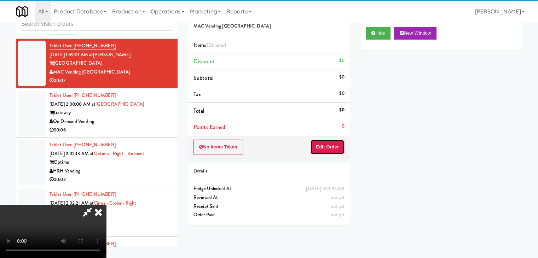
click at [328, 147] on button "Edit Order" at bounding box center [327, 147] width 34 height 15
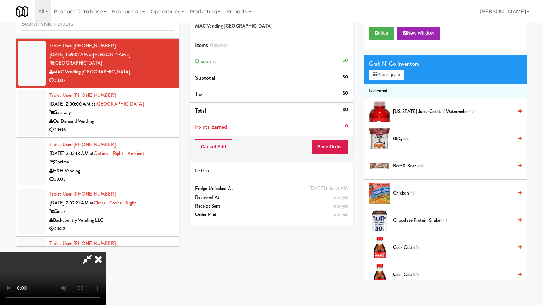
click at [106, 252] on video at bounding box center [53, 278] width 106 height 53
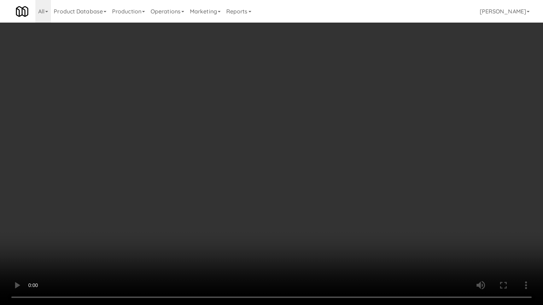
click at [303, 232] on video at bounding box center [271, 152] width 543 height 305
click at [299, 230] on video at bounding box center [271, 152] width 543 height 305
click at [303, 230] on video at bounding box center [271, 152] width 543 height 305
click at [303, 229] on video at bounding box center [271, 152] width 543 height 305
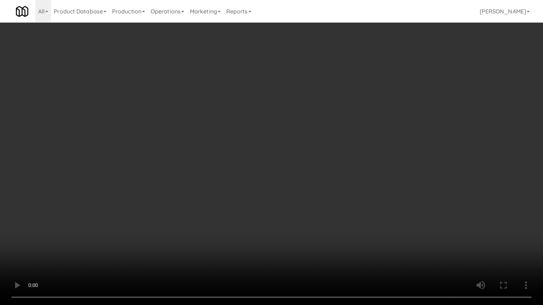
click at [308, 223] on video at bounding box center [271, 152] width 543 height 305
click at [308, 224] on video at bounding box center [271, 152] width 543 height 305
click at [317, 195] on video at bounding box center [271, 152] width 543 height 305
drag, startPoint x: 317, startPoint y: 195, endPoint x: 344, endPoint y: 128, distance: 72.3
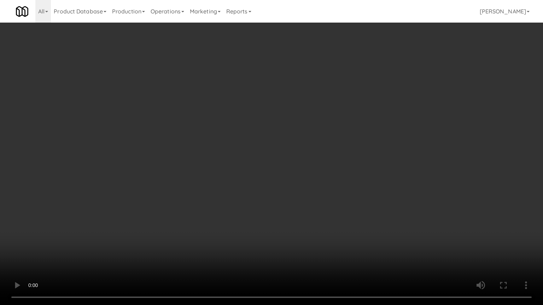
click at [317, 193] on video at bounding box center [271, 152] width 543 height 305
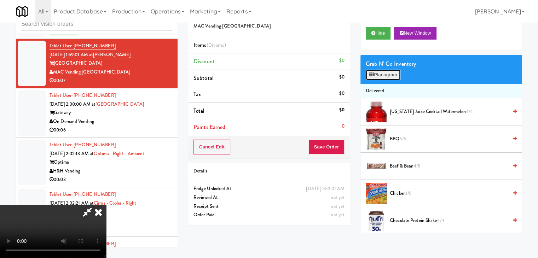
click at [389, 73] on button "Planogram" at bounding box center [383, 75] width 35 height 11
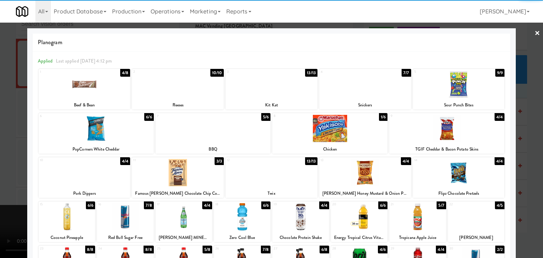
drag, startPoint x: 90, startPoint y: 90, endPoint x: 81, endPoint y: 94, distance: 10.4
click at [90, 89] on div at bounding box center [85, 84] width 92 height 27
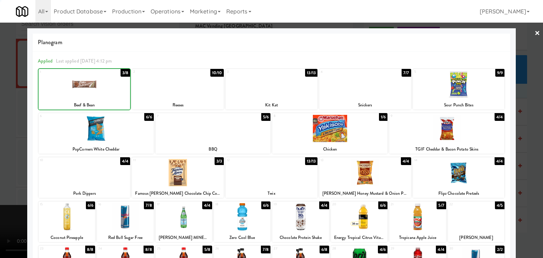
drag, startPoint x: 0, startPoint y: 135, endPoint x: 81, endPoint y: 136, distance: 80.6
click at [4, 135] on div at bounding box center [271, 129] width 543 height 258
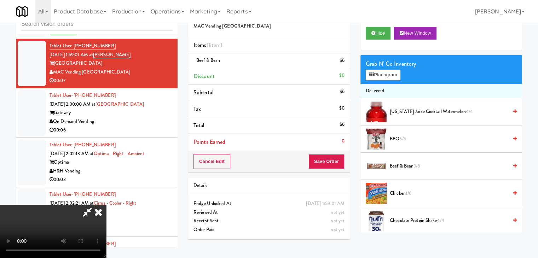
click at [106, 205] on video at bounding box center [53, 231] width 106 height 53
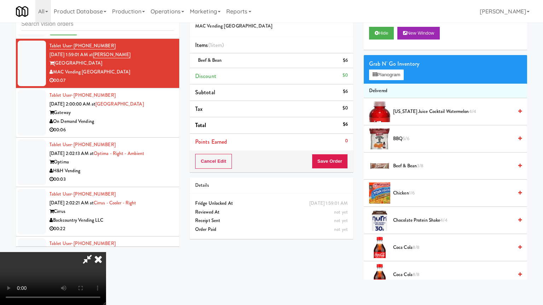
drag, startPoint x: 219, startPoint y: 181, endPoint x: 228, endPoint y: 183, distance: 9.5
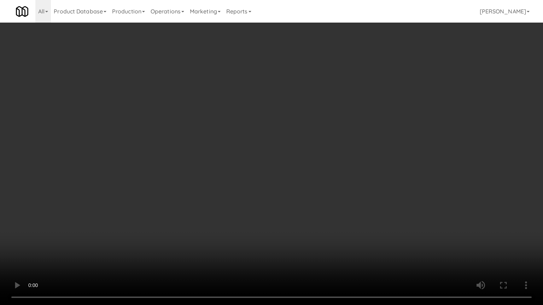
click at [222, 181] on video at bounding box center [271, 152] width 543 height 305
click at [272, 181] on video at bounding box center [271, 152] width 543 height 305
click at [272, 182] on video at bounding box center [271, 152] width 543 height 305
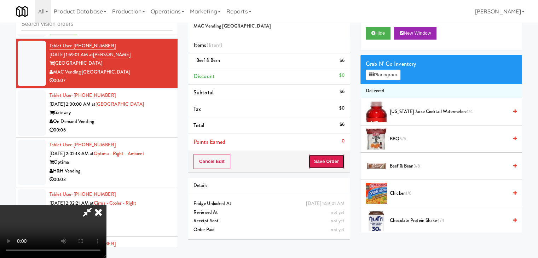
click at [337, 163] on button "Save Order" at bounding box center [326, 161] width 36 height 15
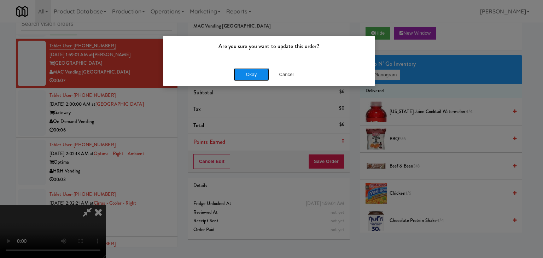
click at [253, 70] on button "Okay" at bounding box center [251, 74] width 35 height 13
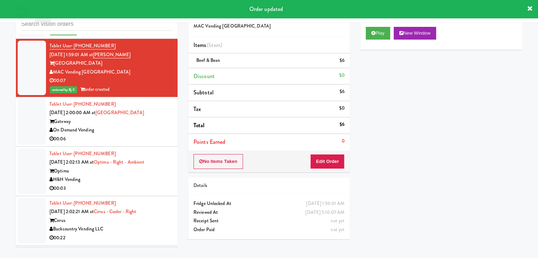
drag, startPoint x: 159, startPoint y: 111, endPoint x: 154, endPoint y: 118, distance: 8.7
click at [159, 126] on div "On Demand Vending" at bounding box center [110, 130] width 123 height 9
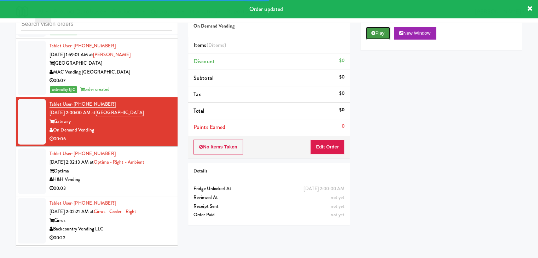
click at [374, 35] on button "Play" at bounding box center [378, 33] width 24 height 13
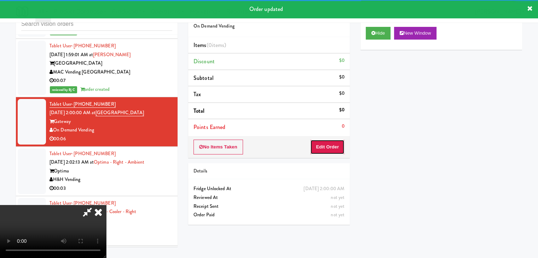
click at [326, 146] on button "Edit Order" at bounding box center [327, 147] width 34 height 15
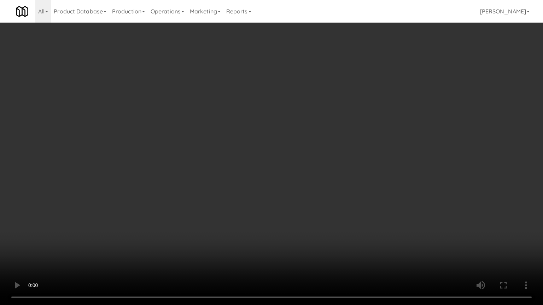
click at [302, 188] on video at bounding box center [271, 152] width 543 height 305
click at [302, 189] on video at bounding box center [271, 152] width 543 height 305
click at [303, 187] on video at bounding box center [271, 152] width 543 height 305
click at [303, 185] on video at bounding box center [271, 152] width 543 height 305
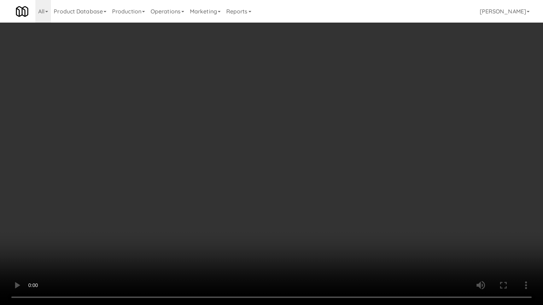
click at [303, 185] on video at bounding box center [271, 152] width 543 height 305
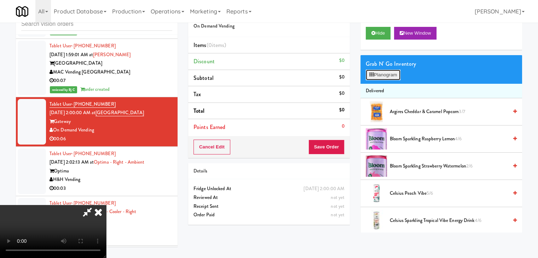
click at [390, 78] on button "Planogram" at bounding box center [383, 75] width 35 height 11
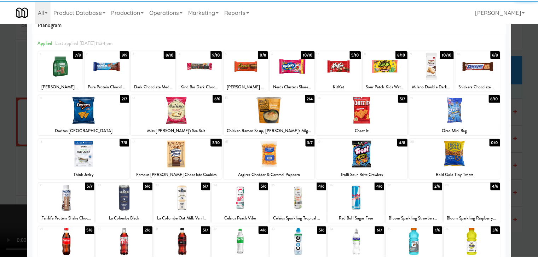
scroll to position [35, 0]
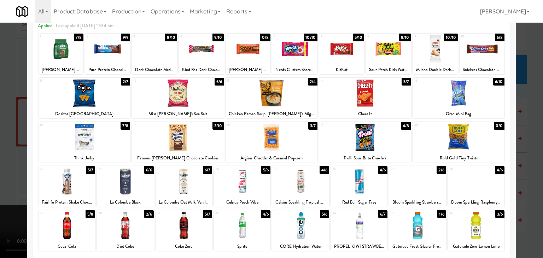
drag, startPoint x: 472, startPoint y: 221, endPoint x: 464, endPoint y: 217, distance: 9.2
click at [471, 221] on div at bounding box center [476, 225] width 57 height 27
click at [94, 99] on div at bounding box center [85, 93] width 92 height 27
drag, startPoint x: 0, startPoint y: 155, endPoint x: 63, endPoint y: 156, distance: 62.6
click at [2, 155] on div at bounding box center [271, 129] width 543 height 258
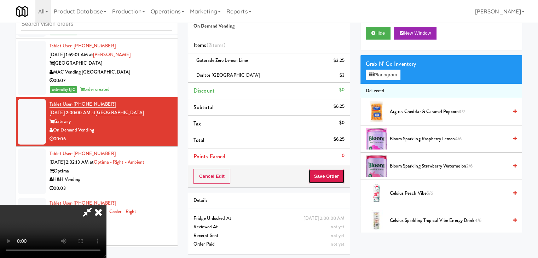
click at [332, 176] on button "Save Order" at bounding box center [326, 176] width 36 height 15
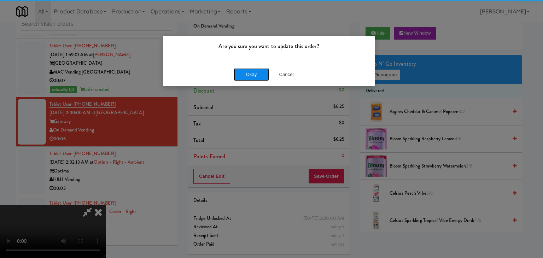
click at [245, 73] on button "Okay" at bounding box center [251, 74] width 35 height 13
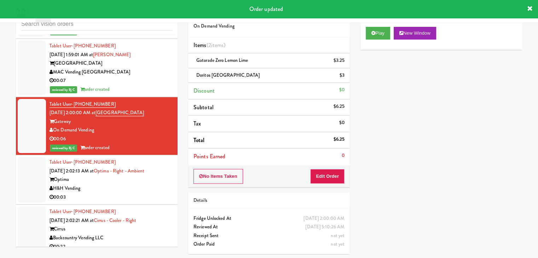
drag, startPoint x: 139, startPoint y: 180, endPoint x: 139, endPoint y: 176, distance: 4.0
click at [139, 193] on div "00:03" at bounding box center [110, 197] width 123 height 9
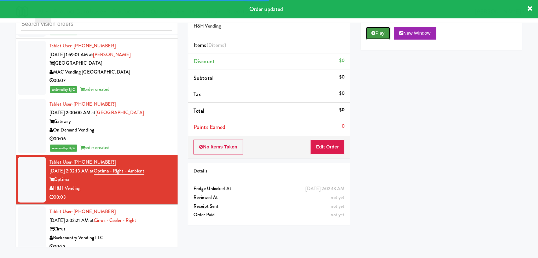
click at [377, 34] on button "Play" at bounding box center [378, 33] width 24 height 13
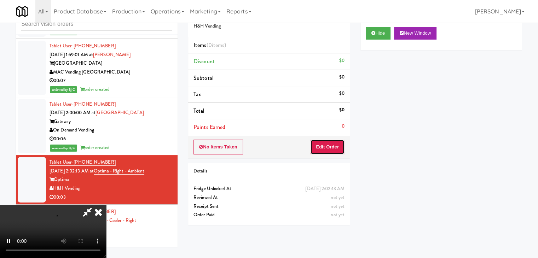
click at [325, 150] on button "Edit Order" at bounding box center [327, 147] width 34 height 15
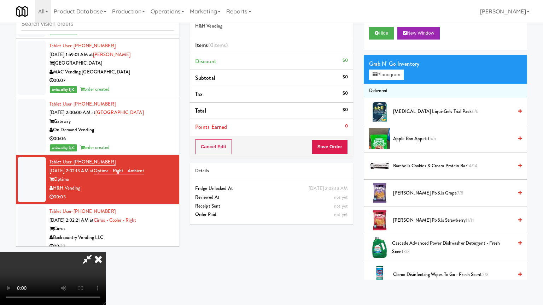
click at [106, 252] on video at bounding box center [53, 278] width 106 height 53
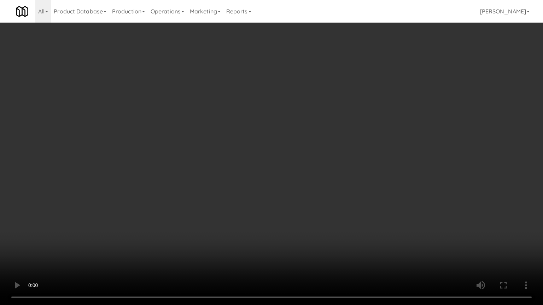
click at [304, 214] on video at bounding box center [271, 152] width 543 height 305
drag, startPoint x: 299, startPoint y: 209, endPoint x: 304, endPoint y: 202, distance: 8.3
click at [300, 208] on video at bounding box center [271, 152] width 543 height 305
drag, startPoint x: 304, startPoint y: 202, endPoint x: 352, endPoint y: 118, distance: 96.9
click at [314, 191] on video at bounding box center [271, 152] width 543 height 305
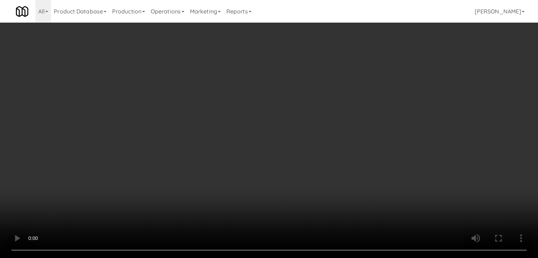
click at [386, 75] on button "Planogram" at bounding box center [383, 75] width 35 height 11
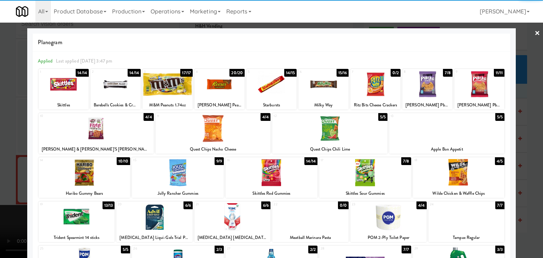
click at [219, 124] on div at bounding box center [213, 128] width 115 height 27
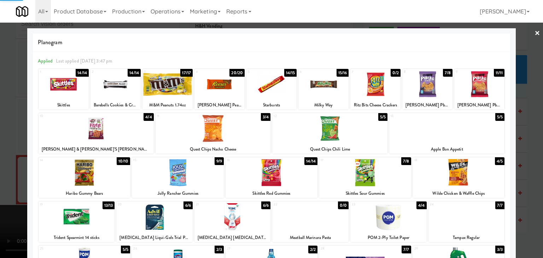
drag, startPoint x: 0, startPoint y: 160, endPoint x: 103, endPoint y: 152, distance: 103.1
click at [6, 158] on div at bounding box center [271, 129] width 543 height 258
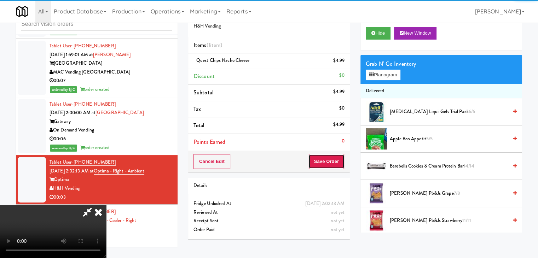
click at [339, 159] on button "Save Order" at bounding box center [326, 161] width 36 height 15
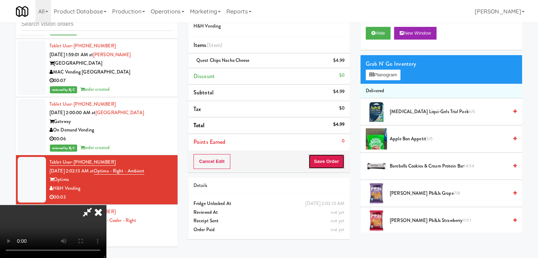
drag, startPoint x: 339, startPoint y: 159, endPoint x: 335, endPoint y: 162, distance: 5.5
click at [337, 160] on button "Save Order" at bounding box center [326, 161] width 36 height 15
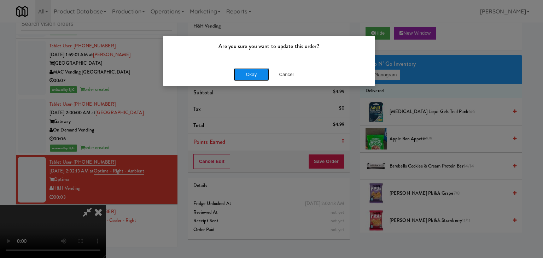
click at [244, 76] on button "Okay" at bounding box center [251, 74] width 35 height 13
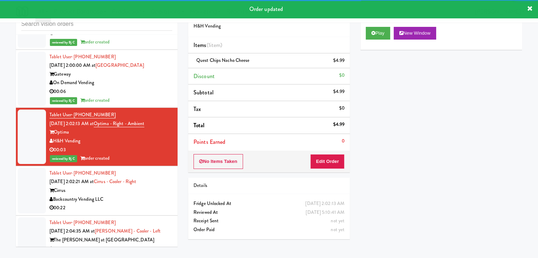
scroll to position [3723, 0]
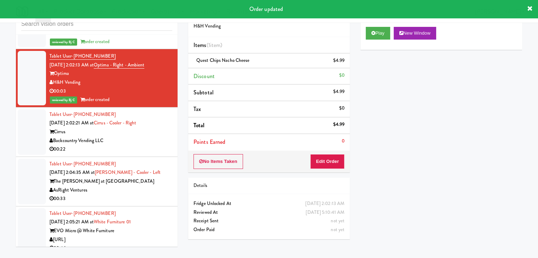
click at [139, 145] on div "00:22" at bounding box center [110, 149] width 123 height 9
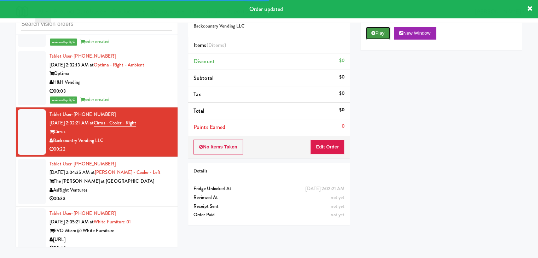
click at [380, 33] on button "Play" at bounding box center [378, 33] width 24 height 13
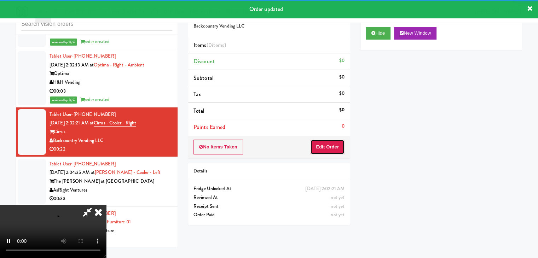
click at [329, 147] on button "Edit Order" at bounding box center [327, 147] width 34 height 15
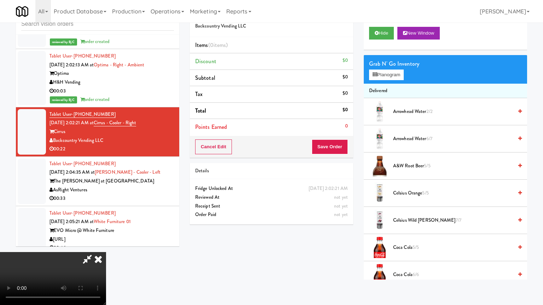
click at [106, 252] on video at bounding box center [53, 278] width 106 height 53
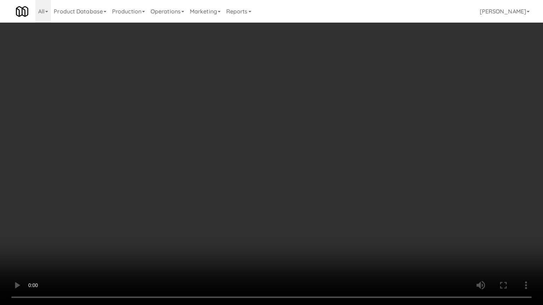
click at [298, 218] on video at bounding box center [271, 152] width 543 height 305
click at [291, 208] on video at bounding box center [271, 152] width 543 height 305
click at [293, 191] on video at bounding box center [271, 152] width 543 height 305
drag, startPoint x: 293, startPoint y: 191, endPoint x: 290, endPoint y: 195, distance: 4.6
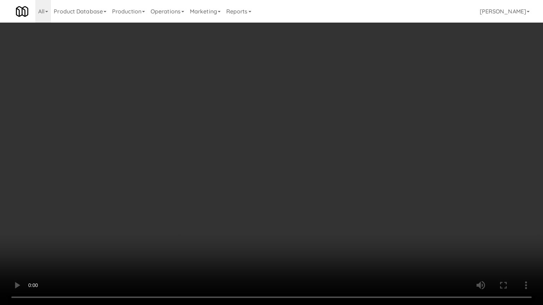
click at [292, 192] on video at bounding box center [271, 152] width 543 height 305
click at [293, 187] on video at bounding box center [271, 152] width 543 height 305
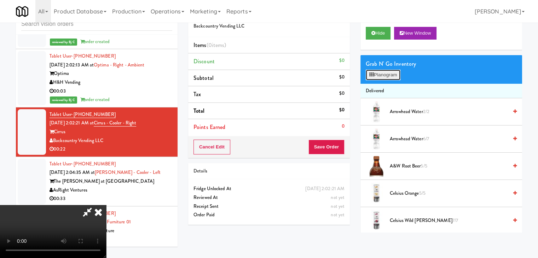
click at [386, 74] on button "Planogram" at bounding box center [383, 75] width 35 height 11
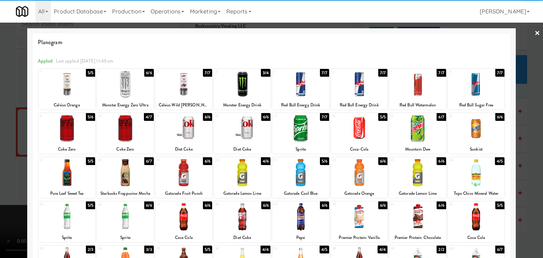
click at [479, 130] on div at bounding box center [476, 128] width 57 height 27
drag, startPoint x: 522, startPoint y: 135, endPoint x: 404, endPoint y: 153, distance: 118.9
click at [522, 135] on div at bounding box center [271, 129] width 543 height 258
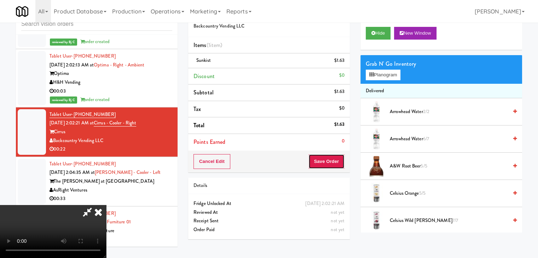
click at [334, 159] on button "Save Order" at bounding box center [326, 161] width 36 height 15
click at [335, 159] on button "Save Order" at bounding box center [326, 161] width 36 height 15
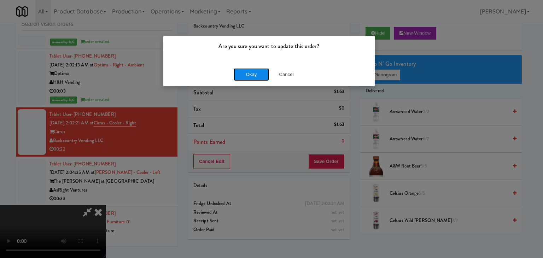
click at [263, 77] on button "Okay" at bounding box center [251, 74] width 35 height 13
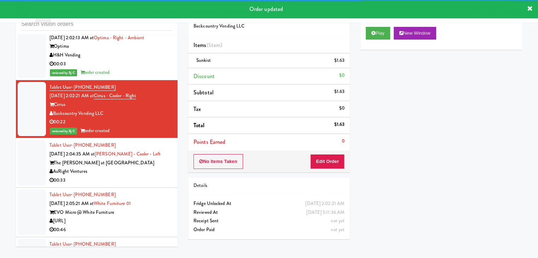
scroll to position [3794, 0]
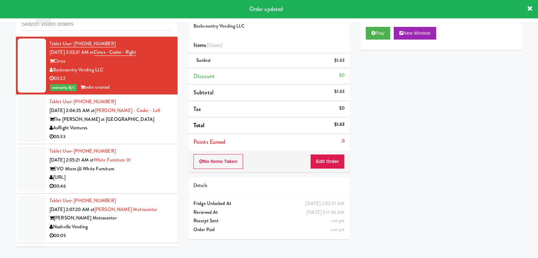
drag, startPoint x: 152, startPoint y: 112, endPoint x: 140, endPoint y: 123, distance: 16.5
click at [153, 133] on div "00:33" at bounding box center [110, 137] width 123 height 9
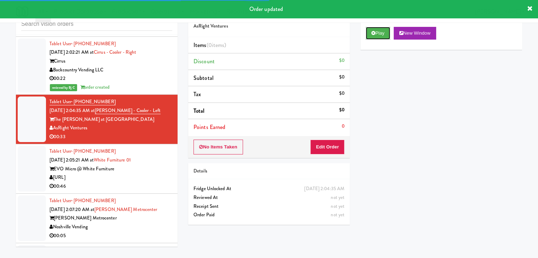
drag, startPoint x: 383, startPoint y: 29, endPoint x: 370, endPoint y: 79, distance: 51.5
click at [383, 30] on button "Play" at bounding box center [378, 33] width 24 height 13
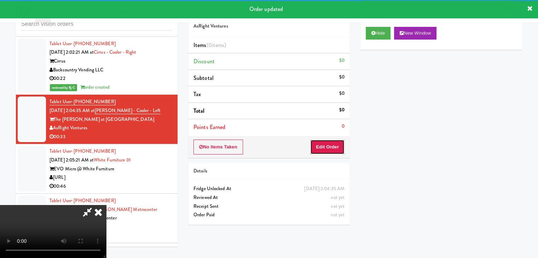
click at [328, 146] on button "Edit Order" at bounding box center [327, 147] width 34 height 15
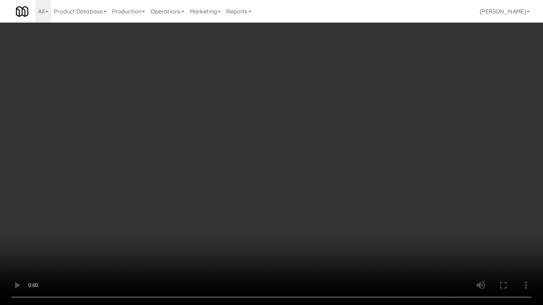
click at [332, 181] on video at bounding box center [271, 152] width 543 height 305
click at [351, 173] on video at bounding box center [271, 152] width 543 height 305
click at [352, 173] on video at bounding box center [271, 152] width 543 height 305
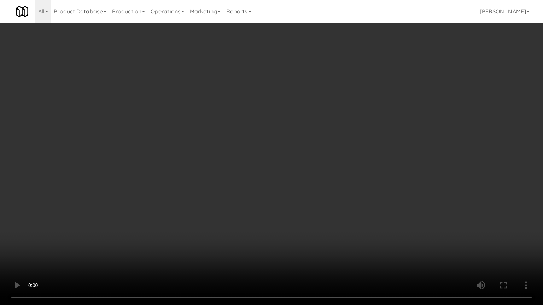
click at [353, 171] on video at bounding box center [271, 152] width 543 height 305
click at [352, 171] on video at bounding box center [271, 152] width 543 height 305
click at [352, 172] on video at bounding box center [271, 152] width 543 height 305
click at [354, 171] on video at bounding box center [271, 152] width 543 height 305
click at [354, 173] on video at bounding box center [271, 152] width 543 height 305
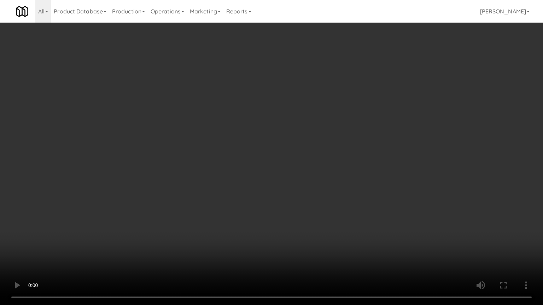
click at [356, 170] on video at bounding box center [271, 152] width 543 height 305
click at [357, 168] on video at bounding box center [271, 152] width 543 height 305
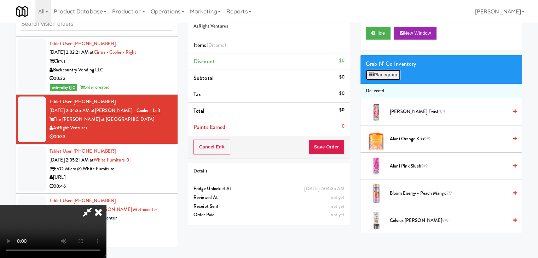
click at [391, 76] on button "Planogram" at bounding box center [383, 75] width 35 height 11
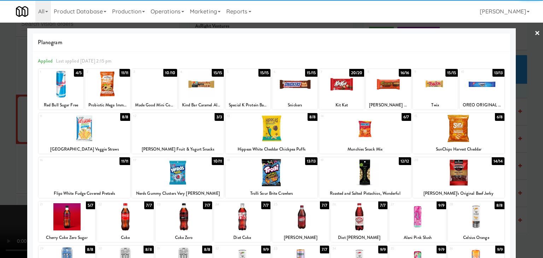
click at [458, 124] on div at bounding box center [459, 128] width 92 height 27
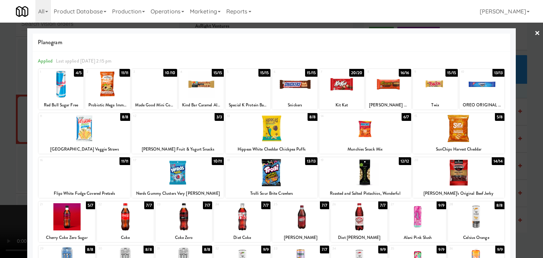
click at [305, 159] on div "13/13" at bounding box center [311, 161] width 12 height 8
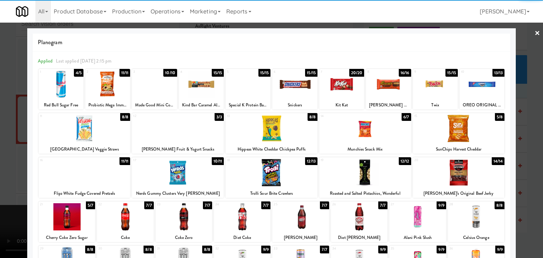
click at [0, 157] on div at bounding box center [271, 129] width 543 height 258
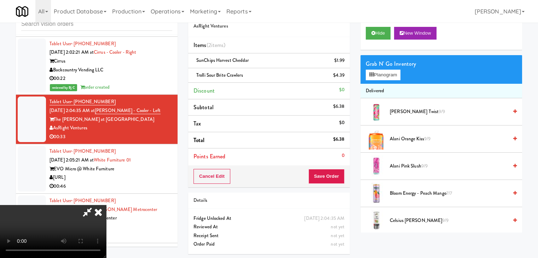
drag, startPoint x: 226, startPoint y: 167, endPoint x: 230, endPoint y: 167, distance: 4.6
click at [106, 205] on video at bounding box center [53, 231] width 106 height 53
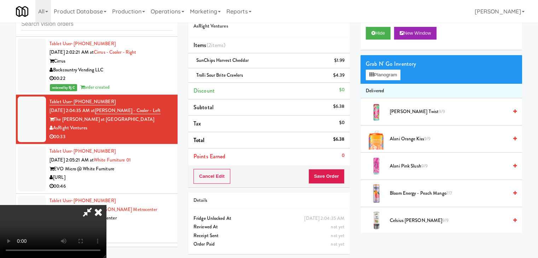
click at [389, 68] on div "Grab N' Go Inventory" at bounding box center [441, 64] width 151 height 11
click at [387, 71] on button "Planogram" at bounding box center [383, 75] width 35 height 11
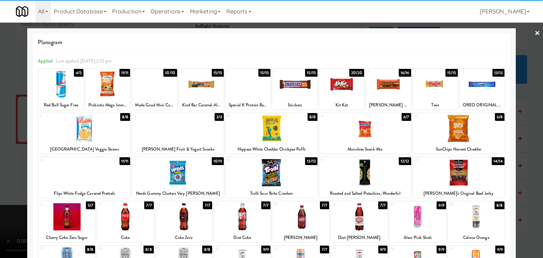
click at [398, 90] on div at bounding box center [388, 84] width 45 height 27
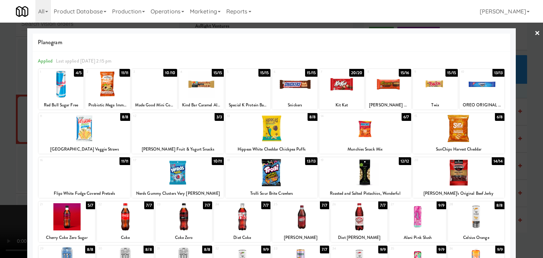
drag, startPoint x: 0, startPoint y: 140, endPoint x: 59, endPoint y: 139, distance: 59.4
click at [5, 140] on div at bounding box center [271, 129] width 543 height 258
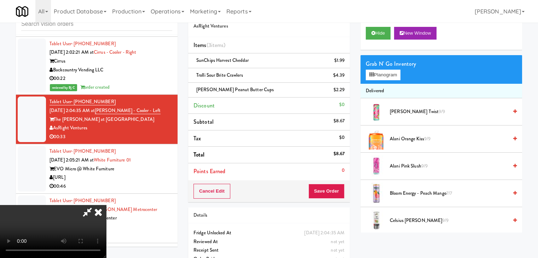
click at [106, 205] on video at bounding box center [53, 231] width 106 height 53
click at [387, 75] on button "Planogram" at bounding box center [383, 75] width 35 height 11
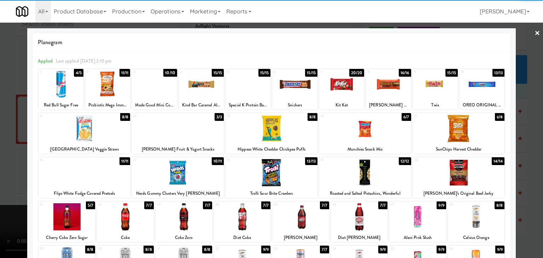
click at [252, 86] on div at bounding box center [248, 84] width 45 height 27
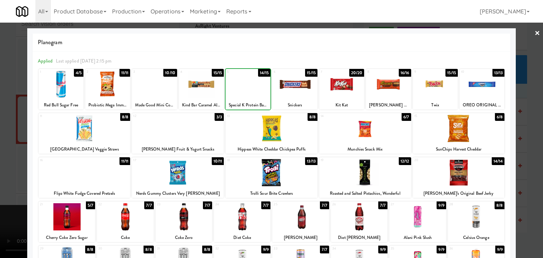
click at [0, 139] on div at bounding box center [271, 129] width 543 height 258
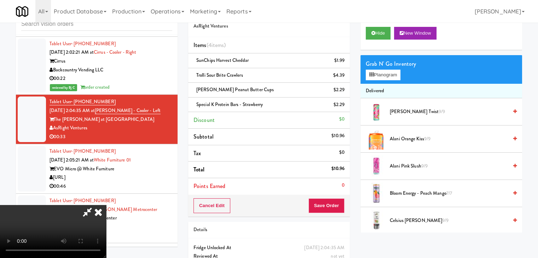
drag, startPoint x: 243, startPoint y: 152, endPoint x: 247, endPoint y: 154, distance: 4.7
click at [106, 205] on video at bounding box center [53, 231] width 106 height 53
click at [327, 204] on button "Save Order" at bounding box center [326, 205] width 36 height 15
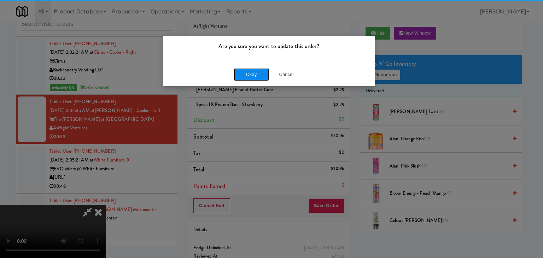
click at [255, 74] on button "Okay" at bounding box center [251, 74] width 35 height 13
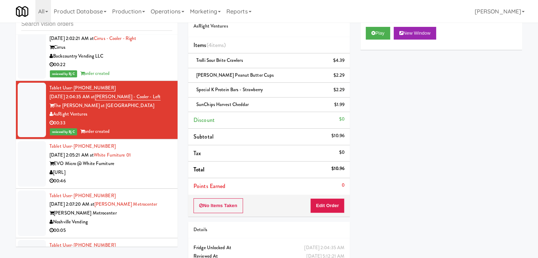
scroll to position [3829, 0]
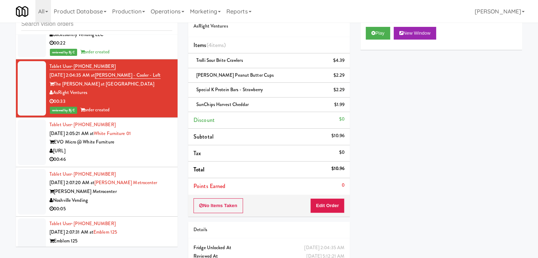
click at [157, 147] on div "[URL]" at bounding box center [110, 151] width 123 height 9
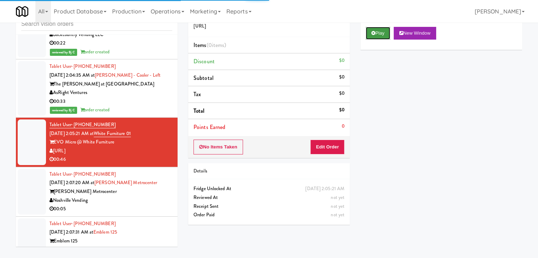
click at [376, 33] on button "Play" at bounding box center [378, 33] width 24 height 13
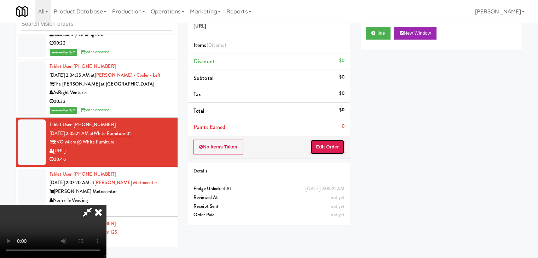
click at [331, 147] on button "Edit Order" at bounding box center [327, 147] width 34 height 15
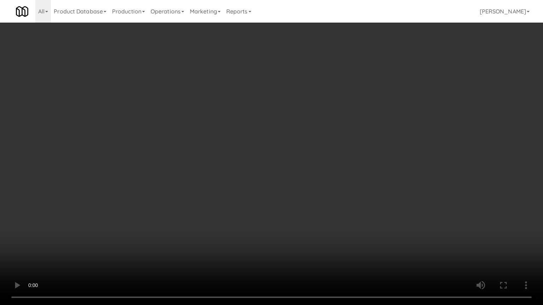
click at [355, 141] on video at bounding box center [271, 152] width 543 height 305
click at [358, 141] on video at bounding box center [271, 152] width 543 height 305
drag, startPoint x: 358, startPoint y: 141, endPoint x: 355, endPoint y: 144, distance: 4.3
click at [358, 141] on video at bounding box center [271, 152] width 543 height 305
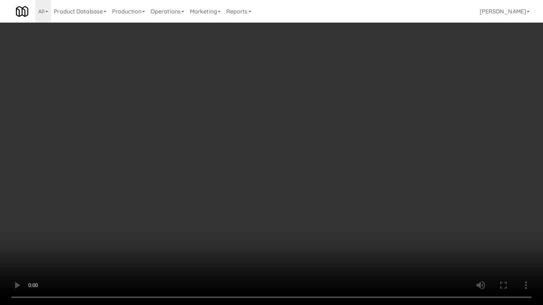
click at [351, 134] on video at bounding box center [271, 152] width 543 height 305
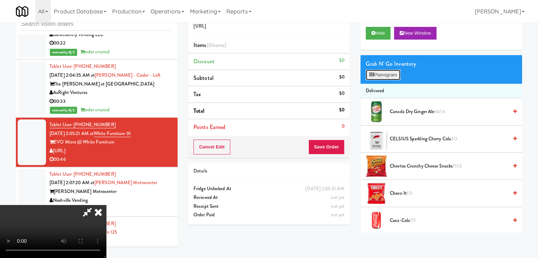
click at [394, 71] on button "Planogram" at bounding box center [383, 75] width 35 height 11
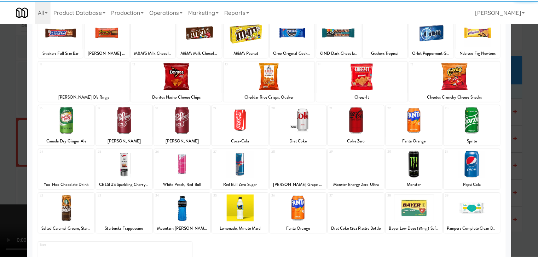
scroll to position [89, 0]
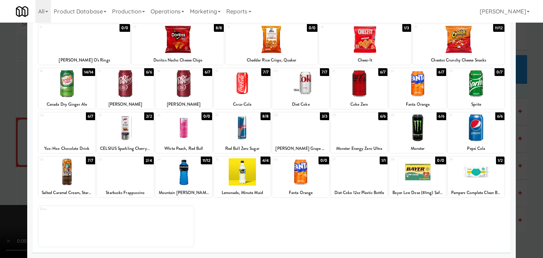
click at [199, 175] on div at bounding box center [184, 171] width 57 height 27
drag, startPoint x: 0, startPoint y: 176, endPoint x: 37, endPoint y: 173, distance: 36.9
click at [0, 176] on div at bounding box center [271, 129] width 543 height 258
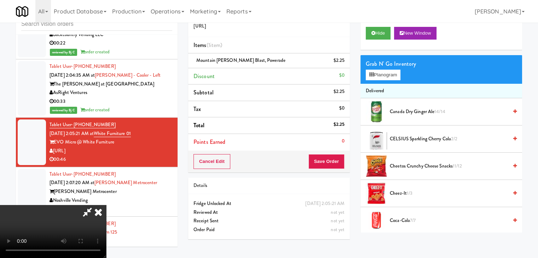
click at [106, 205] on video at bounding box center [53, 231] width 106 height 53
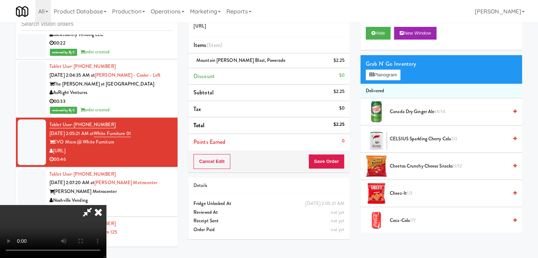
drag, startPoint x: 257, startPoint y: 166, endPoint x: 253, endPoint y: 167, distance: 4.5
click at [106, 205] on video at bounding box center [53, 231] width 106 height 53
click at [383, 84] on li "Delivered" at bounding box center [441, 91] width 162 height 15
click at [386, 76] on button "Planogram" at bounding box center [383, 75] width 35 height 11
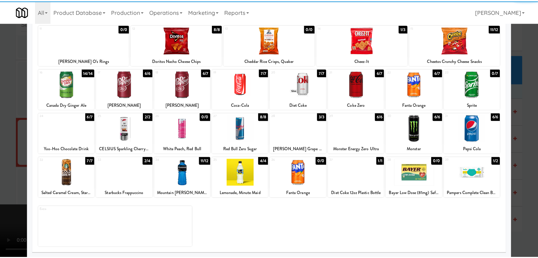
scroll to position [89, 0]
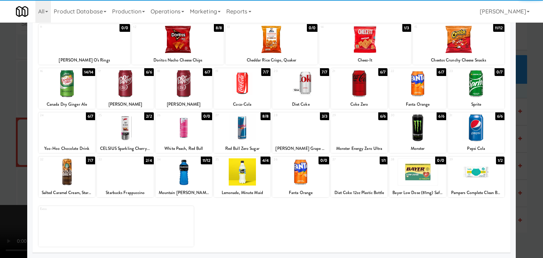
drag, startPoint x: 247, startPoint y: 126, endPoint x: 240, endPoint y: 127, distance: 7.1
click at [247, 126] on div at bounding box center [242, 127] width 57 height 27
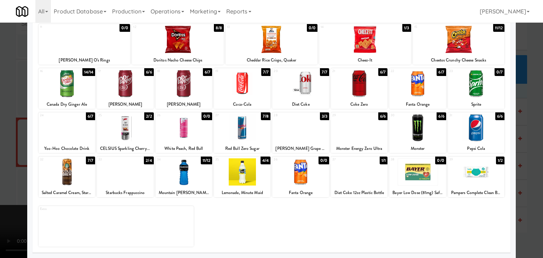
drag, startPoint x: 0, startPoint y: 136, endPoint x: 100, endPoint y: 139, distance: 100.4
click at [3, 135] on div at bounding box center [271, 129] width 543 height 258
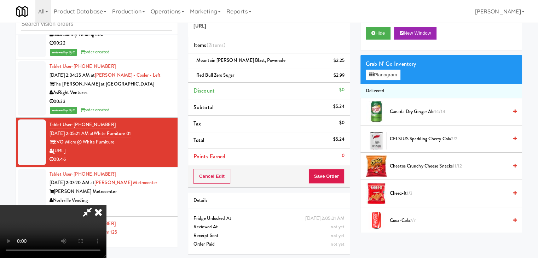
drag, startPoint x: 218, startPoint y: 145, endPoint x: 223, endPoint y: 146, distance: 5.1
click at [106, 205] on video at bounding box center [53, 231] width 106 height 53
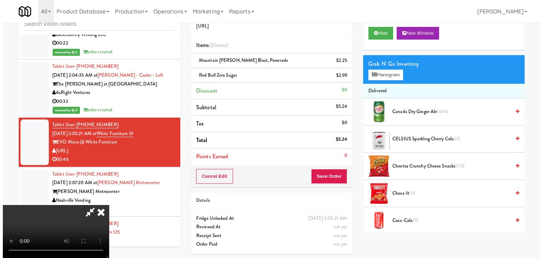
scroll to position [71, 0]
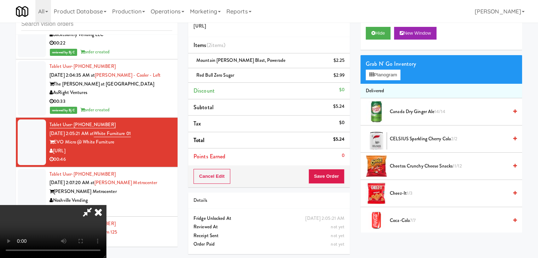
click at [106, 205] on video at bounding box center [53, 231] width 106 height 53
click at [385, 78] on button "Planogram" at bounding box center [383, 75] width 35 height 11
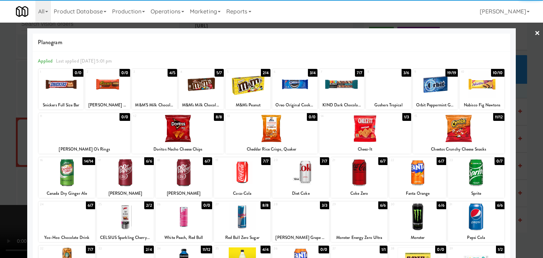
click at [410, 213] on div at bounding box center [417, 216] width 57 height 27
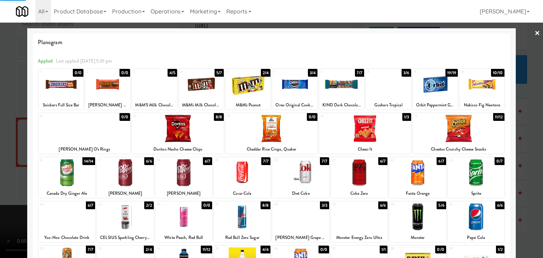
drag, startPoint x: 0, startPoint y: 143, endPoint x: 160, endPoint y: 142, distance: 160.1
click at [0, 143] on div at bounding box center [271, 129] width 543 height 258
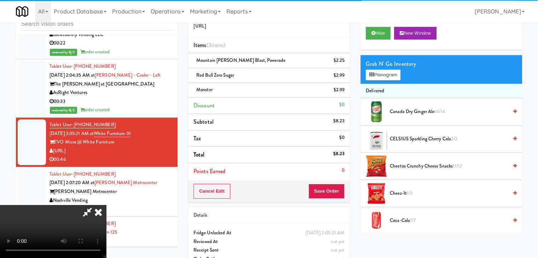
click at [106, 205] on video at bounding box center [53, 231] width 106 height 53
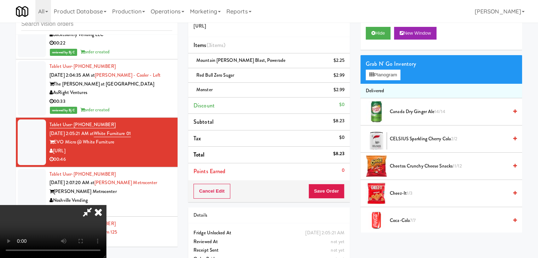
scroll to position [35, 0]
click at [106, 205] on video at bounding box center [53, 231] width 106 height 53
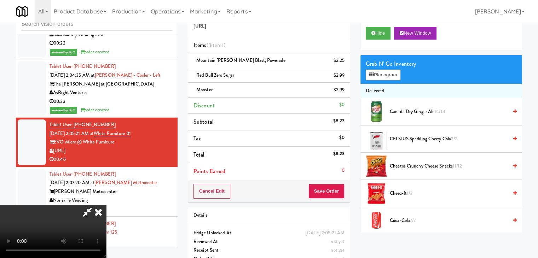
click at [106, 205] on video at bounding box center [53, 231] width 106 height 53
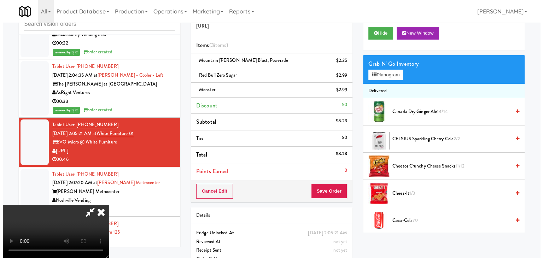
scroll to position [71, 0]
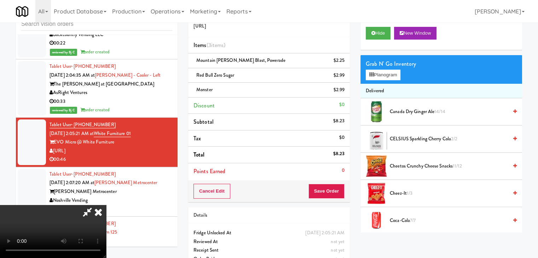
click at [106, 205] on video at bounding box center [53, 231] width 106 height 53
click at [397, 77] on button "Planogram" at bounding box center [383, 75] width 35 height 11
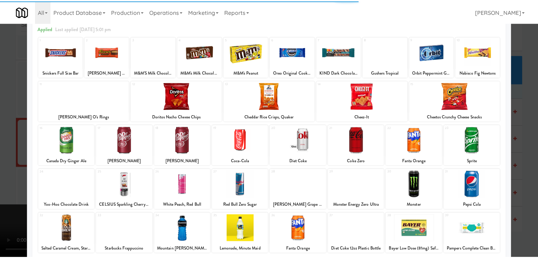
scroll to position [71, 0]
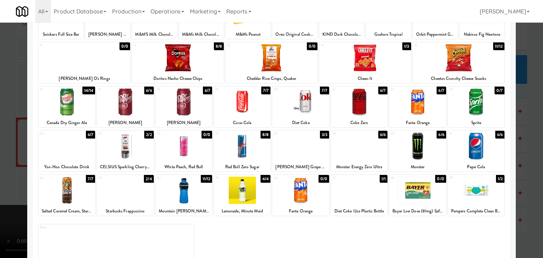
click at [0, 181] on div at bounding box center [271, 129] width 543 height 258
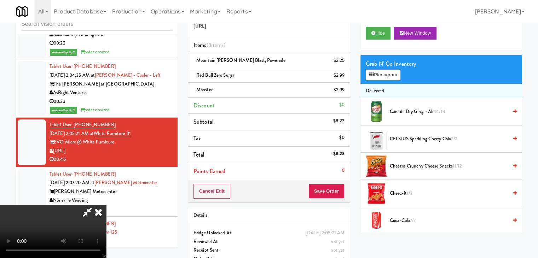
click at [106, 205] on video at bounding box center [53, 231] width 106 height 53
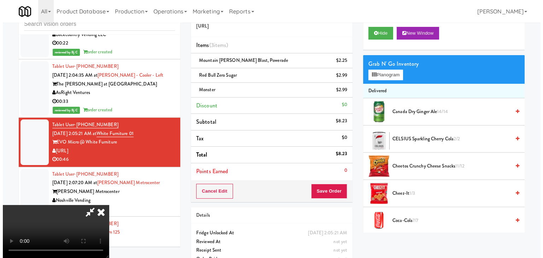
scroll to position [99, 0]
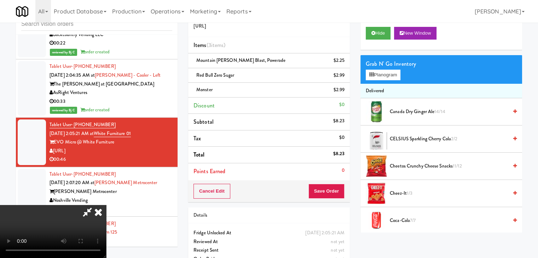
click at [106, 205] on video at bounding box center [53, 231] width 106 height 53
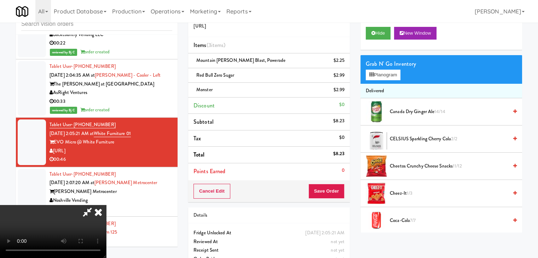
click at [106, 205] on video at bounding box center [53, 231] width 106 height 53
click at [393, 77] on button "Planogram" at bounding box center [383, 75] width 35 height 11
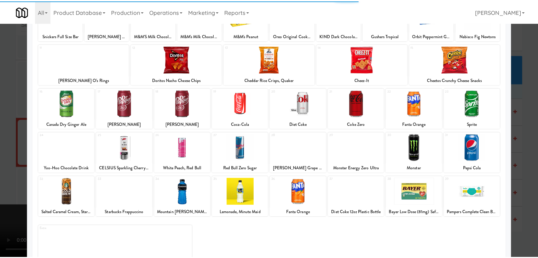
scroll to position [71, 0]
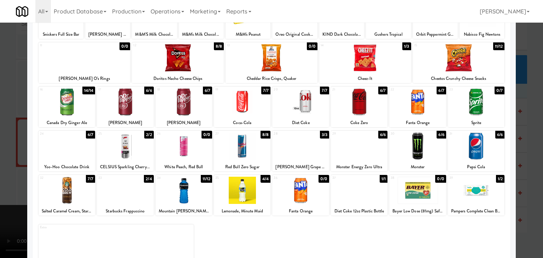
click at [0, 186] on div at bounding box center [271, 129] width 543 height 258
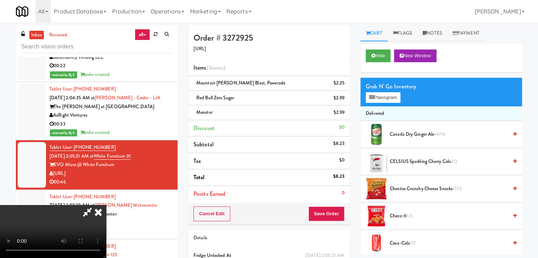
click at [106, 205] on icon at bounding box center [98, 212] width 16 height 14
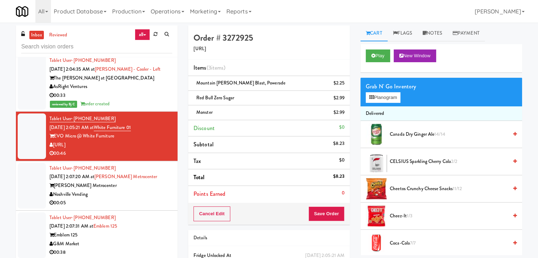
scroll to position [3900, 0]
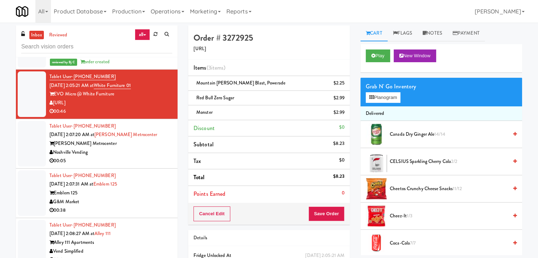
click at [134, 148] on div "Noshville Vending" at bounding box center [110, 152] width 123 height 9
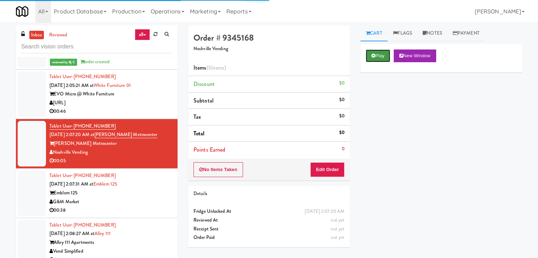
click at [383, 57] on button "Play" at bounding box center [378, 55] width 24 height 13
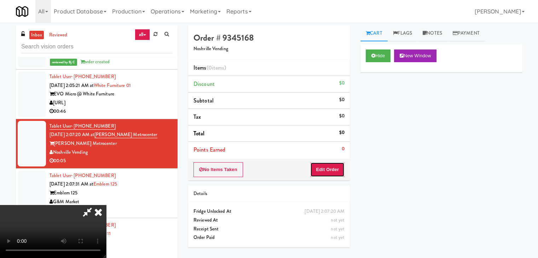
click at [326, 168] on button "Edit Order" at bounding box center [327, 169] width 34 height 15
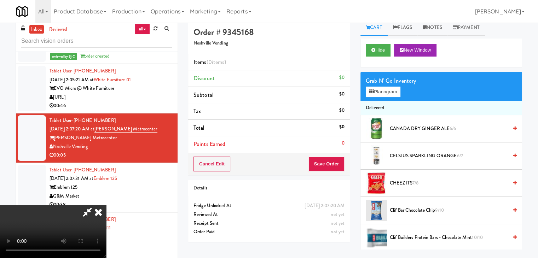
scroll to position [23, 0]
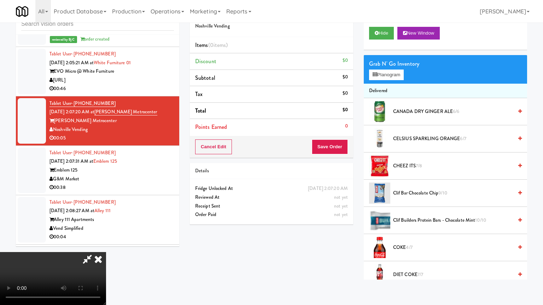
click at [106, 252] on video at bounding box center [53, 278] width 106 height 53
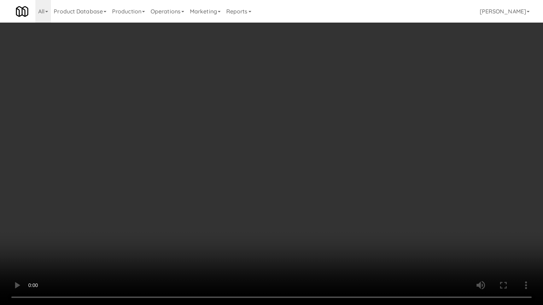
click at [310, 218] on video at bounding box center [271, 152] width 543 height 305
click at [310, 212] on video at bounding box center [271, 152] width 543 height 305
click at [308, 212] on video at bounding box center [271, 152] width 543 height 305
click at [307, 212] on video at bounding box center [271, 152] width 543 height 305
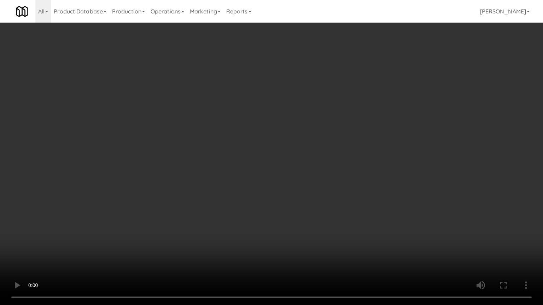
drag, startPoint x: 307, startPoint y: 212, endPoint x: 365, endPoint y: 117, distance: 111.4
click at [308, 206] on video at bounding box center [271, 152] width 543 height 305
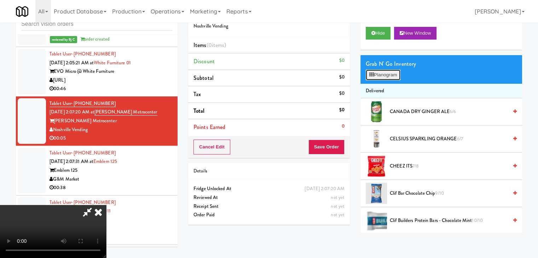
click at [393, 77] on button "Planogram" at bounding box center [383, 75] width 35 height 11
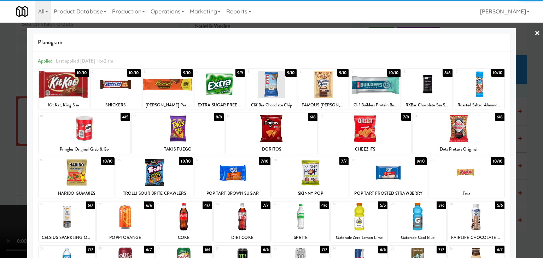
click at [387, 169] on div at bounding box center [388, 172] width 76 height 27
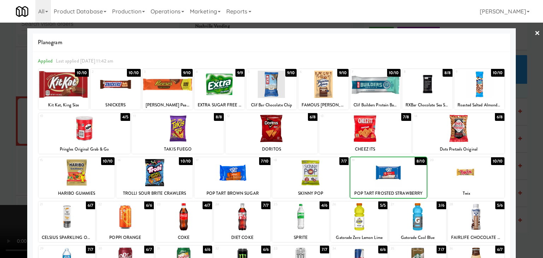
drag, startPoint x: 0, startPoint y: 179, endPoint x: 94, endPoint y: 174, distance: 94.5
click at [5, 178] on div at bounding box center [271, 129] width 543 height 258
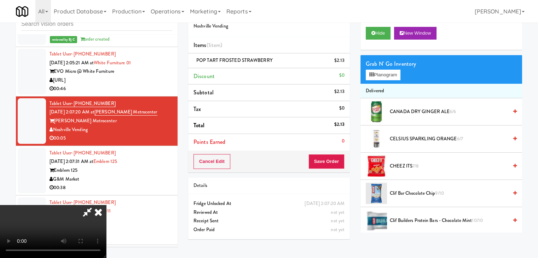
click at [106, 205] on video at bounding box center [53, 231] width 106 height 53
drag, startPoint x: 217, startPoint y: 176, endPoint x: 249, endPoint y: 208, distance: 45.5
click at [106, 205] on video at bounding box center [53, 231] width 106 height 53
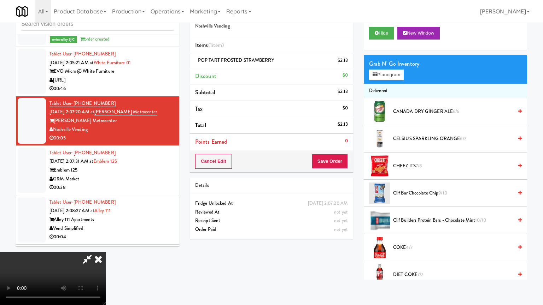
click at [106, 252] on video at bounding box center [53, 278] width 106 height 53
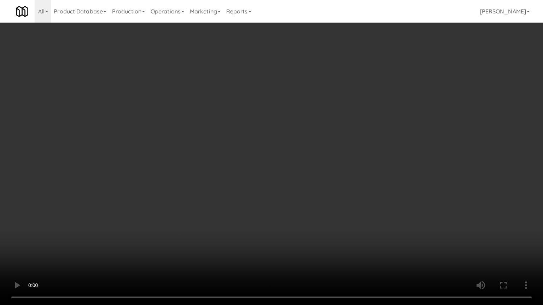
click at [342, 208] on video at bounding box center [271, 152] width 543 height 305
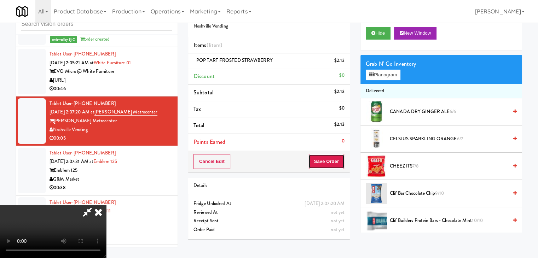
click at [333, 163] on button "Save Order" at bounding box center [326, 161] width 36 height 15
drag, startPoint x: 333, startPoint y: 163, endPoint x: 331, endPoint y: 169, distance: 6.5
click at [333, 163] on button "Save Order" at bounding box center [326, 161] width 36 height 15
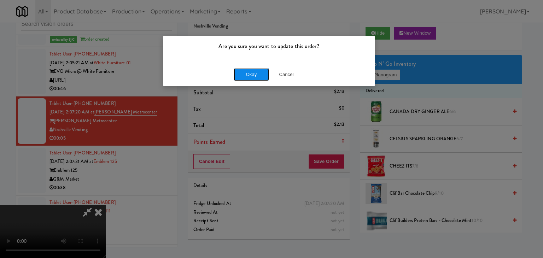
click at [249, 74] on button "Okay" at bounding box center [251, 74] width 35 height 13
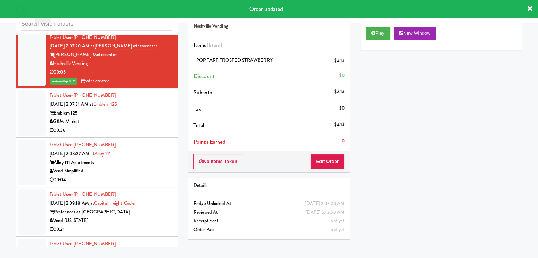
scroll to position [3971, 0]
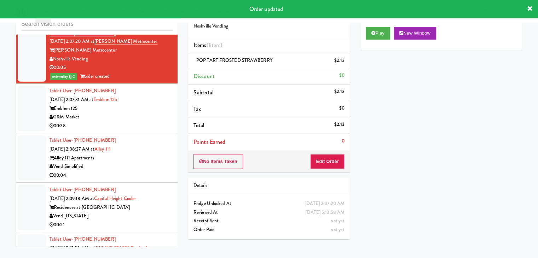
click at [153, 104] on div "Emblem 125" at bounding box center [110, 108] width 123 height 9
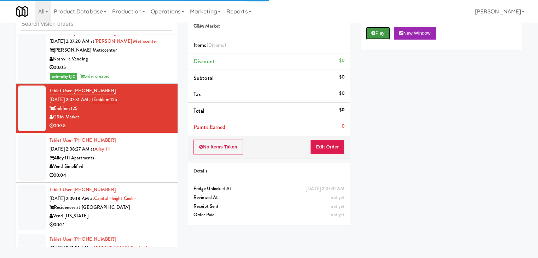
click at [383, 33] on button "Play" at bounding box center [378, 33] width 24 height 13
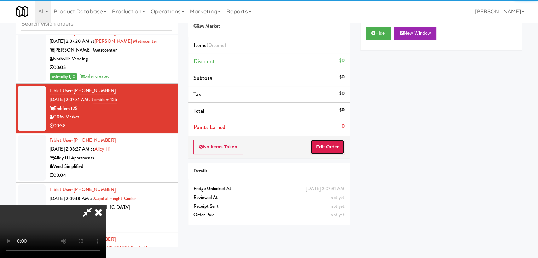
click at [335, 147] on button "Edit Order" at bounding box center [327, 147] width 34 height 15
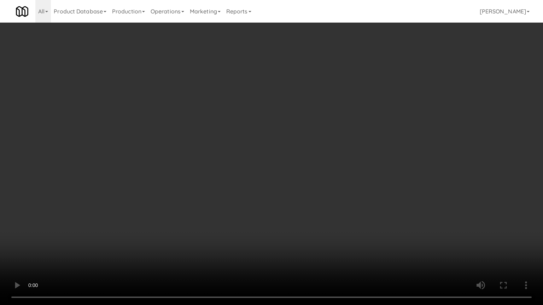
click at [321, 195] on video at bounding box center [271, 152] width 543 height 305
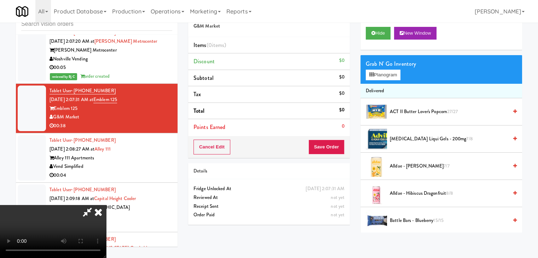
click at [95, 205] on icon at bounding box center [87, 212] width 16 height 14
click at [106, 205] on icon at bounding box center [98, 212] width 16 height 14
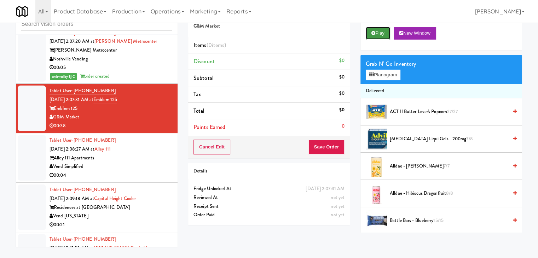
click at [378, 34] on button "Play" at bounding box center [378, 33] width 24 height 13
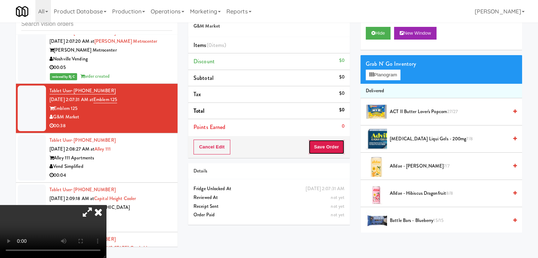
click at [331, 147] on button "Save Order" at bounding box center [326, 147] width 36 height 15
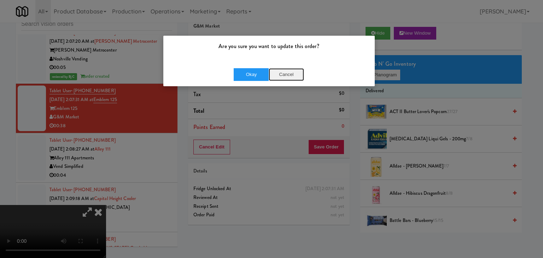
click at [291, 76] on button "Cancel" at bounding box center [286, 74] width 35 height 13
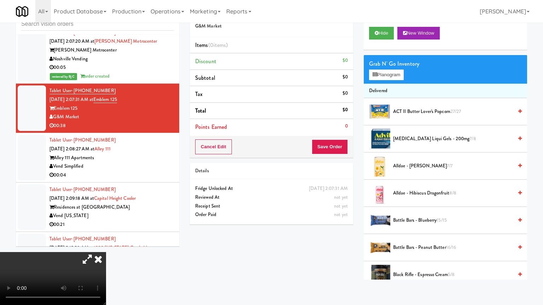
click at [106, 252] on video at bounding box center [53, 278] width 106 height 53
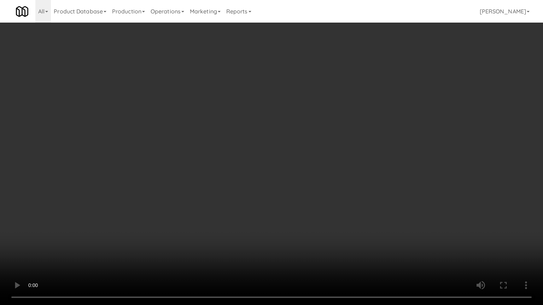
click at [328, 217] on video at bounding box center [271, 152] width 543 height 305
click at [346, 204] on video at bounding box center [271, 152] width 543 height 305
click at [349, 206] on video at bounding box center [271, 152] width 543 height 305
click at [343, 205] on video at bounding box center [271, 152] width 543 height 305
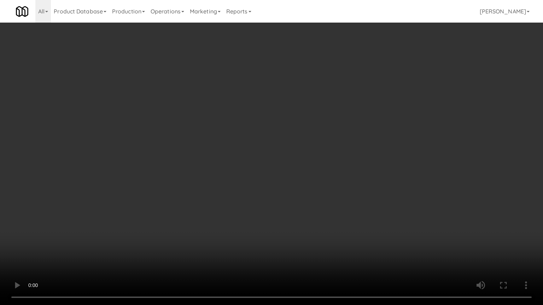
click at [345, 204] on video at bounding box center [271, 152] width 543 height 305
click at [348, 199] on video at bounding box center [271, 152] width 543 height 305
click at [349, 194] on video at bounding box center [271, 152] width 543 height 305
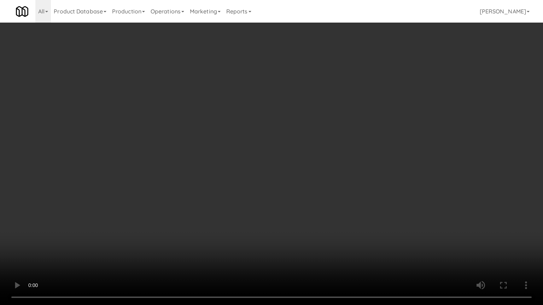
click at [349, 194] on video at bounding box center [271, 152] width 543 height 305
click at [350, 194] on video at bounding box center [271, 152] width 543 height 305
click at [351, 191] on video at bounding box center [271, 152] width 543 height 305
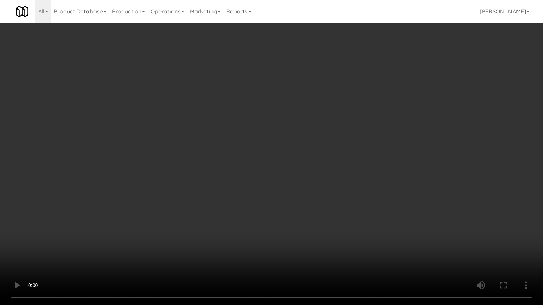
drag, startPoint x: 351, startPoint y: 191, endPoint x: 354, endPoint y: 153, distance: 37.9
click at [351, 189] on video at bounding box center [271, 152] width 543 height 305
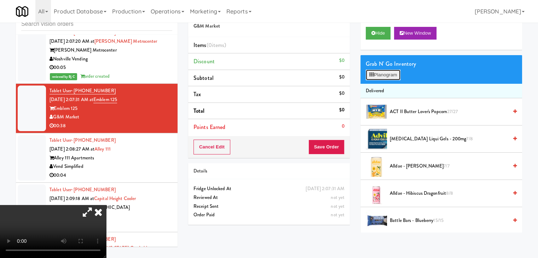
click at [393, 78] on button "Planogram" at bounding box center [383, 75] width 35 height 11
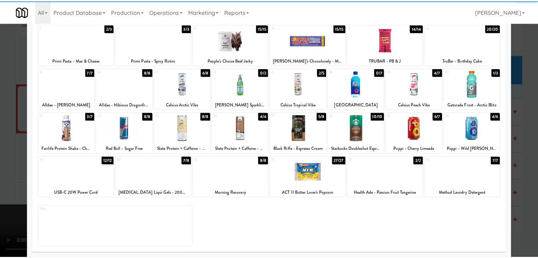
scroll to position [89, 0]
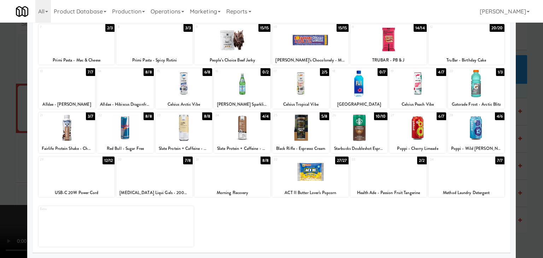
click at [152, 181] on div at bounding box center [154, 171] width 76 height 27
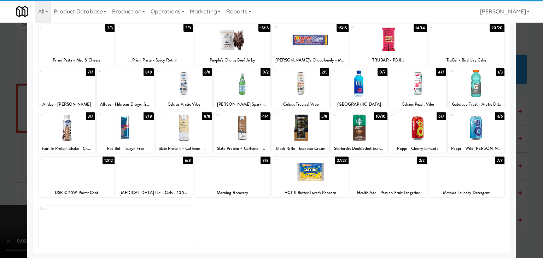
drag, startPoint x: 0, startPoint y: 180, endPoint x: 43, endPoint y: 178, distance: 43.2
click at [0, 180] on div at bounding box center [271, 129] width 543 height 258
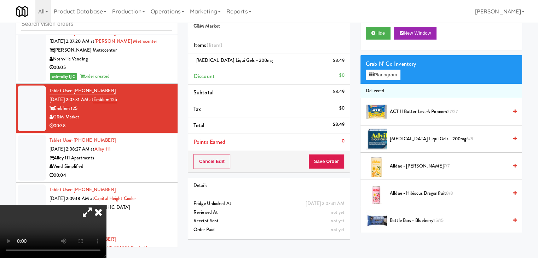
click at [106, 205] on video at bounding box center [53, 231] width 106 height 53
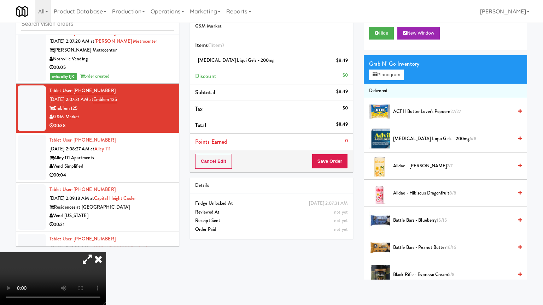
drag, startPoint x: 228, startPoint y: 199, endPoint x: 235, endPoint y: 202, distance: 7.4
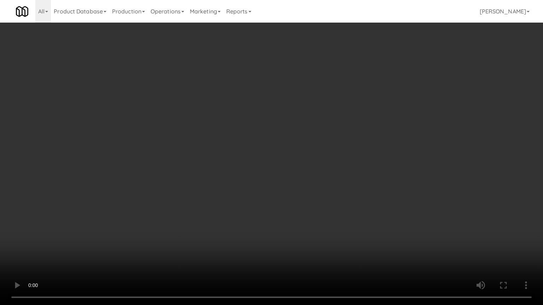
click at [230, 199] on video at bounding box center [271, 152] width 543 height 305
click at [257, 199] on video at bounding box center [271, 152] width 543 height 305
click at [260, 200] on video at bounding box center [271, 152] width 543 height 305
click at [279, 198] on video at bounding box center [271, 152] width 543 height 305
drag, startPoint x: 279, startPoint y: 198, endPoint x: 284, endPoint y: 156, distance: 42.0
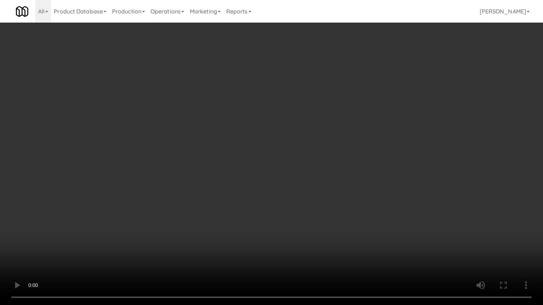
click at [279, 198] on video at bounding box center [271, 152] width 543 height 305
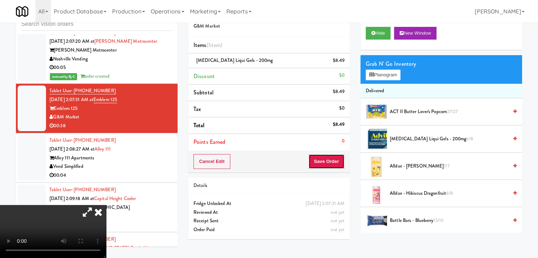
click at [320, 157] on button "Save Order" at bounding box center [326, 161] width 36 height 15
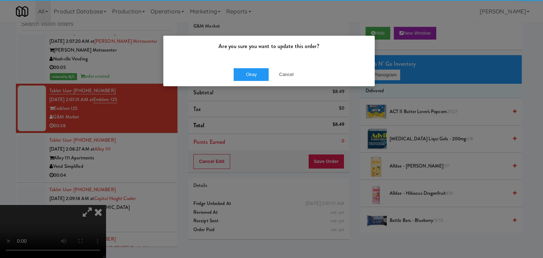
click at [259, 67] on div "Okay Cancel" at bounding box center [268, 75] width 211 height 24
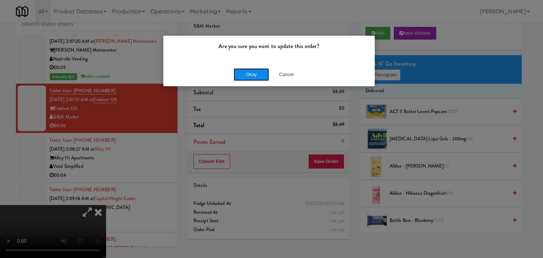
click at [257, 72] on button "Okay" at bounding box center [251, 74] width 35 height 13
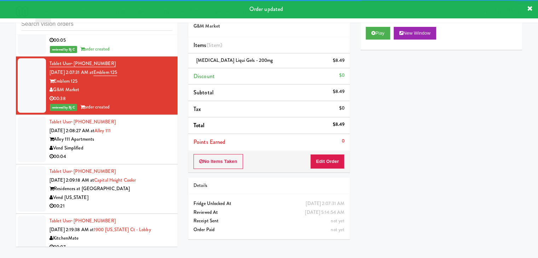
scroll to position [4041, 0]
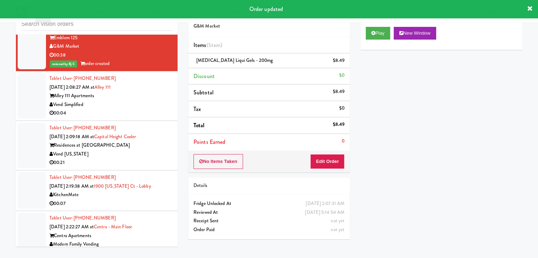
drag, startPoint x: 142, startPoint y: 84, endPoint x: 141, endPoint y: 88, distance: 4.7
click at [144, 100] on div "Vend Simplified" at bounding box center [110, 104] width 123 height 9
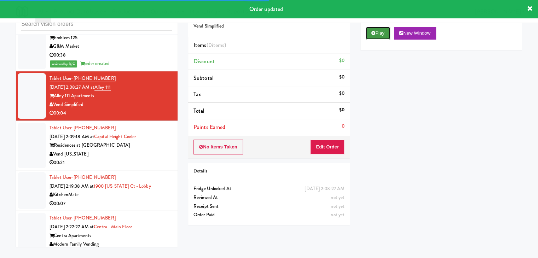
click at [378, 34] on button "Play" at bounding box center [378, 33] width 24 height 13
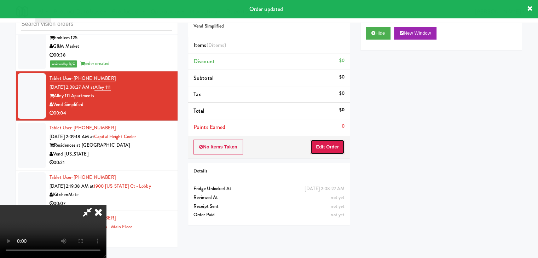
click at [333, 145] on button "Edit Order" at bounding box center [327, 147] width 34 height 15
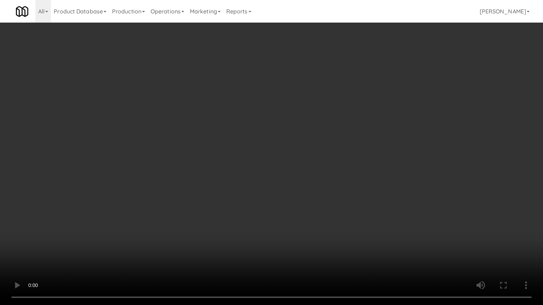
click at [311, 233] on video at bounding box center [271, 152] width 543 height 305
click at [311, 234] on video at bounding box center [271, 152] width 543 height 305
click at [303, 240] on video at bounding box center [271, 152] width 543 height 305
click at [297, 239] on video at bounding box center [271, 152] width 543 height 305
click at [306, 239] on video at bounding box center [271, 152] width 543 height 305
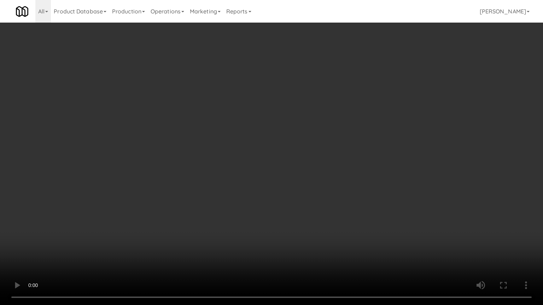
click at [302, 233] on video at bounding box center [271, 152] width 543 height 305
drag, startPoint x: 302, startPoint y: 233, endPoint x: 330, endPoint y: 152, distance: 86.4
click at [304, 229] on video at bounding box center [271, 152] width 543 height 305
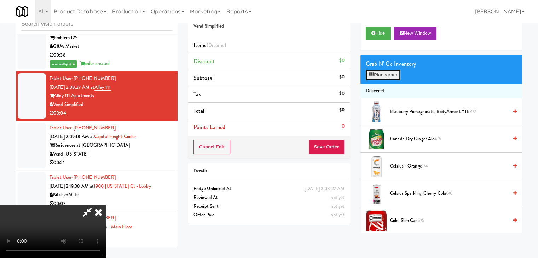
click at [378, 73] on button "Planogram" at bounding box center [383, 75] width 35 height 11
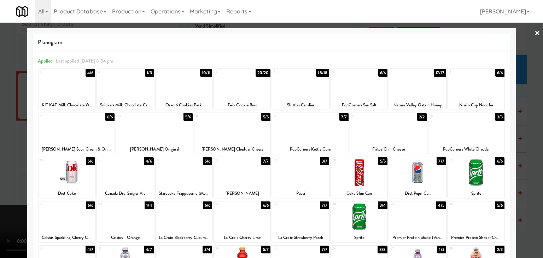
drag, startPoint x: 127, startPoint y: 92, endPoint x: 105, endPoint y: 98, distance: 22.5
click at [127, 91] on div at bounding box center [125, 84] width 57 height 27
drag, startPoint x: 0, startPoint y: 119, endPoint x: 85, endPoint y: 121, distance: 84.9
click at [2, 119] on div at bounding box center [271, 129] width 543 height 258
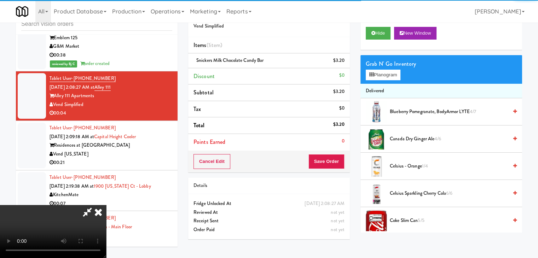
click at [106, 205] on video at bounding box center [53, 231] width 106 height 53
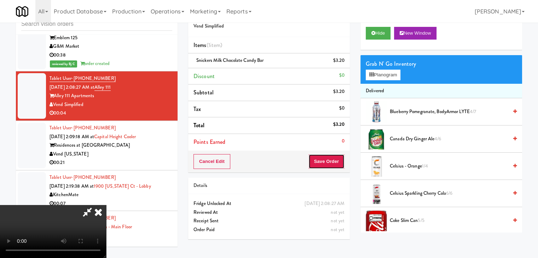
click at [327, 158] on button "Save Order" at bounding box center [326, 161] width 36 height 15
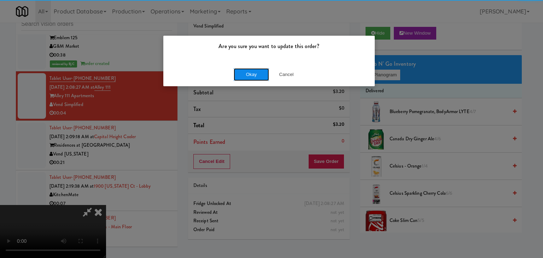
click at [255, 74] on button "Okay" at bounding box center [251, 74] width 35 height 13
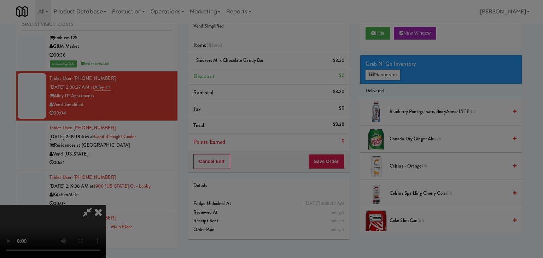
click at [255, 72] on body "Are you sure you want to update this order? Okay Cancel Okay Are you sure you w…" at bounding box center [271, 129] width 543 height 258
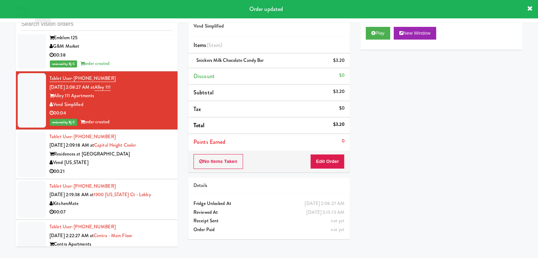
click at [148, 167] on div "00:21" at bounding box center [110, 171] width 123 height 9
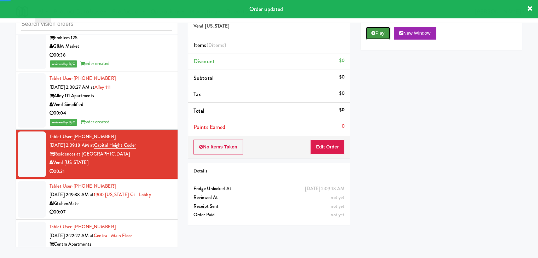
click at [384, 35] on button "Play" at bounding box center [378, 33] width 24 height 13
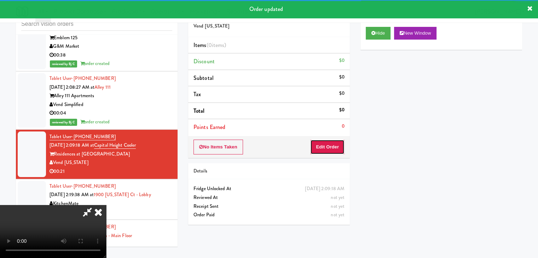
click at [332, 148] on button "Edit Order" at bounding box center [327, 147] width 34 height 15
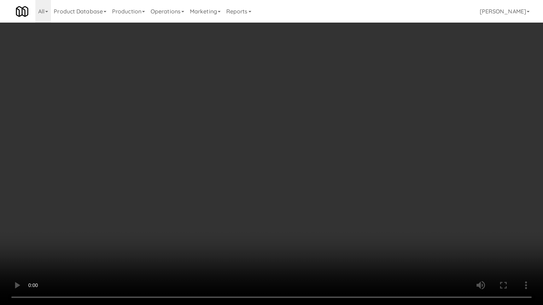
click at [339, 203] on video at bounding box center [271, 152] width 543 height 305
click at [338, 203] on video at bounding box center [271, 152] width 543 height 305
click at [332, 183] on video at bounding box center [271, 152] width 543 height 305
click at [329, 185] on video at bounding box center [271, 152] width 543 height 305
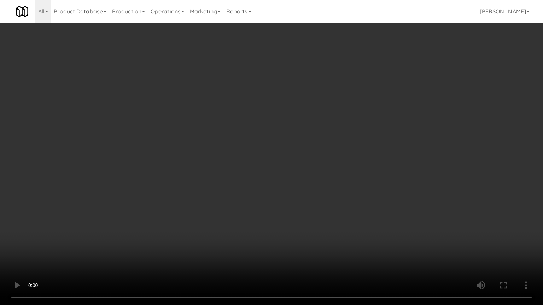
click at [332, 182] on video at bounding box center [271, 152] width 543 height 305
click at [355, 180] on video at bounding box center [271, 152] width 543 height 305
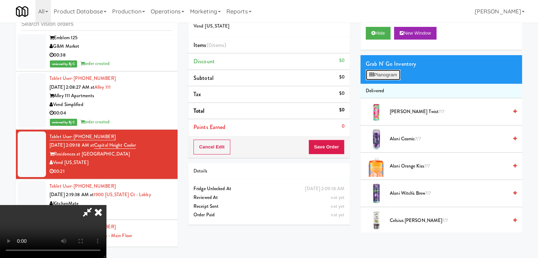
click at [383, 73] on button "Planogram" at bounding box center [383, 75] width 35 height 11
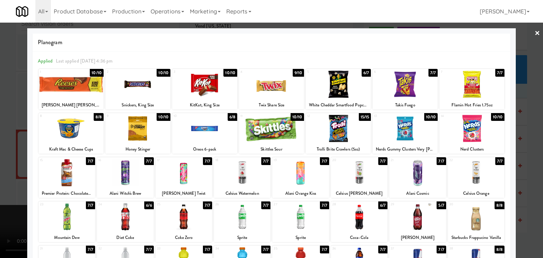
click at [242, 176] on div at bounding box center [242, 172] width 57 height 27
click at [1, 175] on div at bounding box center [271, 129] width 543 height 258
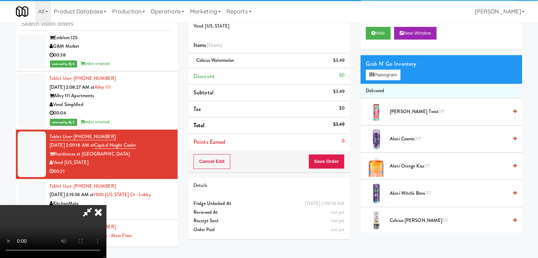
scroll to position [35, 0]
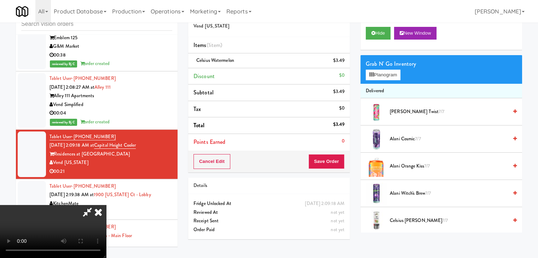
click at [106, 205] on video at bounding box center [53, 231] width 106 height 53
drag, startPoint x: 200, startPoint y: 203, endPoint x: 199, endPoint y: 209, distance: 5.4
click at [106, 205] on video at bounding box center [53, 231] width 106 height 53
click at [106, 207] on video at bounding box center [53, 231] width 106 height 53
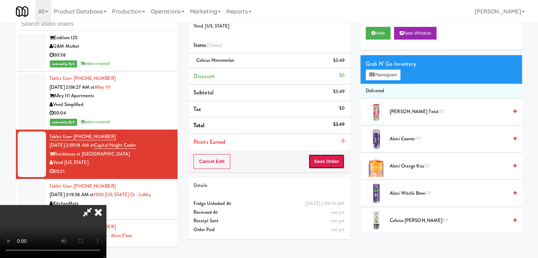
click at [329, 164] on button "Save Order" at bounding box center [326, 161] width 36 height 15
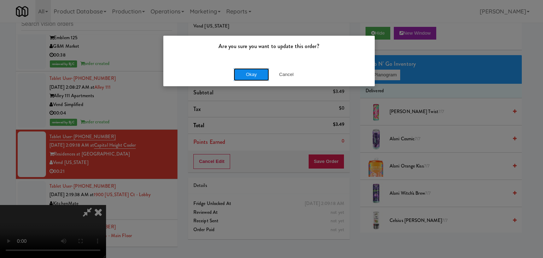
click at [257, 74] on button "Okay" at bounding box center [251, 74] width 35 height 13
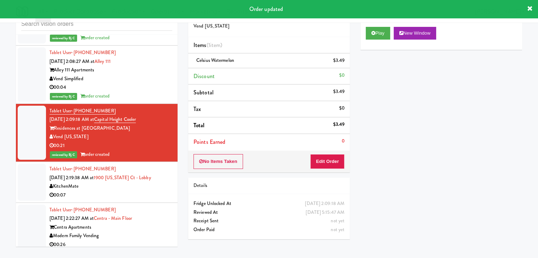
scroll to position [4112, 0]
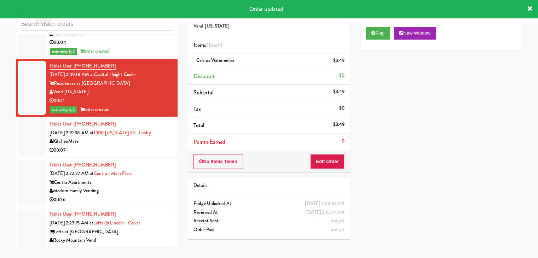
click at [143, 137] on div "KitchenMate" at bounding box center [110, 141] width 123 height 9
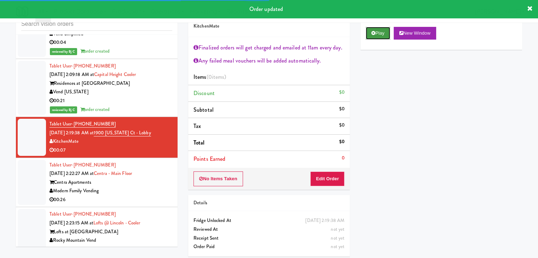
drag, startPoint x: 379, startPoint y: 33, endPoint x: 378, endPoint y: 37, distance: 3.7
click at [379, 34] on button "Play" at bounding box center [378, 33] width 24 height 13
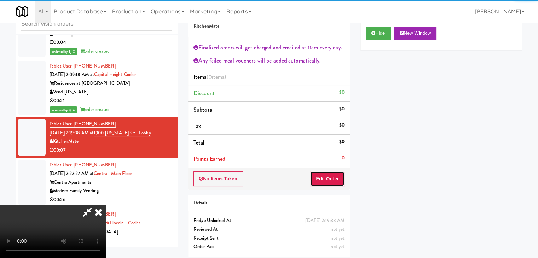
click at [328, 179] on button "Edit Order" at bounding box center [327, 178] width 34 height 15
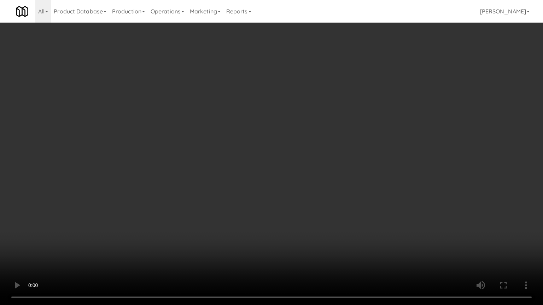
drag, startPoint x: 316, startPoint y: 224, endPoint x: 313, endPoint y: 230, distance: 7.0
click at [316, 223] on video at bounding box center [271, 152] width 543 height 305
click at [315, 228] on video at bounding box center [271, 152] width 543 height 305
click at [328, 222] on video at bounding box center [271, 152] width 543 height 305
drag, startPoint x: 328, startPoint y: 221, endPoint x: 324, endPoint y: 224, distance: 5.6
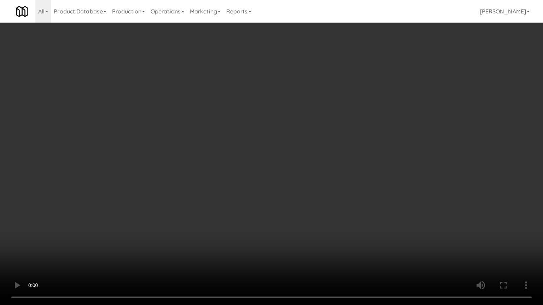
click at [328, 222] on video at bounding box center [271, 152] width 543 height 305
click at [324, 222] on video at bounding box center [271, 152] width 543 height 305
click at [324, 221] on video at bounding box center [271, 152] width 543 height 305
click at [319, 222] on video at bounding box center [271, 152] width 543 height 305
click at [318, 214] on video at bounding box center [271, 152] width 543 height 305
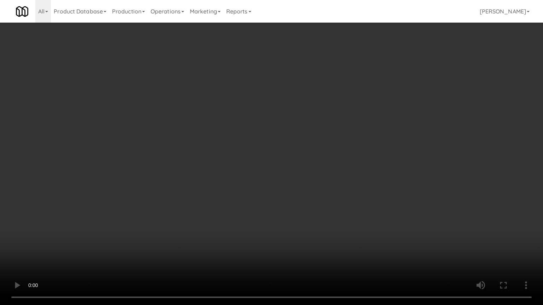
drag, startPoint x: 318, startPoint y: 214, endPoint x: 351, endPoint y: 134, distance: 85.9
click at [319, 211] on video at bounding box center [271, 152] width 543 height 305
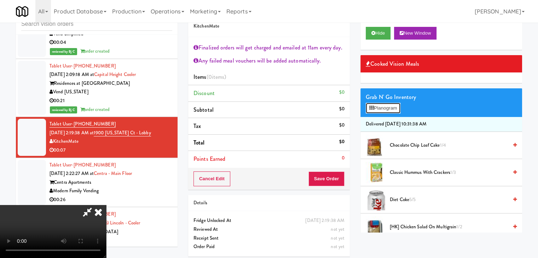
click at [389, 109] on button "Planogram" at bounding box center [383, 108] width 35 height 11
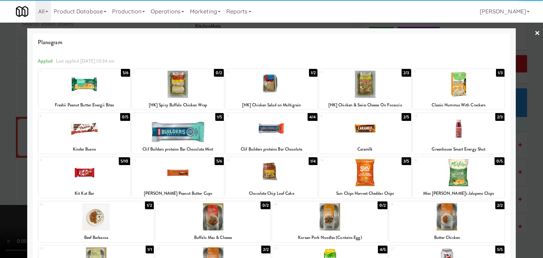
click at [464, 173] on div at bounding box center [459, 172] width 92 height 27
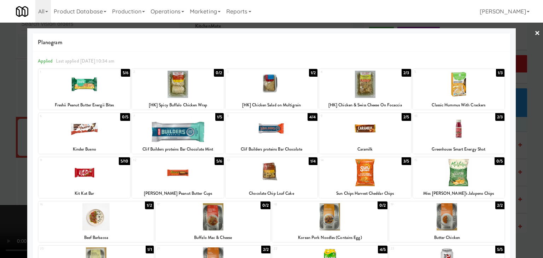
click at [519, 174] on div at bounding box center [271, 129] width 543 height 258
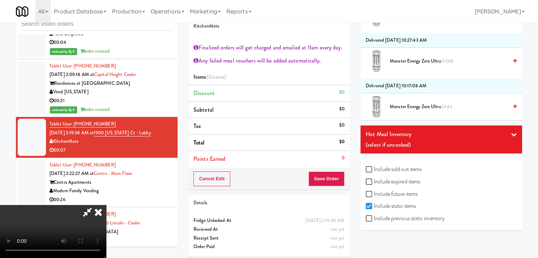
click at [402, 217] on label "Include previous static inventory" at bounding box center [405, 218] width 79 height 11
click at [374, 217] on input "Include previous static inventory" at bounding box center [370, 219] width 8 height 6
checkbox input "true"
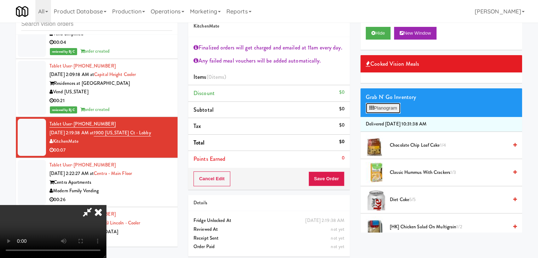
click at [383, 108] on button "Planogram" at bounding box center [383, 108] width 35 height 11
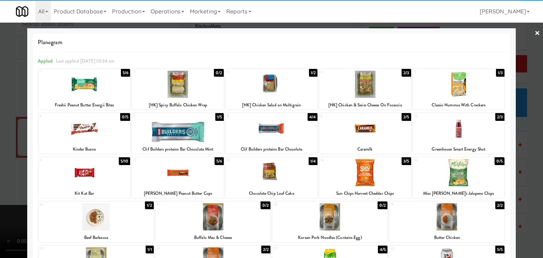
drag, startPoint x: 459, startPoint y: 176, endPoint x: 489, endPoint y: 176, distance: 30.4
click at [459, 176] on div at bounding box center [459, 172] width 92 height 27
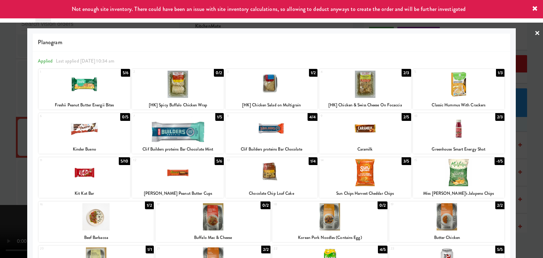
click at [524, 181] on div at bounding box center [271, 129] width 543 height 258
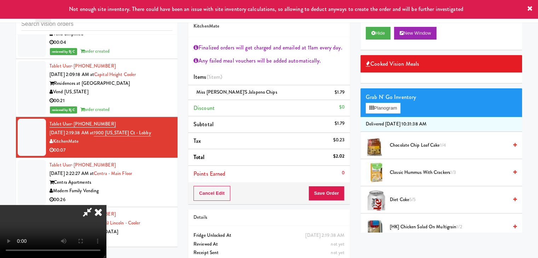
click at [344, 188] on div "Cancel Edit Save Order" at bounding box center [269, 193] width 162 height 22
click at [342, 189] on button "Save Order" at bounding box center [326, 193] width 36 height 15
click at [341, 189] on button "Save Order" at bounding box center [326, 193] width 36 height 15
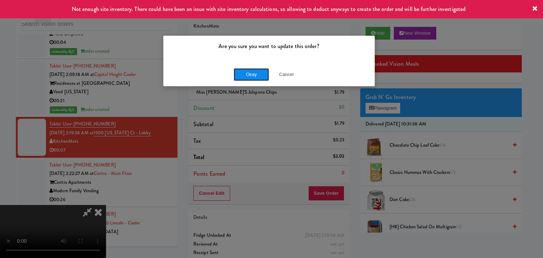
click at [248, 75] on button "Okay" at bounding box center [251, 74] width 35 height 13
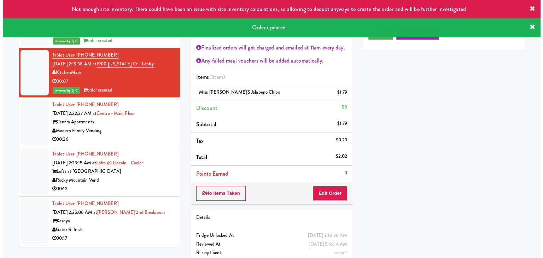
scroll to position [4183, 0]
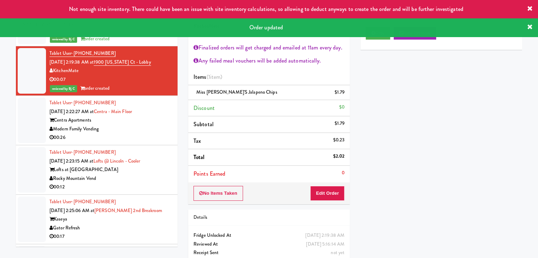
click at [150, 133] on div "00:26" at bounding box center [110, 137] width 123 height 9
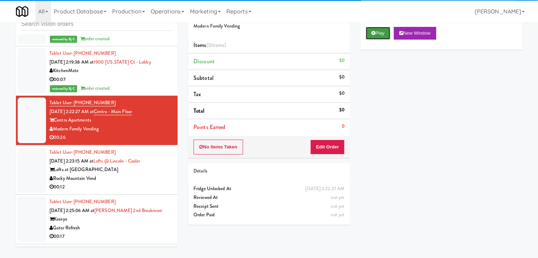
click at [384, 35] on button "Play" at bounding box center [378, 33] width 24 height 13
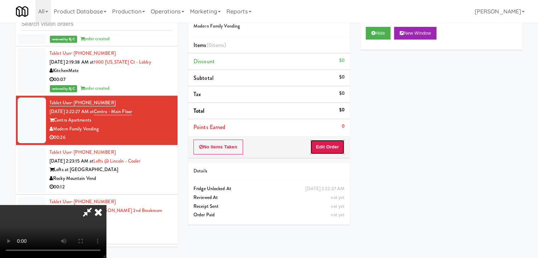
click at [340, 150] on button "Edit Order" at bounding box center [327, 147] width 34 height 15
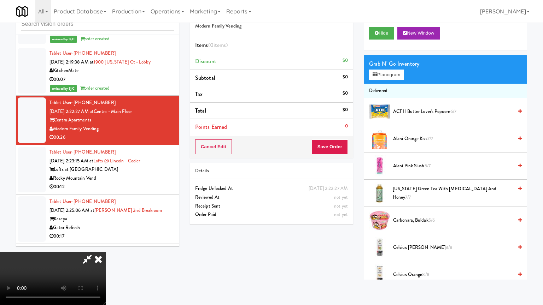
click at [106, 252] on video at bounding box center [53, 278] width 106 height 53
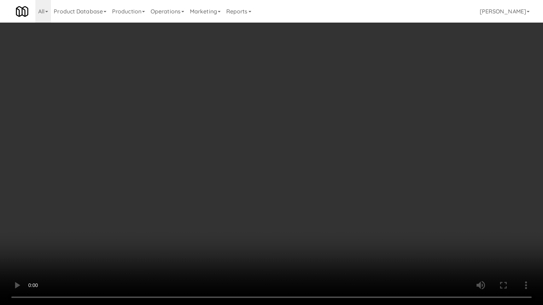
click at [310, 209] on video at bounding box center [271, 152] width 543 height 305
click at [310, 204] on video at bounding box center [271, 152] width 543 height 305
click at [314, 206] on video at bounding box center [271, 152] width 543 height 305
click at [315, 203] on video at bounding box center [271, 152] width 543 height 305
drag, startPoint x: 315, startPoint y: 203, endPoint x: 313, endPoint y: 208, distance: 5.1
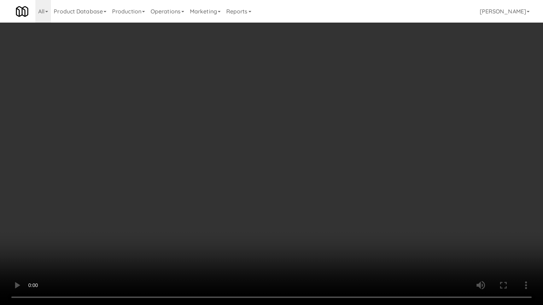
click at [315, 204] on video at bounding box center [271, 152] width 543 height 305
click at [314, 205] on video at bounding box center [271, 152] width 543 height 305
click at [315, 205] on video at bounding box center [271, 152] width 543 height 305
click at [311, 204] on video at bounding box center [271, 152] width 543 height 305
drag, startPoint x: 311, startPoint y: 204, endPoint x: 320, endPoint y: 146, distance: 59.0
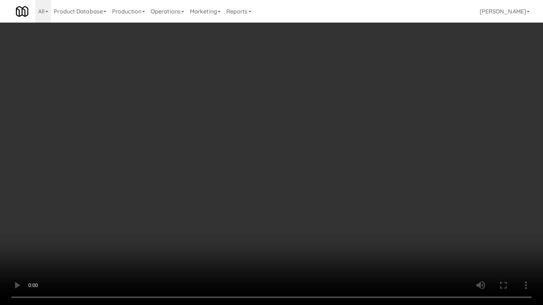
click at [311, 203] on video at bounding box center [271, 152] width 543 height 305
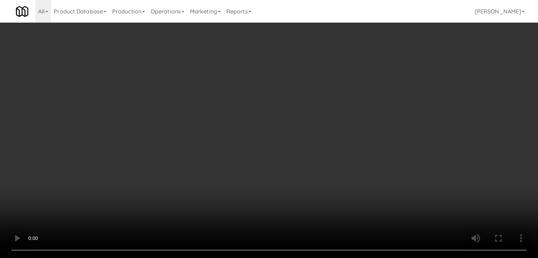
drag, startPoint x: 276, startPoint y: 140, endPoint x: 349, endPoint y: 105, distance: 81.3
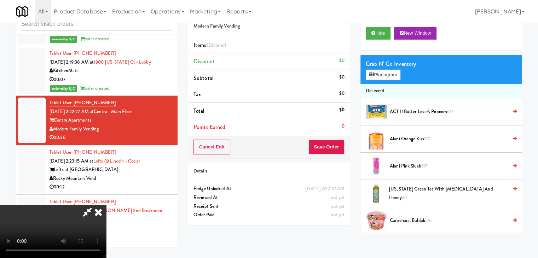
click at [106, 205] on video at bounding box center [53, 231] width 106 height 53
click at [385, 77] on button "Planogram" at bounding box center [383, 75] width 35 height 11
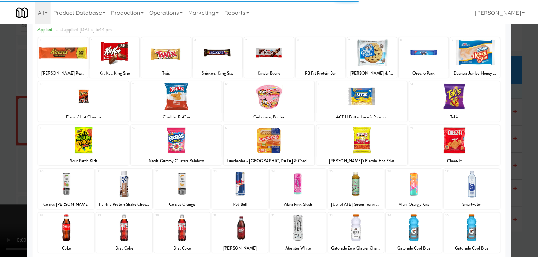
scroll to position [71, 0]
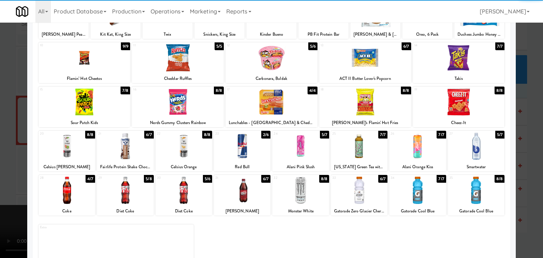
click at [479, 149] on div at bounding box center [476, 146] width 57 height 27
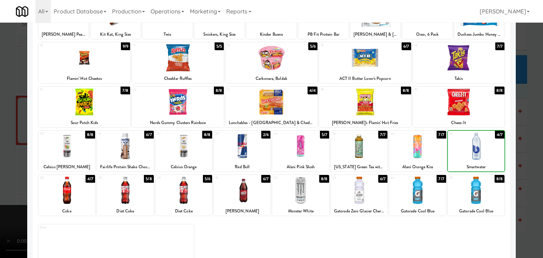
drag, startPoint x: 0, startPoint y: 136, endPoint x: 43, endPoint y: 135, distance: 42.8
click at [1, 135] on div at bounding box center [271, 129] width 543 height 258
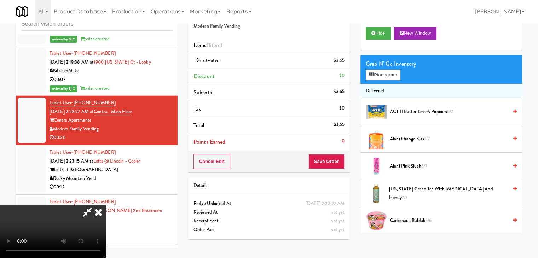
drag, startPoint x: 212, startPoint y: 153, endPoint x: 230, endPoint y: 159, distance: 19.5
click at [106, 205] on video at bounding box center [53, 231] width 106 height 53
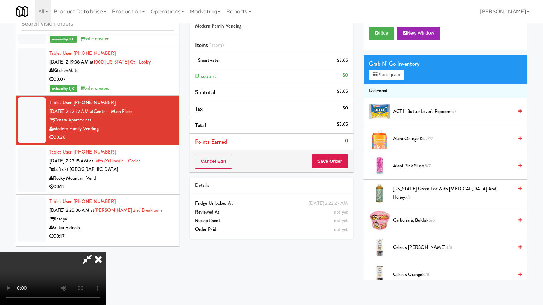
click at [106, 252] on video at bounding box center [53, 278] width 106 height 53
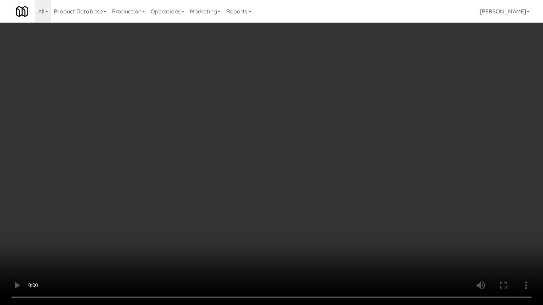
click at [311, 205] on video at bounding box center [271, 152] width 543 height 305
click at [318, 189] on video at bounding box center [271, 152] width 543 height 305
click at [305, 187] on video at bounding box center [271, 152] width 543 height 305
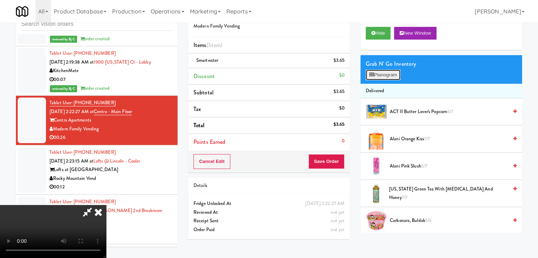
click at [390, 77] on button "Planogram" at bounding box center [383, 75] width 35 height 11
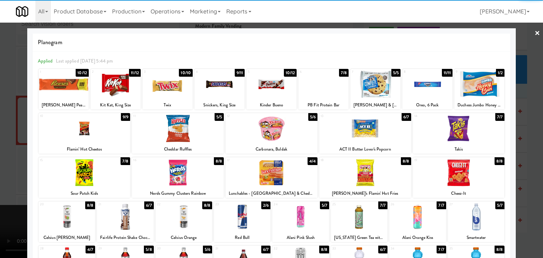
click at [454, 171] on div at bounding box center [459, 172] width 92 height 27
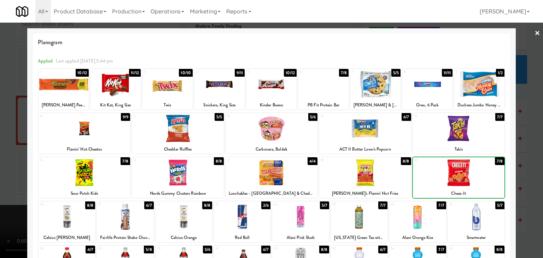
drag, startPoint x: 0, startPoint y: 156, endPoint x: 81, endPoint y: 157, distance: 81.0
click at [4, 154] on div at bounding box center [271, 129] width 543 height 258
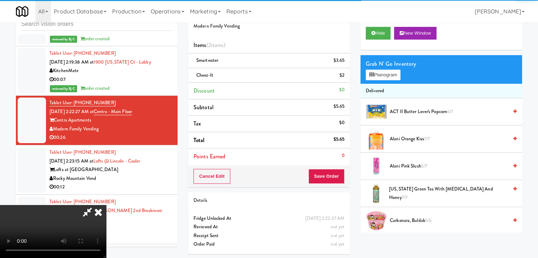
drag, startPoint x: 220, startPoint y: 164, endPoint x: 241, endPoint y: 195, distance: 37.6
click at [106, 205] on video at bounding box center [53, 231] width 106 height 53
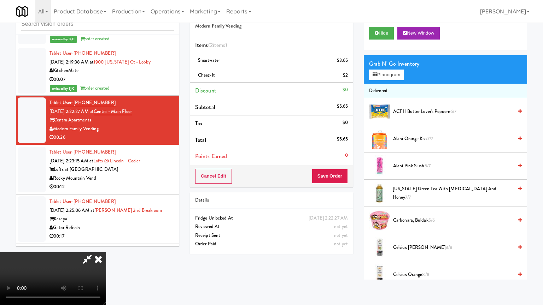
click at [106, 252] on video at bounding box center [53, 278] width 106 height 53
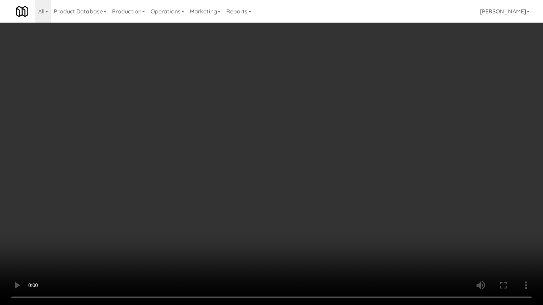
click at [371, 164] on video at bounding box center [271, 152] width 543 height 305
click at [372, 166] on video at bounding box center [271, 152] width 543 height 305
click at [373, 165] on video at bounding box center [271, 152] width 543 height 305
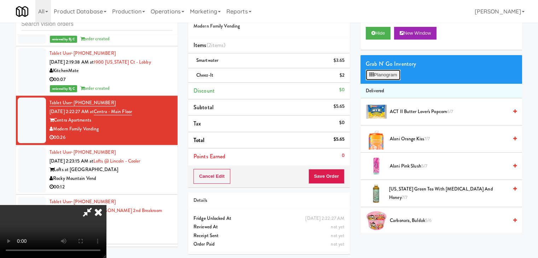
click at [395, 71] on button "Planogram" at bounding box center [383, 75] width 35 height 11
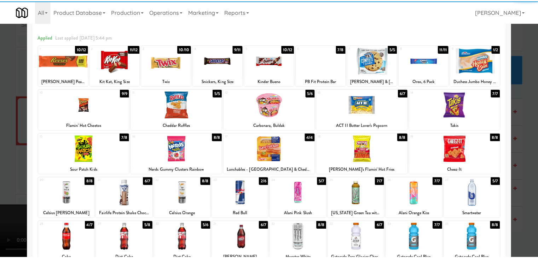
scroll to position [35, 0]
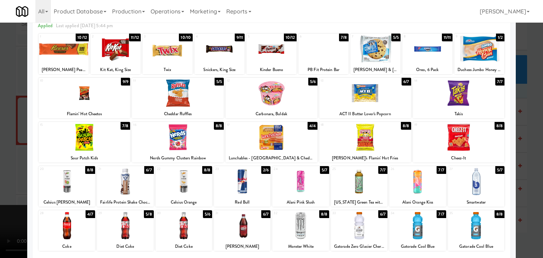
drag, startPoint x: 479, startPoint y: 176, endPoint x: 390, endPoint y: 175, distance: 89.8
click at [479, 177] on div at bounding box center [476, 181] width 57 height 27
drag, startPoint x: 0, startPoint y: 163, endPoint x: 78, endPoint y: 159, distance: 78.6
click at [3, 162] on div at bounding box center [271, 129] width 543 height 258
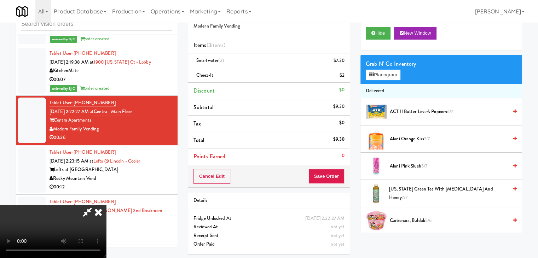
click at [106, 205] on video at bounding box center [53, 231] width 106 height 53
drag, startPoint x: 206, startPoint y: 168, endPoint x: 261, endPoint y: 192, distance: 60.5
click at [106, 205] on video at bounding box center [53, 231] width 106 height 53
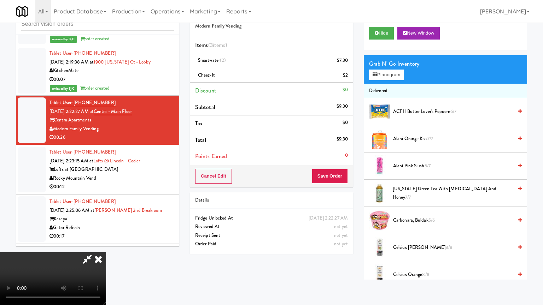
drag, startPoint x: 345, startPoint y: 189, endPoint x: 350, endPoint y: 190, distance: 4.6
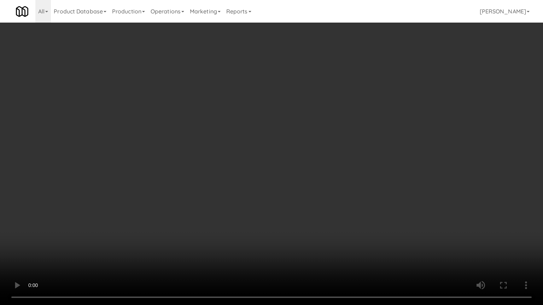
click at [345, 189] on video at bounding box center [271, 152] width 543 height 305
click at [335, 187] on video at bounding box center [271, 152] width 543 height 305
drag, startPoint x: 335, startPoint y: 187, endPoint x: 331, endPoint y: 160, distance: 27.6
click at [335, 188] on video at bounding box center [271, 152] width 543 height 305
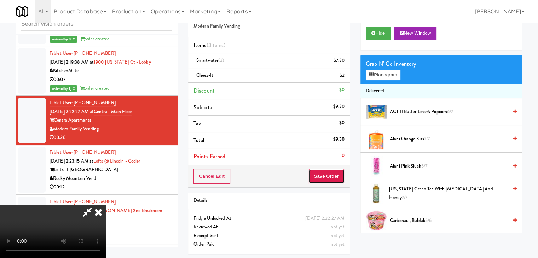
click at [337, 176] on button "Save Order" at bounding box center [326, 176] width 36 height 15
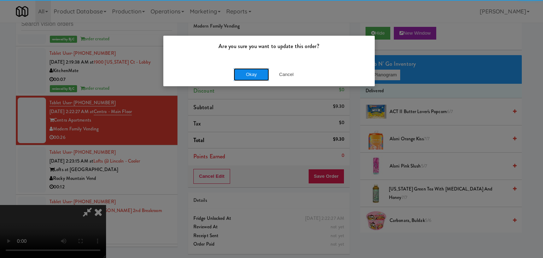
click at [251, 75] on button "Okay" at bounding box center [251, 74] width 35 height 13
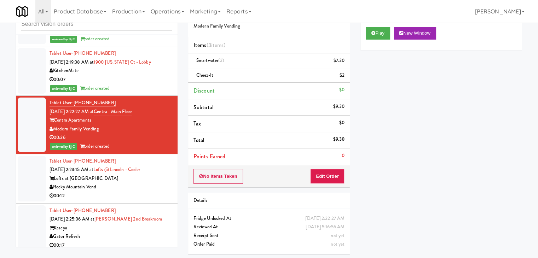
click at [111, 192] on div "00:12" at bounding box center [110, 196] width 123 height 9
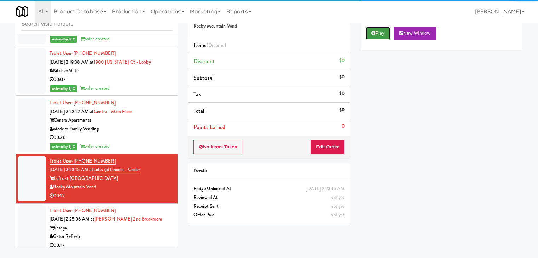
click at [378, 31] on button "Play" at bounding box center [378, 33] width 24 height 13
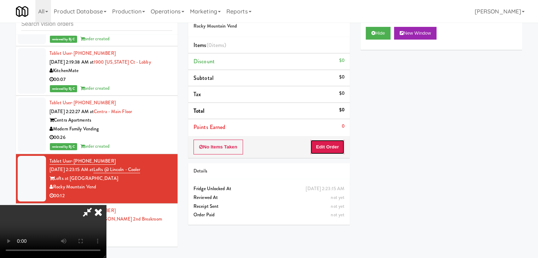
click at [331, 147] on button "Edit Order" at bounding box center [327, 147] width 34 height 15
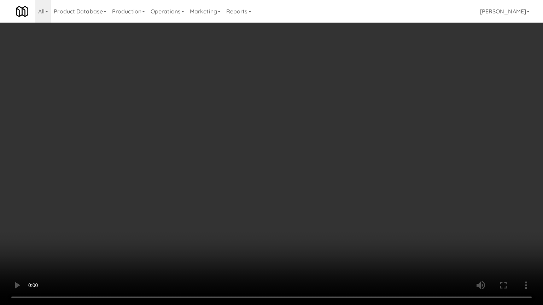
click at [326, 159] on video at bounding box center [271, 152] width 543 height 305
click at [323, 158] on video at bounding box center [271, 152] width 543 height 305
click at [325, 171] on video at bounding box center [271, 152] width 543 height 305
click at [322, 175] on video at bounding box center [271, 152] width 543 height 305
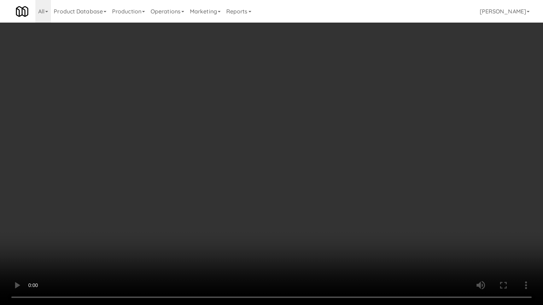
click at [322, 175] on video at bounding box center [271, 152] width 543 height 305
click at [328, 168] on video at bounding box center [271, 152] width 543 height 305
drag, startPoint x: 328, startPoint y: 167, endPoint x: 336, endPoint y: 119, distance: 48.4
click at [329, 164] on video at bounding box center [271, 152] width 543 height 305
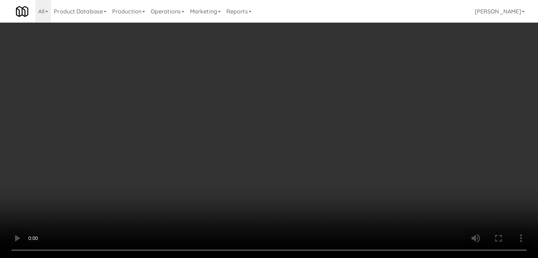
click at [381, 71] on div "Grab N' Go Inventory Planogram" at bounding box center [441, 69] width 162 height 29
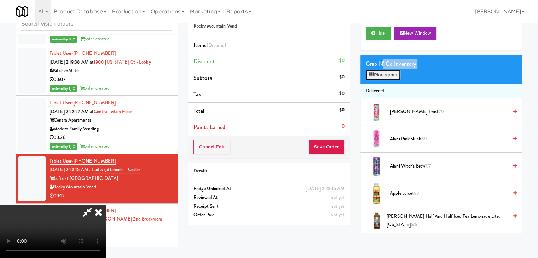
click at [381, 72] on button "Planogram" at bounding box center [383, 75] width 35 height 11
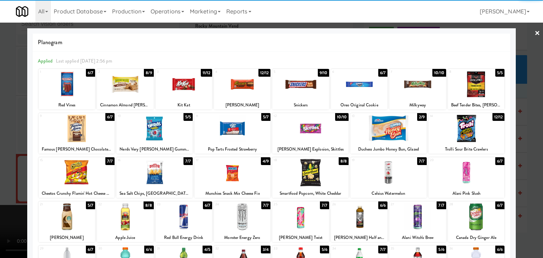
click at [370, 133] on div at bounding box center [388, 128] width 76 height 27
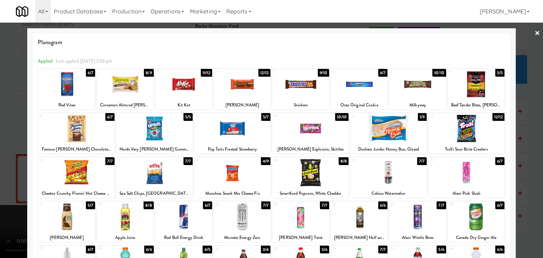
click at [246, 177] on div at bounding box center [232, 172] width 76 height 27
drag, startPoint x: 0, startPoint y: 175, endPoint x: 115, endPoint y: 179, distance: 115.3
click at [3, 174] on div at bounding box center [271, 129] width 543 height 258
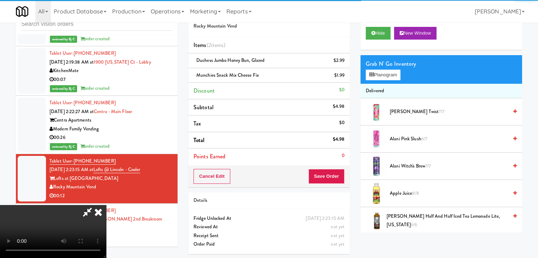
click at [339, 183] on div "Cancel Edit Save Order" at bounding box center [269, 176] width 162 height 22
click at [339, 182] on button "Save Order" at bounding box center [326, 176] width 36 height 15
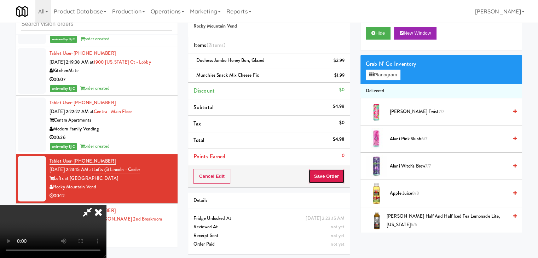
drag, startPoint x: 339, startPoint y: 181, endPoint x: 322, endPoint y: 153, distance: 32.7
click at [338, 179] on button "Save Order" at bounding box center [326, 176] width 36 height 15
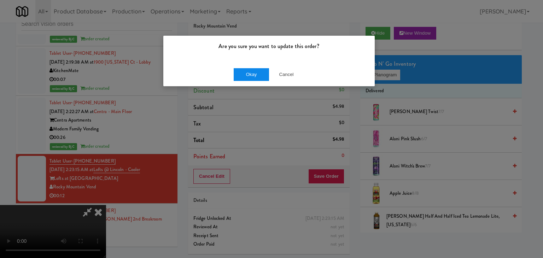
drag, startPoint x: 250, startPoint y: 70, endPoint x: 249, endPoint y: 74, distance: 4.3
click at [250, 71] on div "Okay Cancel" at bounding box center [268, 75] width 211 height 24
click at [249, 74] on button "Okay" at bounding box center [251, 74] width 35 height 13
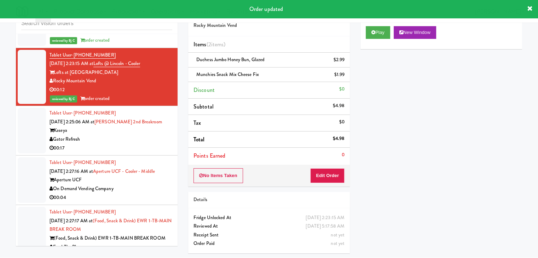
scroll to position [4324, 0]
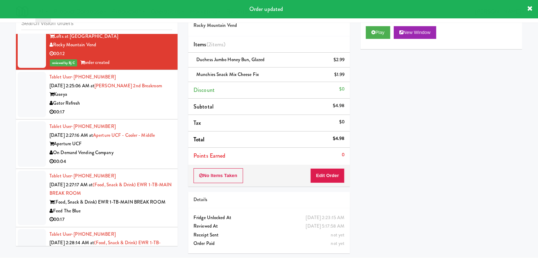
click at [158, 99] on div "Gator Refresh" at bounding box center [110, 103] width 123 height 9
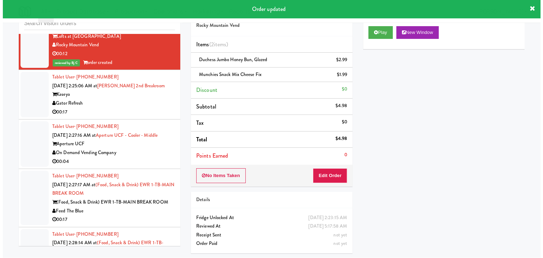
scroll to position [23, 0]
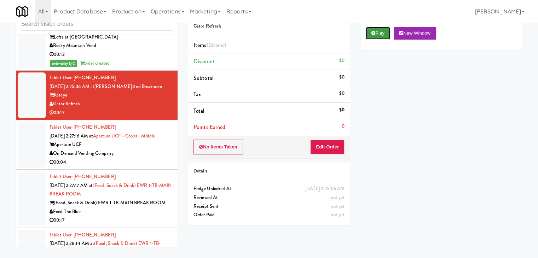
click at [379, 35] on button "Play" at bounding box center [378, 33] width 24 height 13
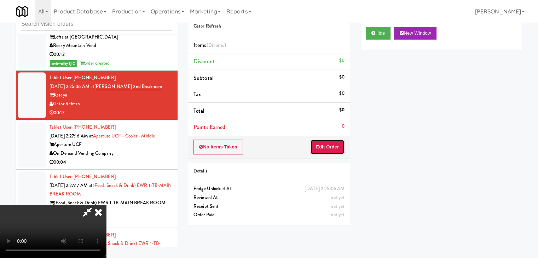
click at [333, 146] on button "Edit Order" at bounding box center [327, 147] width 34 height 15
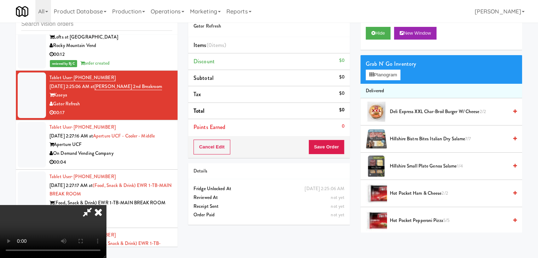
click at [106, 205] on video at bounding box center [53, 231] width 106 height 53
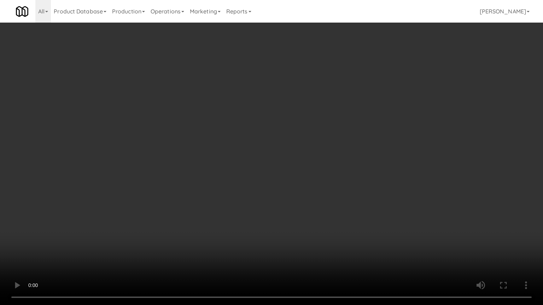
drag, startPoint x: 222, startPoint y: 231, endPoint x: 226, endPoint y: 228, distance: 4.8
click at [225, 228] on video at bounding box center [271, 152] width 543 height 305
click at [314, 156] on video at bounding box center [271, 152] width 543 height 305
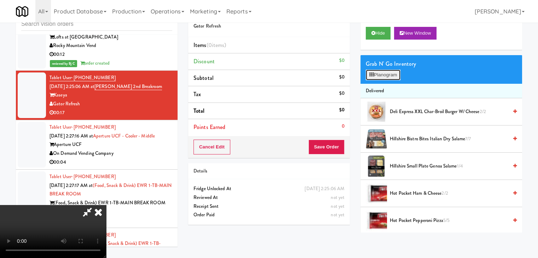
click at [392, 73] on button "Planogram" at bounding box center [383, 75] width 35 height 11
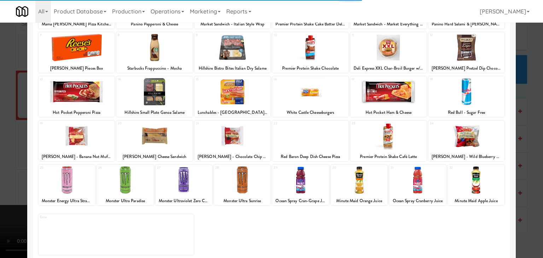
scroll to position [89, 0]
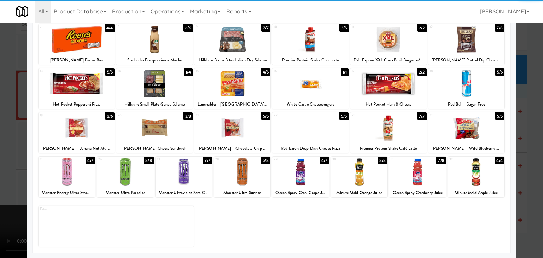
click at [249, 169] on div at bounding box center [242, 171] width 57 height 27
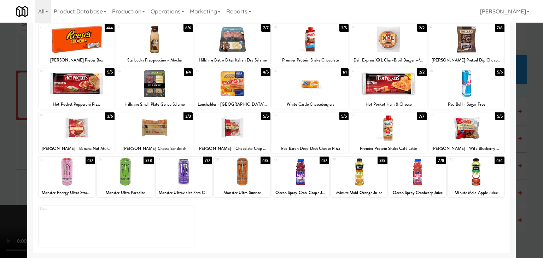
drag, startPoint x: 0, startPoint y: 165, endPoint x: 107, endPoint y: 158, distance: 107.0
click at [3, 165] on div at bounding box center [271, 129] width 543 height 258
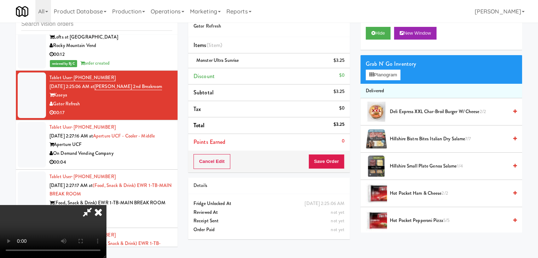
click at [106, 205] on video at bounding box center [53, 231] width 106 height 53
click at [384, 75] on button "Planogram" at bounding box center [383, 75] width 35 height 11
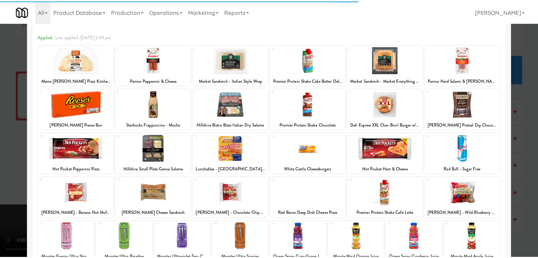
scroll to position [35, 0]
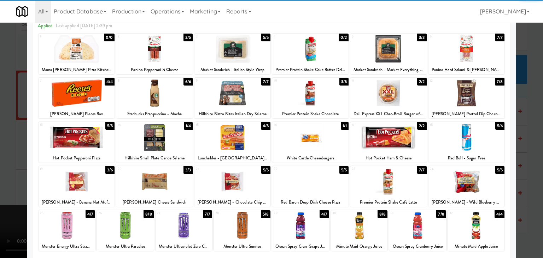
click at [467, 133] on div at bounding box center [466, 137] width 76 height 27
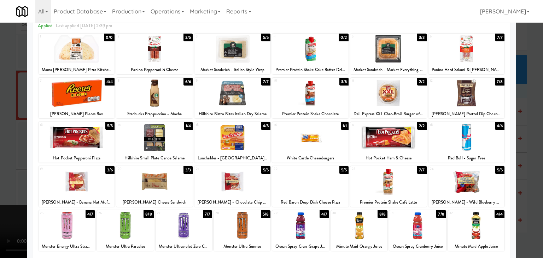
drag, startPoint x: 0, startPoint y: 150, endPoint x: 116, endPoint y: 149, distance: 115.6
click at [2, 149] on div at bounding box center [271, 129] width 543 height 258
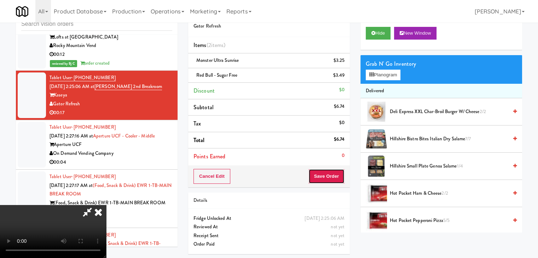
click at [335, 173] on button "Save Order" at bounding box center [326, 176] width 36 height 15
click at [335, 173] on body "Are you sure you want to update this order? Okay Cancel Okay Are you sure you w…" at bounding box center [269, 129] width 538 height 258
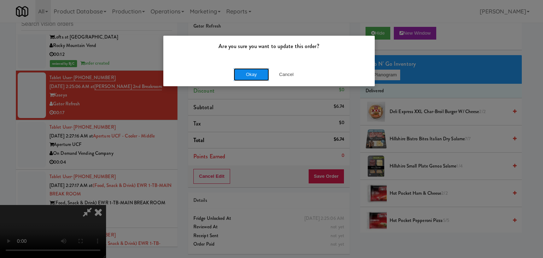
click at [255, 74] on button "Okay" at bounding box center [251, 74] width 35 height 13
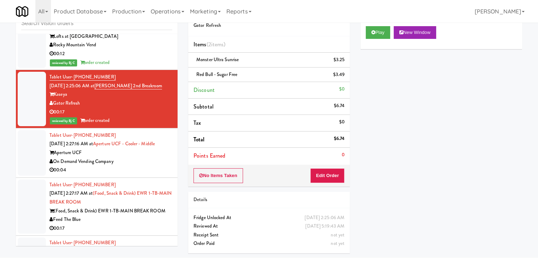
click at [147, 148] on div "Aperture UCF" at bounding box center [110, 152] width 123 height 9
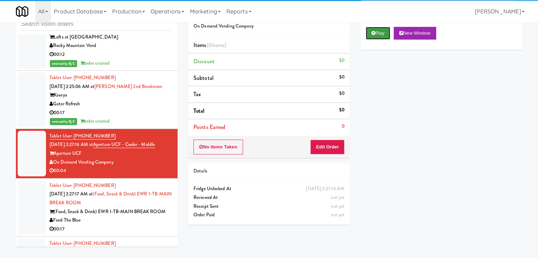
click at [372, 37] on button "Play" at bounding box center [378, 33] width 24 height 13
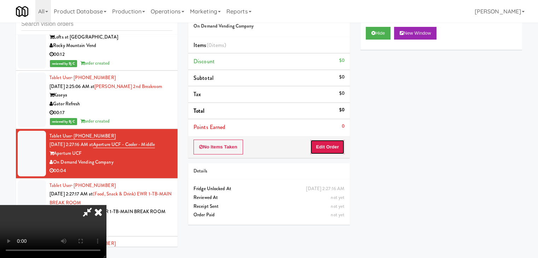
click at [335, 147] on button "Edit Order" at bounding box center [327, 147] width 34 height 15
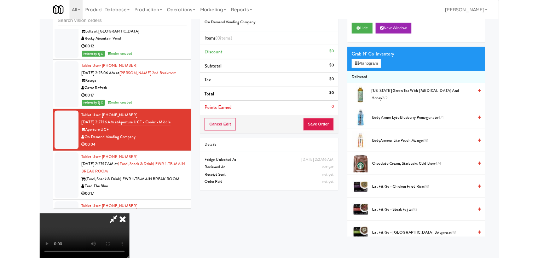
scroll to position [0, 0]
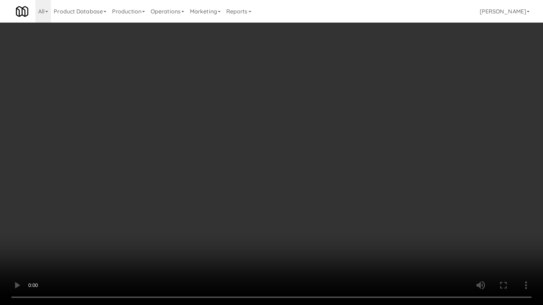
click at [323, 201] on video at bounding box center [271, 152] width 543 height 305
drag, startPoint x: 315, startPoint y: 220, endPoint x: 310, endPoint y: 223, distance: 5.6
click at [315, 220] on video at bounding box center [271, 152] width 543 height 305
click at [313, 221] on video at bounding box center [271, 152] width 543 height 305
click at [310, 217] on video at bounding box center [271, 152] width 543 height 305
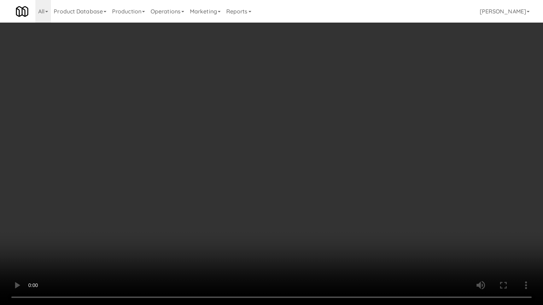
click at [316, 216] on video at bounding box center [271, 152] width 543 height 305
click at [305, 215] on video at bounding box center [271, 152] width 543 height 305
click at [312, 209] on video at bounding box center [271, 152] width 543 height 305
click at [314, 208] on video at bounding box center [271, 152] width 543 height 305
drag, startPoint x: 314, startPoint y: 208, endPoint x: 331, endPoint y: 154, distance: 55.6
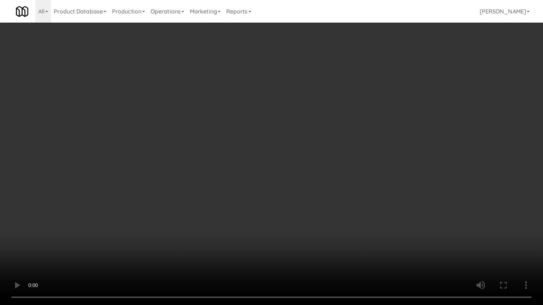
click at [316, 205] on video at bounding box center [271, 152] width 543 height 305
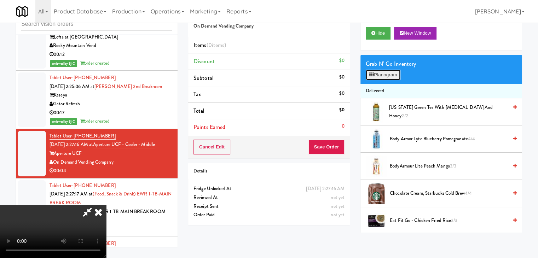
click at [388, 76] on button "Planogram" at bounding box center [383, 75] width 35 height 11
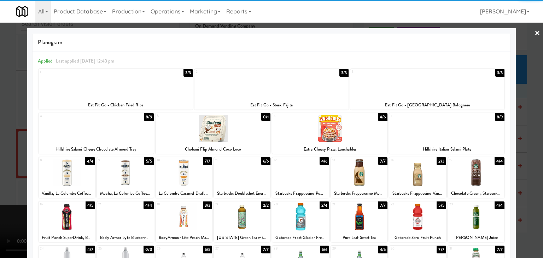
click at [333, 132] on div at bounding box center [329, 128] width 115 height 27
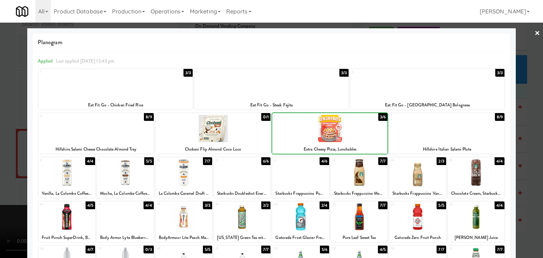
click at [0, 175] on div at bounding box center [271, 129] width 543 height 258
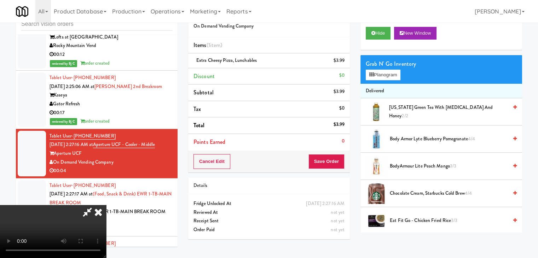
drag, startPoint x: 185, startPoint y: 174, endPoint x: 207, endPoint y: 177, distance: 23.0
click at [106, 205] on video at bounding box center [53, 231] width 106 height 53
click at [336, 162] on button "Save Order" at bounding box center [326, 161] width 36 height 15
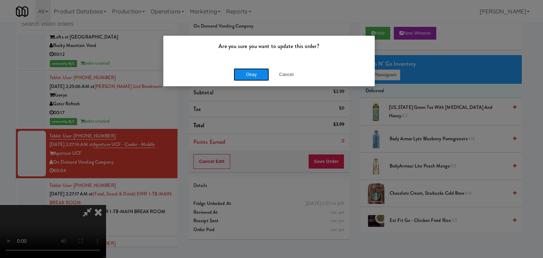
click at [258, 76] on button "Okay" at bounding box center [251, 74] width 35 height 13
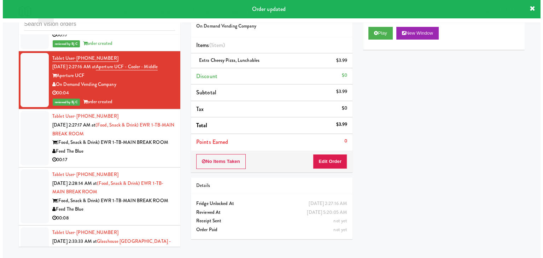
scroll to position [4430, 0]
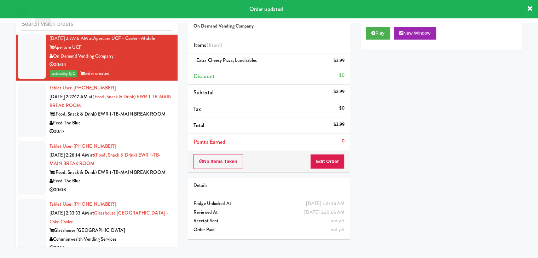
click at [141, 127] on div "00:17" at bounding box center [110, 131] width 123 height 9
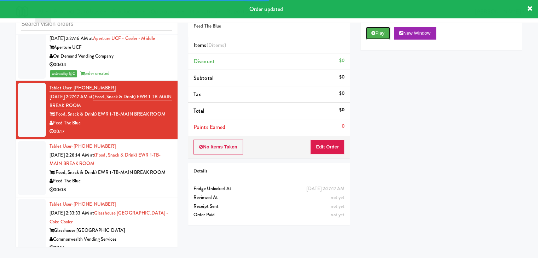
click at [378, 35] on button "Play" at bounding box center [378, 33] width 24 height 13
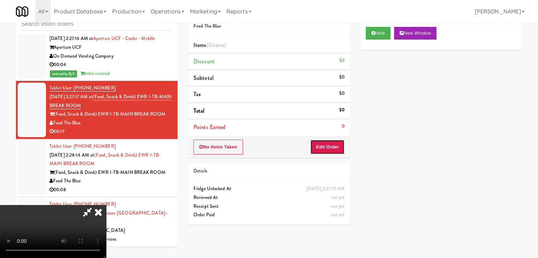
click at [334, 147] on button "Edit Order" at bounding box center [327, 147] width 34 height 15
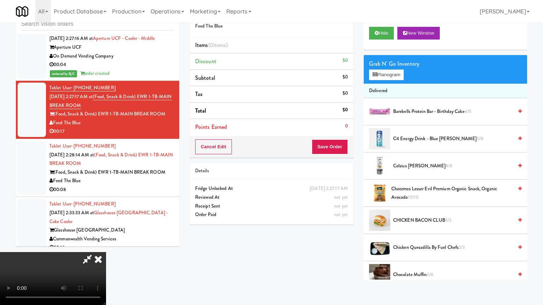
click at [106, 252] on video at bounding box center [53, 278] width 106 height 53
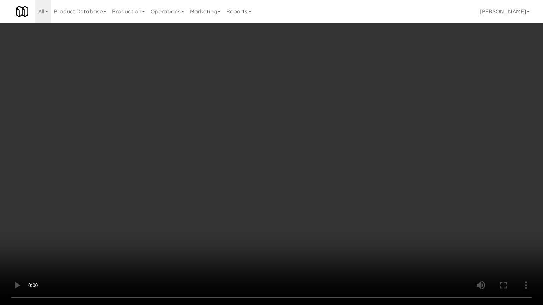
drag, startPoint x: 329, startPoint y: 178, endPoint x: 329, endPoint y: 185, distance: 7.1
click at [329, 179] on video at bounding box center [271, 152] width 543 height 305
click at [332, 180] on video at bounding box center [271, 152] width 543 height 305
click at [333, 180] on video at bounding box center [271, 152] width 543 height 305
click at [335, 181] on video at bounding box center [271, 152] width 543 height 305
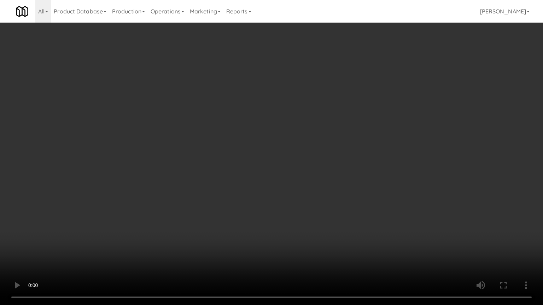
click at [335, 180] on video at bounding box center [271, 152] width 543 height 305
click at [335, 183] on video at bounding box center [271, 152] width 543 height 305
click at [337, 180] on video at bounding box center [271, 152] width 543 height 305
click at [356, 175] on video at bounding box center [271, 152] width 543 height 305
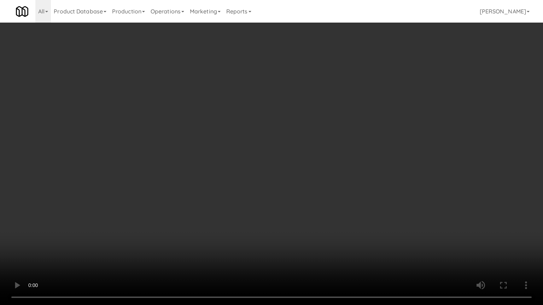
click at [356, 170] on video at bounding box center [271, 152] width 543 height 305
drag, startPoint x: 356, startPoint y: 170, endPoint x: 376, endPoint y: 108, distance: 65.4
click at [358, 167] on video at bounding box center [271, 152] width 543 height 305
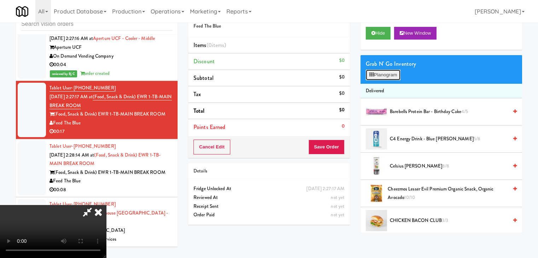
click at [389, 78] on button "Planogram" at bounding box center [383, 75] width 35 height 11
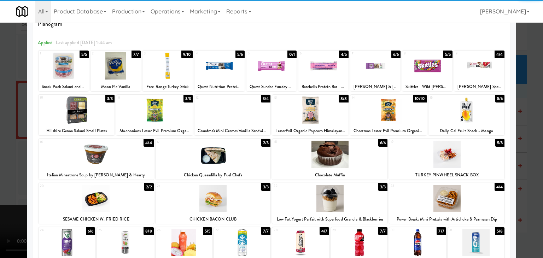
scroll to position [35, 0]
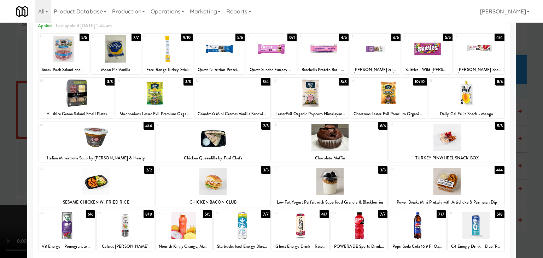
click at [123, 177] on div at bounding box center [96, 181] width 115 height 27
drag, startPoint x: 0, startPoint y: 186, endPoint x: 16, endPoint y: 184, distance: 16.0
click at [0, 188] on div at bounding box center [271, 129] width 543 height 258
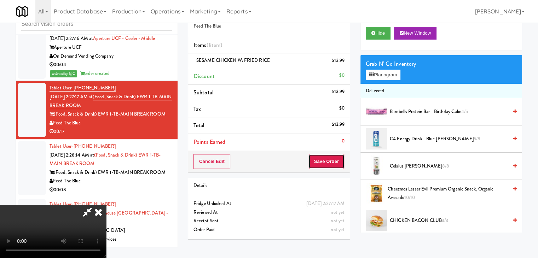
click at [333, 159] on button "Save Order" at bounding box center [326, 161] width 36 height 15
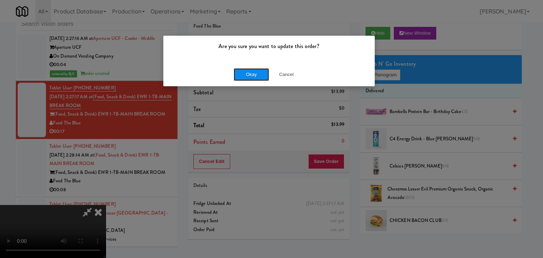
click at [252, 70] on button "Okay" at bounding box center [251, 74] width 35 height 13
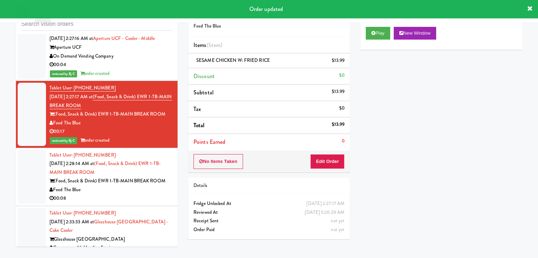
click at [124, 186] on div "Feed The Blue" at bounding box center [110, 190] width 123 height 9
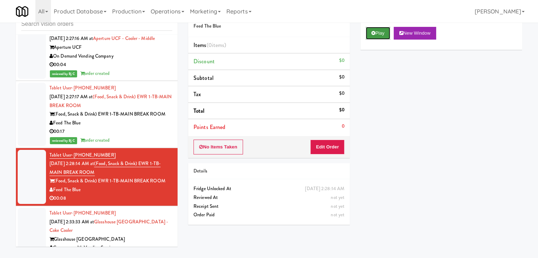
click at [377, 37] on button "Play" at bounding box center [378, 33] width 24 height 13
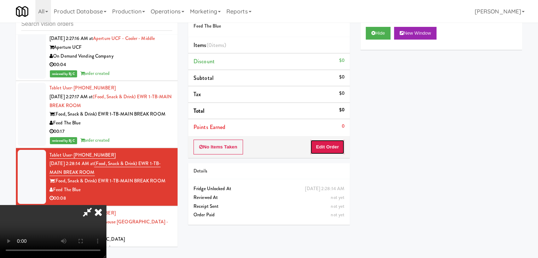
click at [320, 146] on button "Edit Order" at bounding box center [327, 147] width 34 height 15
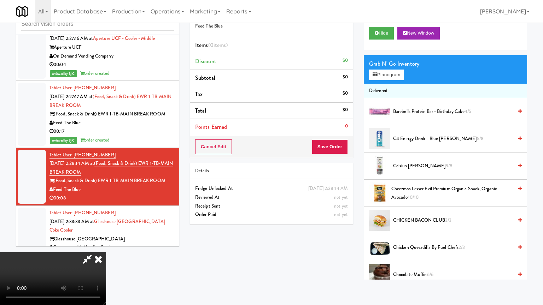
click at [106, 252] on video at bounding box center [53, 278] width 106 height 53
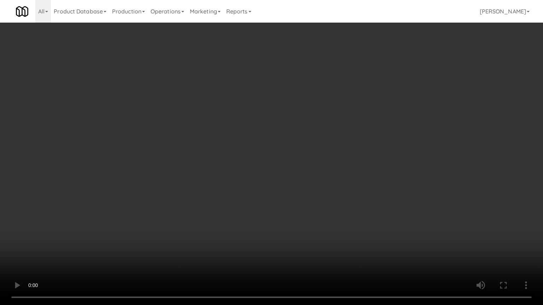
click at [294, 235] on video at bounding box center [271, 152] width 543 height 305
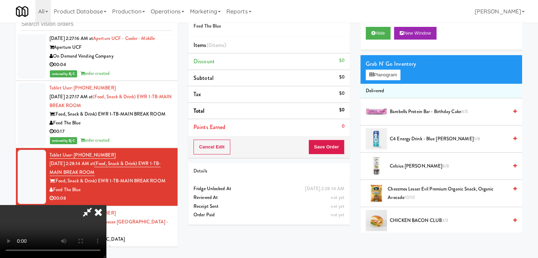
click at [106, 205] on icon at bounding box center [98, 212] width 16 height 14
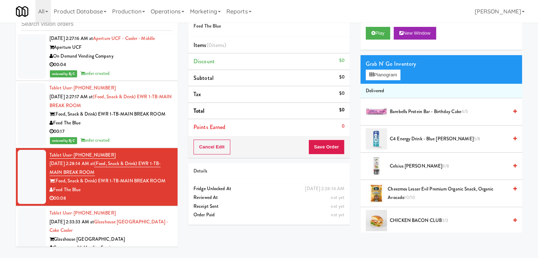
drag, startPoint x: 136, startPoint y: 213, endPoint x: 139, endPoint y: 184, distance: 28.8
click at [136, 212] on div "Tablet User · (412) 577-9089 Sep 18, 2025 2:33:33 AM at Glasshouse Pittsburgh -…" at bounding box center [110, 235] width 123 height 52
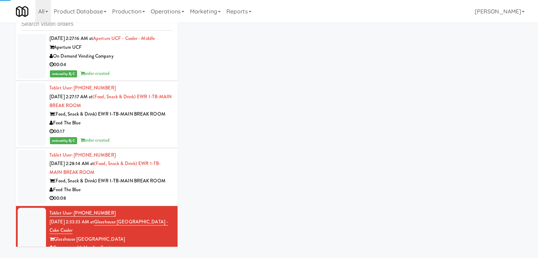
click at [140, 194] on div "00:08" at bounding box center [110, 198] width 123 height 9
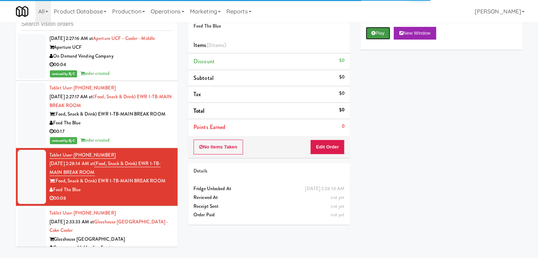
click at [373, 32] on icon at bounding box center [373, 33] width 4 height 5
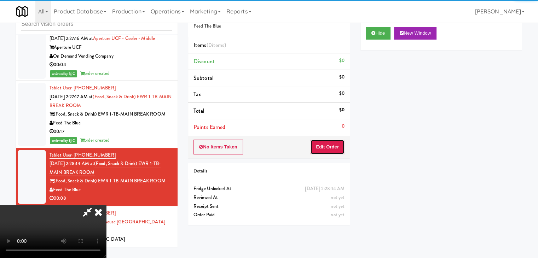
click at [328, 147] on button "Edit Order" at bounding box center [327, 147] width 34 height 15
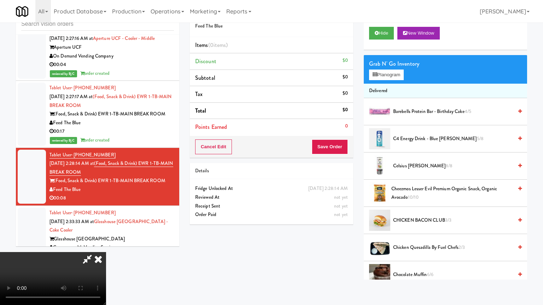
click at [106, 252] on video at bounding box center [53, 278] width 106 height 53
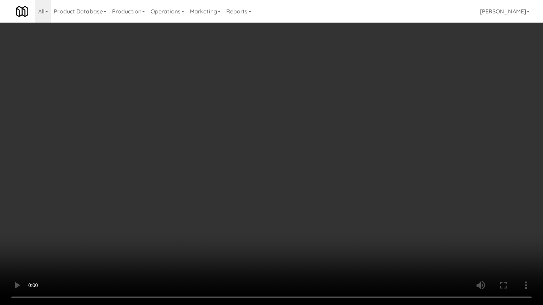
click at [310, 244] on video at bounding box center [271, 152] width 543 height 305
click at [310, 243] on video at bounding box center [271, 152] width 543 height 305
drag, startPoint x: 310, startPoint y: 242, endPoint x: 308, endPoint y: 246, distance: 4.3
click at [310, 243] on video at bounding box center [271, 152] width 543 height 305
click at [309, 245] on video at bounding box center [271, 152] width 543 height 305
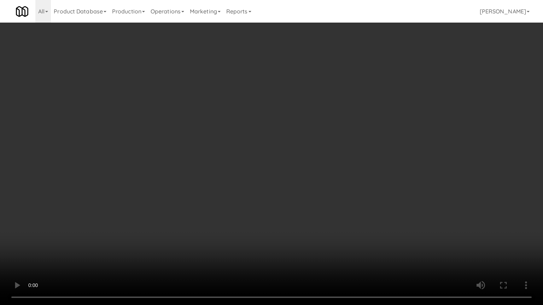
click at [309, 246] on video at bounding box center [271, 152] width 543 height 305
click at [315, 242] on video at bounding box center [271, 152] width 543 height 305
click at [315, 240] on video at bounding box center [271, 152] width 543 height 305
click at [315, 238] on video at bounding box center [271, 152] width 543 height 305
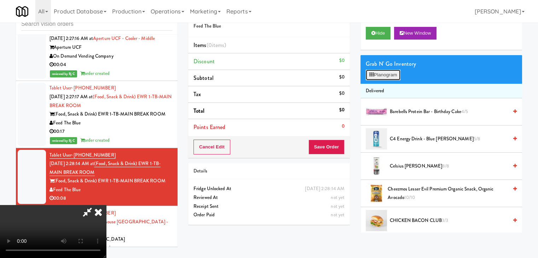
click at [396, 70] on button "Planogram" at bounding box center [383, 75] width 35 height 11
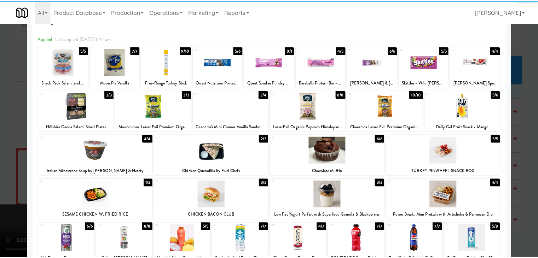
scroll to position [71, 0]
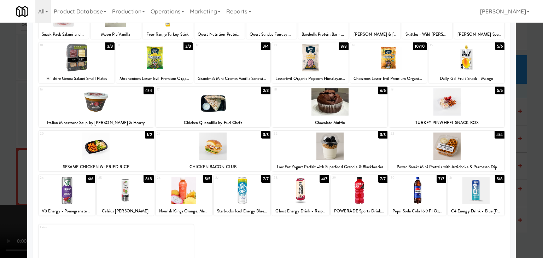
click at [356, 196] on div at bounding box center [359, 190] width 57 height 27
drag, startPoint x: 0, startPoint y: 179, endPoint x: 49, endPoint y: 178, distance: 48.8
click at [0, 179] on div at bounding box center [271, 129] width 543 height 258
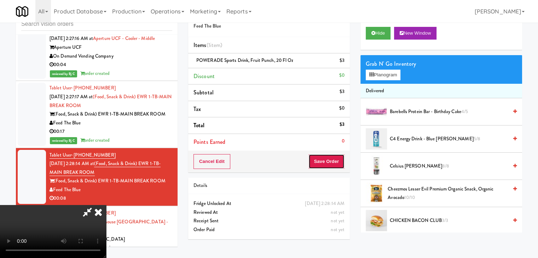
click at [331, 163] on button "Save Order" at bounding box center [326, 161] width 36 height 15
click at [331, 163] on body "Are you sure you want to update this order? Okay Cancel Okay Are you sure you w…" at bounding box center [269, 129] width 538 height 258
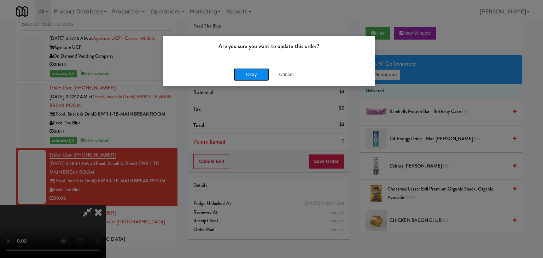
click at [256, 77] on button "Okay" at bounding box center [251, 74] width 35 height 13
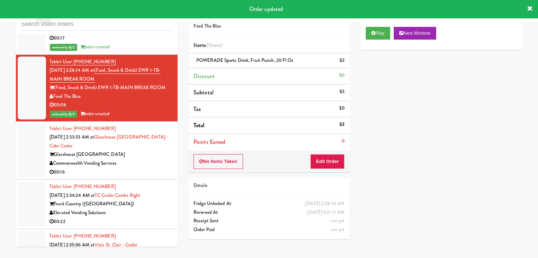
scroll to position [4536, 0]
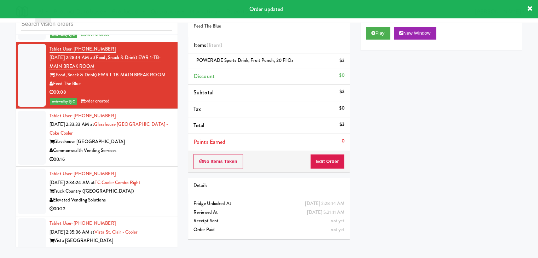
click at [143, 146] on div "Commonwealth Vending Services" at bounding box center [110, 150] width 123 height 9
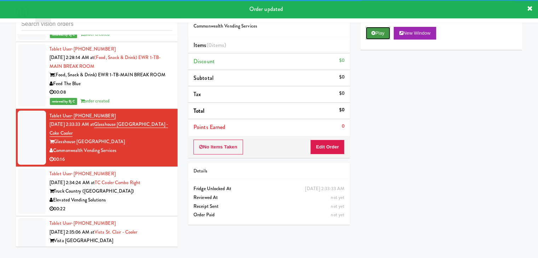
click at [376, 38] on button "Play" at bounding box center [378, 33] width 24 height 13
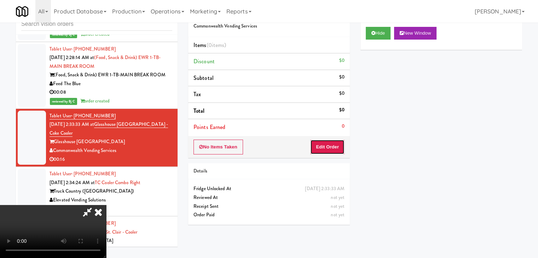
click at [322, 143] on button "Edit Order" at bounding box center [327, 147] width 34 height 15
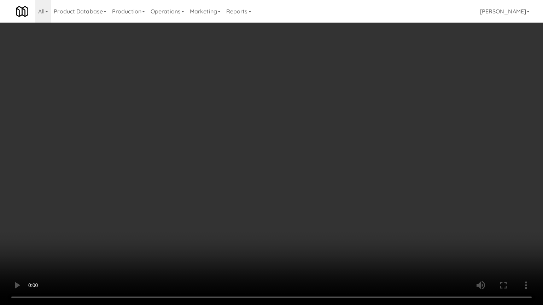
click at [322, 218] on video at bounding box center [271, 152] width 543 height 305
click at [327, 219] on video at bounding box center [271, 152] width 543 height 305
click at [321, 225] on video at bounding box center [271, 152] width 543 height 305
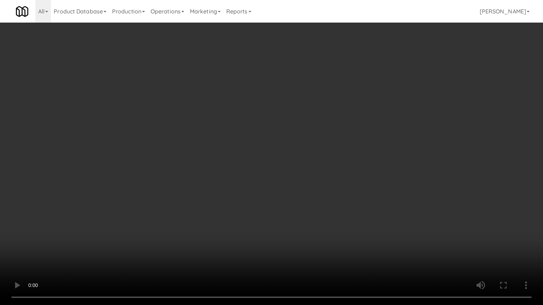
drag, startPoint x: 321, startPoint y: 225, endPoint x: 348, endPoint y: 147, distance: 82.3
click at [322, 220] on video at bounding box center [271, 152] width 543 height 305
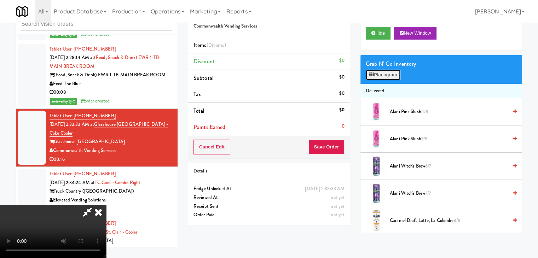
click at [386, 76] on button "Planogram" at bounding box center [383, 75] width 35 height 11
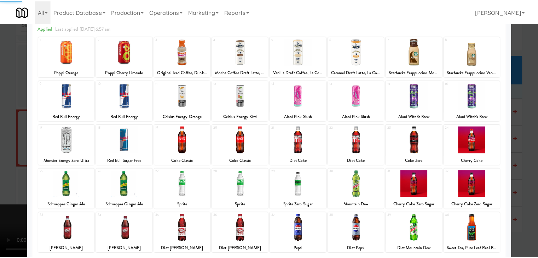
scroll to position [71, 0]
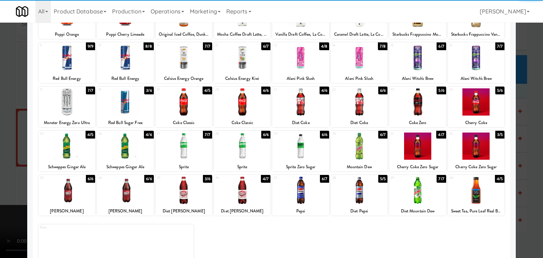
click at [126, 143] on div at bounding box center [125, 146] width 57 height 27
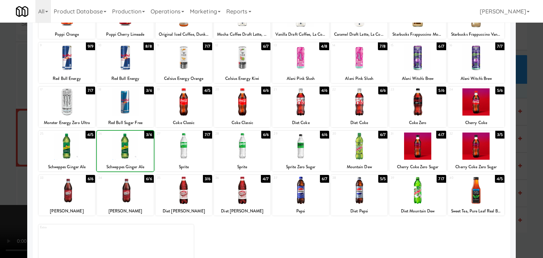
drag, startPoint x: 0, startPoint y: 150, endPoint x: 189, endPoint y: 139, distance: 189.4
click at [10, 145] on div at bounding box center [271, 129] width 543 height 258
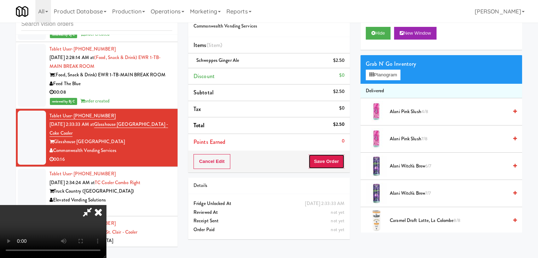
click at [329, 156] on button "Save Order" at bounding box center [326, 161] width 36 height 15
click at [328, 160] on button "Save Order" at bounding box center [326, 161] width 36 height 15
click at [328, 160] on body "Are you sure you want to update this order? Okay Cancel Okay Are you sure you w…" at bounding box center [269, 129] width 538 height 258
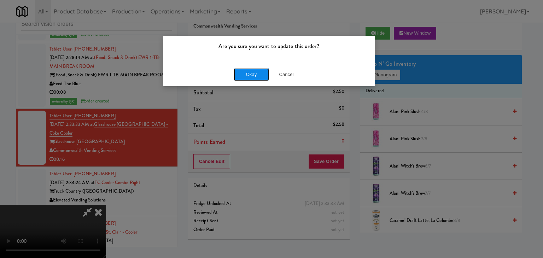
click at [257, 75] on button "Okay" at bounding box center [251, 74] width 35 height 13
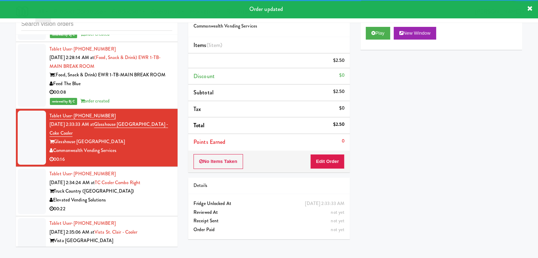
scroll to position [4607, 0]
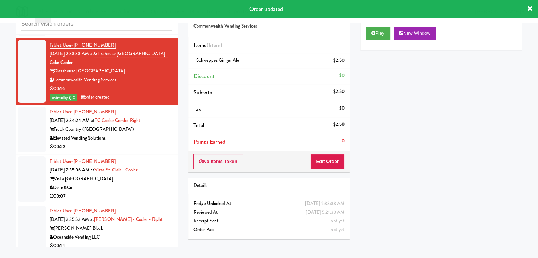
click at [139, 134] on div "Elevated Vending Solutions" at bounding box center [110, 138] width 123 height 9
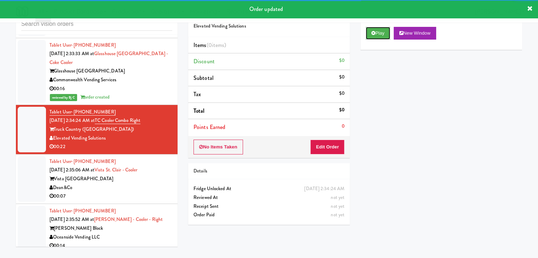
drag, startPoint x: 378, startPoint y: 34, endPoint x: 359, endPoint y: 100, distance: 69.3
click at [377, 36] on button "Play" at bounding box center [378, 33] width 24 height 13
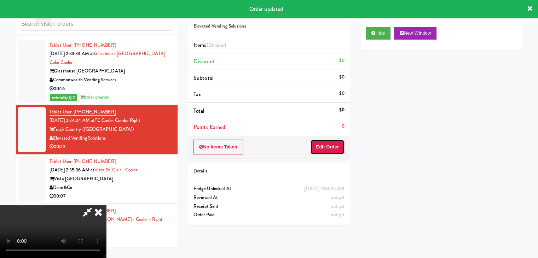
click at [334, 149] on button "Edit Order" at bounding box center [327, 147] width 34 height 15
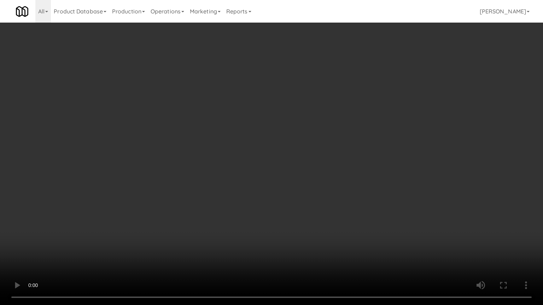
click at [335, 193] on video at bounding box center [271, 152] width 543 height 305
click at [332, 199] on video at bounding box center [271, 152] width 543 height 305
click at [339, 194] on video at bounding box center [271, 152] width 543 height 305
drag, startPoint x: 338, startPoint y: 194, endPoint x: 335, endPoint y: 199, distance: 6.2
click at [337, 195] on video at bounding box center [271, 152] width 543 height 305
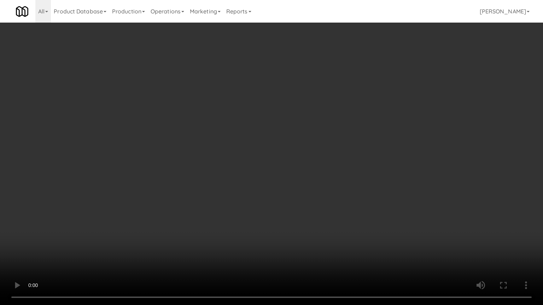
click at [356, 179] on video at bounding box center [271, 152] width 543 height 305
click at [357, 177] on video at bounding box center [271, 152] width 543 height 305
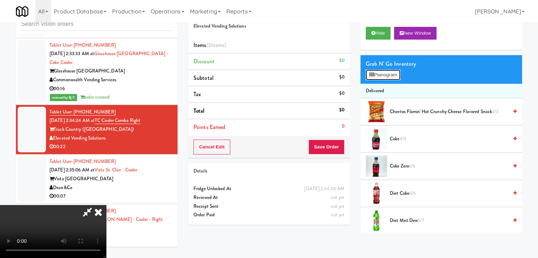
click at [387, 71] on button "Planogram" at bounding box center [383, 75] width 35 height 11
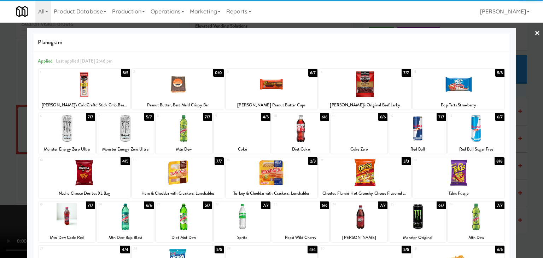
drag, startPoint x: 413, startPoint y: 220, endPoint x: 384, endPoint y: 217, distance: 28.8
click at [413, 217] on div at bounding box center [417, 216] width 57 height 27
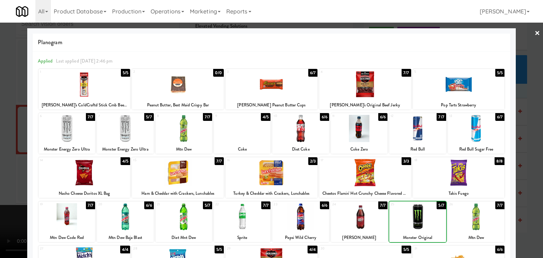
drag, startPoint x: 0, startPoint y: 196, endPoint x: 113, endPoint y: 196, distance: 113.5
click at [8, 196] on div at bounding box center [271, 129] width 543 height 258
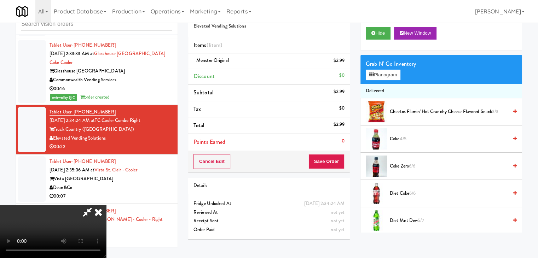
click at [106, 205] on video at bounding box center [53, 231] width 106 height 53
drag, startPoint x: 280, startPoint y: 195, endPoint x: 278, endPoint y: 201, distance: 6.2
click at [106, 205] on video at bounding box center [53, 231] width 106 height 53
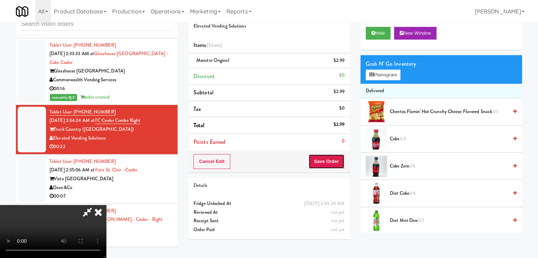
click at [331, 158] on button "Save Order" at bounding box center [326, 161] width 36 height 15
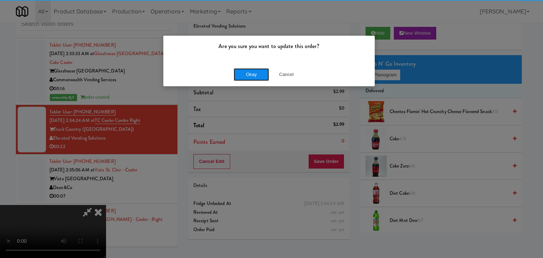
click at [261, 80] on button "Okay" at bounding box center [251, 74] width 35 height 13
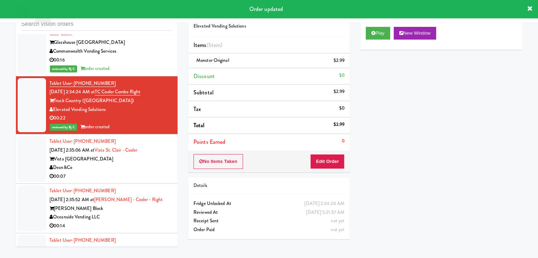
scroll to position [4678, 0]
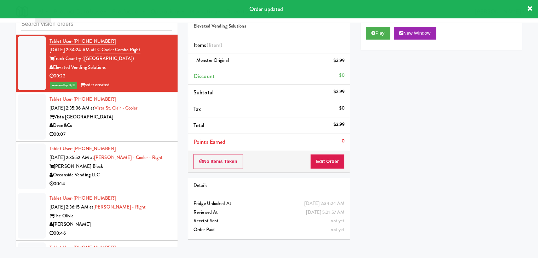
click at [141, 130] on div "00:07" at bounding box center [110, 134] width 123 height 9
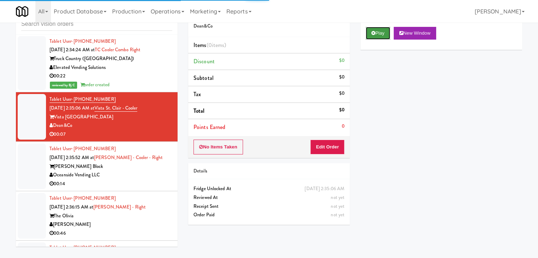
click at [387, 31] on button "Play" at bounding box center [378, 33] width 24 height 13
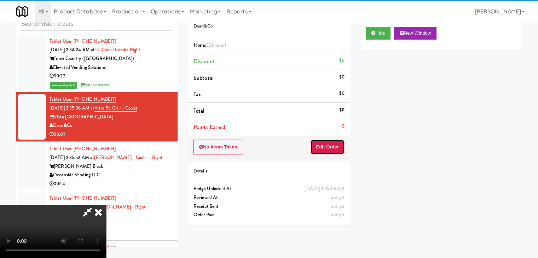
click at [327, 147] on button "Edit Order" at bounding box center [327, 147] width 34 height 15
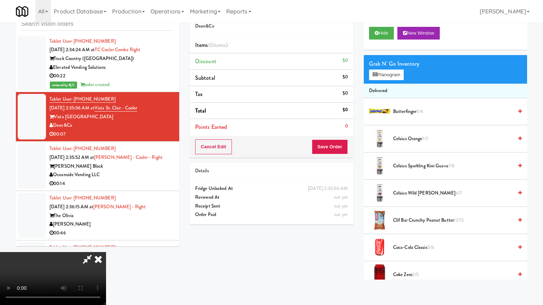
click at [106, 252] on video at bounding box center [53, 278] width 106 height 53
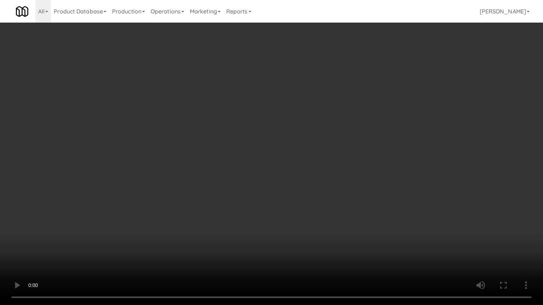
click at [288, 205] on video at bounding box center [271, 152] width 543 height 305
click at [288, 203] on video at bounding box center [271, 152] width 543 height 305
click at [287, 202] on video at bounding box center [271, 152] width 543 height 305
drag, startPoint x: 284, startPoint y: 202, endPoint x: 272, endPoint y: 203, distance: 12.1
click at [284, 202] on video at bounding box center [271, 152] width 543 height 305
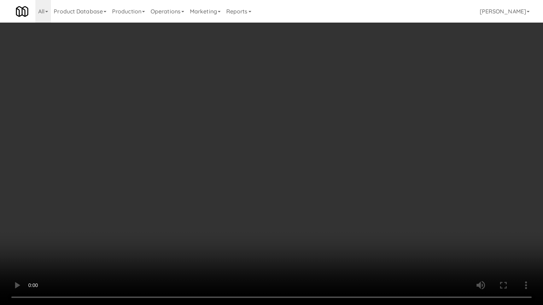
click at [271, 192] on video at bounding box center [271, 152] width 543 height 305
click at [286, 188] on video at bounding box center [271, 152] width 543 height 305
click at [279, 183] on video at bounding box center [271, 152] width 543 height 305
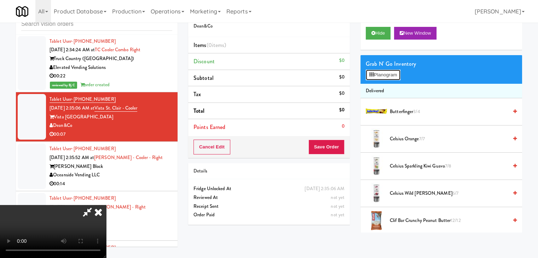
click at [400, 71] on button "Planogram" at bounding box center [383, 75] width 35 height 11
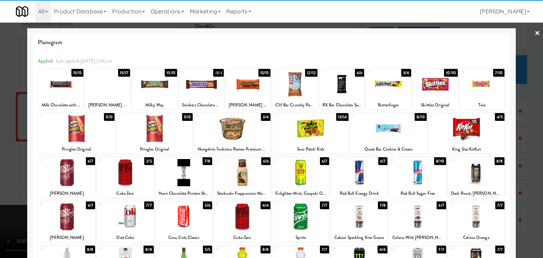
click at [302, 171] on div at bounding box center [300, 172] width 57 height 27
click at [70, 171] on div at bounding box center [67, 172] width 57 height 27
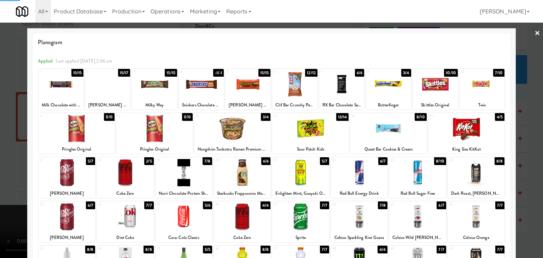
click at [6, 180] on div at bounding box center [271, 129] width 543 height 258
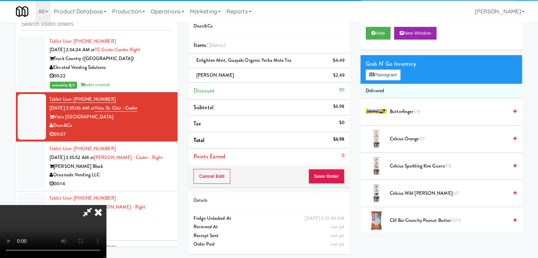
drag, startPoint x: 160, startPoint y: 179, endPoint x: 167, endPoint y: 179, distance: 6.4
click at [106, 205] on video at bounding box center [53, 231] width 106 height 53
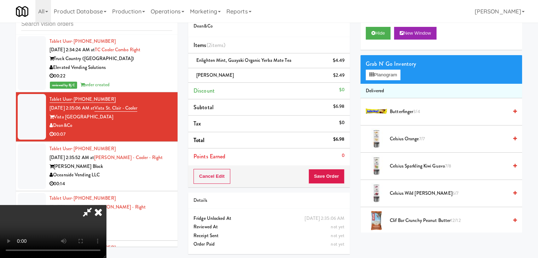
drag, startPoint x: 167, startPoint y: 179, endPoint x: 183, endPoint y: 207, distance: 32.4
click at [106, 205] on video at bounding box center [53, 231] width 106 height 53
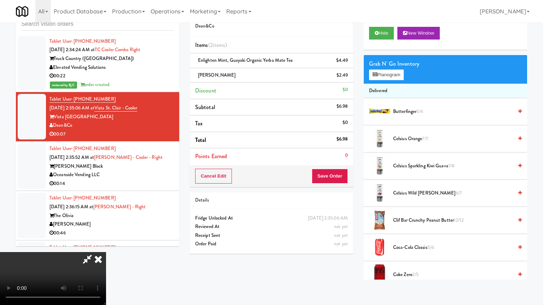
click at [106, 252] on video at bounding box center [53, 278] width 106 height 53
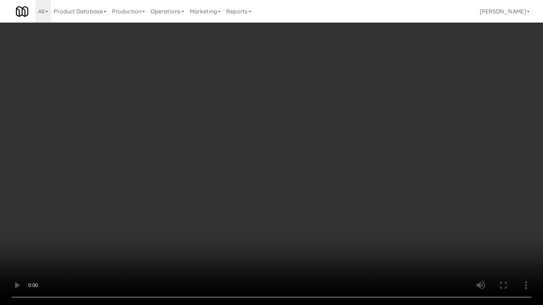
click at [254, 206] on video at bounding box center [271, 152] width 543 height 305
click at [324, 224] on video at bounding box center [271, 152] width 543 height 305
click at [313, 204] on video at bounding box center [271, 152] width 543 height 305
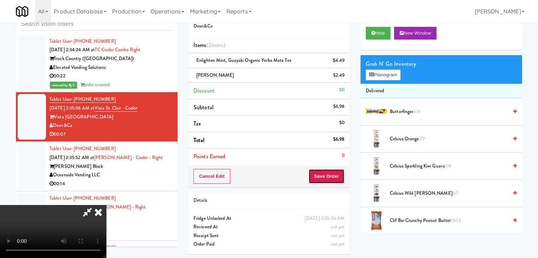
click at [335, 174] on button "Save Order" at bounding box center [326, 176] width 36 height 15
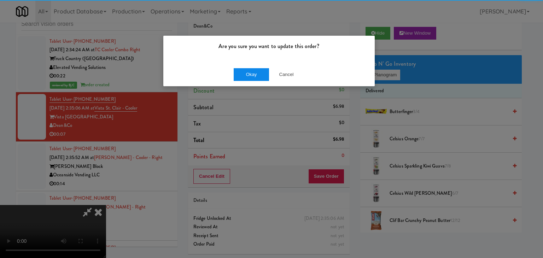
click at [253, 69] on div "Okay Cancel" at bounding box center [268, 75] width 211 height 24
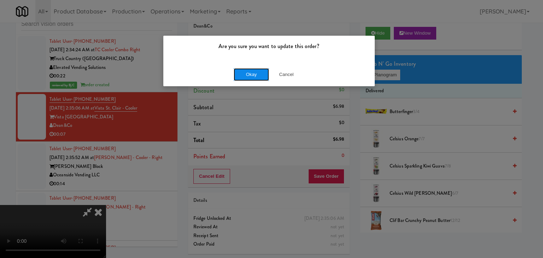
click at [253, 77] on button "Okay" at bounding box center [251, 74] width 35 height 13
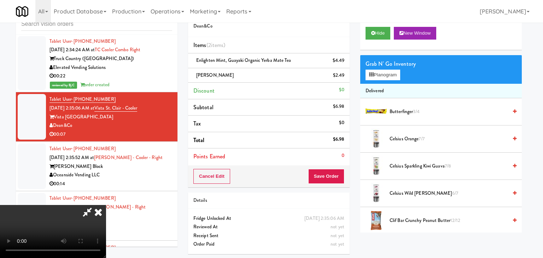
click at [253, 77] on body "Are you sure you want to update this order? Okay Cancel Okay Are you sure you w…" at bounding box center [271, 129] width 543 height 258
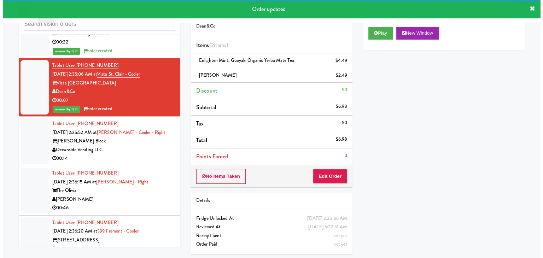
scroll to position [4748, 0]
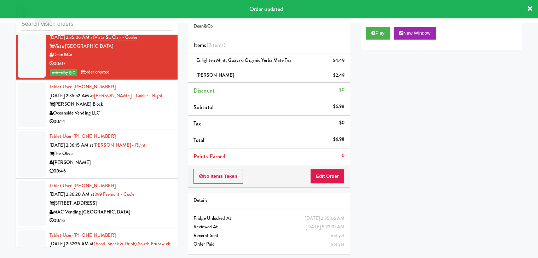
click at [154, 109] on div "Oceanside Vending LLC" at bounding box center [110, 113] width 123 height 9
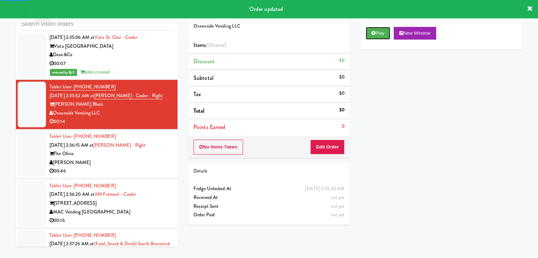
drag, startPoint x: 378, startPoint y: 30, endPoint x: 372, endPoint y: 59, distance: 28.9
click at [378, 33] on button "Play" at bounding box center [378, 33] width 24 height 13
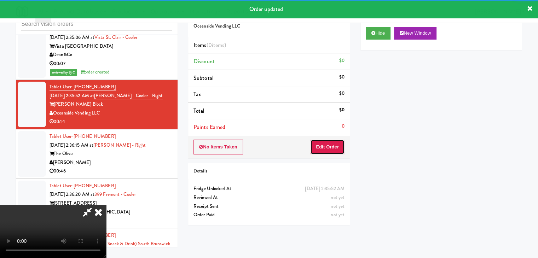
click at [323, 146] on button "Edit Order" at bounding box center [327, 147] width 34 height 15
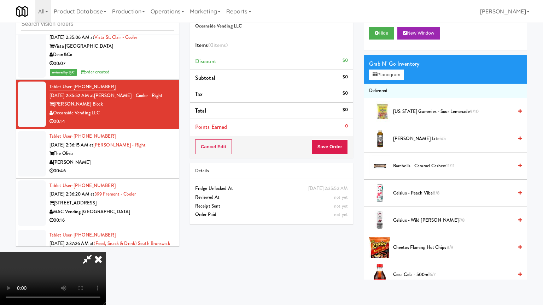
click at [106, 252] on video at bounding box center [53, 278] width 106 height 53
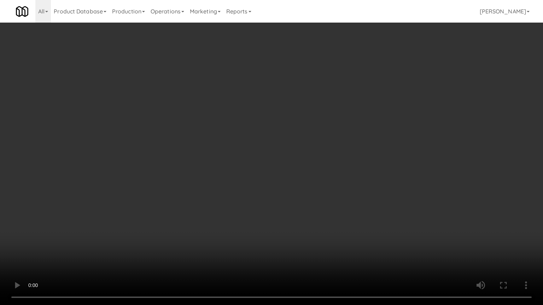
drag, startPoint x: 352, startPoint y: 193, endPoint x: 349, endPoint y: 197, distance: 5.1
click at [351, 194] on video at bounding box center [271, 152] width 543 height 305
click at [350, 193] on video at bounding box center [271, 152] width 543 height 305
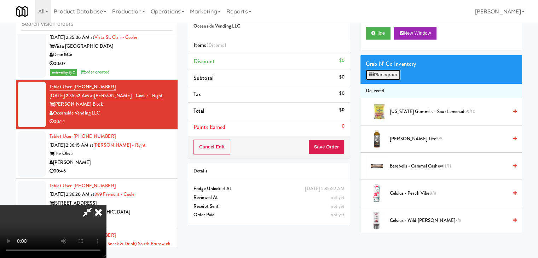
click at [387, 71] on button "Planogram" at bounding box center [383, 75] width 35 height 11
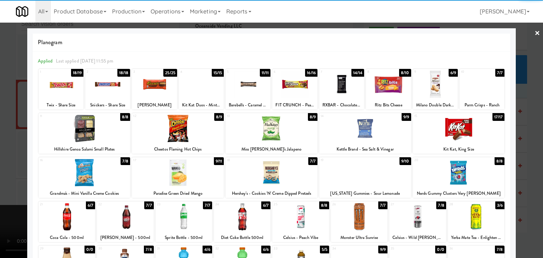
click at [105, 130] on div at bounding box center [85, 128] width 92 height 27
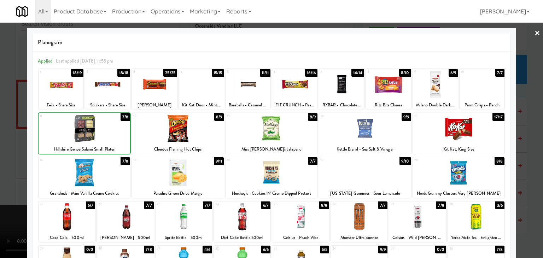
click at [4, 146] on div at bounding box center [271, 129] width 543 height 258
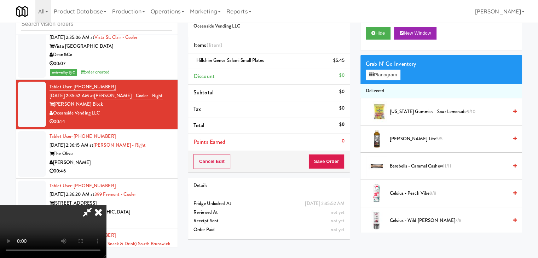
click at [106, 205] on video at bounding box center [53, 231] width 106 height 53
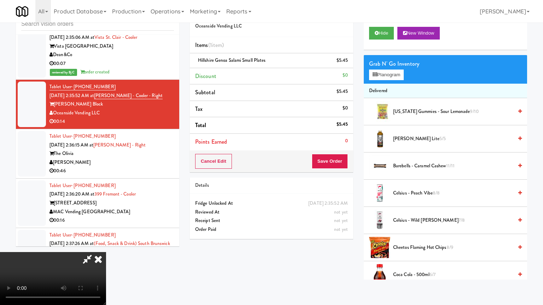
click at [106, 252] on video at bounding box center [53, 278] width 106 height 53
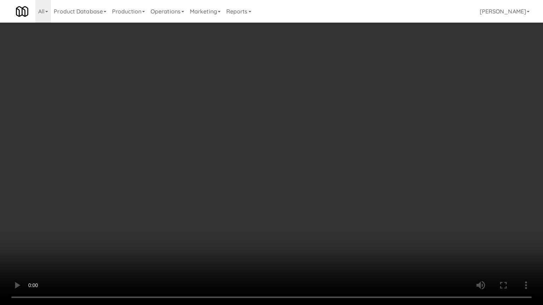
click at [292, 189] on video at bounding box center [271, 152] width 543 height 305
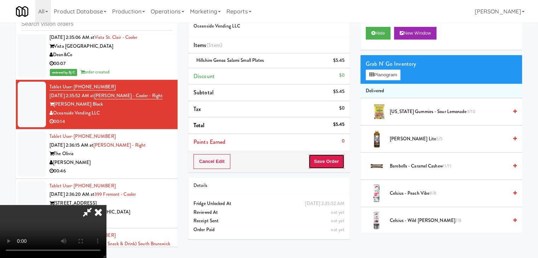
click at [328, 168] on button "Save Order" at bounding box center [326, 161] width 36 height 15
click at [331, 166] on body "Are you sure you want to update this order? Okay Cancel Okay Are you sure you w…" at bounding box center [269, 129] width 538 height 258
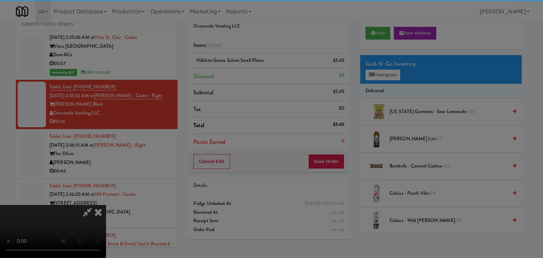
drag, startPoint x: 331, startPoint y: 166, endPoint x: 329, endPoint y: 160, distance: 6.4
click at [331, 166] on div at bounding box center [271, 129] width 543 height 258
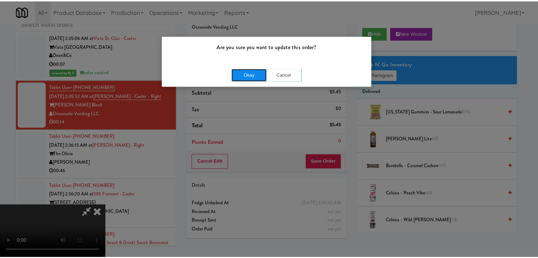
click
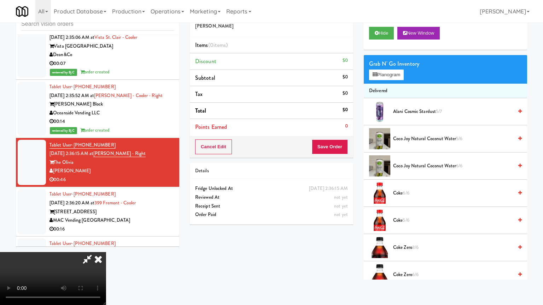
drag, startPoint x: 401, startPoint y: 191, endPoint x: 397, endPoint y: 191, distance: 4.0
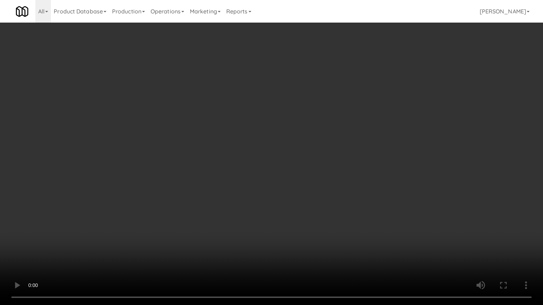
drag, startPoint x: 404, startPoint y: 184, endPoint x: 415, endPoint y: 123, distance: 61.4
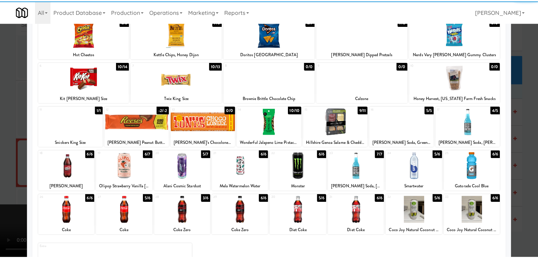
scroll to position [71, 0]
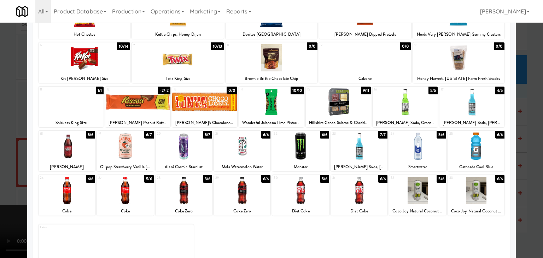
drag, startPoint x: 1, startPoint y: 151, endPoint x: 23, endPoint y: 150, distance: 22.3
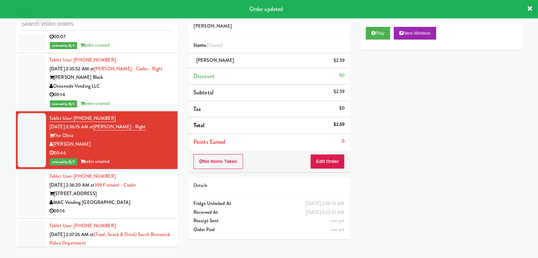
scroll to position [4854, 0]
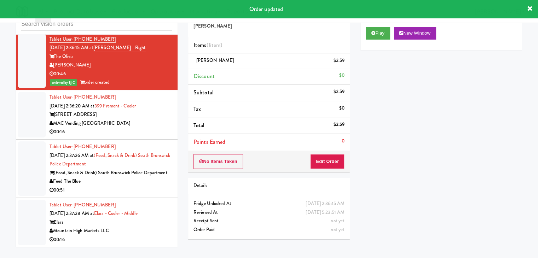
drag, startPoint x: 137, startPoint y: 98, endPoint x: 142, endPoint y: 104, distance: 7.0
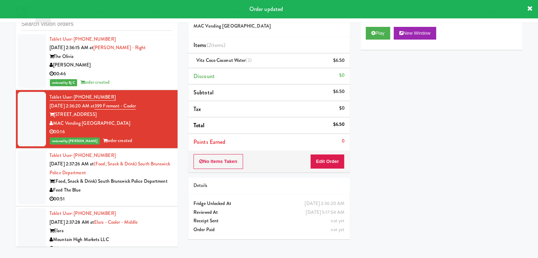
scroll to position [4925, 0]
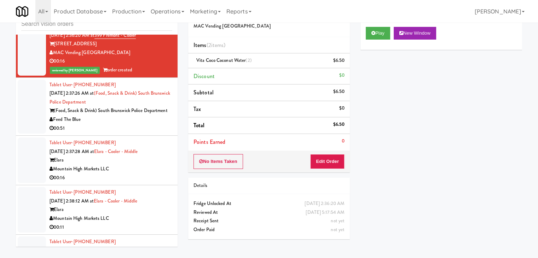
drag, startPoint x: 134, startPoint y: 114, endPoint x: 137, endPoint y: 119, distance: 5.5
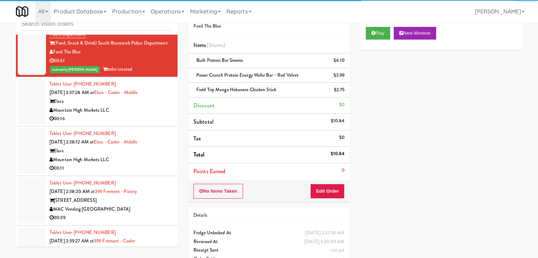
scroll to position [4996, 0]
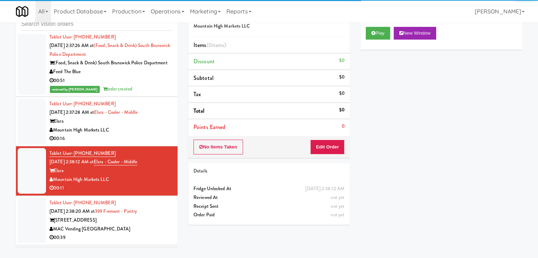
scroll to position [4961, 0]
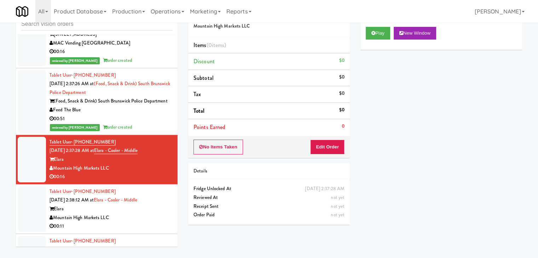
scroll to position [4996, 0]
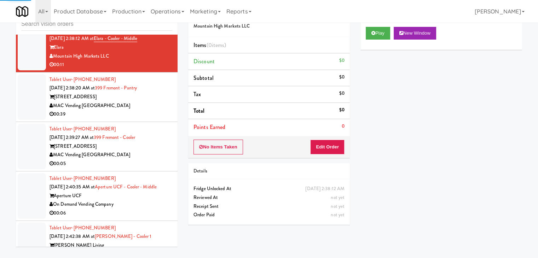
scroll to position [5102, 0]
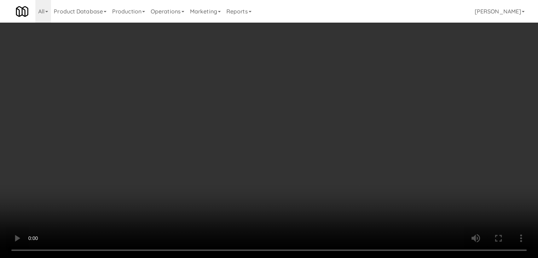
scroll to position [5093, 0]
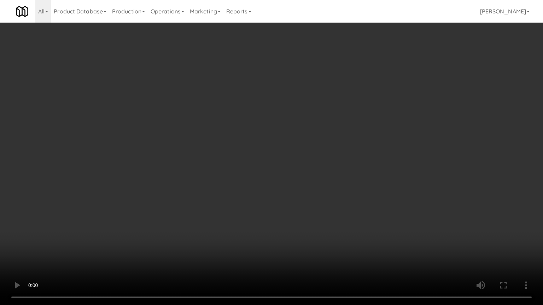
drag, startPoint x: 358, startPoint y: 171, endPoint x: 373, endPoint y: 116, distance: 56.9
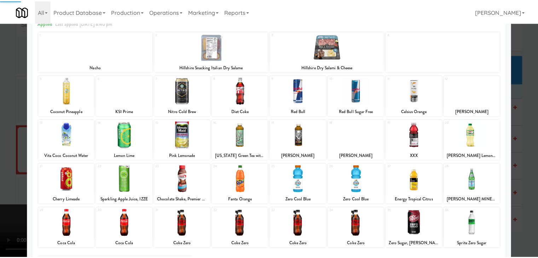
scroll to position [89, 0]
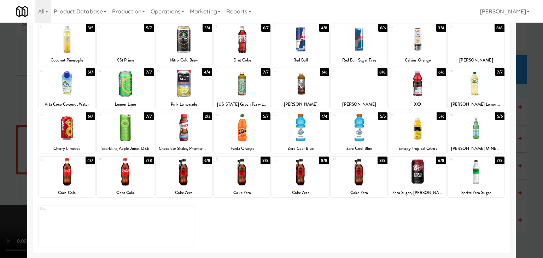
drag, startPoint x: 0, startPoint y: 171, endPoint x: 64, endPoint y: 171, distance: 63.6
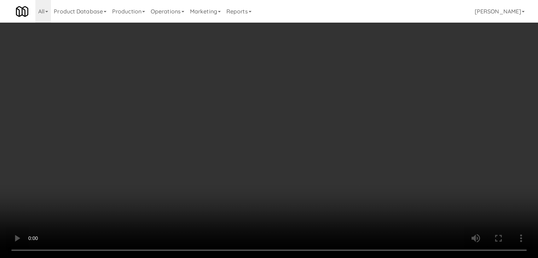
scroll to position [5199, 0]
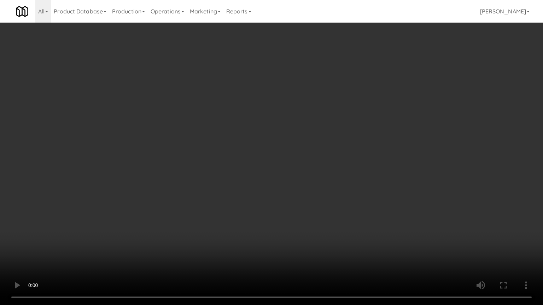
drag, startPoint x: 319, startPoint y: 236, endPoint x: 319, endPoint y: 240, distance: 4.3
drag, startPoint x: 322, startPoint y: 221, endPoint x: 328, endPoint y: 163, distance: 57.9
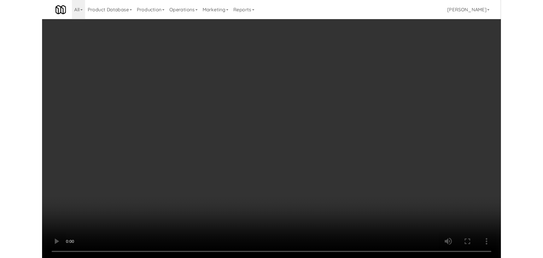
scroll to position [5208, 0]
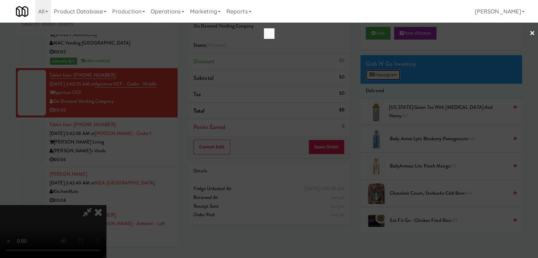
scroll to position [5199, 0]
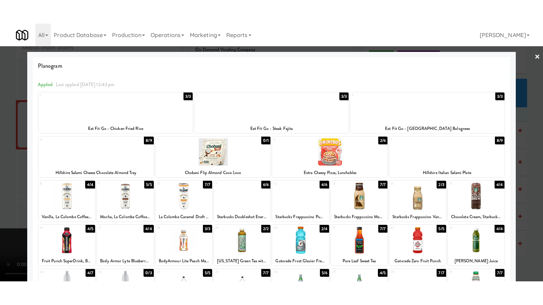
scroll to position [5208, 0]
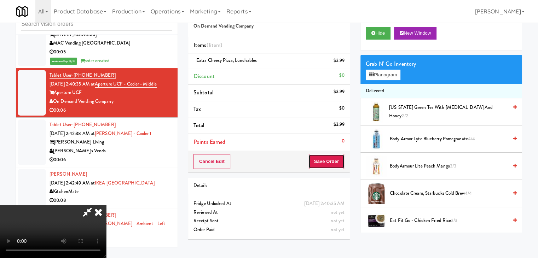
drag, startPoint x: 334, startPoint y: 154, endPoint x: 331, endPoint y: 158, distance: 4.5
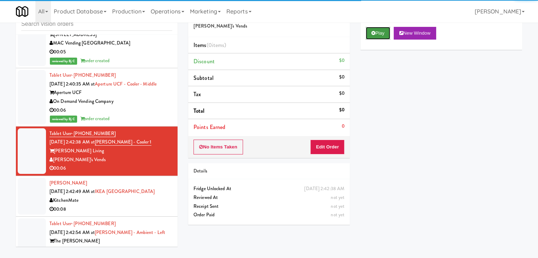
drag, startPoint x: 376, startPoint y: 31, endPoint x: 355, endPoint y: 97, distance: 68.5
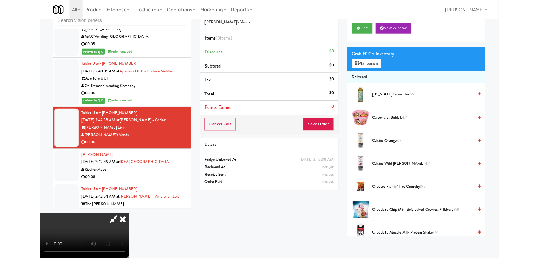
scroll to position [5199, 0]
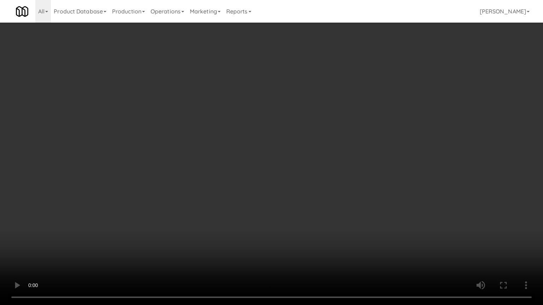
drag, startPoint x: 322, startPoint y: 230, endPoint x: 354, endPoint y: 125, distance: 109.9
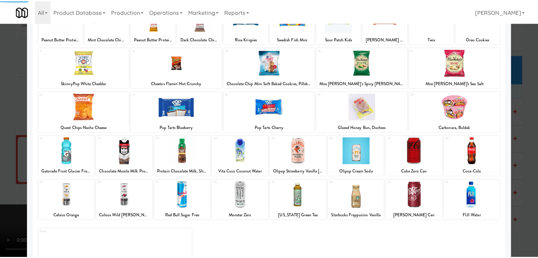
scroll to position [71, 0]
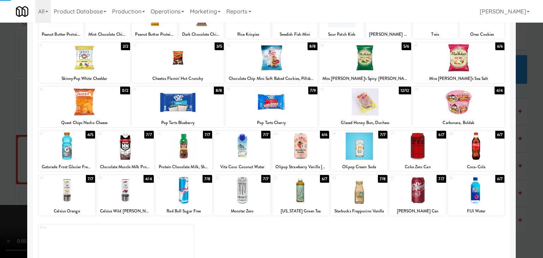
drag, startPoint x: 0, startPoint y: 141, endPoint x: 33, endPoint y: 144, distance: 32.6
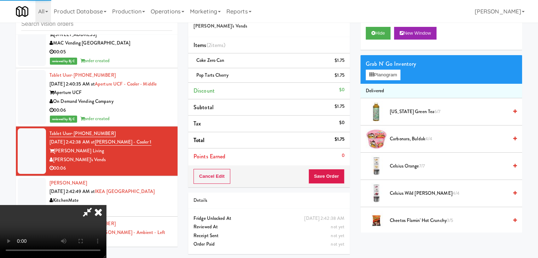
drag, startPoint x: 180, startPoint y: 166, endPoint x: 207, endPoint y: 202, distance: 45.5
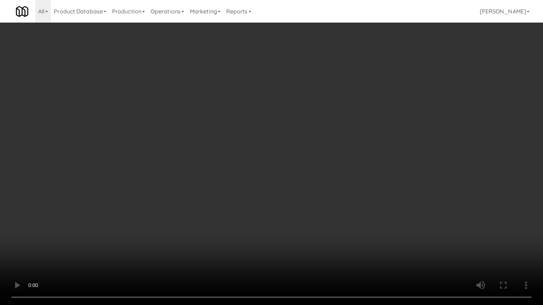
drag, startPoint x: 235, startPoint y: 221, endPoint x: 237, endPoint y: 166, distance: 54.9
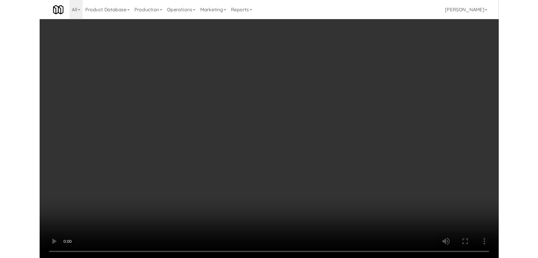
scroll to position [5208, 0]
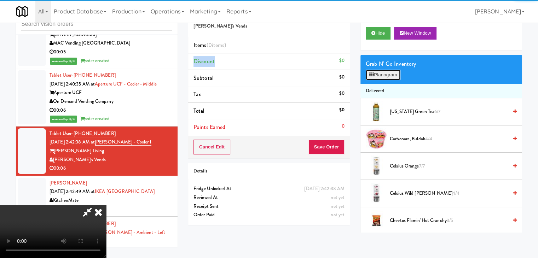
scroll to position [5199, 0]
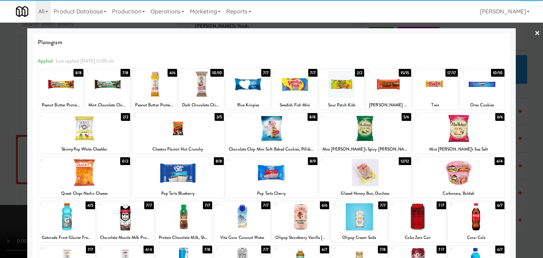
drag, startPoint x: 413, startPoint y: 211, endPoint x: 389, endPoint y: 204, distance: 25.3
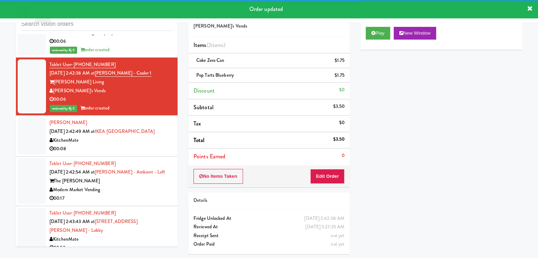
scroll to position [5279, 0]
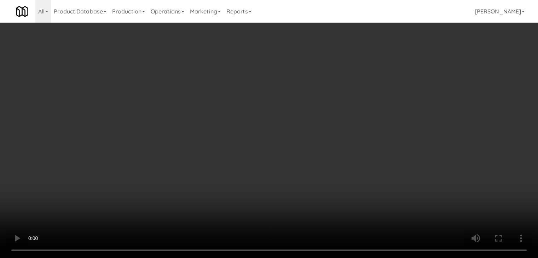
scroll to position [5261, 0]
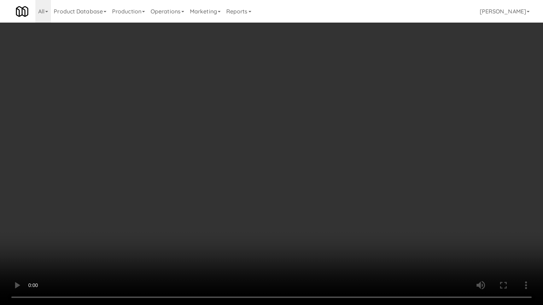
drag, startPoint x: 339, startPoint y: 170, endPoint x: 368, endPoint y: 111, distance: 66.1
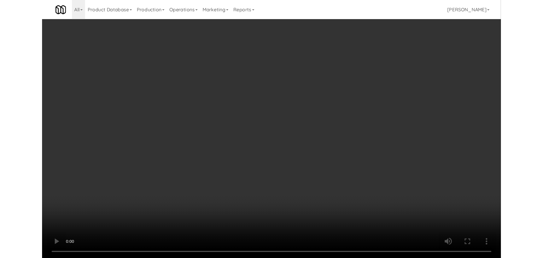
scroll to position [5279, 0]
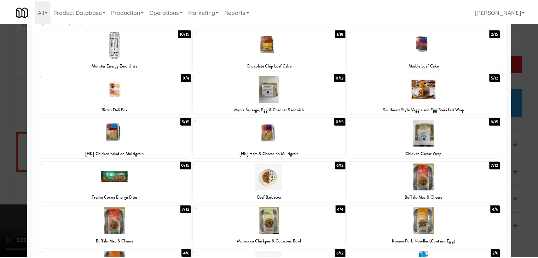
scroll to position [133, 0]
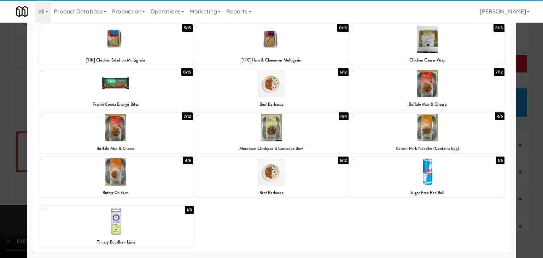
drag, startPoint x: 0, startPoint y: 164, endPoint x: 64, endPoint y: 162, distance: 63.6
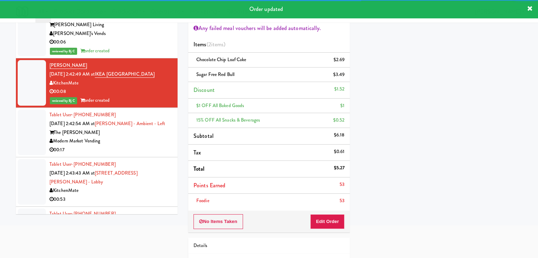
scroll to position [5314, 0]
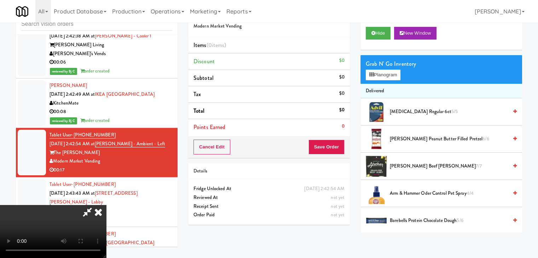
scroll to position [5296, 0]
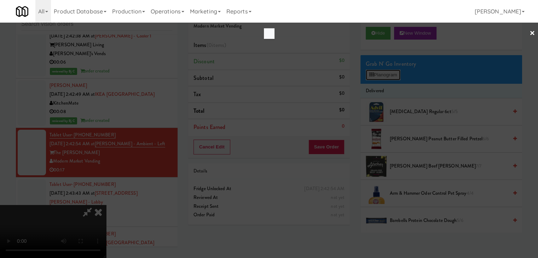
scroll to position [5296, 0]
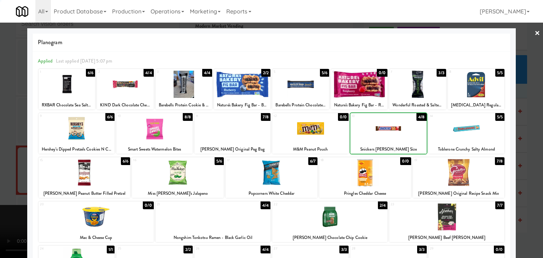
drag, startPoint x: 0, startPoint y: 138, endPoint x: 33, endPoint y: 136, distance: 33.2
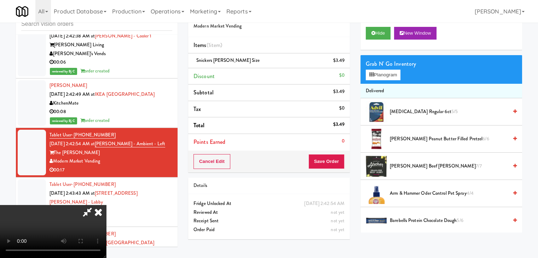
scroll to position [5296, 0]
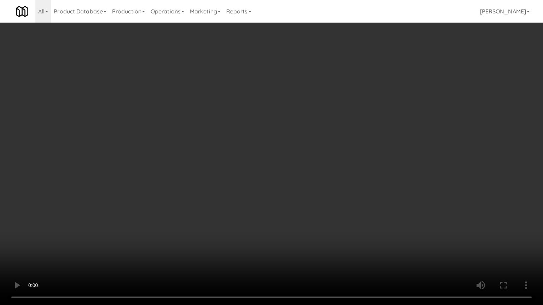
drag, startPoint x: 331, startPoint y: 167, endPoint x: 331, endPoint y: 171, distance: 3.6
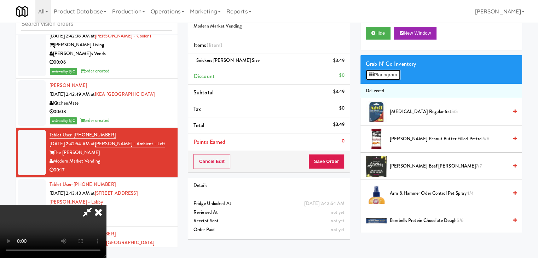
scroll to position [5296, 0]
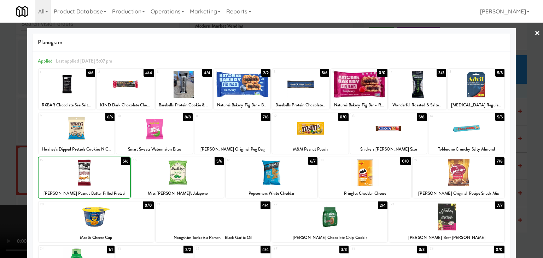
drag, startPoint x: 0, startPoint y: 166, endPoint x: 66, endPoint y: 164, distance: 65.8
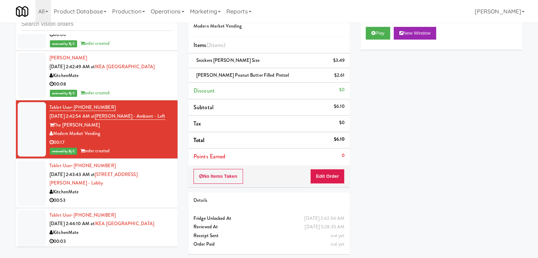
scroll to position [5385, 0]
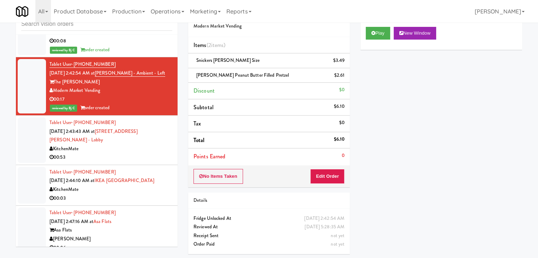
drag, startPoint x: 122, startPoint y: 146, endPoint x: 119, endPoint y: 152, distance: 6.6
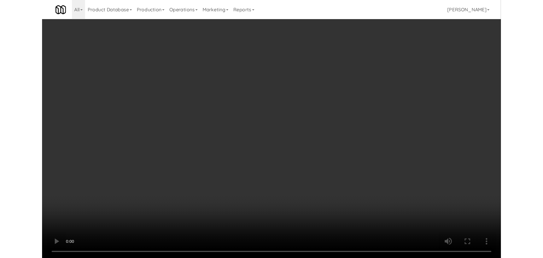
scroll to position [5385, 0]
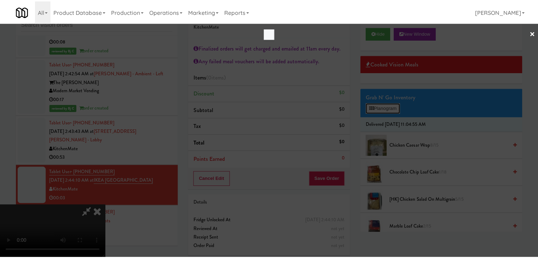
scroll to position [5367, 0]
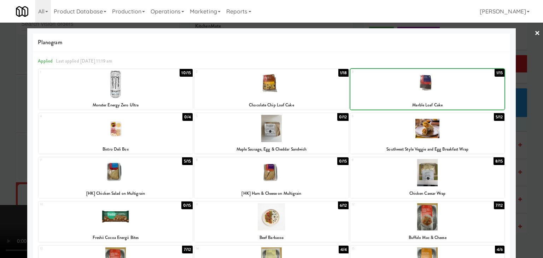
drag, startPoint x: 0, startPoint y: 160, endPoint x: 52, endPoint y: 160, distance: 52.3
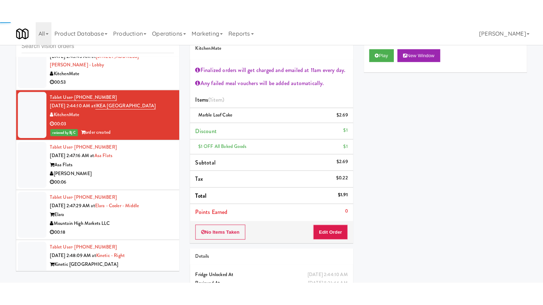
scroll to position [5526, 0]
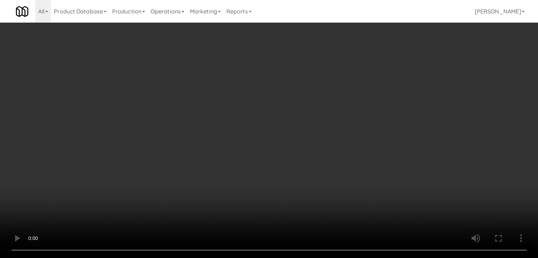
scroll to position [5526, 0]
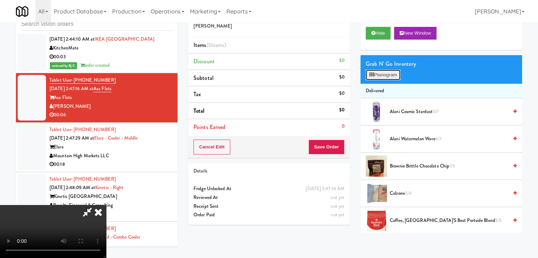
scroll to position [5508, 0]
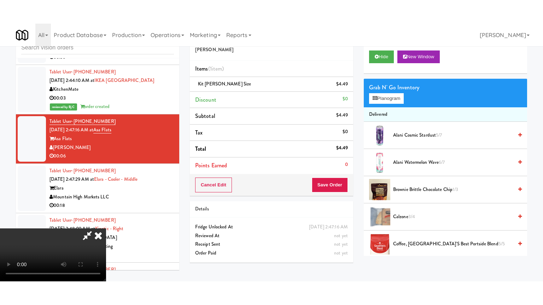
scroll to position [5526, 0]
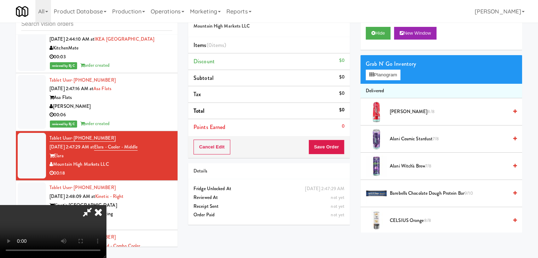
scroll to position [5508, 0]
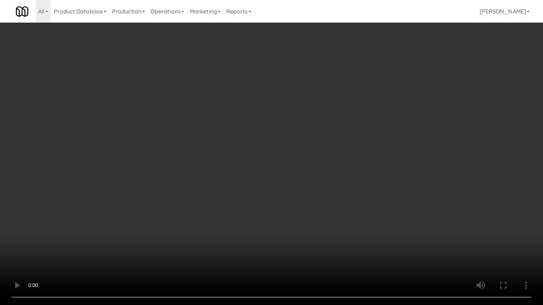
drag, startPoint x: 350, startPoint y: 178, endPoint x: 348, endPoint y: 183, distance: 5.7
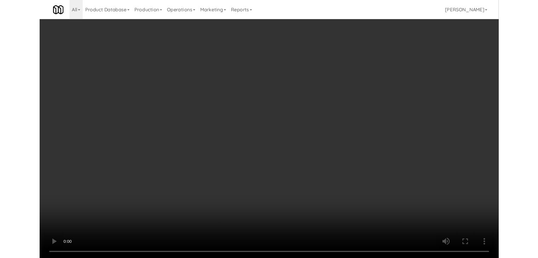
scroll to position [5526, 0]
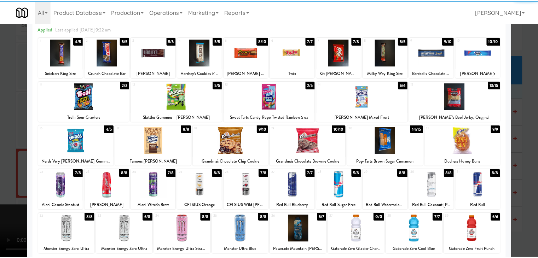
scroll to position [89, 0]
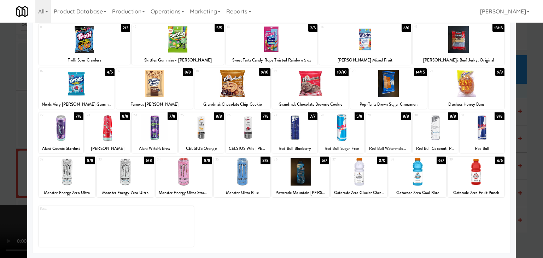
drag, startPoint x: 0, startPoint y: 169, endPoint x: 149, endPoint y: 168, distance: 149.2
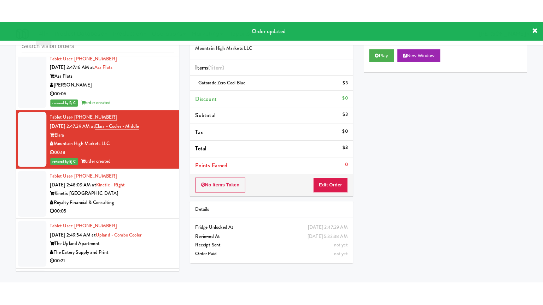
scroll to position [5632, 0]
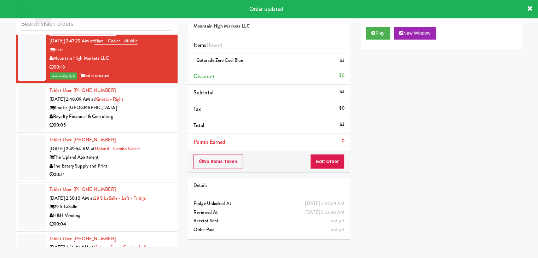
drag, startPoint x: 151, startPoint y: 106, endPoint x: 124, endPoint y: 118, distance: 29.9
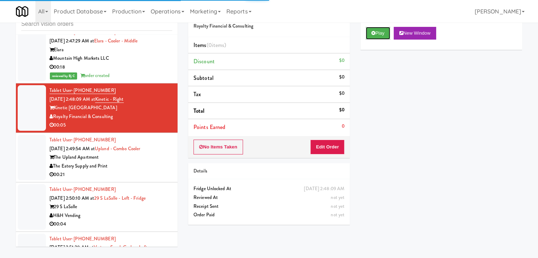
drag, startPoint x: 380, startPoint y: 35, endPoint x: 374, endPoint y: 54, distance: 20.4
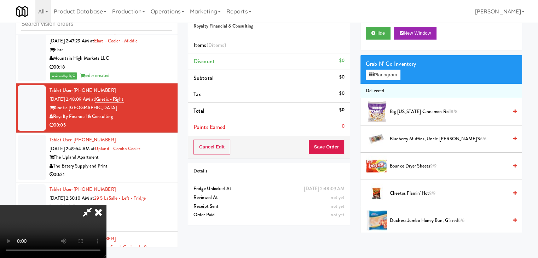
scroll to position [5615, 0]
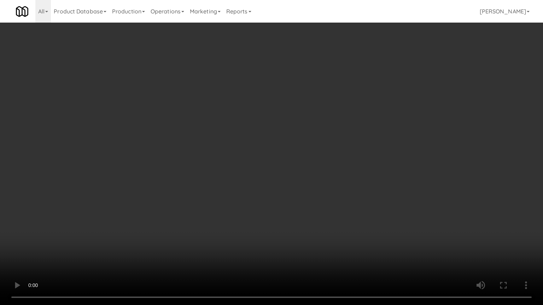
drag, startPoint x: 315, startPoint y: 211, endPoint x: 316, endPoint y: 204, distance: 7.9
drag, startPoint x: 316, startPoint y: 204, endPoint x: 334, endPoint y: 133, distance: 72.9
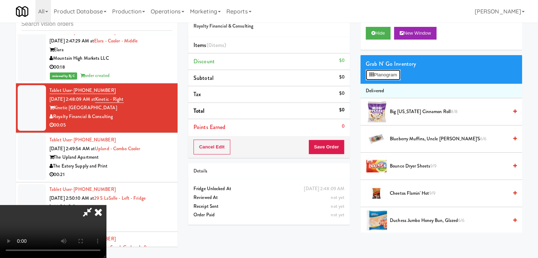
scroll to position [5615, 0]
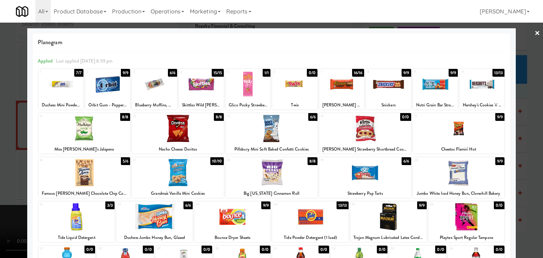
drag, startPoint x: 0, startPoint y: 171, endPoint x: 157, endPoint y: 156, distance: 157.8
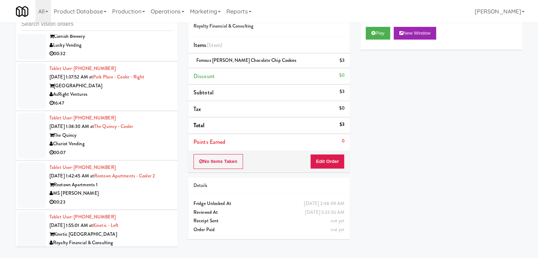
scroll to position [3052, 0]
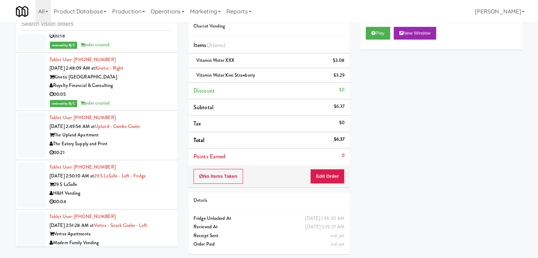
scroll to position [5703, 0]
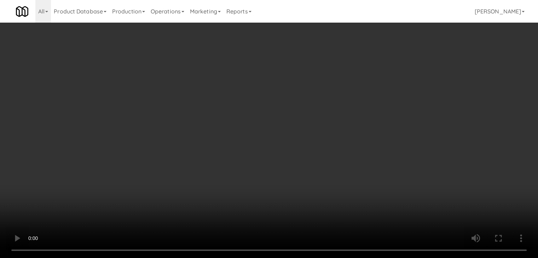
scroll to position [5685, 0]
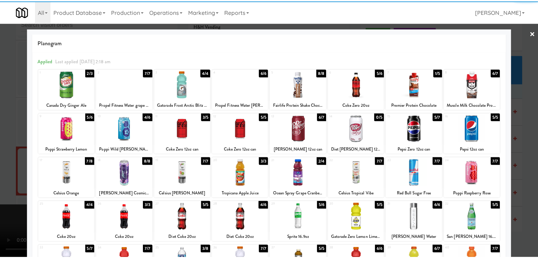
scroll to position [35, 0]
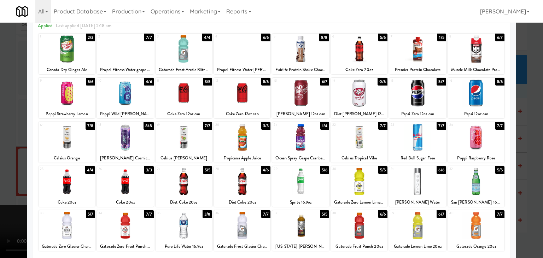
drag, startPoint x: 0, startPoint y: 141, endPoint x: 114, endPoint y: 146, distance: 113.9
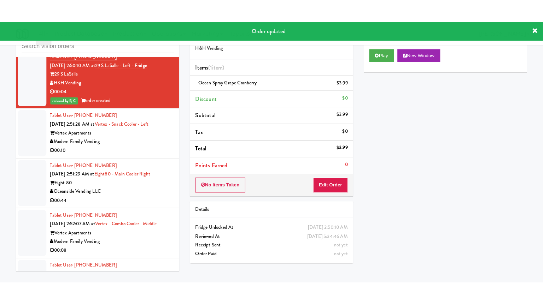
scroll to position [5809, 0]
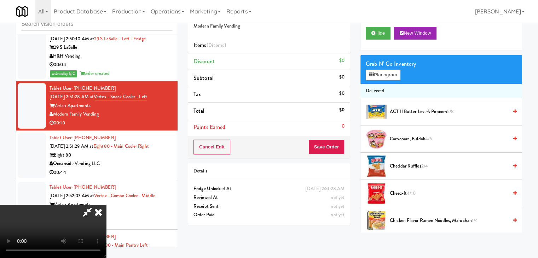
scroll to position [5791, 0]
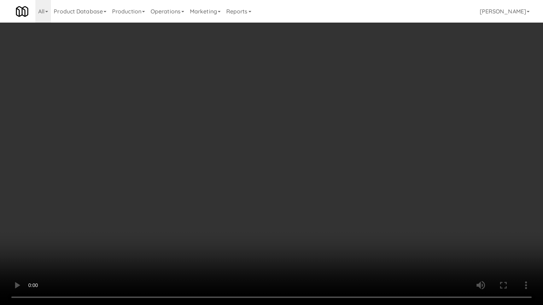
drag, startPoint x: 315, startPoint y: 171, endPoint x: 310, endPoint y: 173, distance: 5.5
drag, startPoint x: 320, startPoint y: 170, endPoint x: 304, endPoint y: 172, distance: 16.1
drag, startPoint x: 317, startPoint y: 170, endPoint x: 377, endPoint y: 84, distance: 104.1
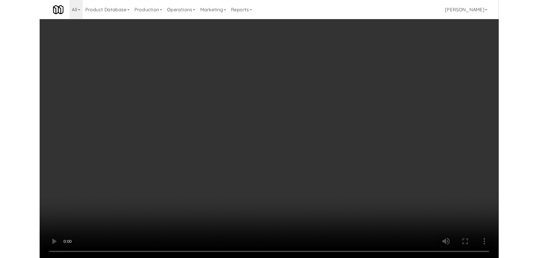
scroll to position [5809, 0]
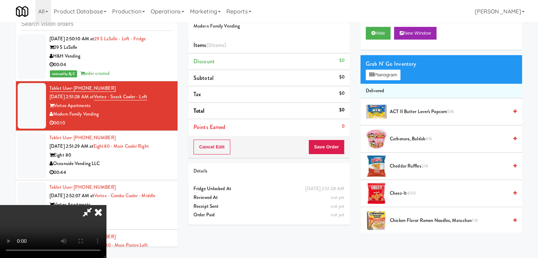
drag, startPoint x: 275, startPoint y: 110, endPoint x: 351, endPoint y: 93, distance: 77.3
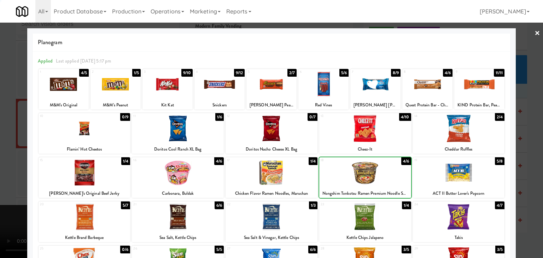
drag, startPoint x: 0, startPoint y: 154, endPoint x: 76, endPoint y: 154, distance: 76.4
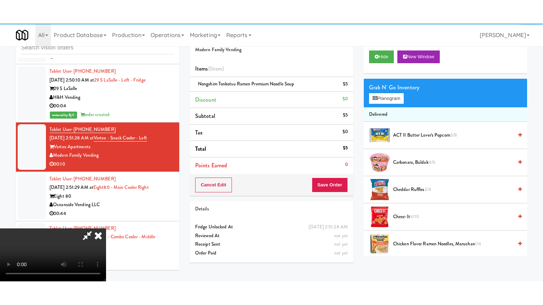
scroll to position [5809, 0]
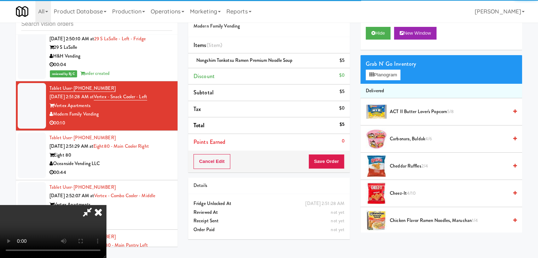
drag, startPoint x: 187, startPoint y: 161, endPoint x: 195, endPoint y: 163, distance: 9.0
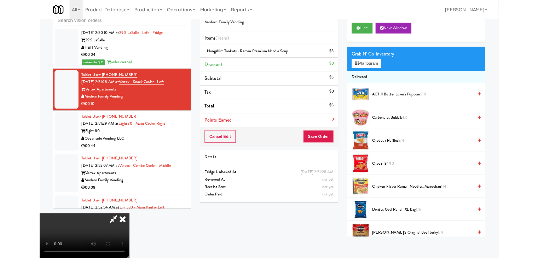
scroll to position [5791, 0]
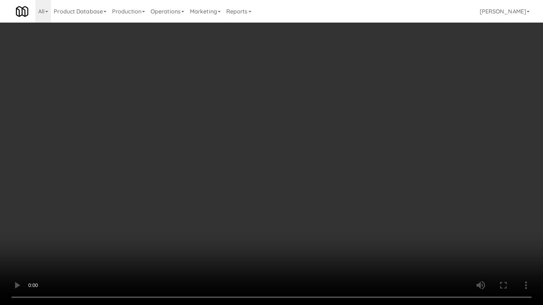
drag, startPoint x: 322, startPoint y: 188, endPoint x: 343, endPoint y: 153, distance: 41.2
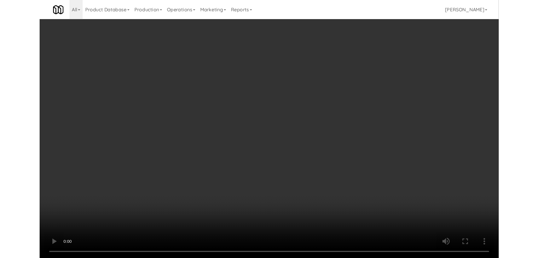
scroll to position [5809, 0]
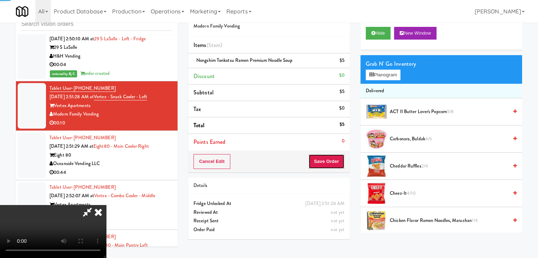
drag, startPoint x: 340, startPoint y: 159, endPoint x: 327, endPoint y: 142, distance: 21.2
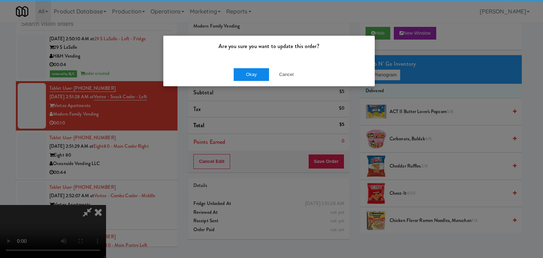
drag, startPoint x: 266, startPoint y: 64, endPoint x: 257, endPoint y: 70, distance: 10.0
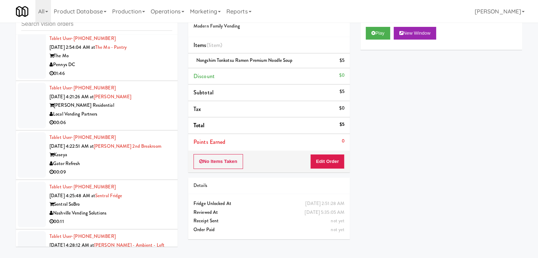
scroll to position [6127, 0]
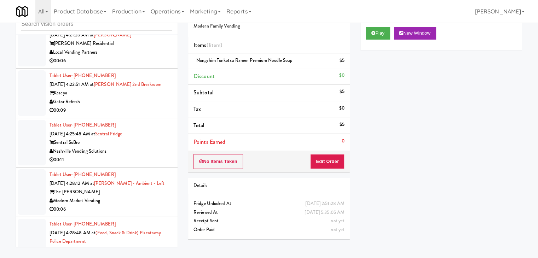
drag, startPoint x: 144, startPoint y: 92, endPoint x: 136, endPoint y: 103, distance: 13.3
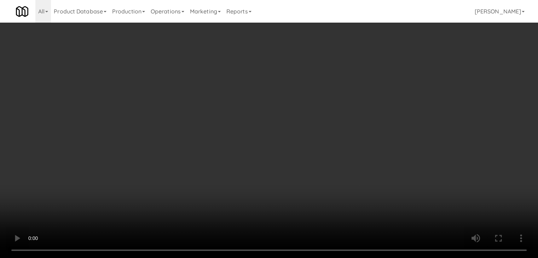
scroll to position [6110, 0]
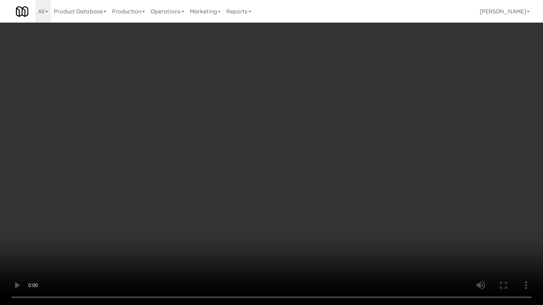
drag, startPoint x: 321, startPoint y: 201, endPoint x: 321, endPoint y: 206, distance: 5.3
drag, startPoint x: 353, startPoint y: 176, endPoint x: 388, endPoint y: 115, distance: 70.9
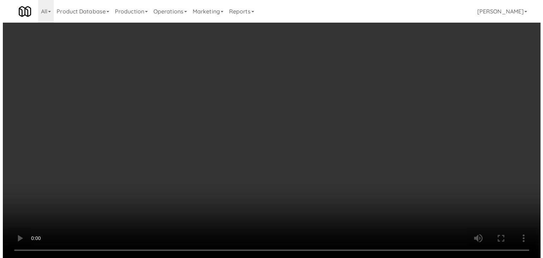
scroll to position [6127, 0]
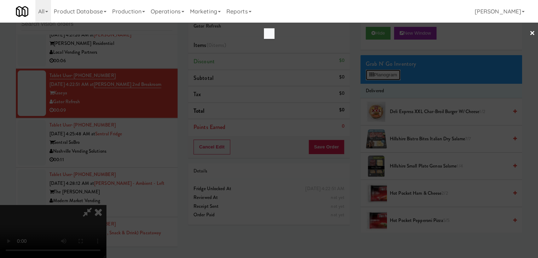
scroll to position [6110, 0]
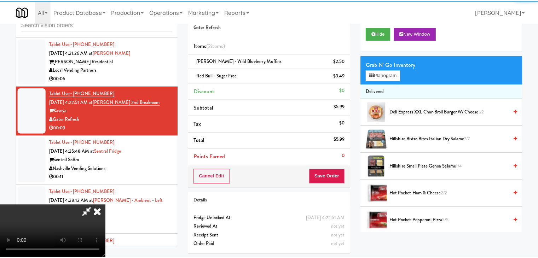
scroll to position [6127, 0]
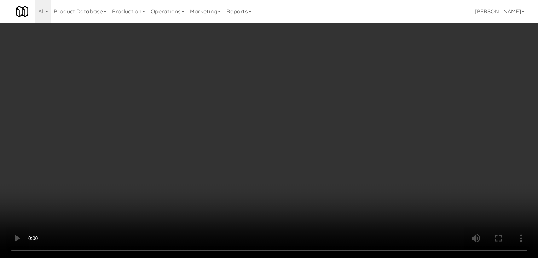
scroll to position [6215, 0]
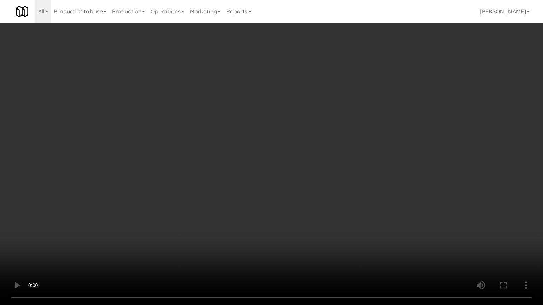
drag, startPoint x: 346, startPoint y: 174, endPoint x: 341, endPoint y: 179, distance: 6.3
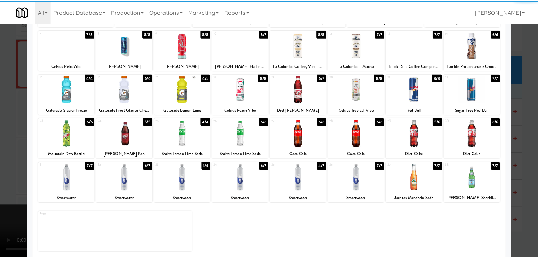
scroll to position [89, 0]
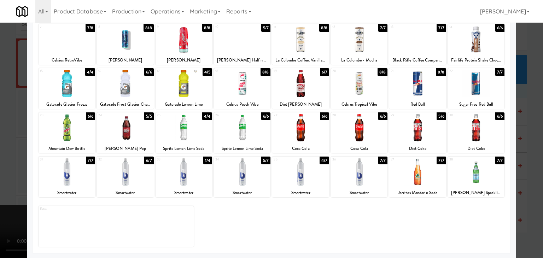
drag, startPoint x: 1, startPoint y: 167, endPoint x: 116, endPoint y: 167, distance: 115.2
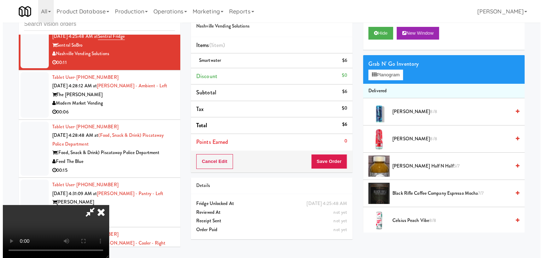
scroll to position [99, 0]
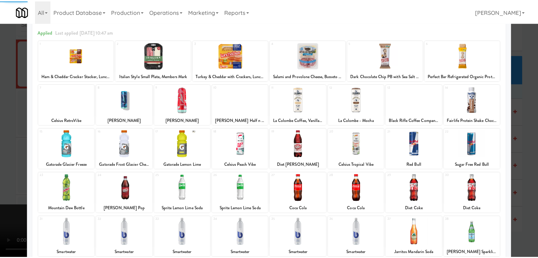
scroll to position [89, 0]
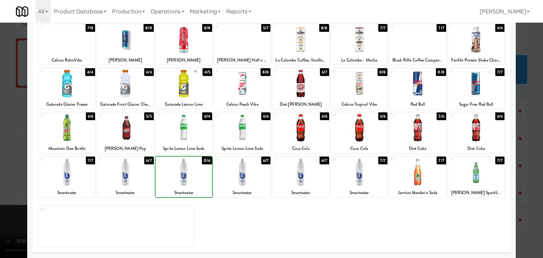
drag, startPoint x: 0, startPoint y: 179, endPoint x: 86, endPoint y: 177, distance: 86.3
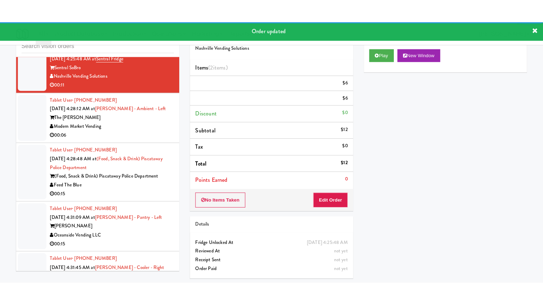
scroll to position [6277, 0]
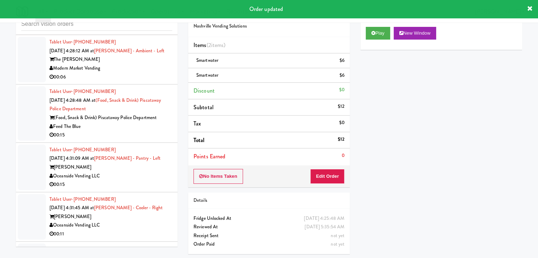
drag, startPoint x: 158, startPoint y: 62, endPoint x: 153, endPoint y: 70, distance: 8.9
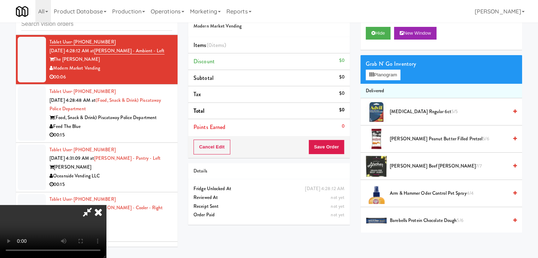
scroll to position [6260, 0]
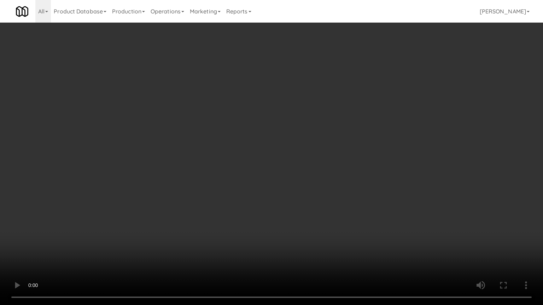
drag, startPoint x: 330, startPoint y: 192, endPoint x: 366, endPoint y: 109, distance: 90.4
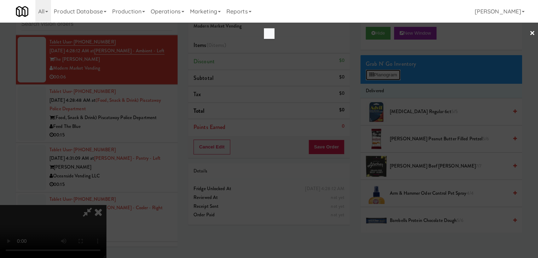
scroll to position [6260, 0]
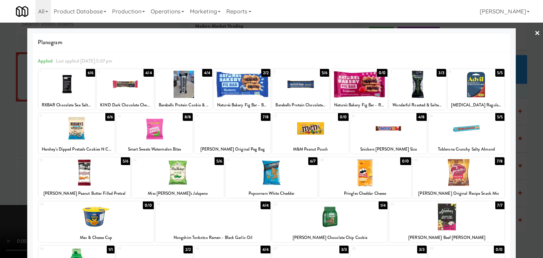
drag, startPoint x: 0, startPoint y: 177, endPoint x: 114, endPoint y: 169, distance: 114.1
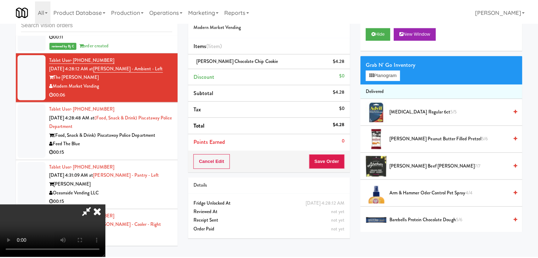
scroll to position [6277, 0]
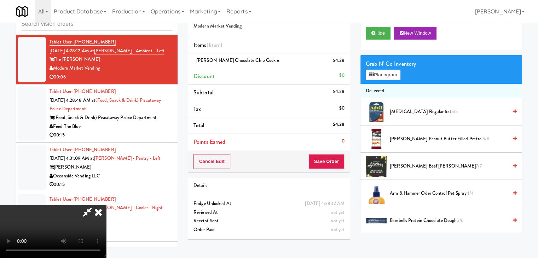
drag, startPoint x: 290, startPoint y: 162, endPoint x: 305, endPoint y: 163, distance: 15.6
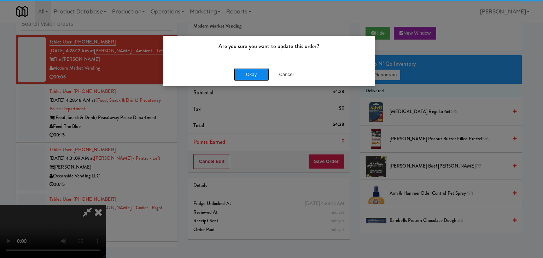
drag, startPoint x: 257, startPoint y: 70, endPoint x: 256, endPoint y: 74, distance: 3.7
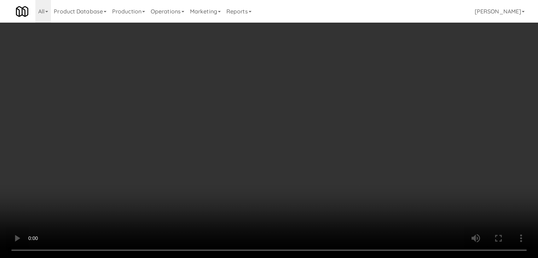
scroll to position [6260, 0]
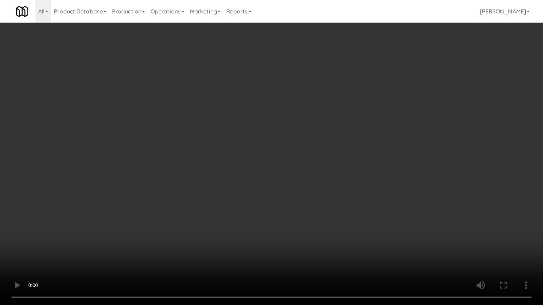
drag, startPoint x: 308, startPoint y: 179, endPoint x: 290, endPoint y: 189, distance: 20.3
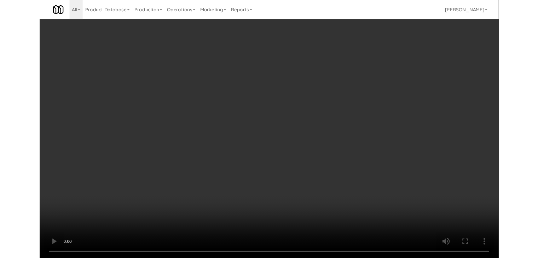
scroll to position [6277, 0]
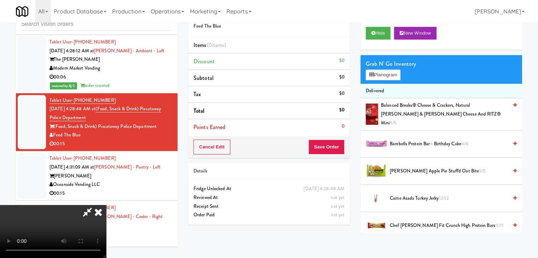
drag, startPoint x: 281, startPoint y: 91, endPoint x: 331, endPoint y: 84, distance: 50.3
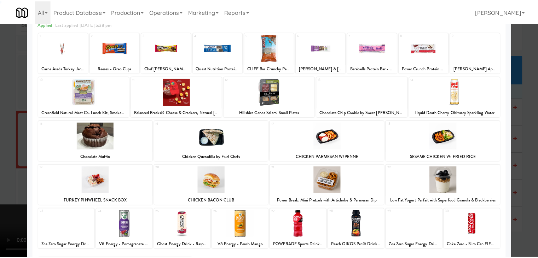
scroll to position [89, 0]
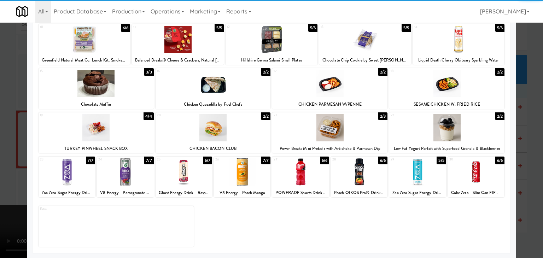
drag, startPoint x: 475, startPoint y: 176, endPoint x: 462, endPoint y: 175, distance: 13.5
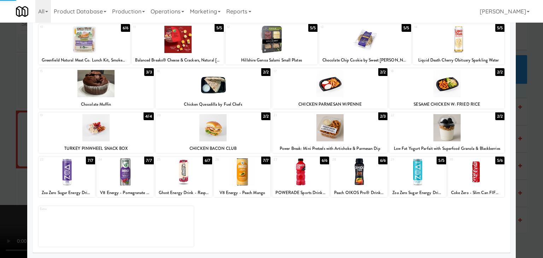
drag, startPoint x: 0, startPoint y: 155, endPoint x: 132, endPoint y: 154, distance: 131.5
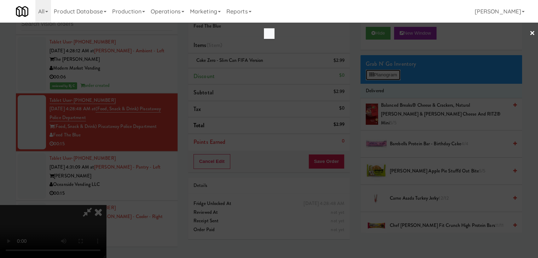
scroll to position [6260, 0]
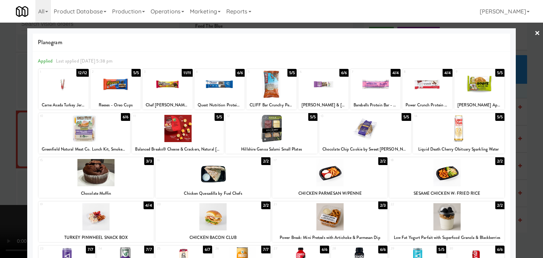
drag, startPoint x: 114, startPoint y: 174, endPoint x: 55, endPoint y: 176, distance: 58.7
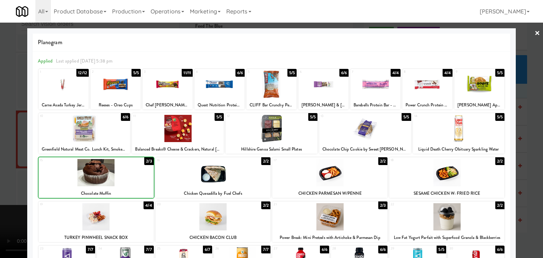
drag, startPoint x: 0, startPoint y: 174, endPoint x: 102, endPoint y: 179, distance: 101.9
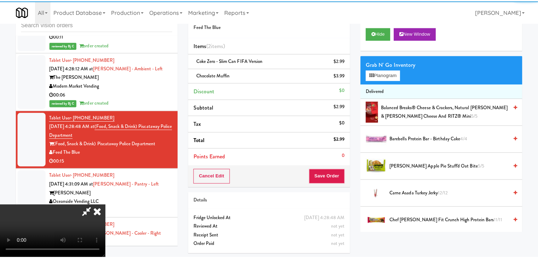
scroll to position [6277, 0]
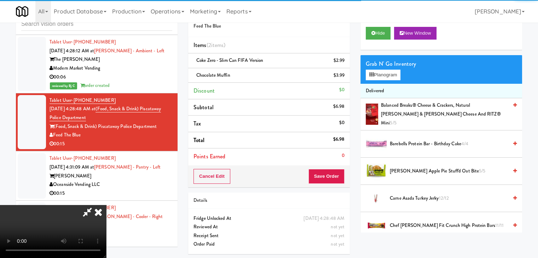
drag, startPoint x: 189, startPoint y: 187, endPoint x: 196, endPoint y: 188, distance: 7.1
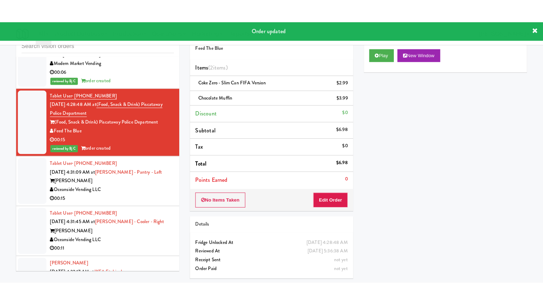
scroll to position [6348, 0]
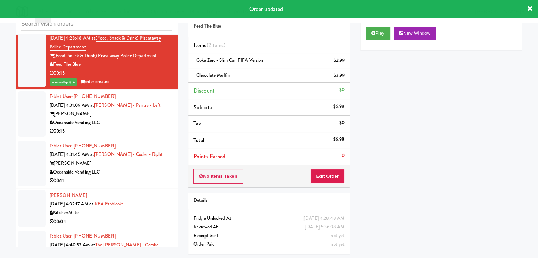
drag, startPoint x: 148, startPoint y: 118, endPoint x: 143, endPoint y: 123, distance: 7.3
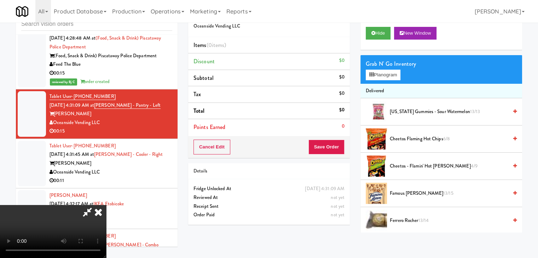
scroll to position [6331, 0]
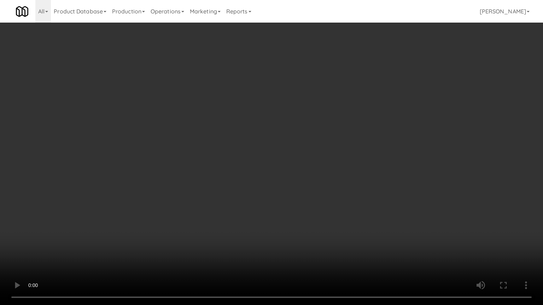
drag, startPoint x: 286, startPoint y: 202, endPoint x: 282, endPoint y: 201, distance: 3.6
drag, startPoint x: 280, startPoint y: 182, endPoint x: 331, endPoint y: 102, distance: 94.5
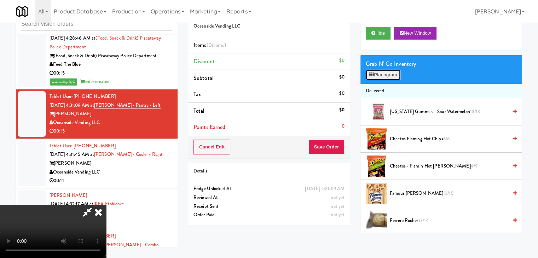
scroll to position [6331, 0]
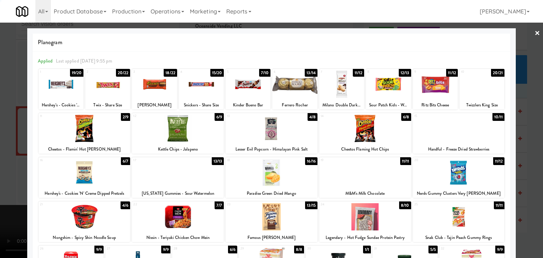
drag, startPoint x: 0, startPoint y: 161, endPoint x: 81, endPoint y: 163, distance: 81.3
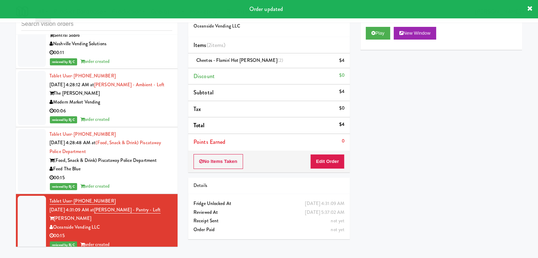
scroll to position [6242, 0]
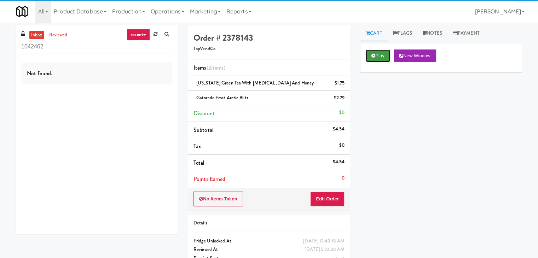
click at [374, 60] on button "Play" at bounding box center [378, 55] width 24 height 13
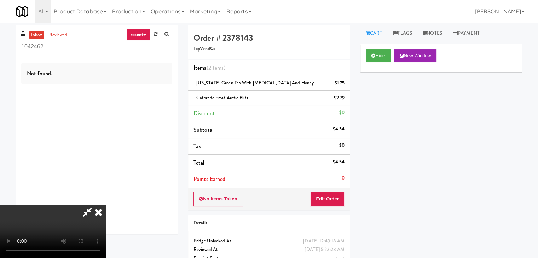
click at [106, 205] on video at bounding box center [53, 231] width 106 height 53
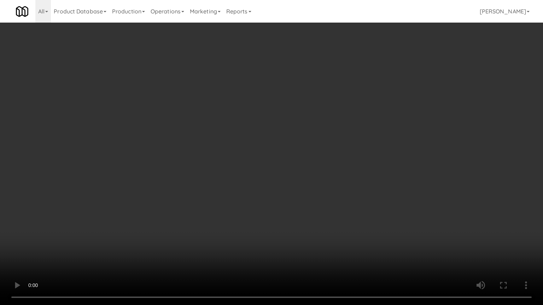
click at [243, 168] on video at bounding box center [271, 152] width 543 height 305
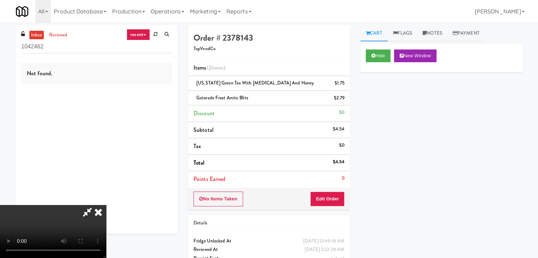
click at [106, 205] on icon at bounding box center [98, 212] width 16 height 14
